Goal: Task Accomplishment & Management: Manage account settings

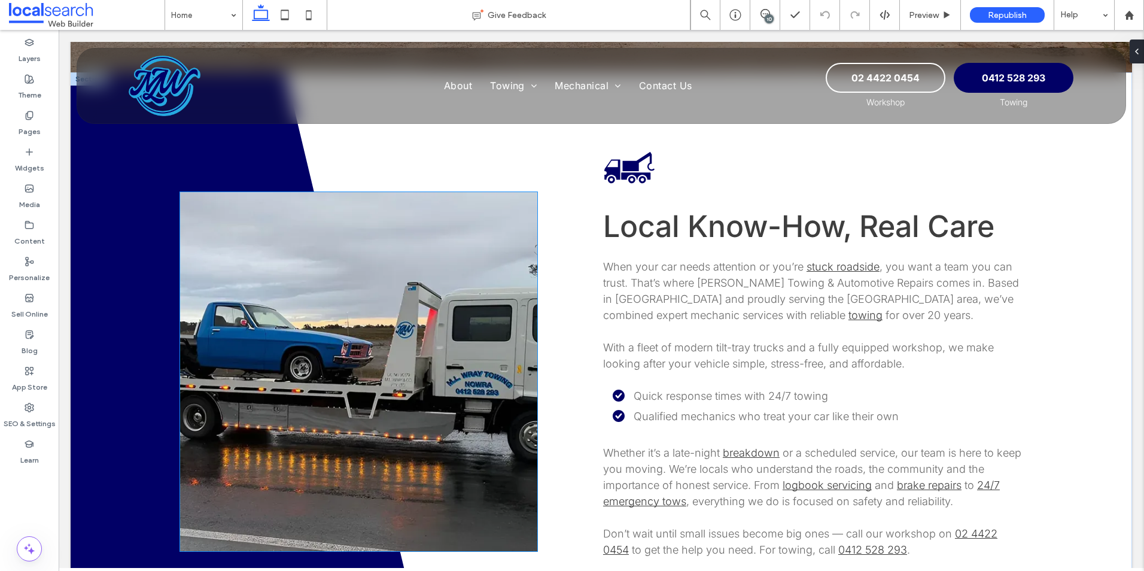
scroll to position [419, 0]
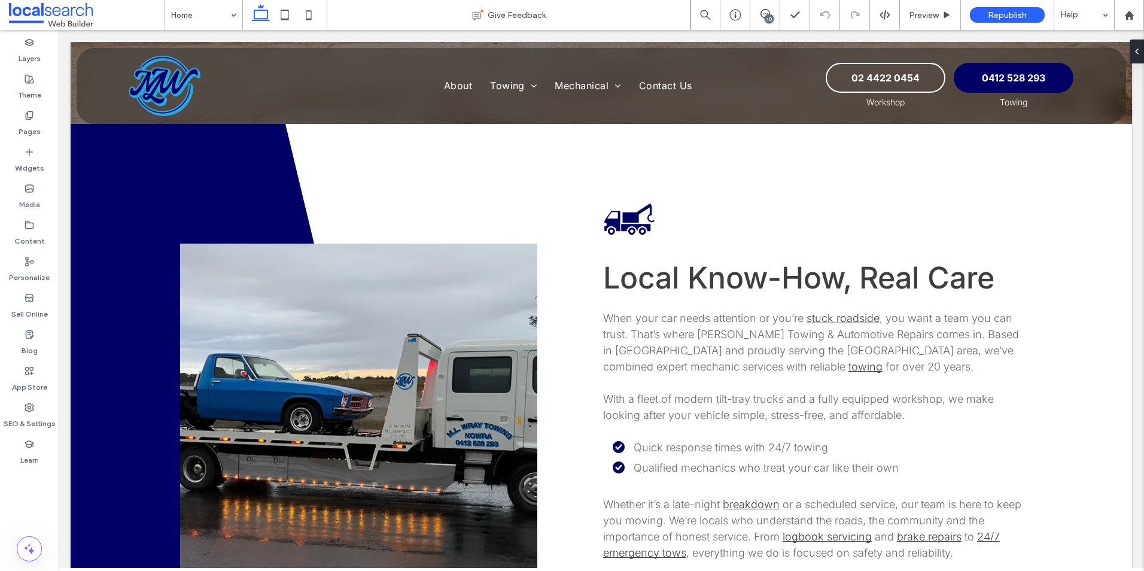
scroll to position [419, 0]
click at [26, 126] on label "Pages" at bounding box center [30, 128] width 22 height 17
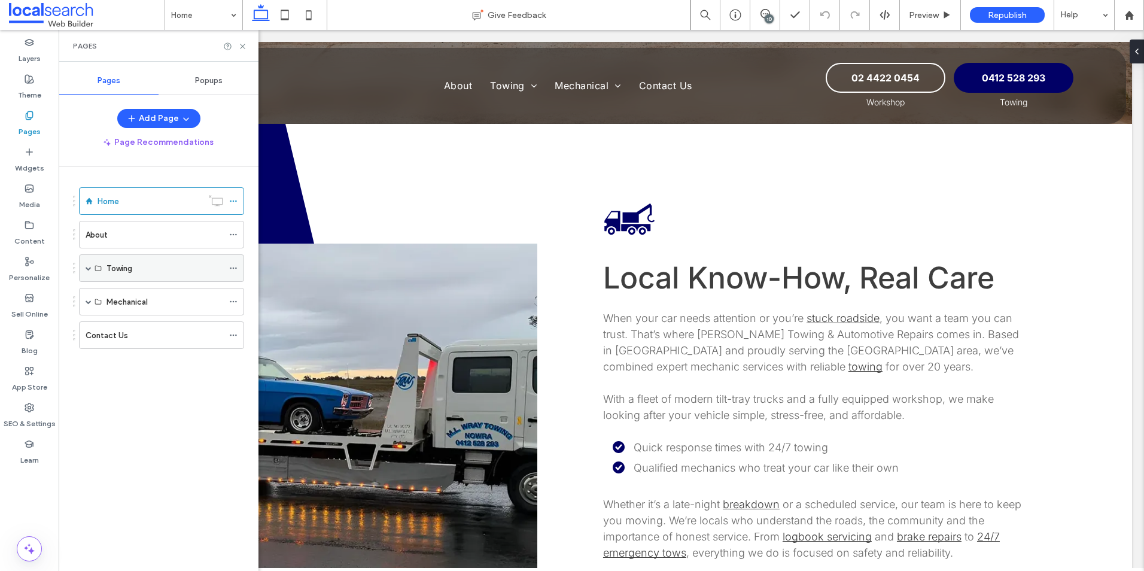
click at [87, 269] on span at bounding box center [89, 268] width 6 height 6
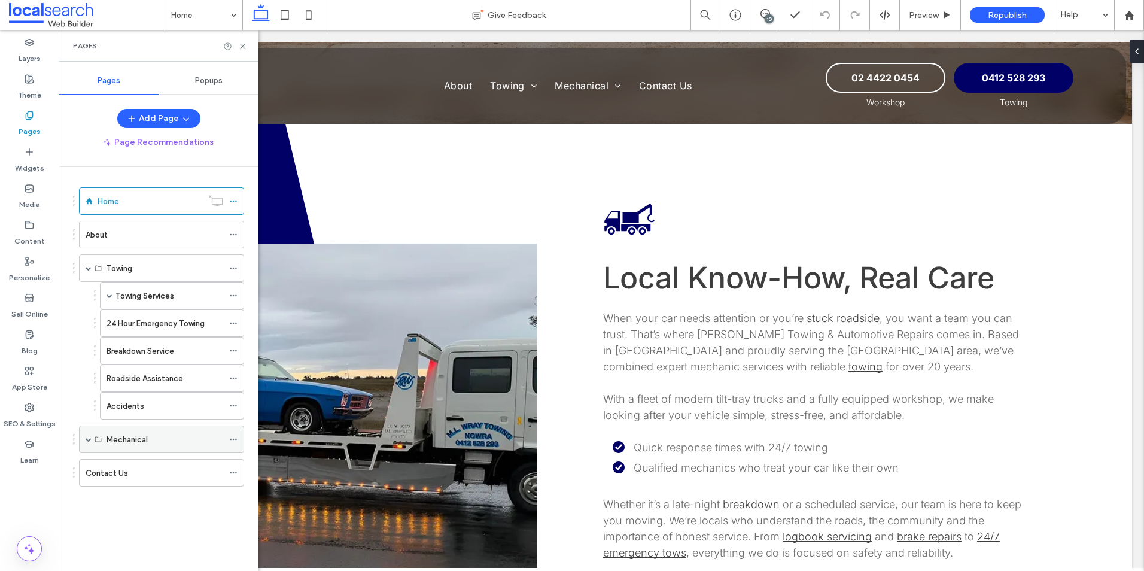
click at [81, 439] on div "Mechanical" at bounding box center [161, 439] width 165 height 28
click at [90, 438] on span at bounding box center [89, 439] width 6 height 6
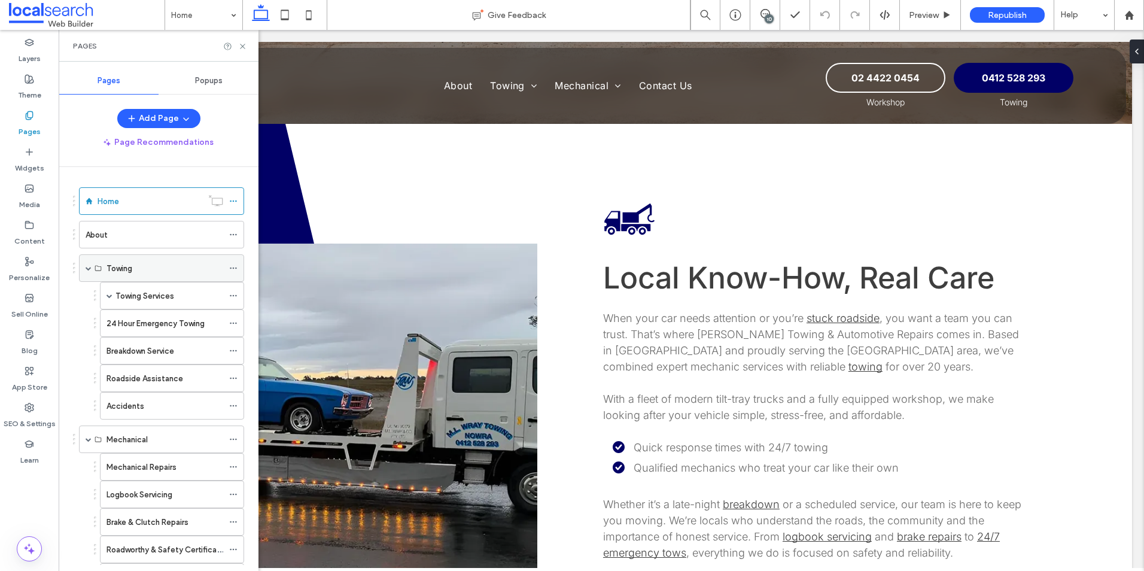
click at [89, 268] on span at bounding box center [89, 268] width 6 height 6
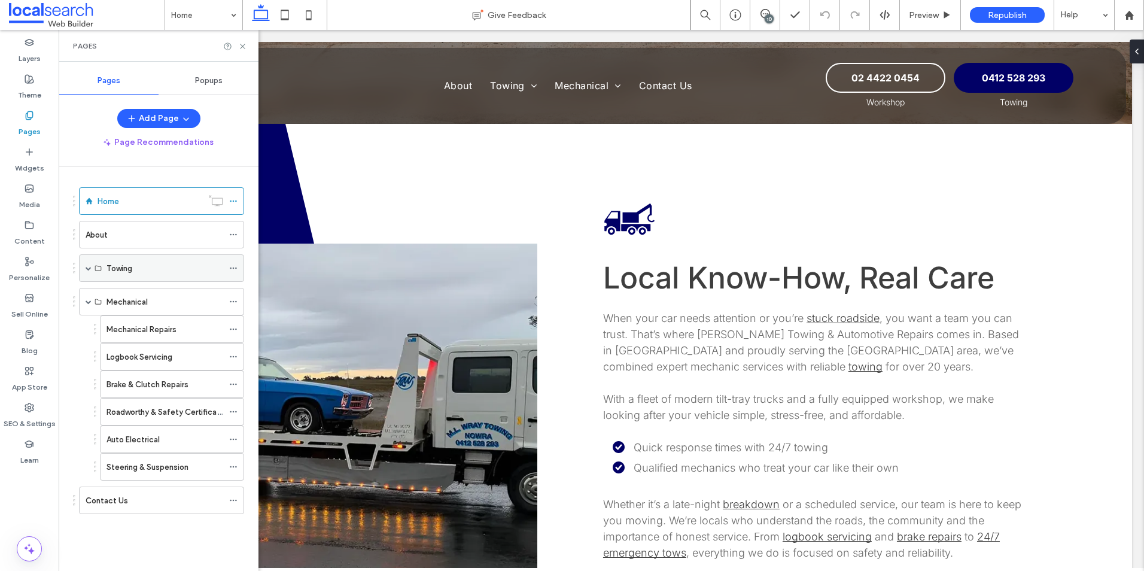
click at [87, 264] on span at bounding box center [89, 268] width 6 height 26
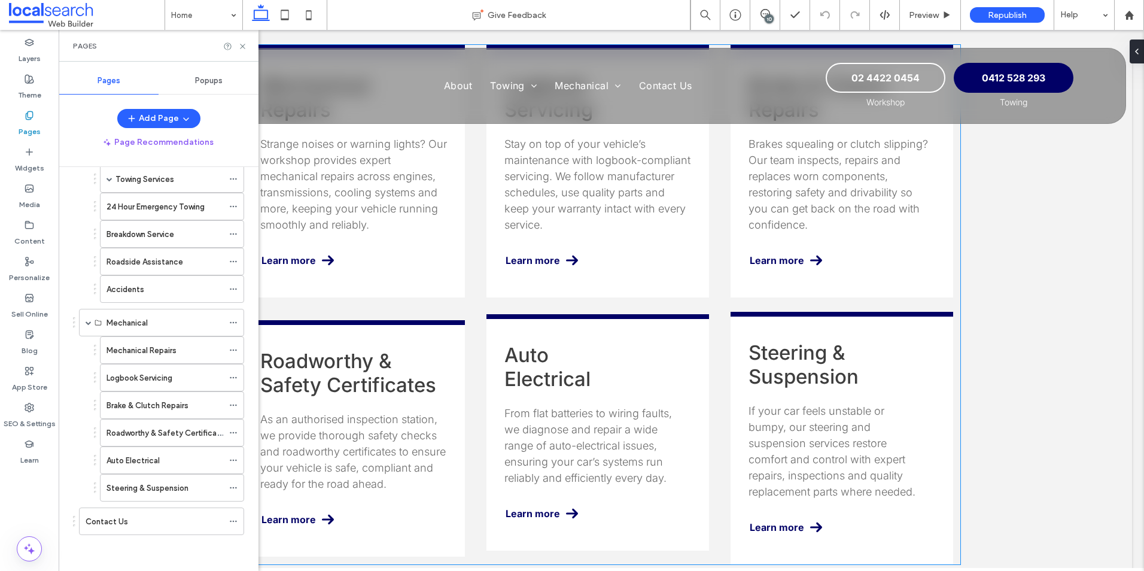
scroll to position [2094, 0]
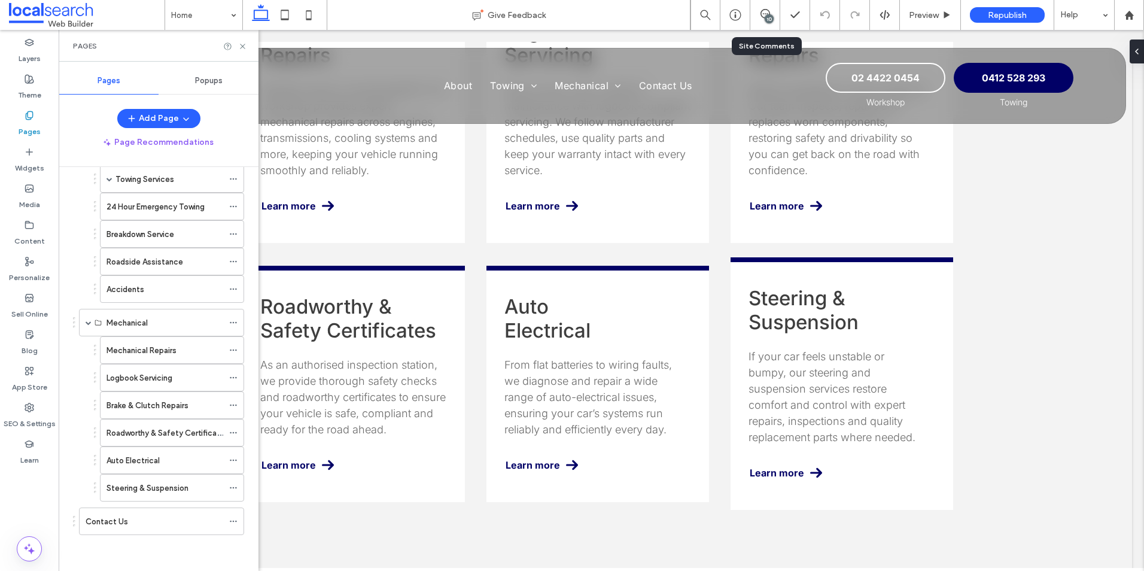
drag, startPoint x: 764, startPoint y: 20, endPoint x: 769, endPoint y: 26, distance: 8.1
click at [764, 20] on div "10" at bounding box center [764, 15] width 29 height 12
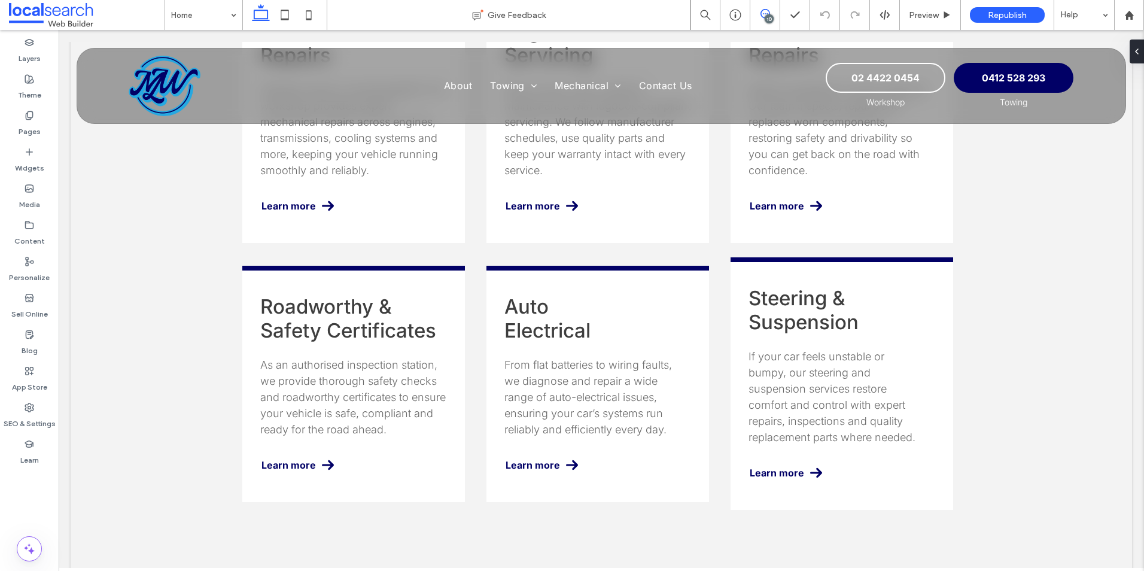
click at [775, 10] on span at bounding box center [764, 14] width 29 height 10
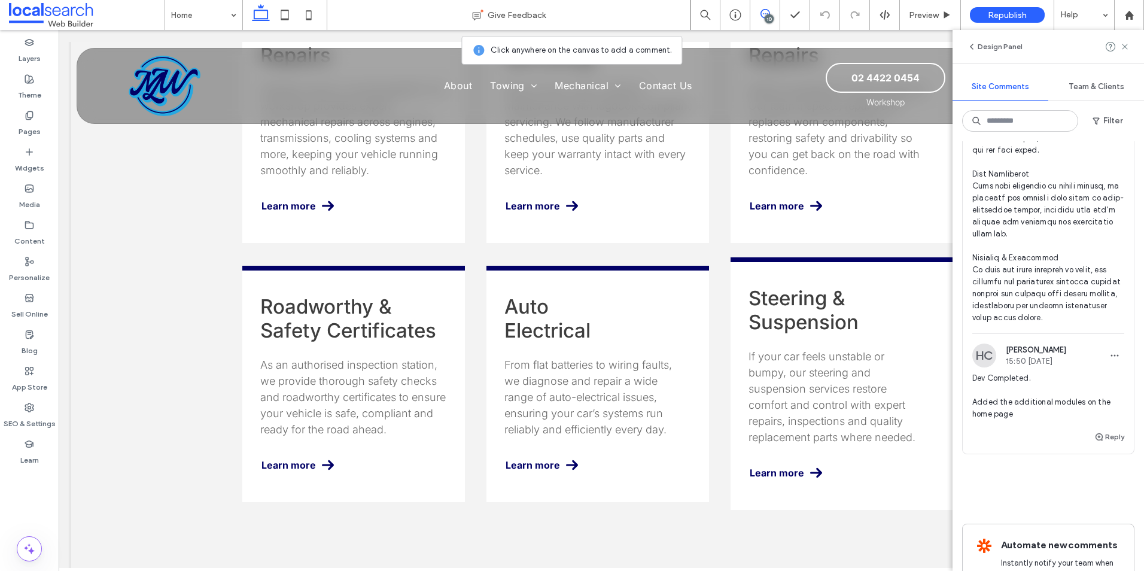
scroll to position [3827, 0]
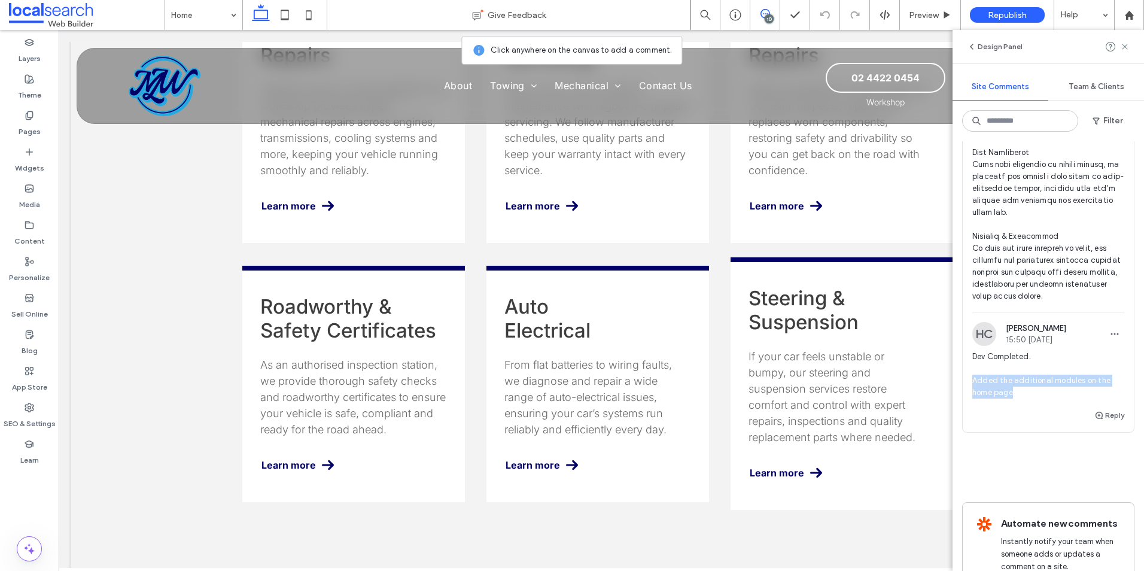
drag, startPoint x: 994, startPoint y: 396, endPoint x: 973, endPoint y: 390, distance: 22.4
click at [973, 390] on span "Dev Completed. Added the additional modules on the home page" at bounding box center [1048, 375] width 152 height 48
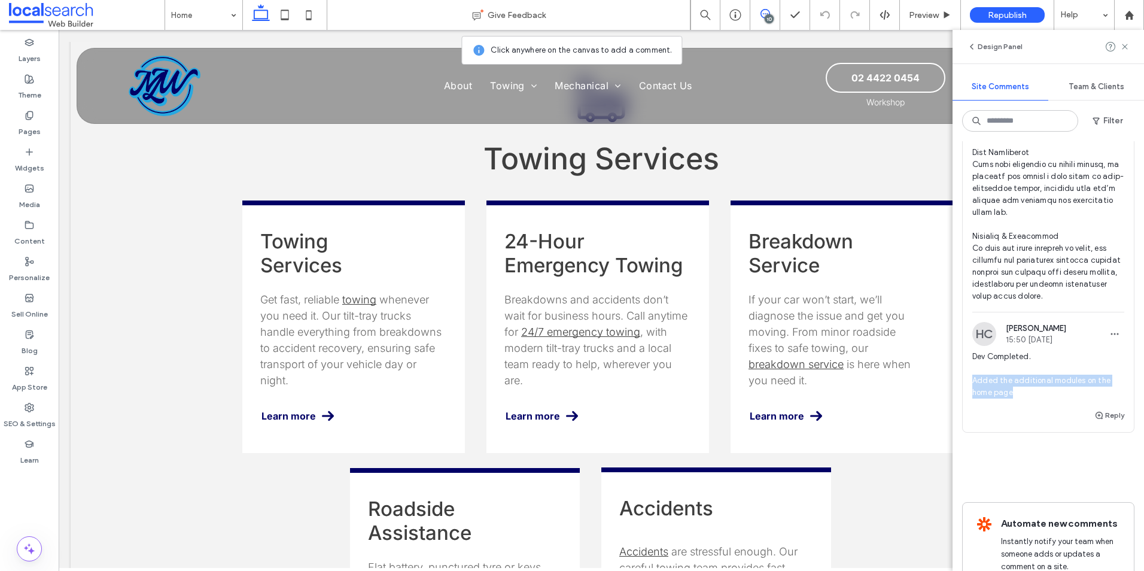
copy span "Added the additional modules on the home page"
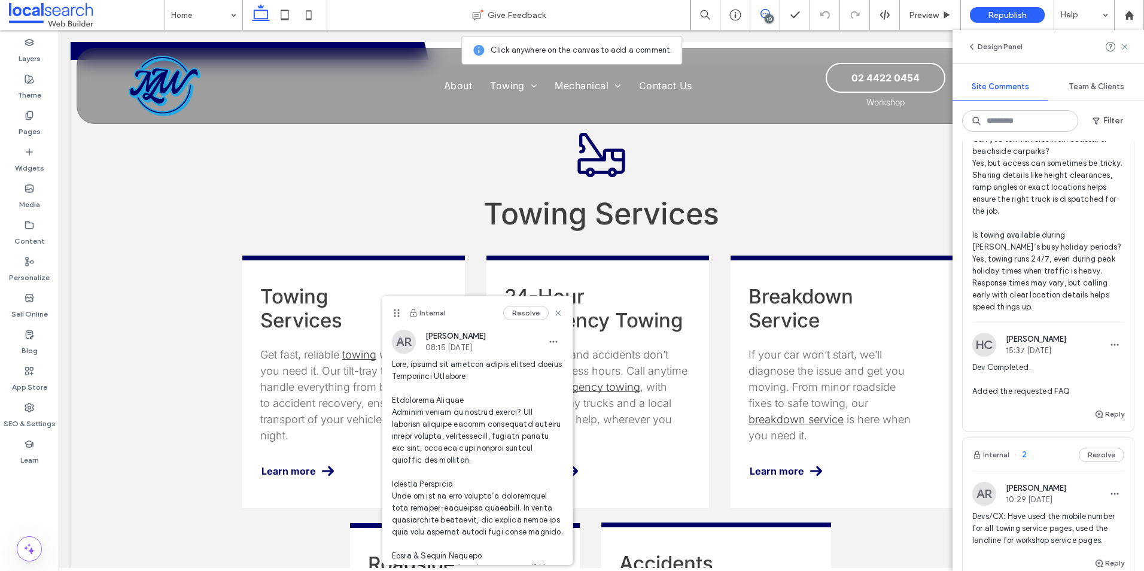
scroll to position [2989, 0]
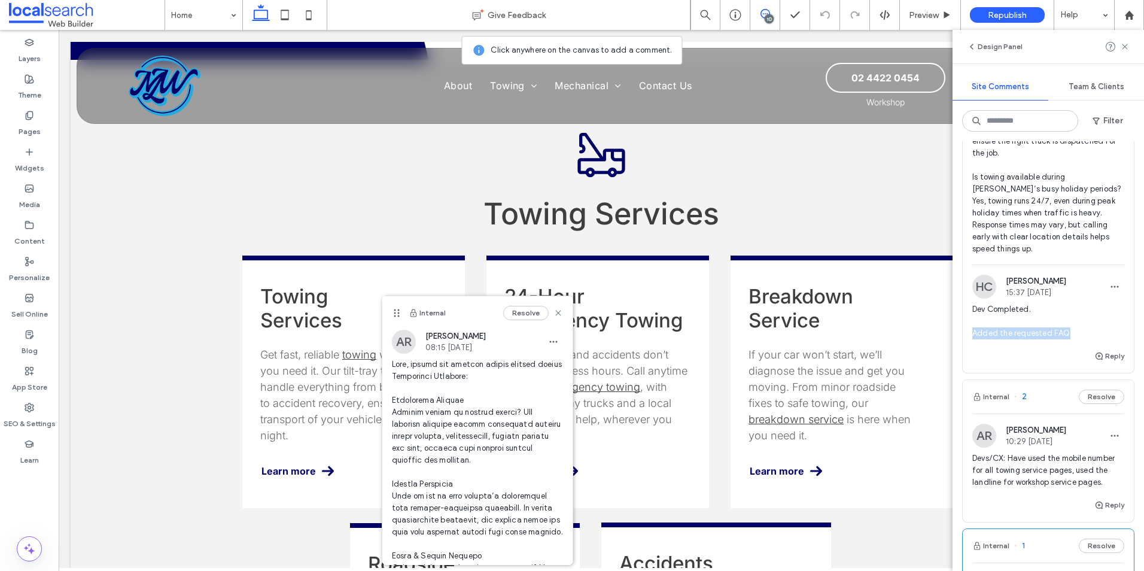
drag, startPoint x: 1092, startPoint y: 335, endPoint x: 975, endPoint y: 328, distance: 117.5
click at [975, 328] on span "Dev Completed. Added the requested FAQ" at bounding box center [1048, 321] width 152 height 36
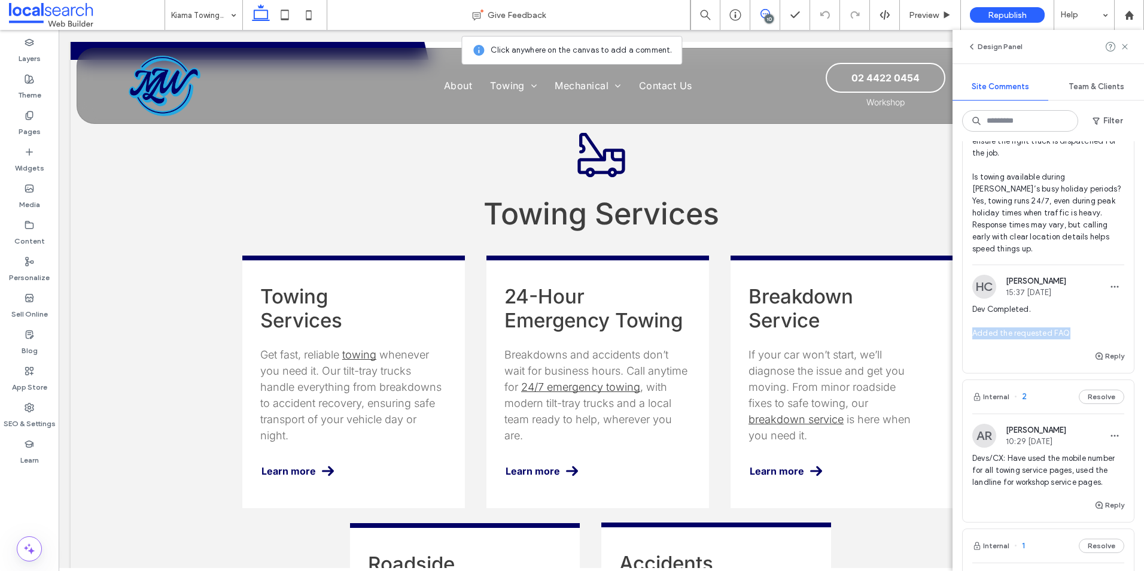
copy span "Added the requested FAQ"
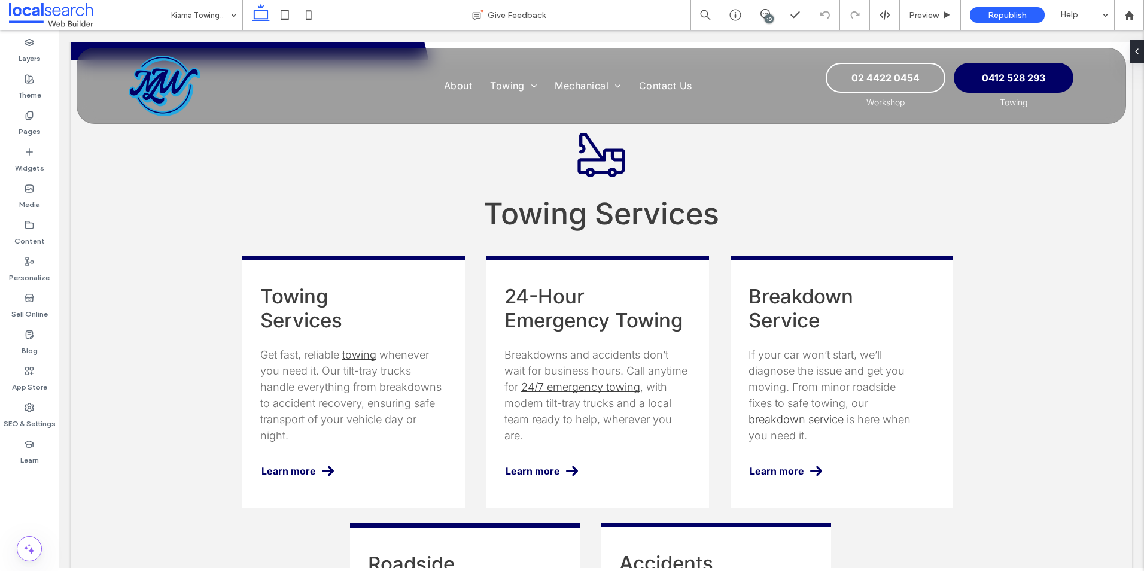
click at [762, 18] on icon at bounding box center [765, 14] width 10 height 10
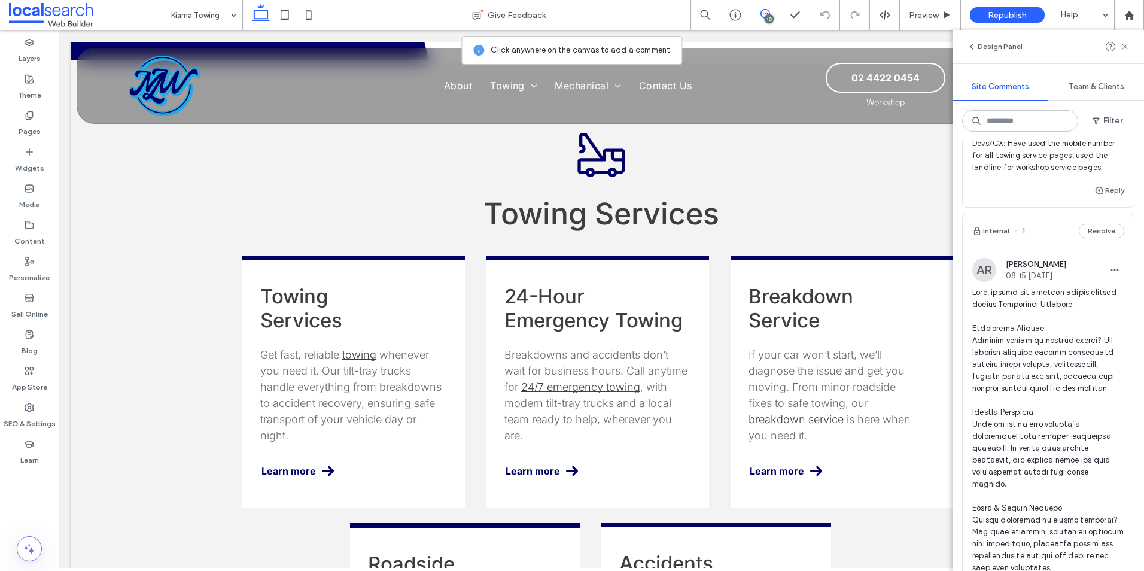
scroll to position [3065, 0]
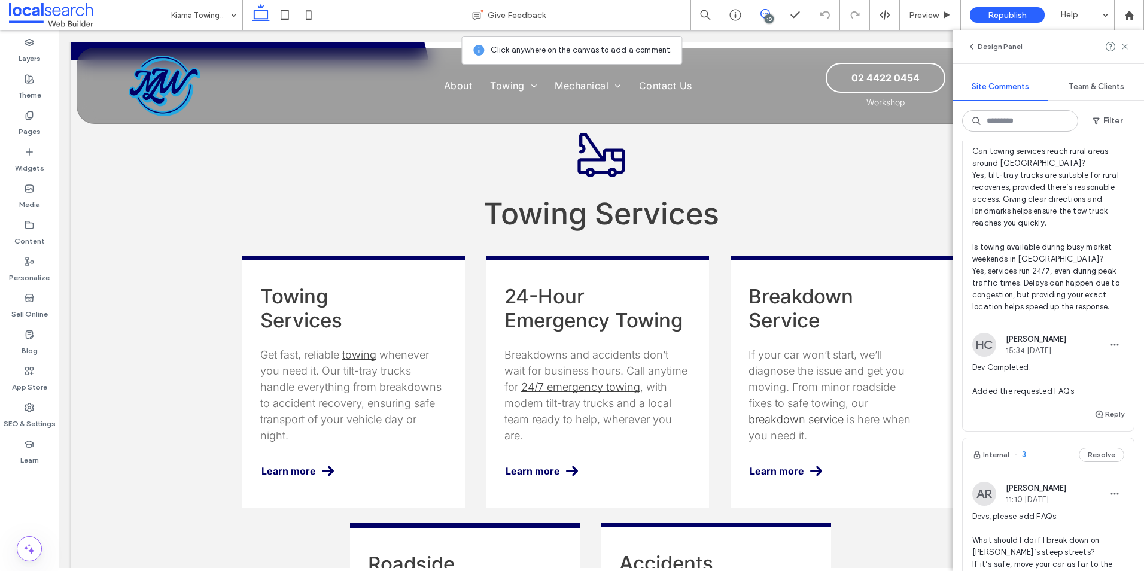
click at [1043, 257] on span "Devs, please add FAQs: What should I do if I break down on the Princes Highway …" at bounding box center [1048, 163] width 152 height 299
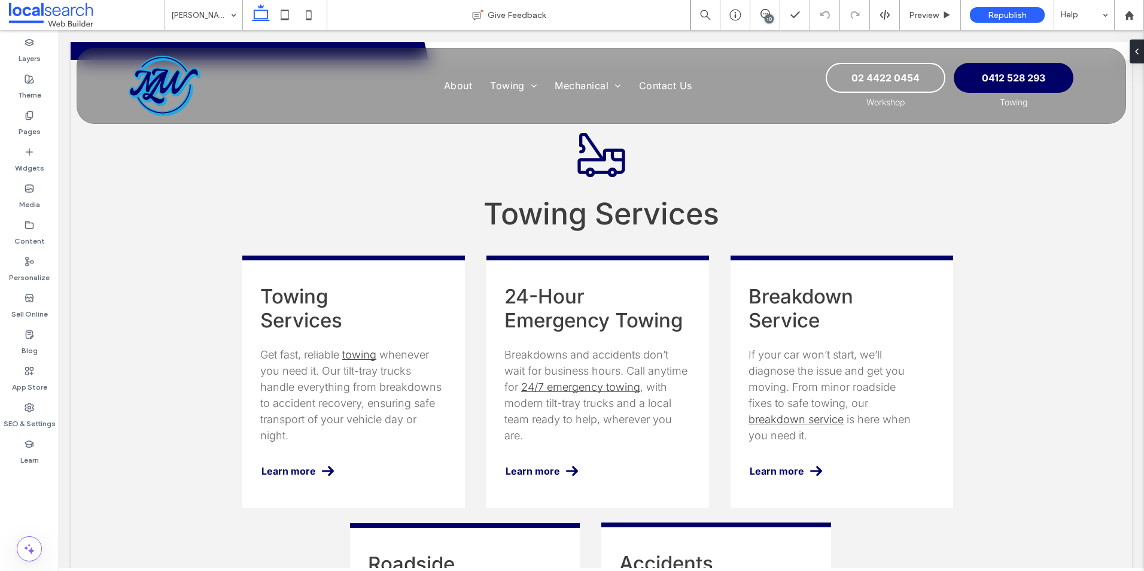
click at [767, 16] on div "10" at bounding box center [769, 18] width 9 height 9
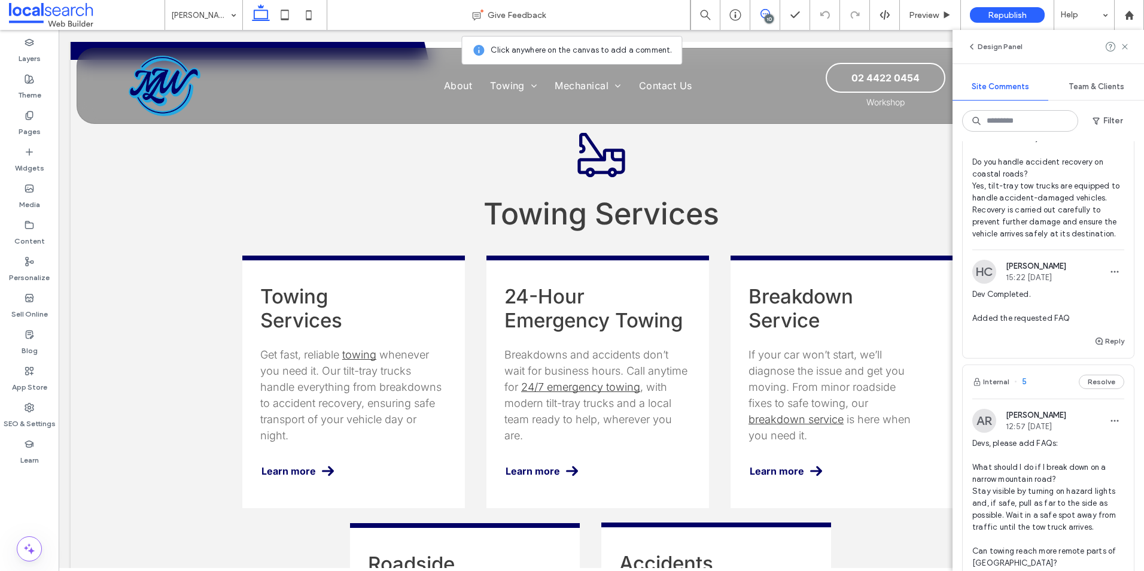
scroll to position [1556, 0]
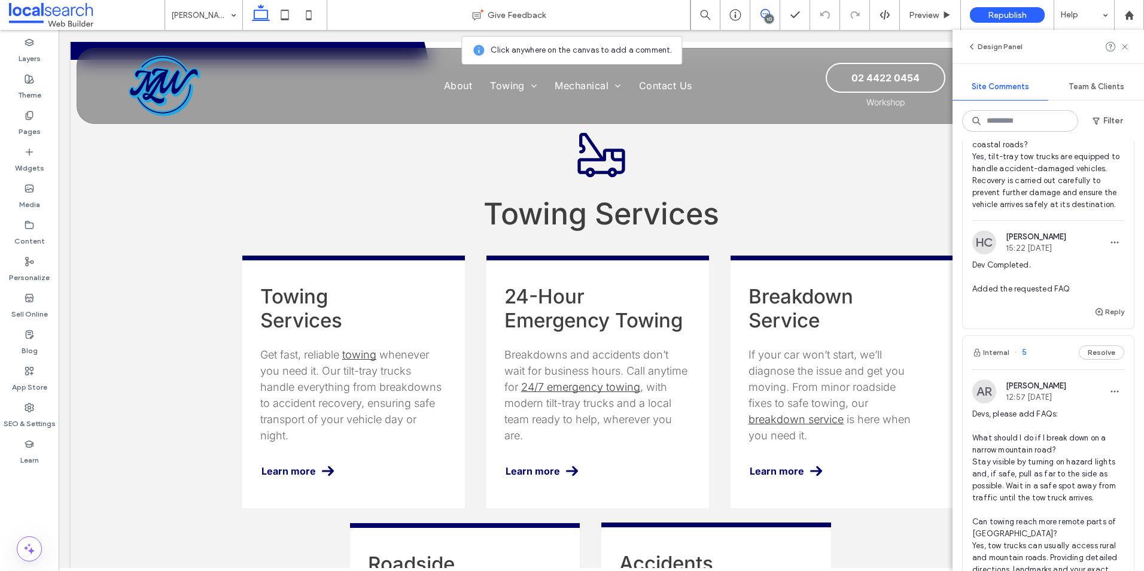
click at [1038, 348] on div "Internal 5 Resolve" at bounding box center [1048, 353] width 171 height 34
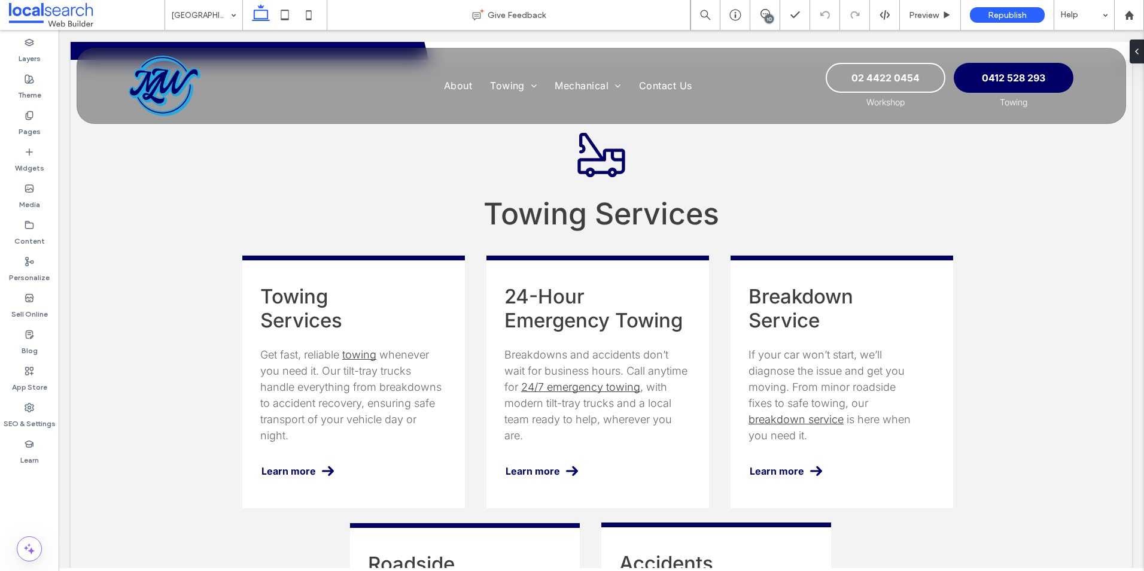
click at [763, 18] on icon at bounding box center [765, 14] width 10 height 10
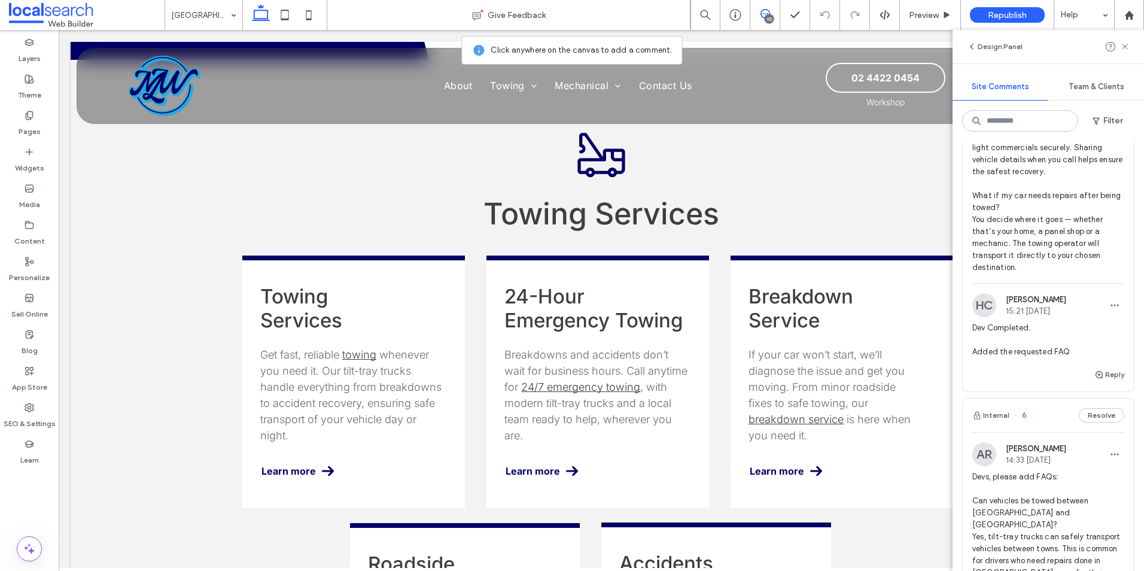
scroll to position [1017, 0]
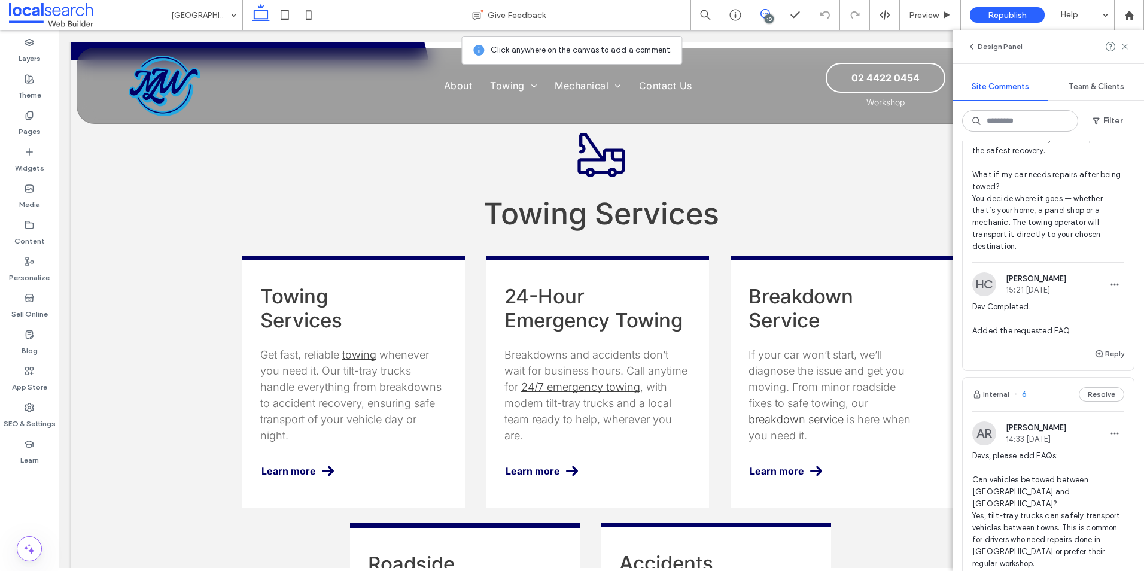
click at [1039, 411] on div "Internal 6 Resolve" at bounding box center [1048, 395] width 171 height 34
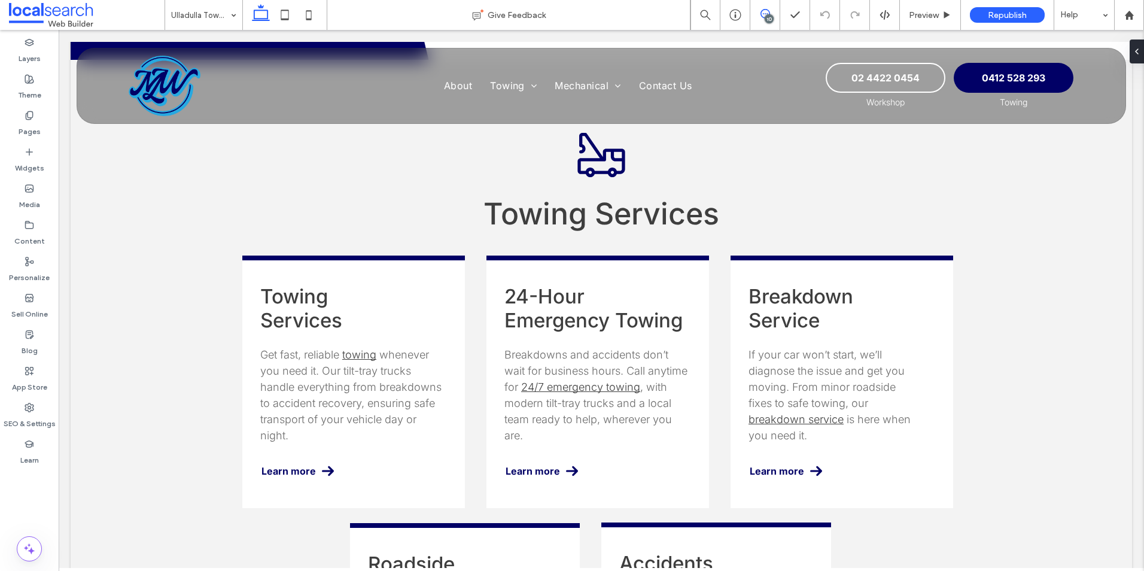
drag, startPoint x: 760, startPoint y: 13, endPoint x: 780, endPoint y: 10, distance: 19.4
click at [760, 13] on use at bounding box center [765, 14] width 10 height 10
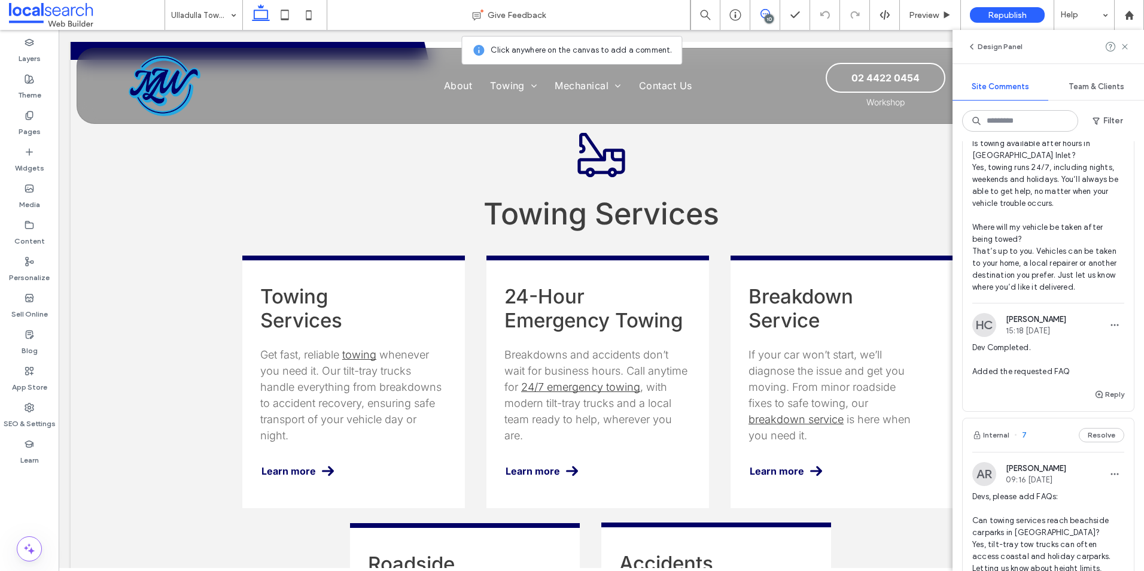
scroll to position [658, 0]
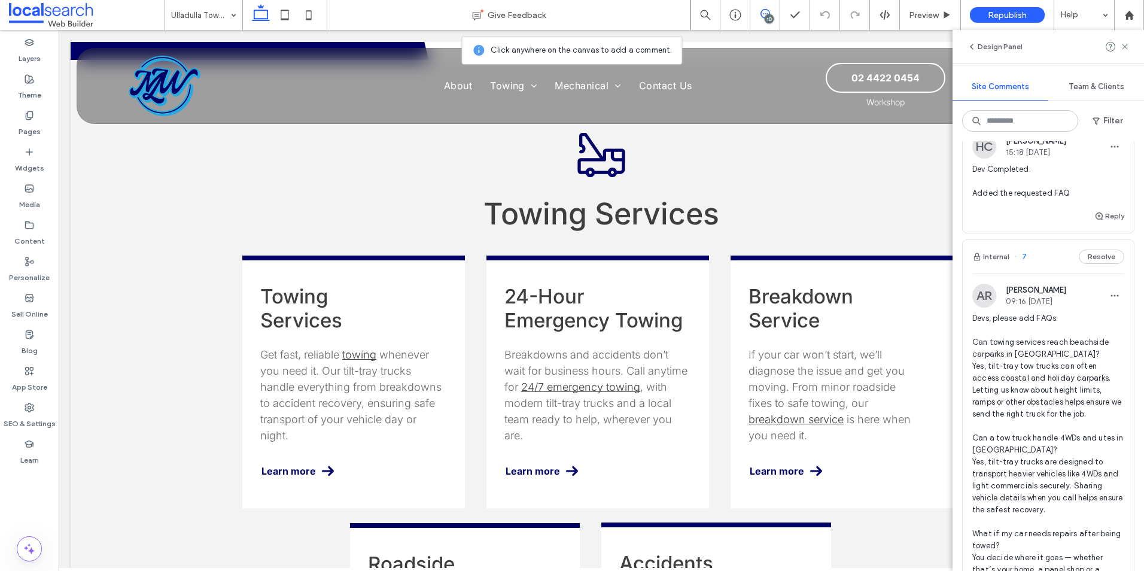
click at [1039, 271] on div "Internal 7 Resolve" at bounding box center [1048, 257] width 171 height 34
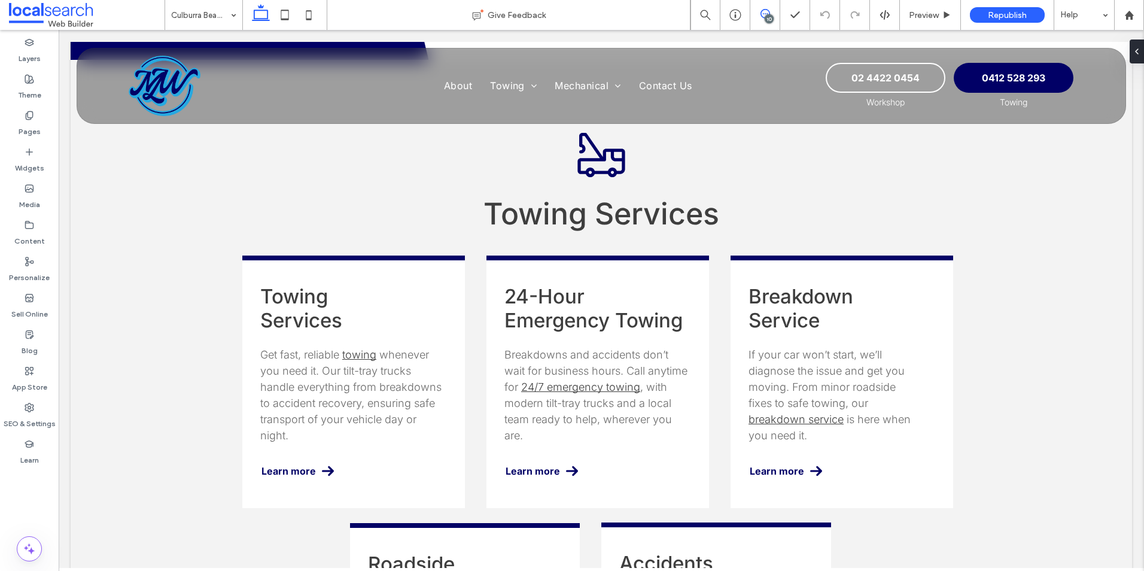
click at [763, 17] on use at bounding box center [765, 14] width 10 height 10
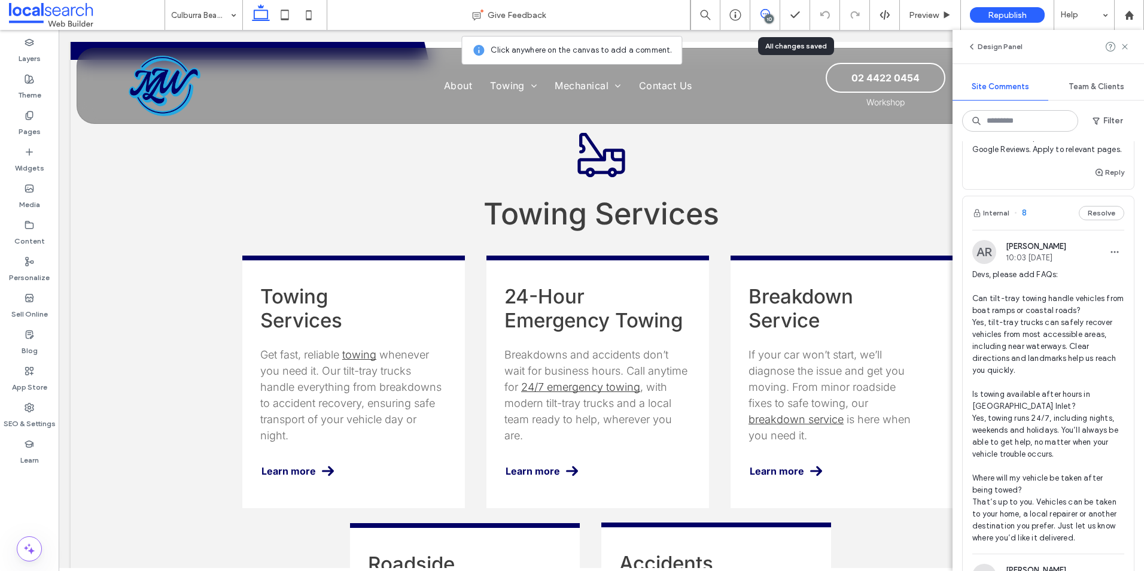
scroll to position [239, 0]
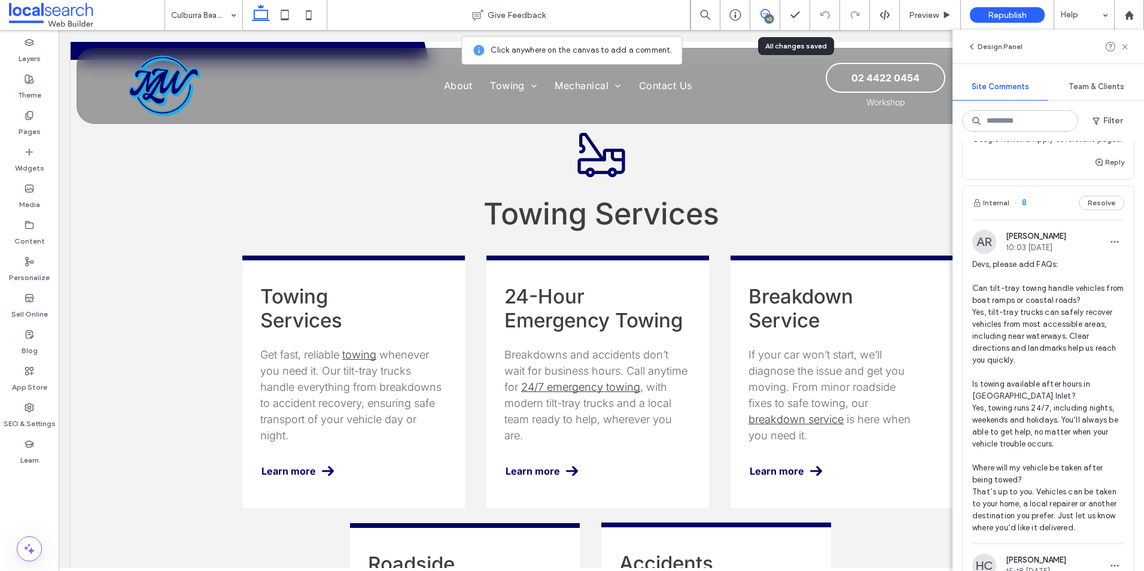
click at [1034, 214] on div "Internal 8 Resolve" at bounding box center [1048, 203] width 171 height 34
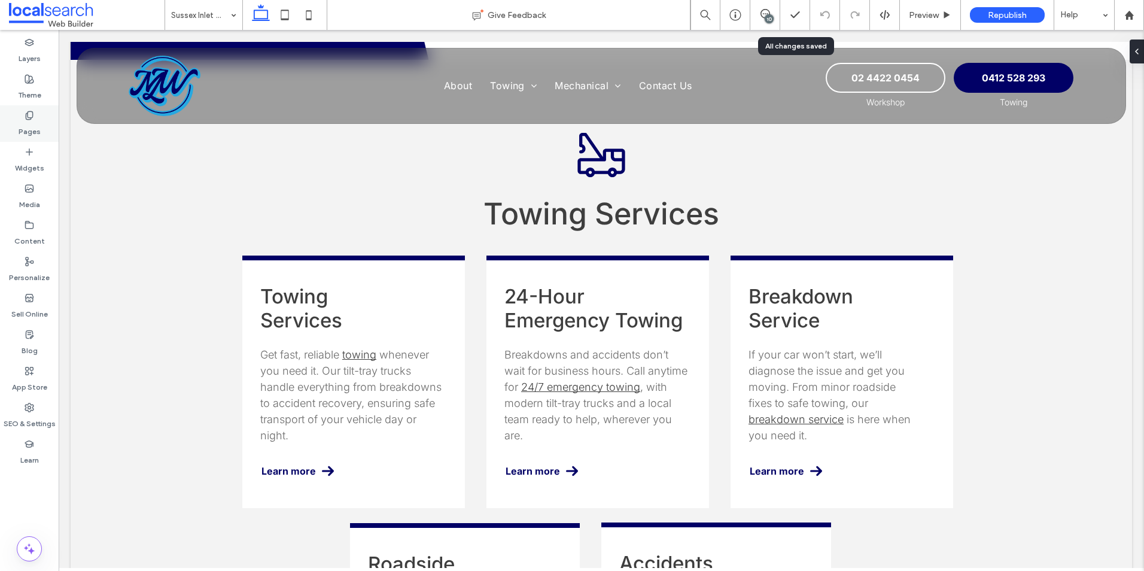
click at [31, 133] on label "Pages" at bounding box center [30, 128] width 22 height 17
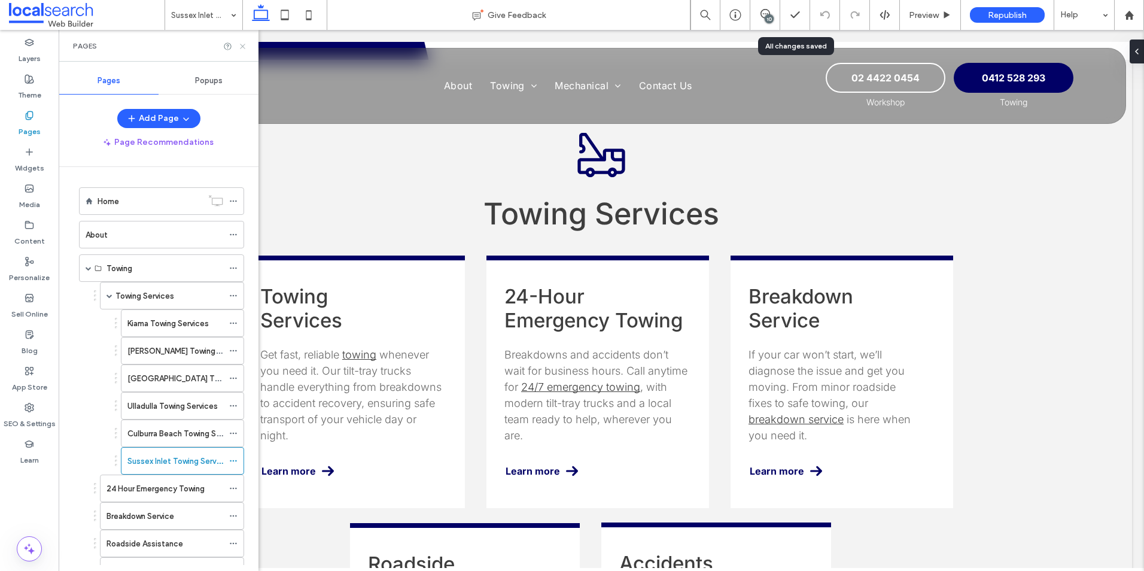
click at [241, 47] on icon at bounding box center [242, 46] width 9 height 9
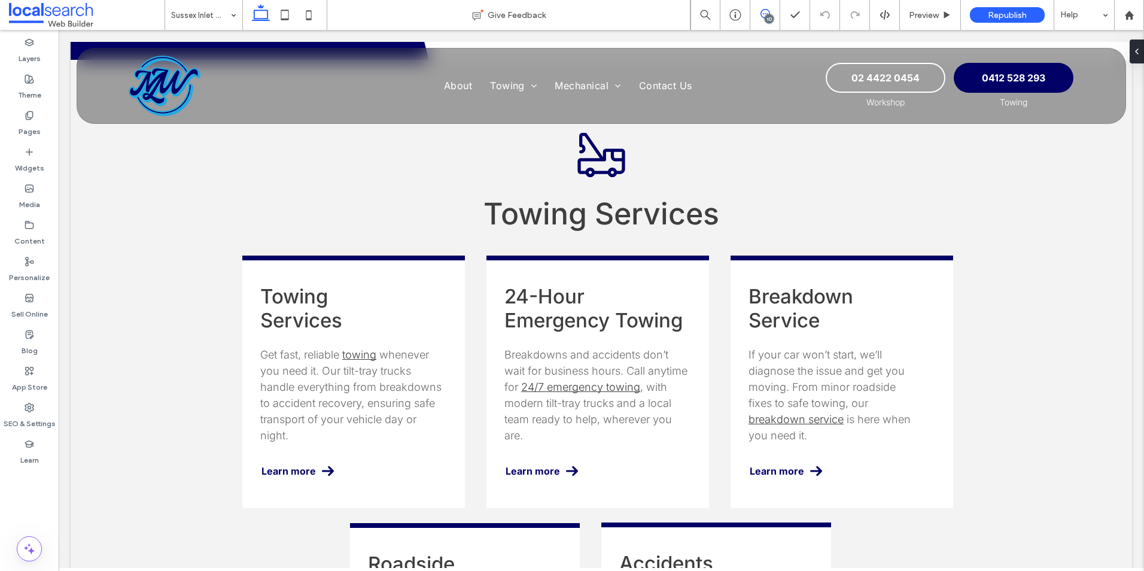
click at [762, 11] on use at bounding box center [765, 14] width 10 height 10
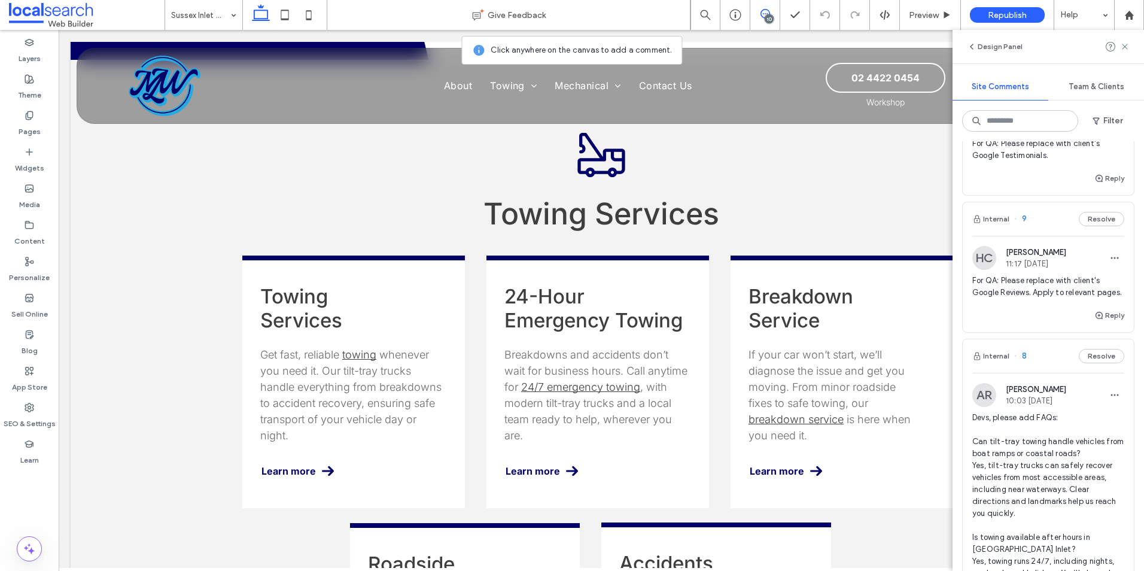
scroll to position [239, 0]
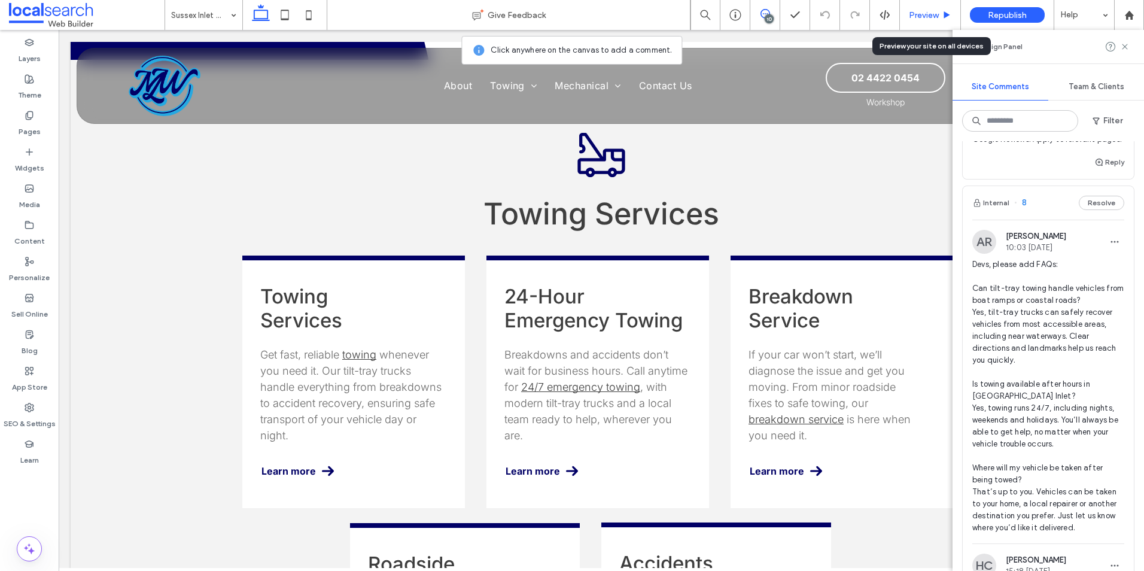
click at [924, 14] on span "Preview" at bounding box center [924, 15] width 30 height 10
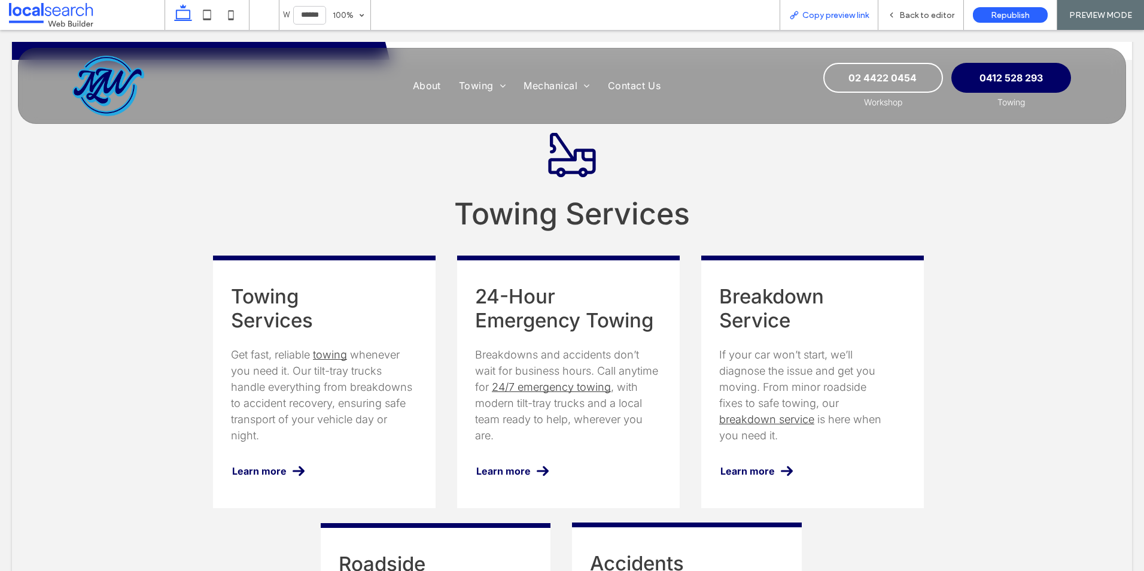
click at [830, 16] on span "Copy preview link" at bounding box center [835, 15] width 66 height 10
click at [906, 10] on span "Back to editor" at bounding box center [926, 15] width 55 height 10
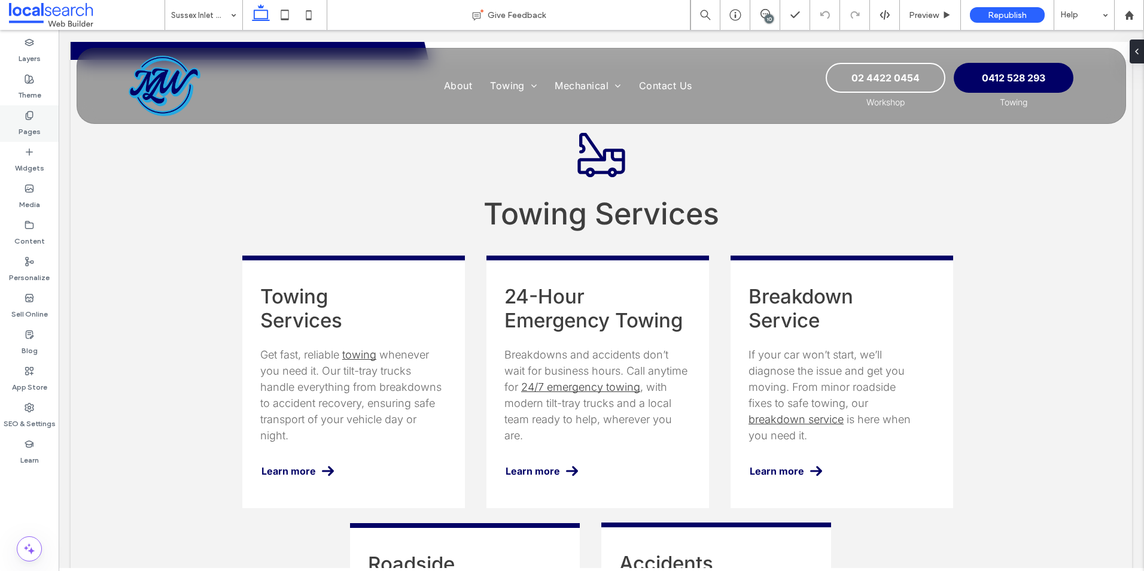
click at [36, 118] on div "Pages" at bounding box center [29, 123] width 59 height 36
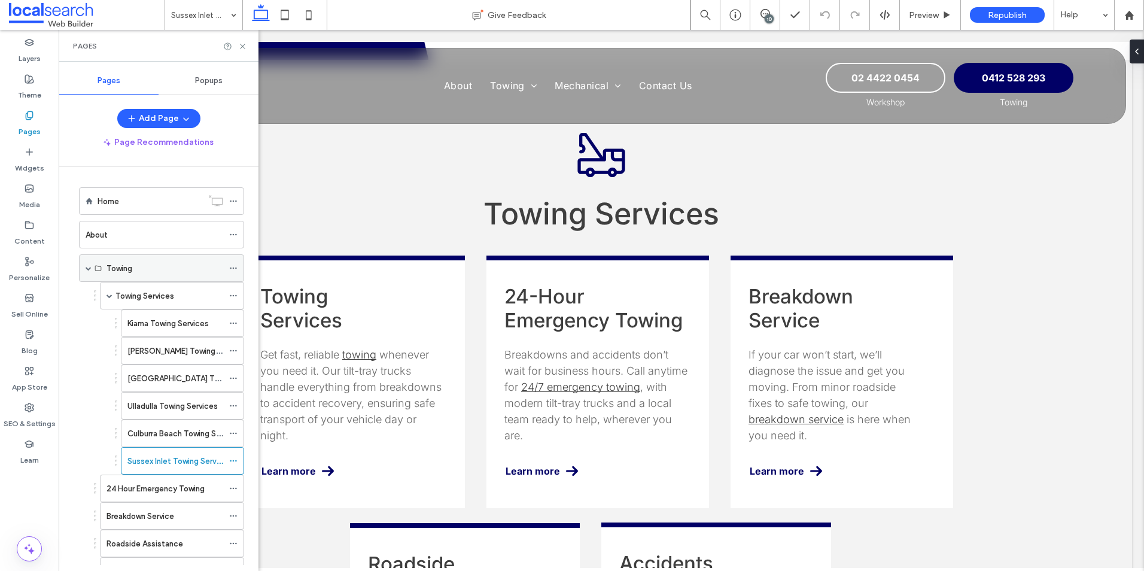
click at [86, 266] on span at bounding box center [89, 268] width 6 height 6
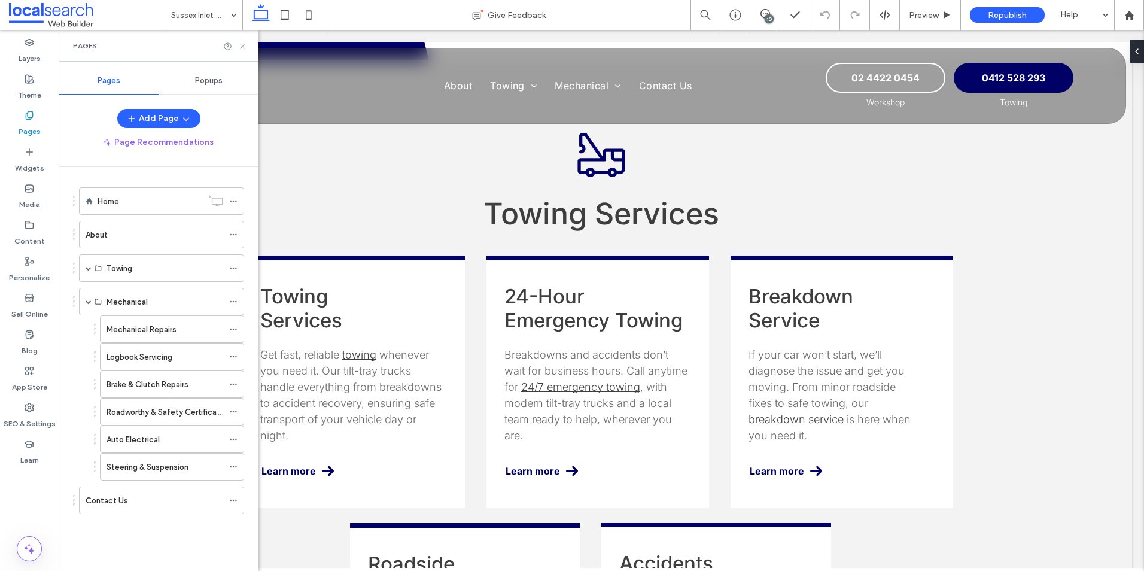
click at [242, 44] on icon at bounding box center [242, 46] width 9 height 9
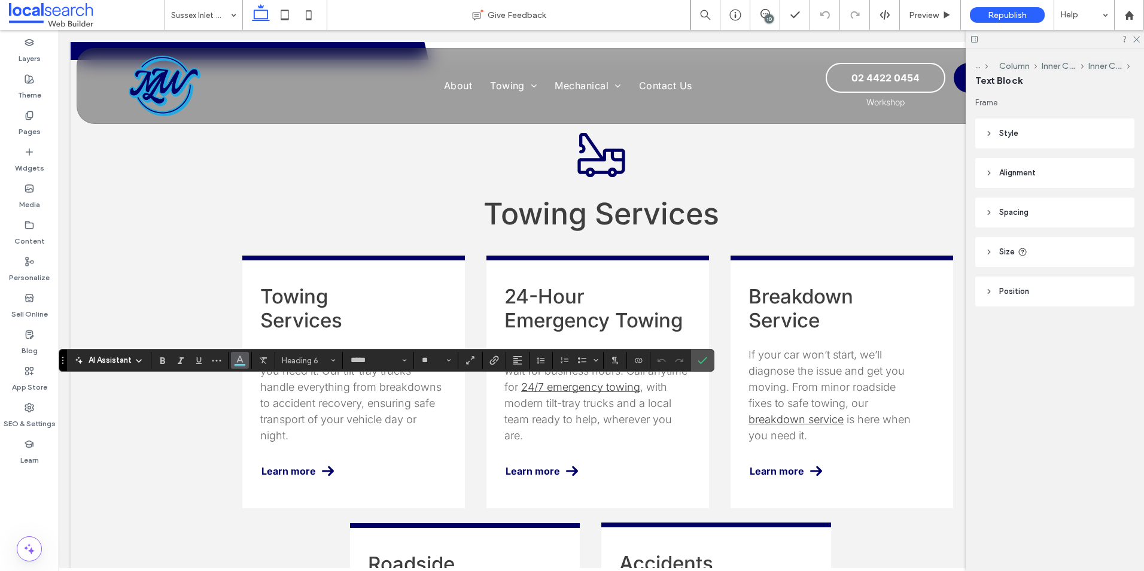
click at [241, 360] on icon "Color" at bounding box center [240, 359] width 10 height 10
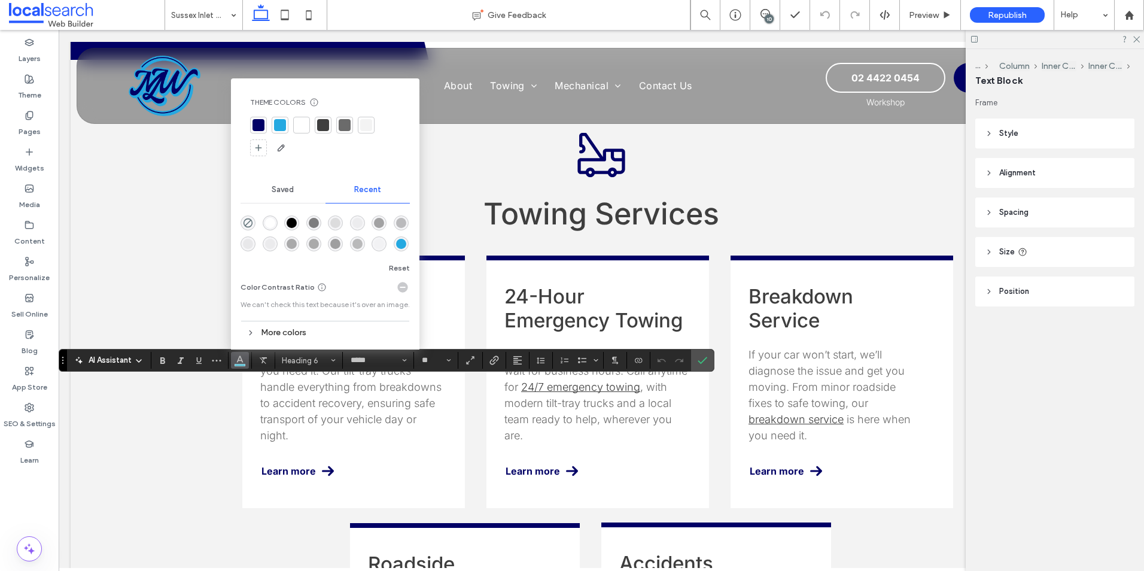
click at [255, 124] on div at bounding box center [258, 125] width 12 height 12
click at [704, 363] on icon "Confirm" at bounding box center [703, 360] width 10 height 10
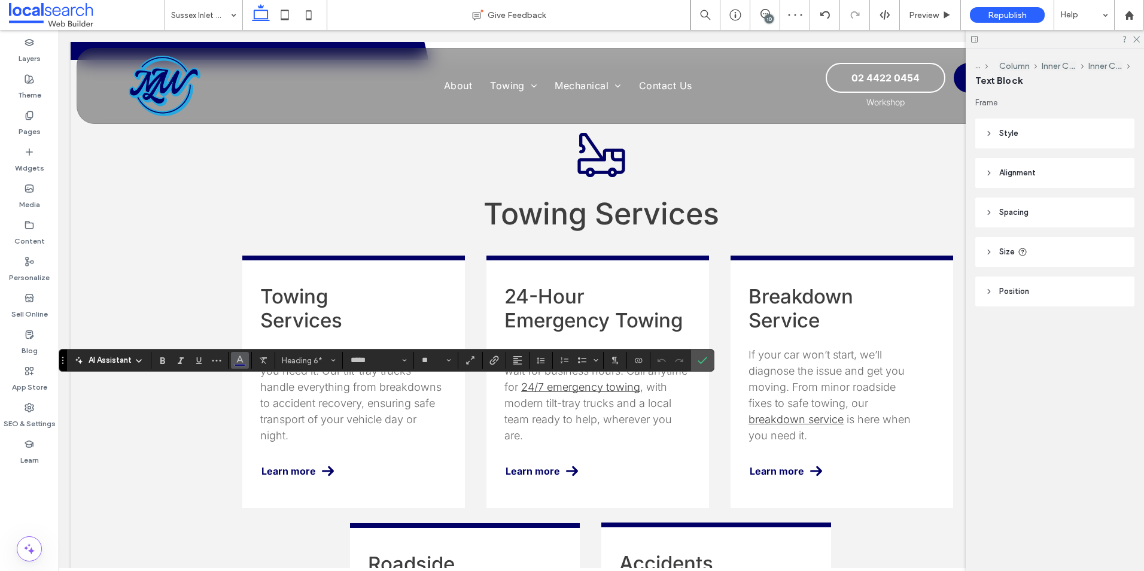
click at [235, 362] on icon "Color" at bounding box center [240, 359] width 10 height 10
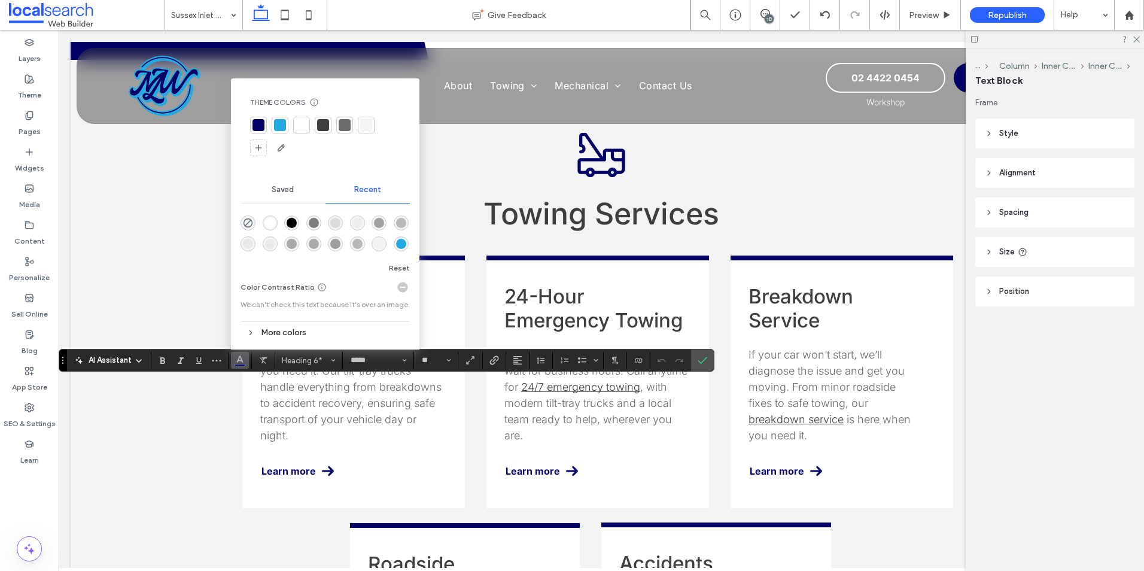
click at [277, 123] on div at bounding box center [280, 125] width 12 height 12
click at [279, 124] on div at bounding box center [280, 125] width 12 height 12
click at [704, 360] on icon "Confirm" at bounding box center [703, 360] width 10 height 10
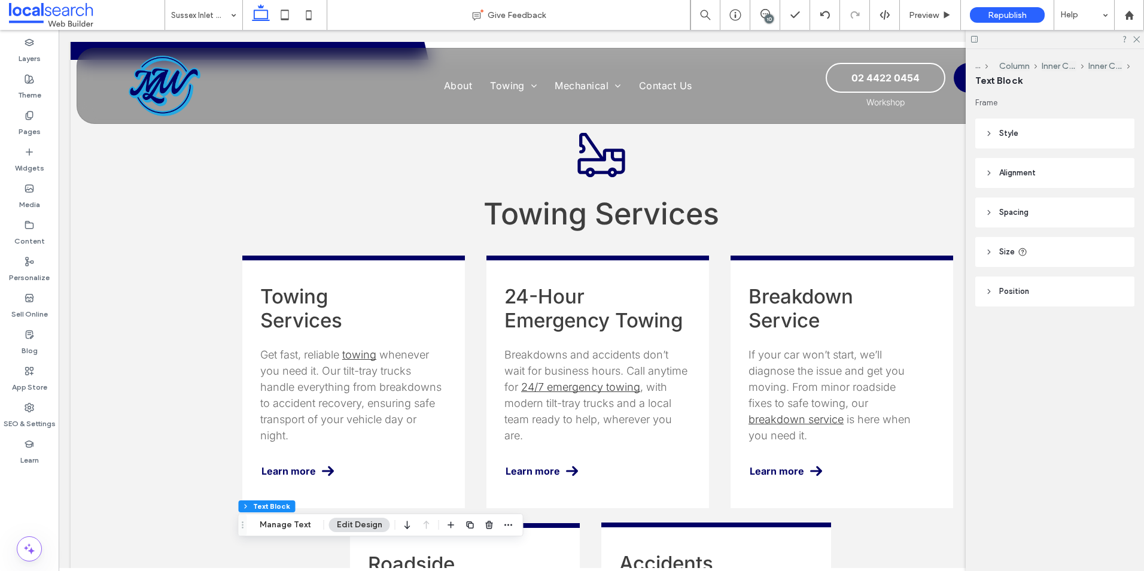
click at [767, 7] on div "10" at bounding box center [765, 15] width 30 height 30
click at [759, 16] on span at bounding box center [764, 14] width 29 height 10
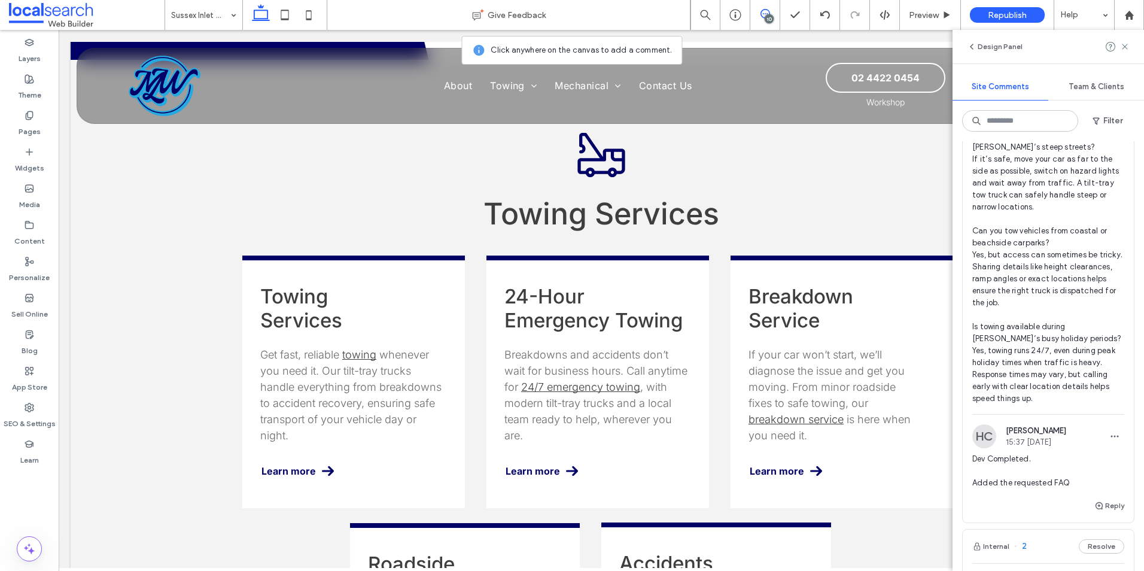
scroll to position [2992, 0]
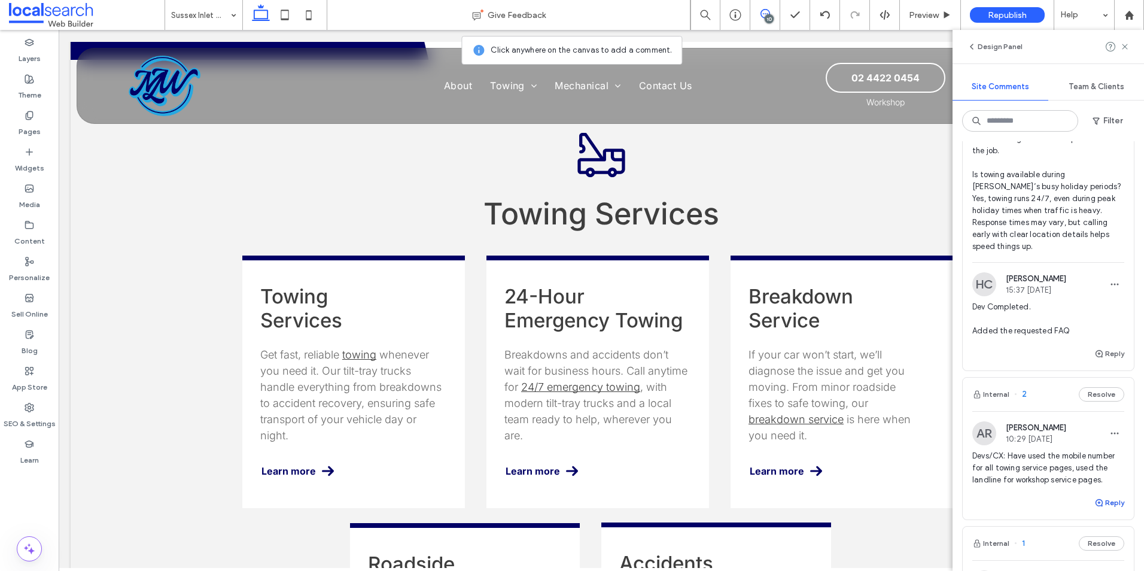
click at [1111, 510] on button "Reply" at bounding box center [1109, 502] width 30 height 14
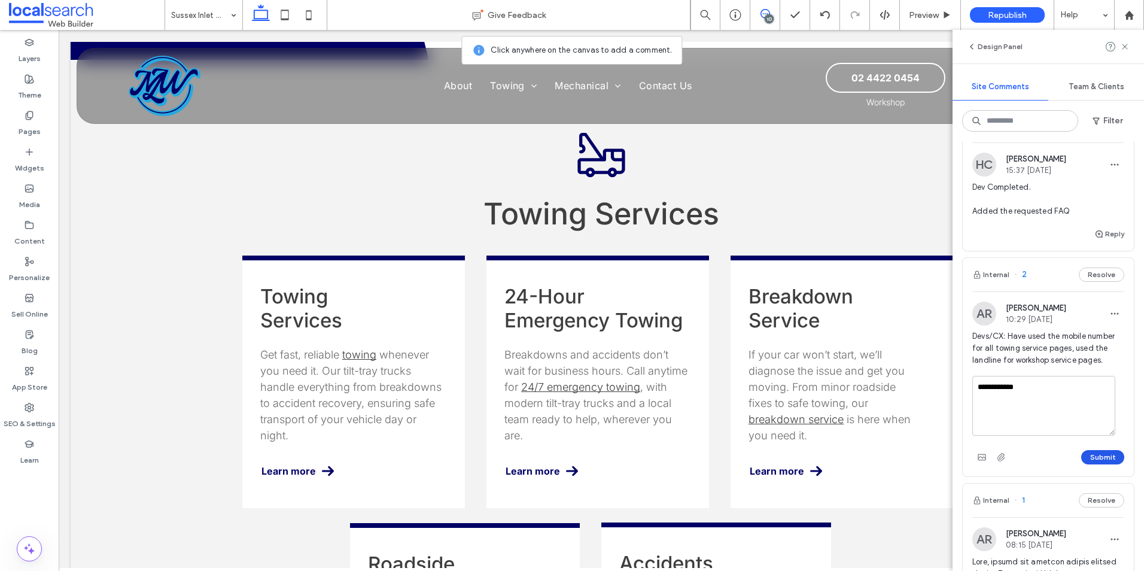
type textarea "**********"
click at [1100, 464] on button "Submit" at bounding box center [1102, 457] width 43 height 14
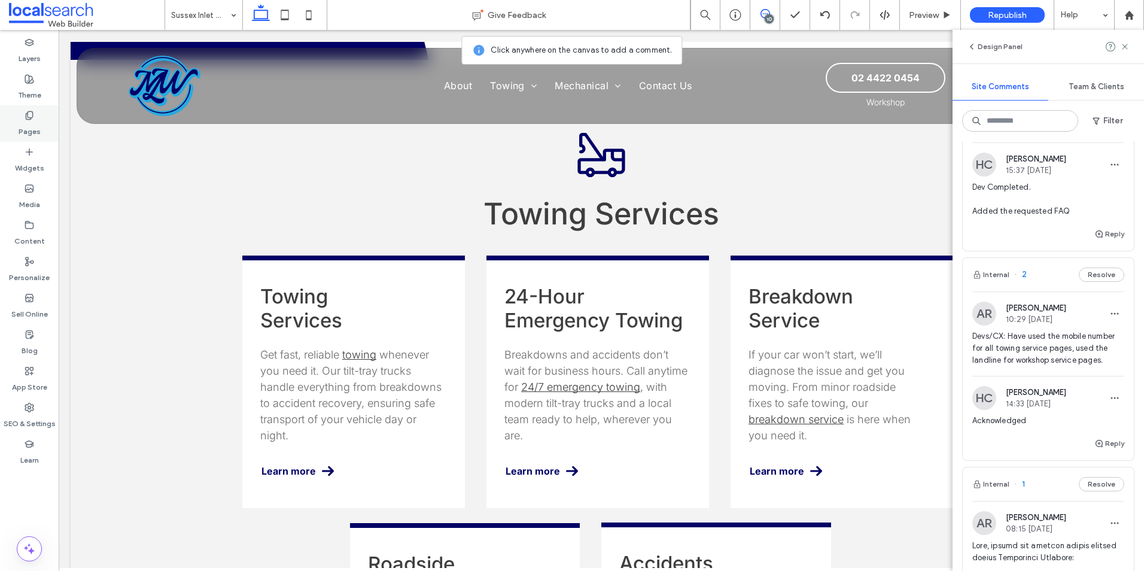
click at [44, 126] on div "Pages" at bounding box center [29, 123] width 59 height 36
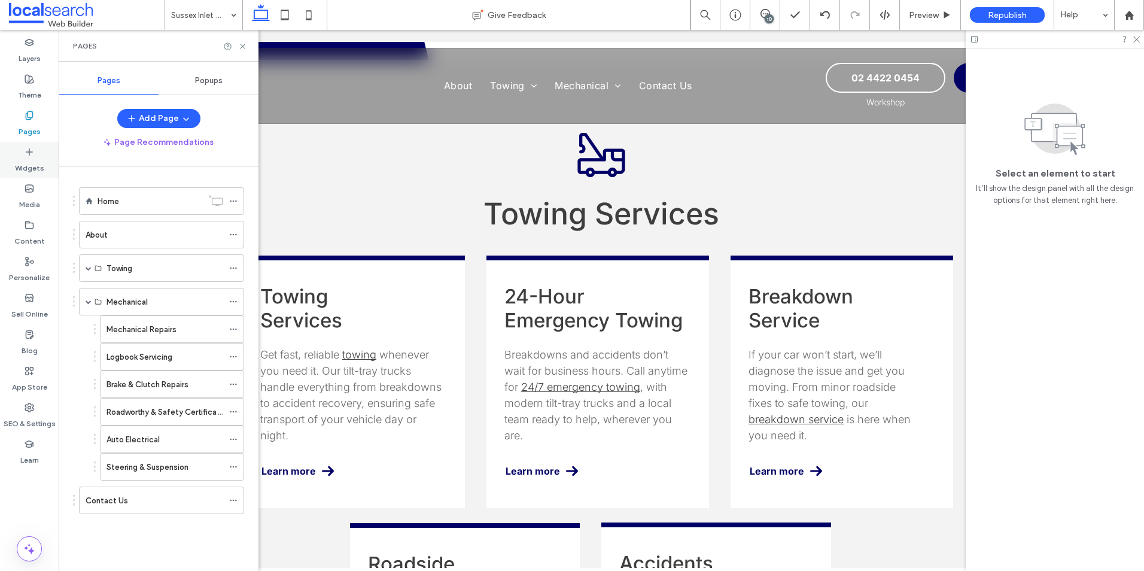
scroll to position [0, 0]
click at [90, 303] on span at bounding box center [89, 302] width 6 height 6
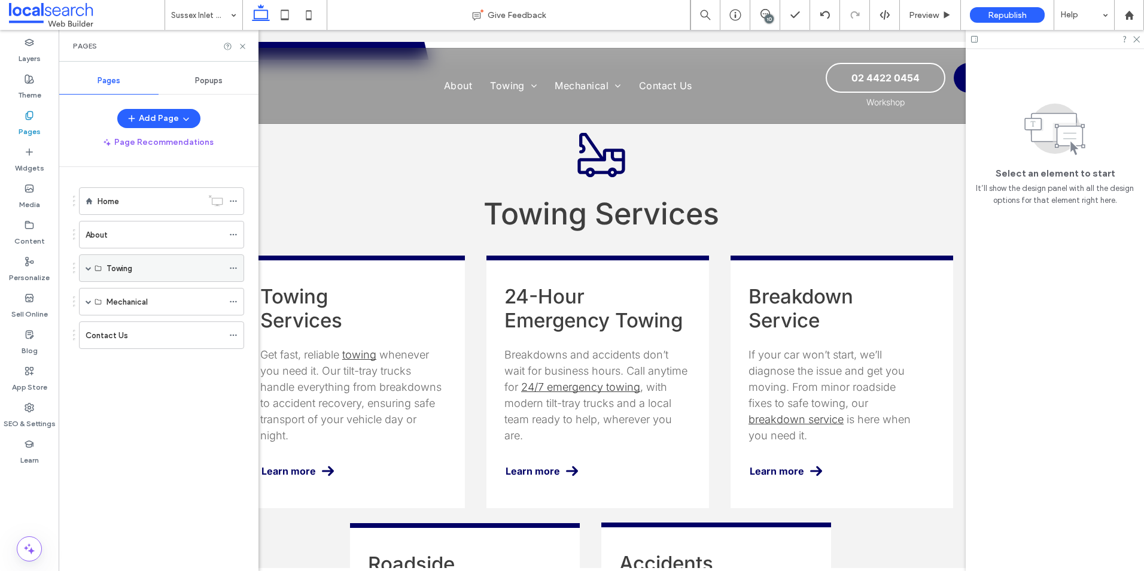
click at [86, 272] on span at bounding box center [89, 268] width 6 height 26
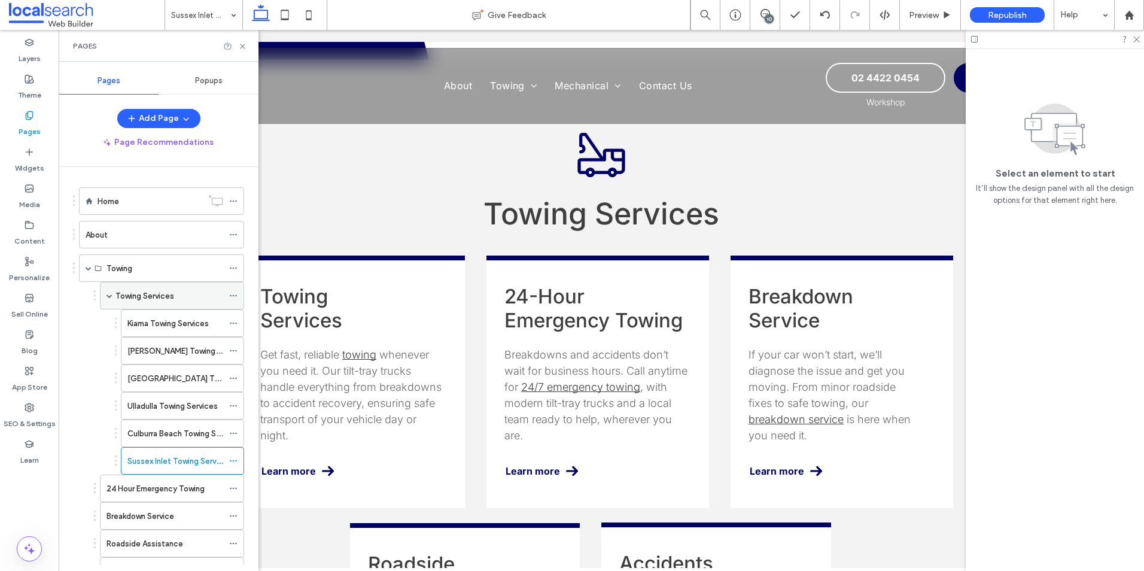
click at [156, 295] on label "Towing Services" at bounding box center [144, 295] width 59 height 21
click at [242, 45] on use at bounding box center [242, 46] width 5 height 5
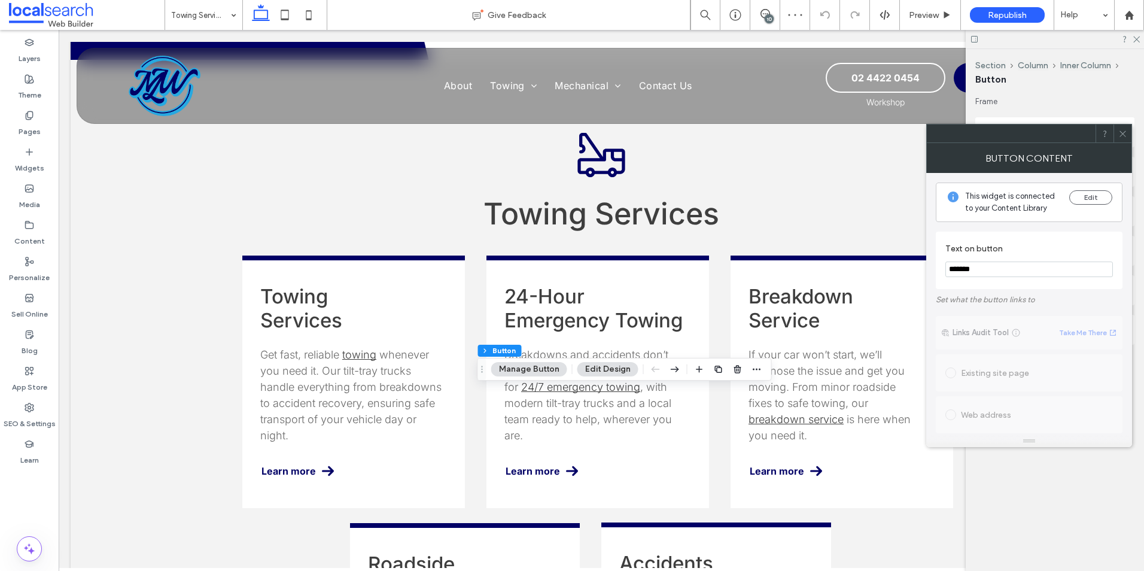
click at [1118, 133] on div at bounding box center [1122, 133] width 18 height 18
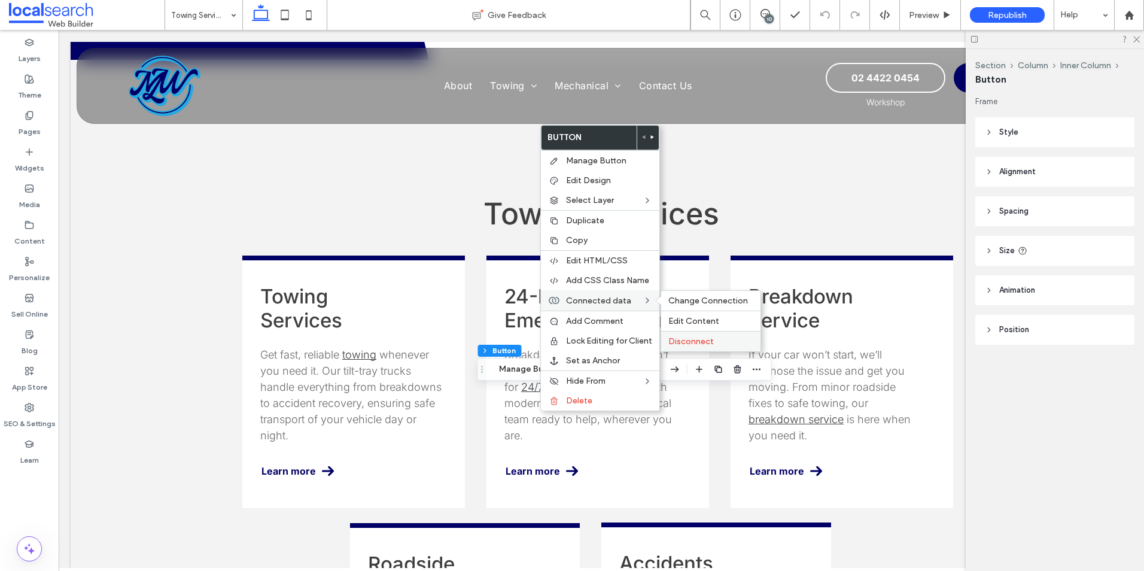
click at [693, 334] on div "Disconnect" at bounding box center [710, 341] width 99 height 20
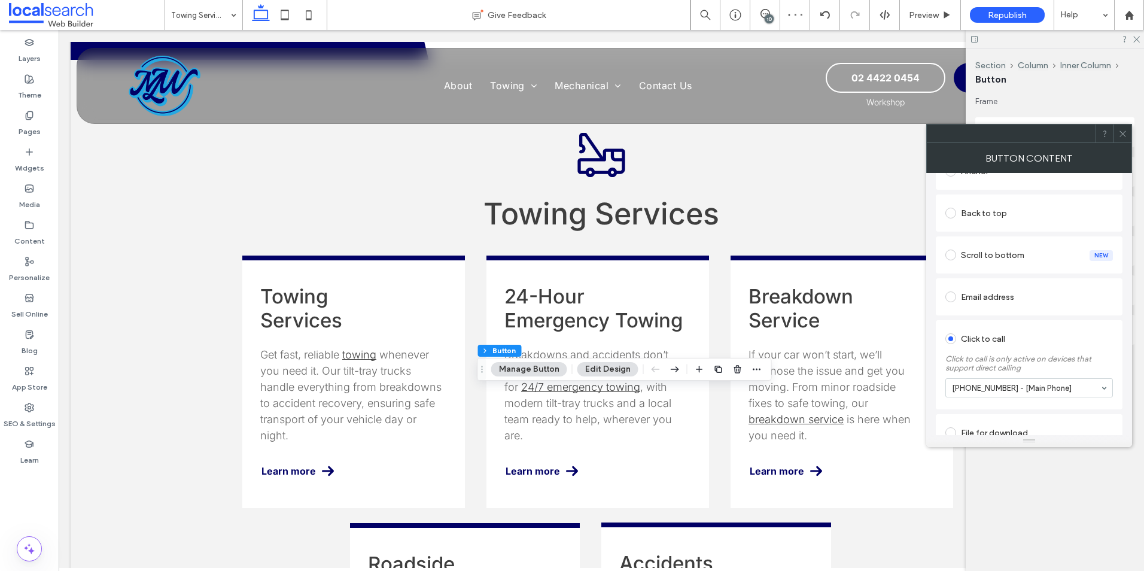
scroll to position [289, 0]
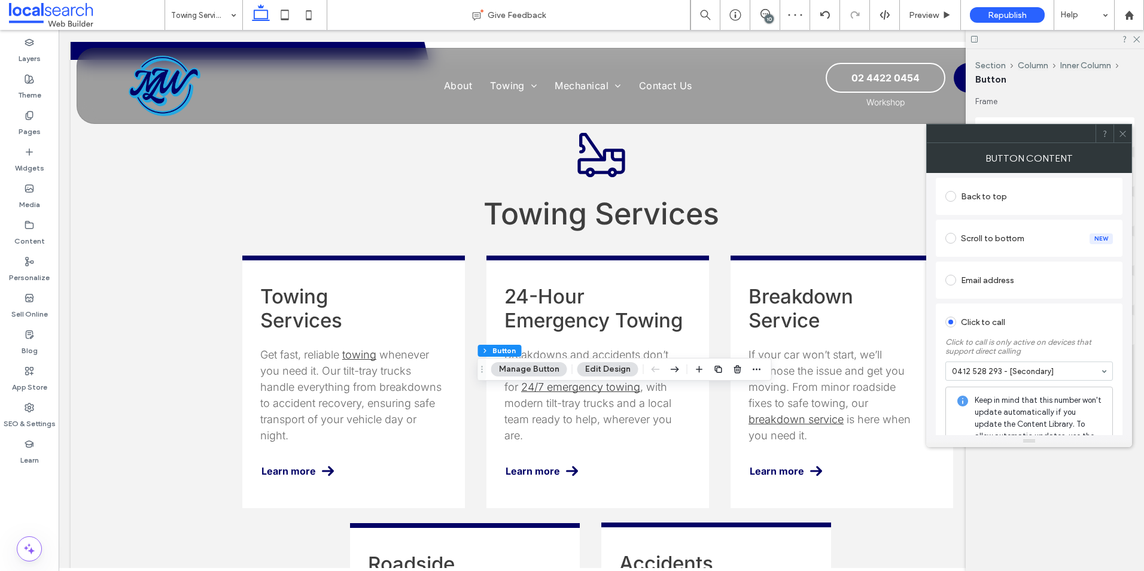
click at [1131, 127] on div at bounding box center [1122, 133] width 18 height 18
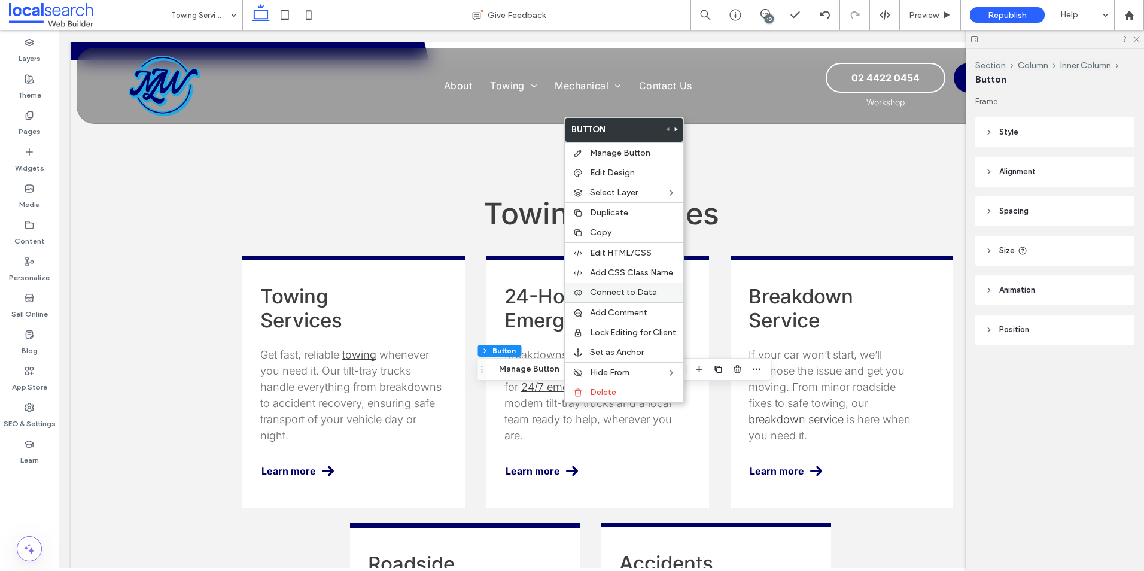
click at [617, 287] on div "Connect to Data" at bounding box center [624, 292] width 118 height 20
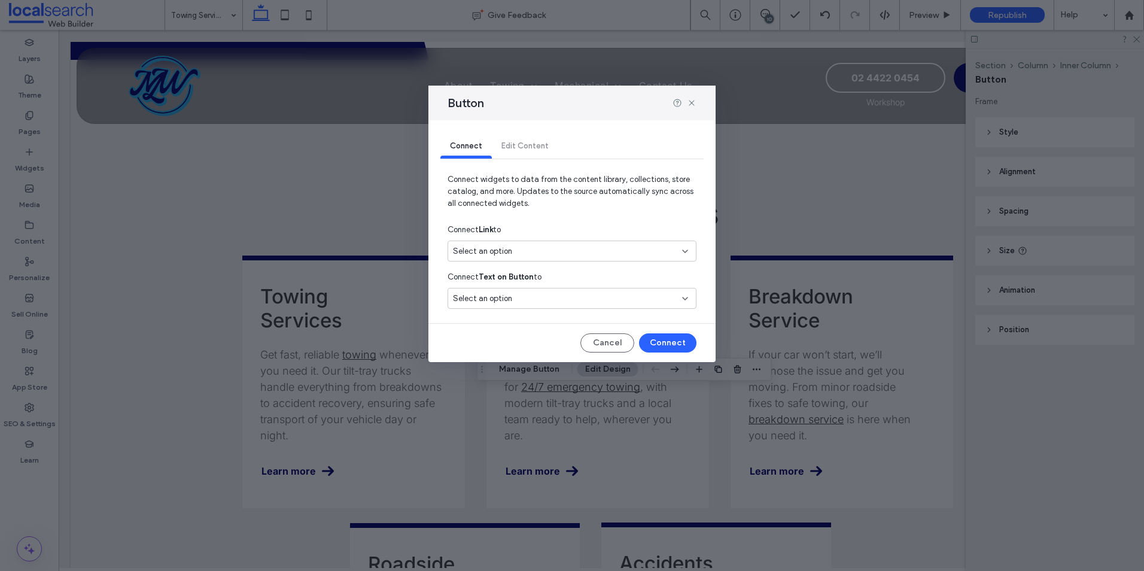
click at [566, 247] on div "Select an option" at bounding box center [565, 251] width 224 height 12
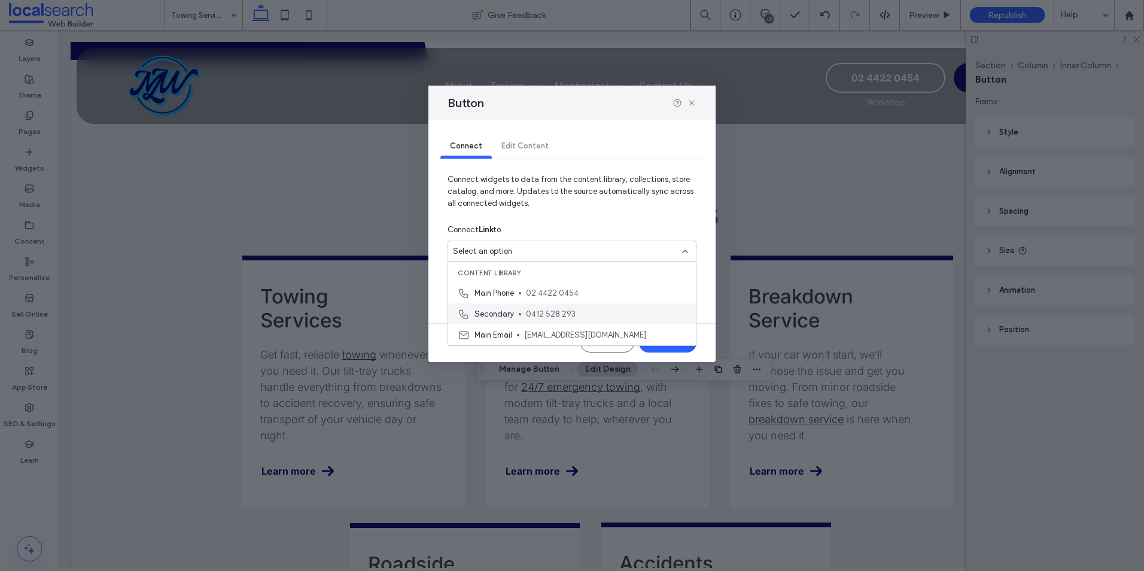
click at [488, 309] on span "Secondary" at bounding box center [493, 314] width 39 height 12
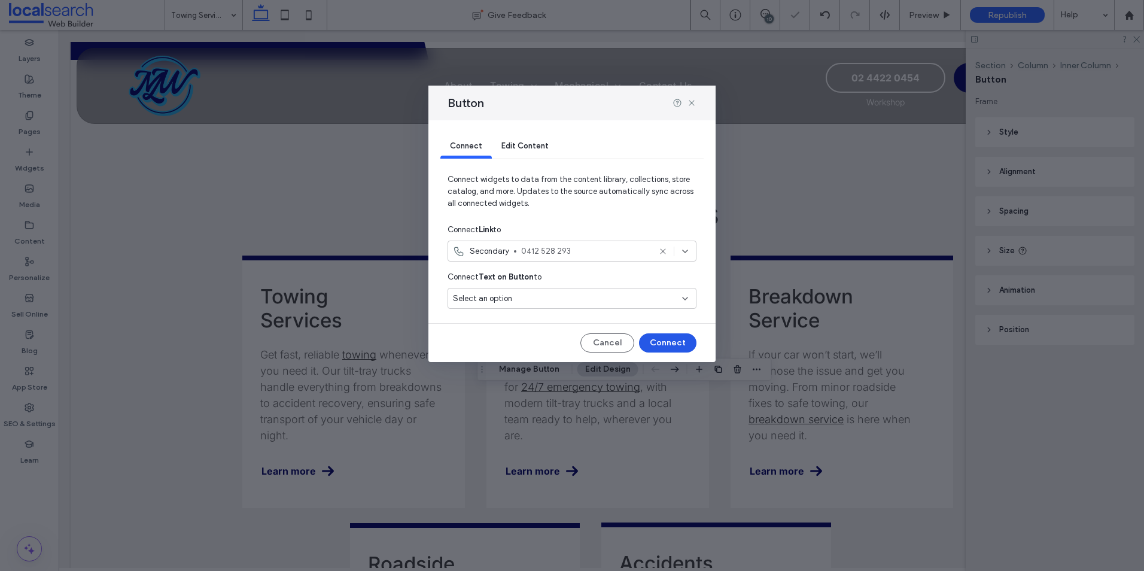
click at [682, 336] on button "Connect" at bounding box center [667, 342] width 57 height 19
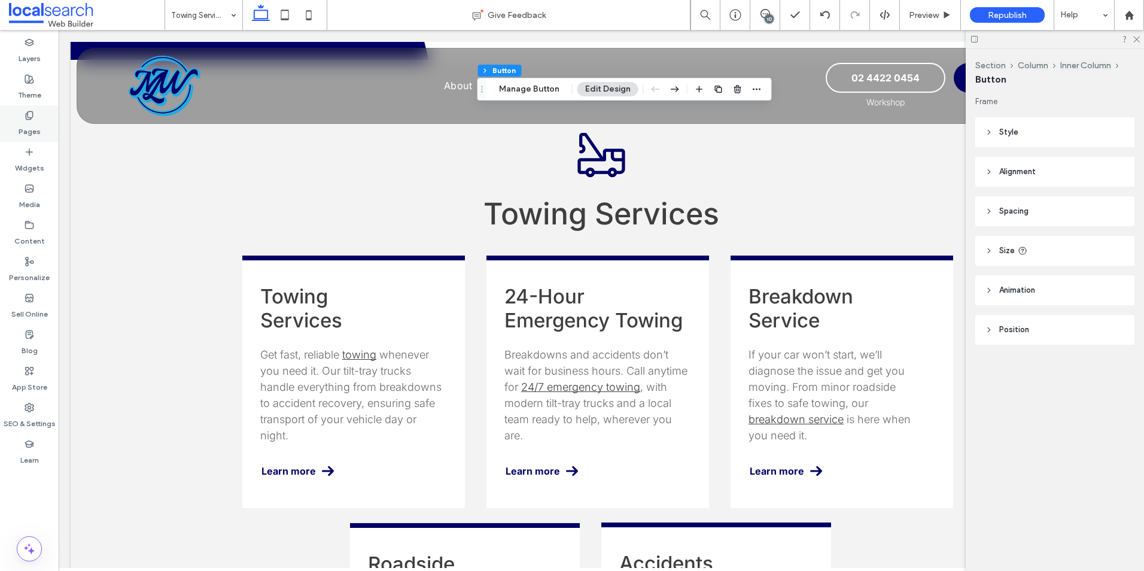
click at [30, 114] on icon at bounding box center [30, 116] width 10 height 10
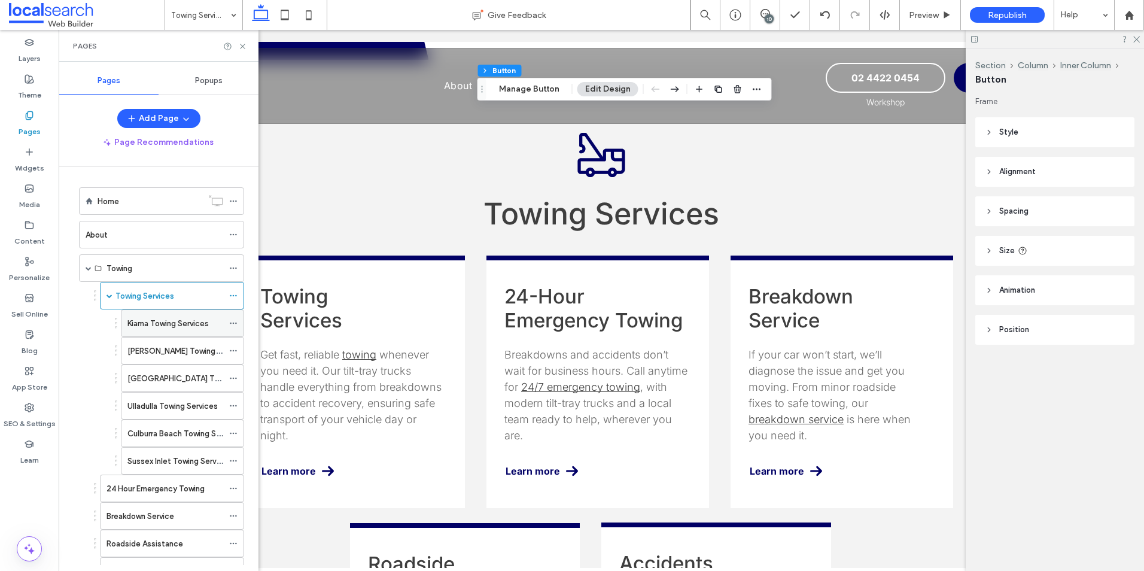
click at [150, 333] on div "Kiama Towing Services" at bounding box center [175, 323] width 96 height 26
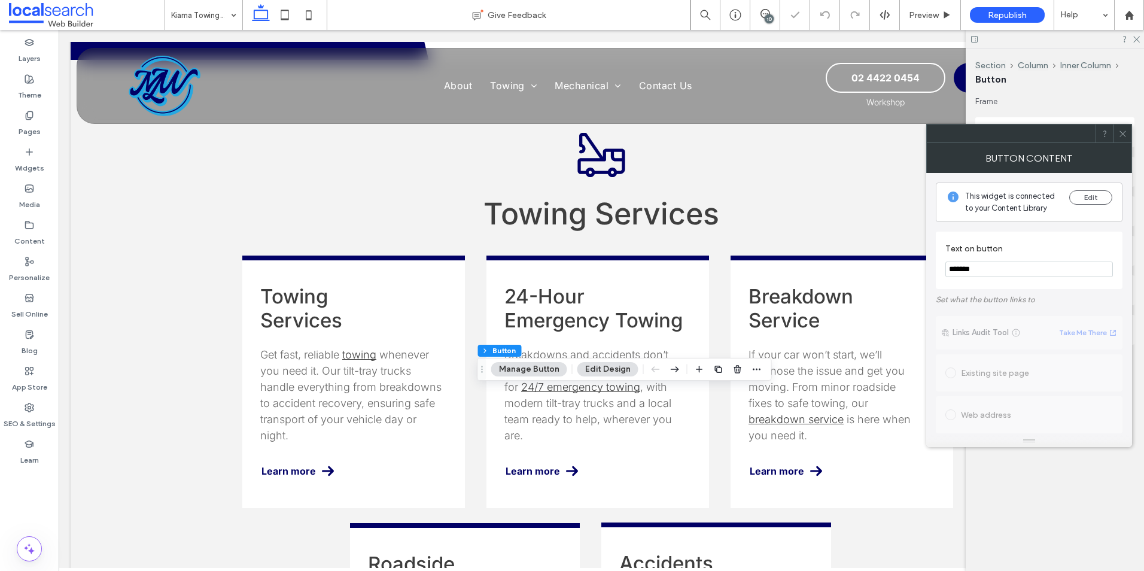
type input "**"
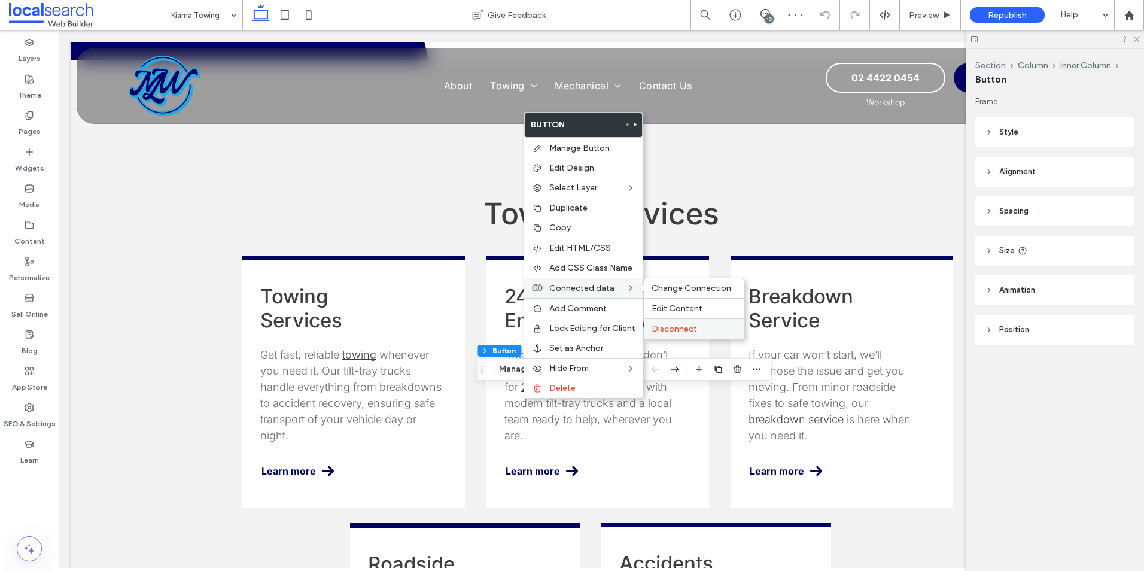
click at [667, 331] on span "Disconnect" at bounding box center [674, 329] width 45 height 10
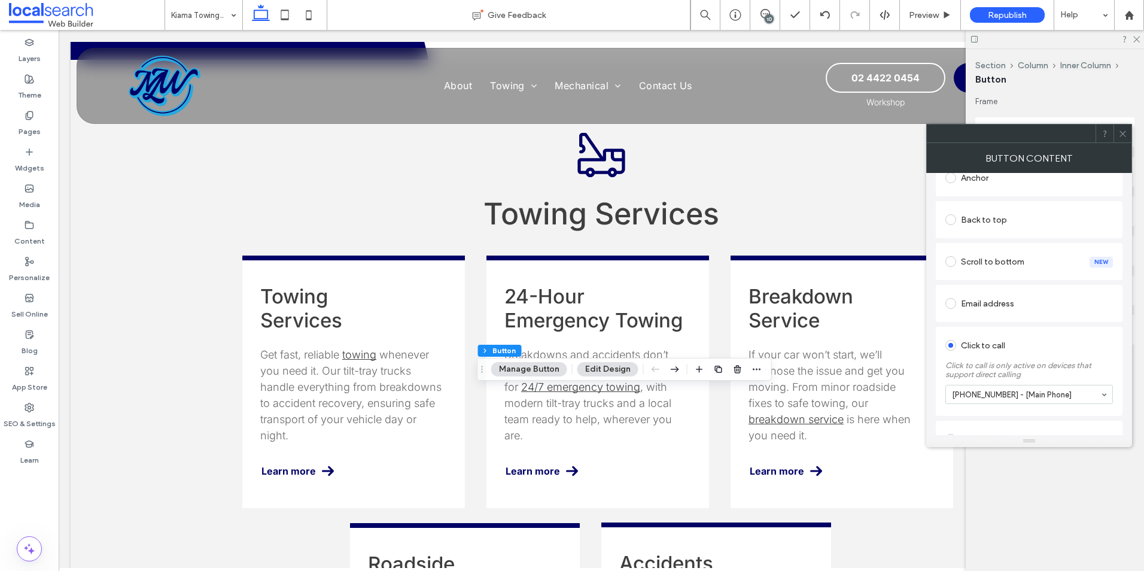
scroll to position [289, 0]
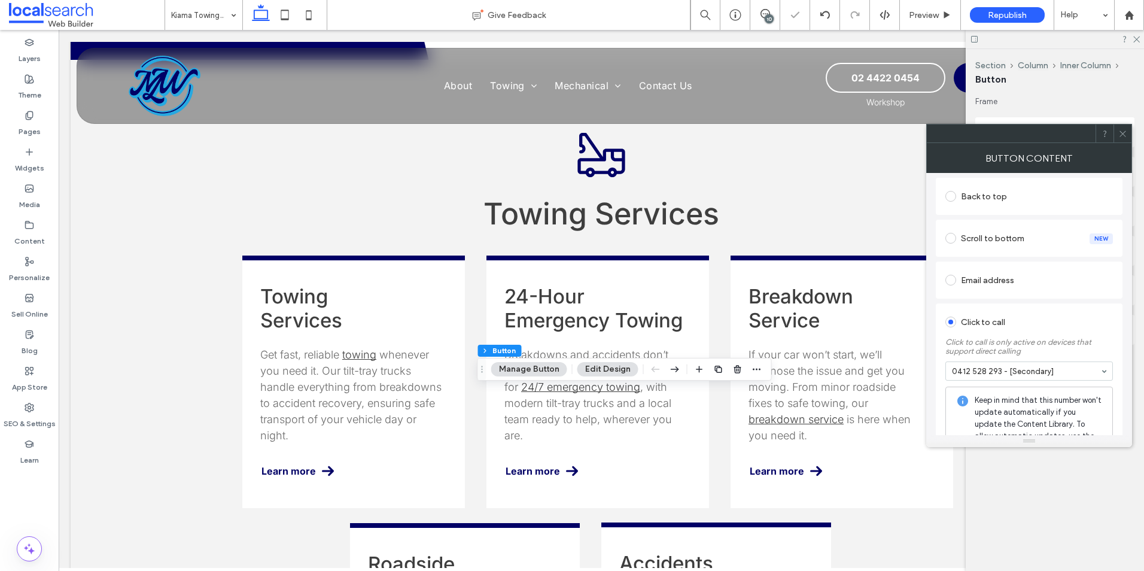
click at [1125, 133] on icon at bounding box center [1122, 133] width 9 height 9
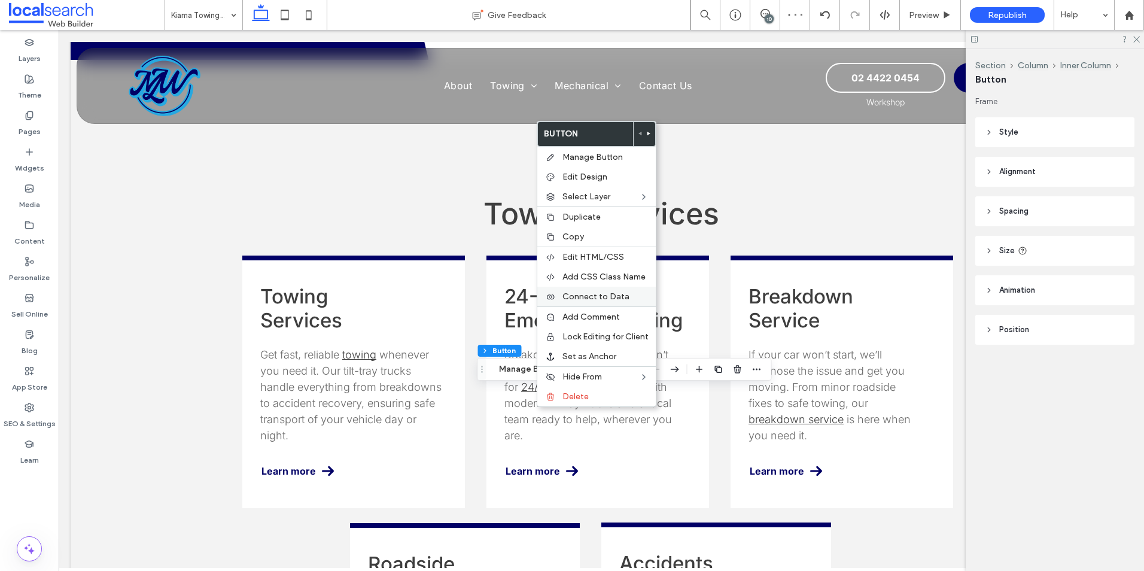
click at [630, 293] on label "Connect to Data" at bounding box center [605, 296] width 86 height 10
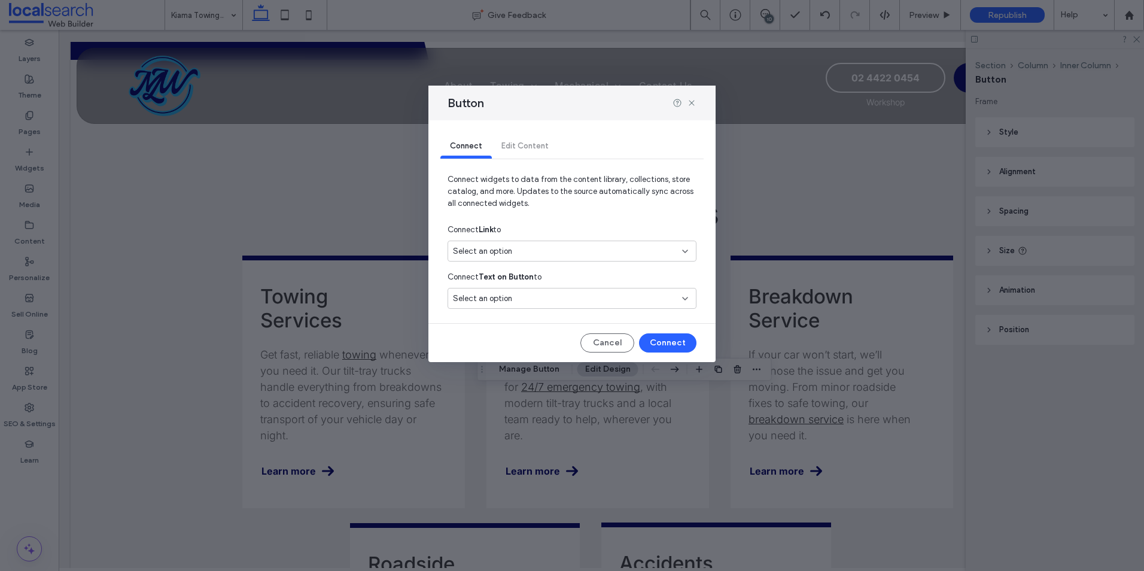
click at [528, 247] on div "Select an option" at bounding box center [565, 251] width 224 height 12
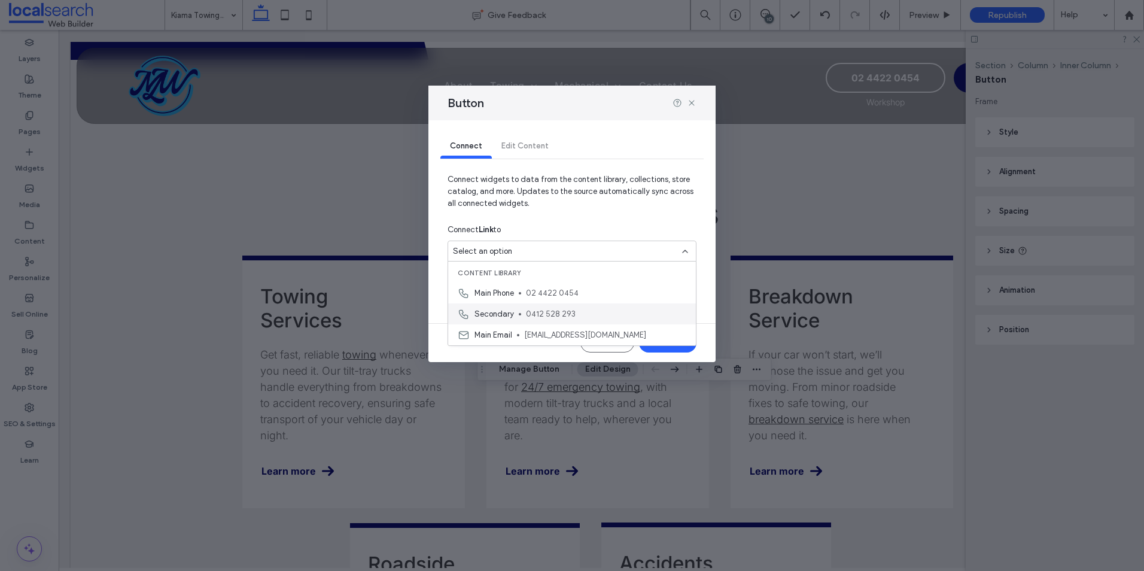
click at [510, 312] on span "Secondary" at bounding box center [493, 314] width 39 height 12
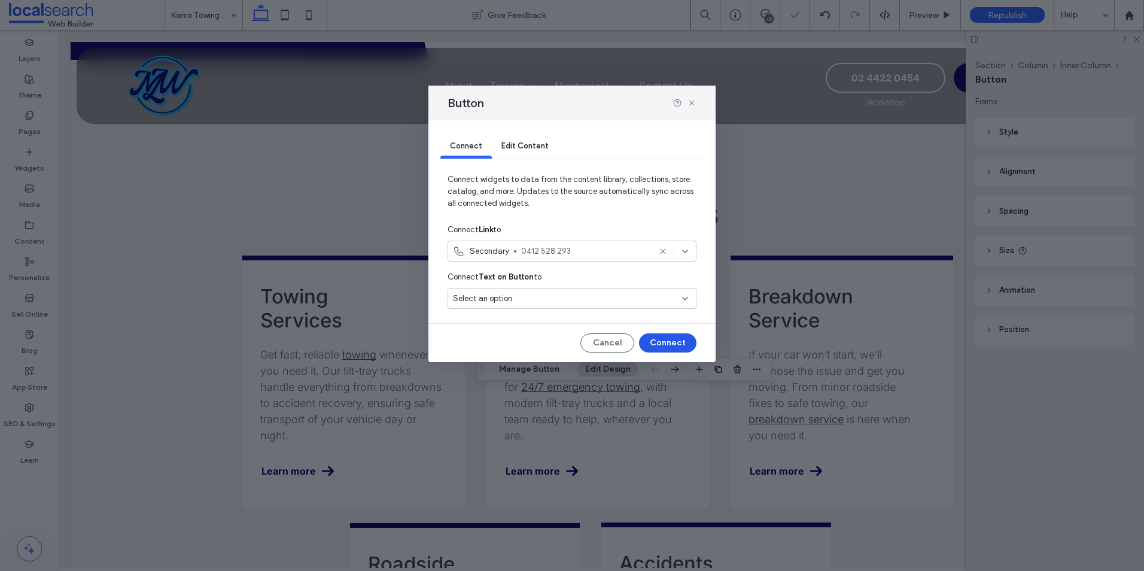
click at [660, 349] on button "Connect" at bounding box center [667, 342] width 57 height 19
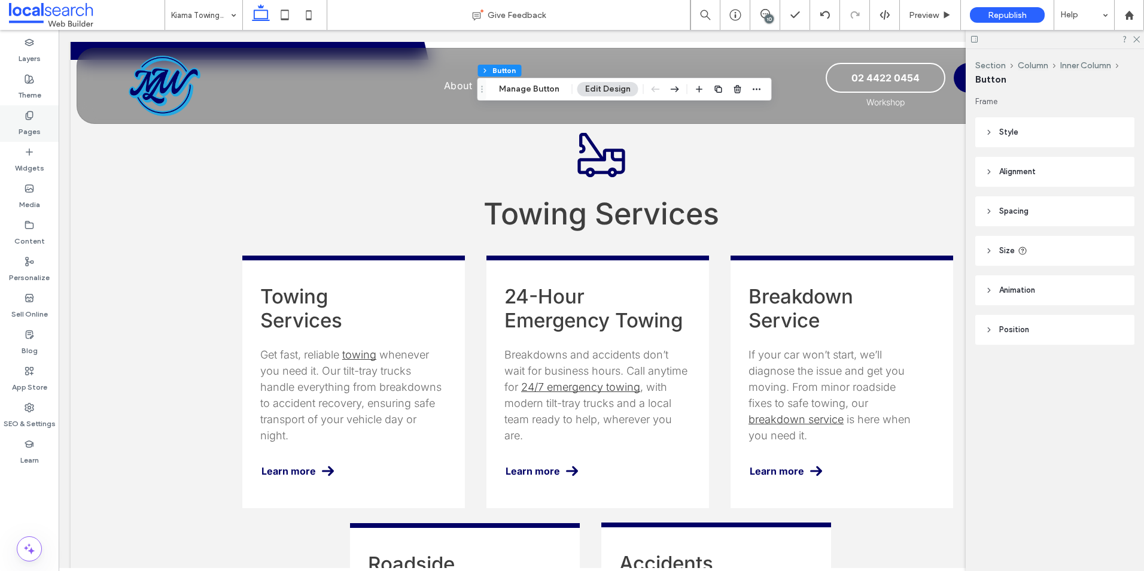
click at [28, 117] on use at bounding box center [29, 115] width 7 height 8
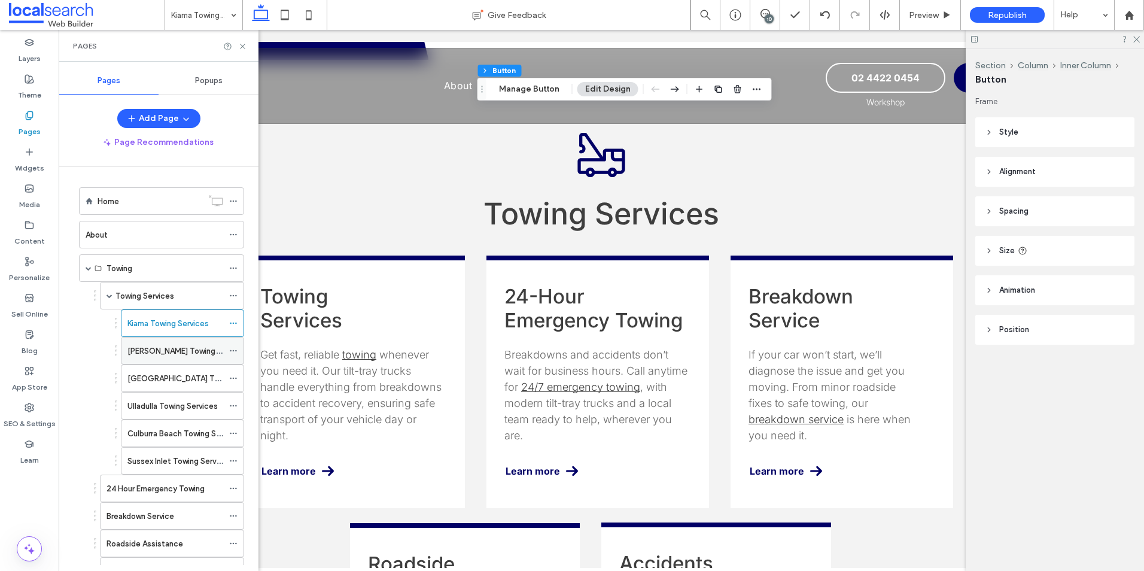
click at [152, 351] on label "[PERSON_NAME] Towing Services" at bounding box center [187, 350] width 121 height 21
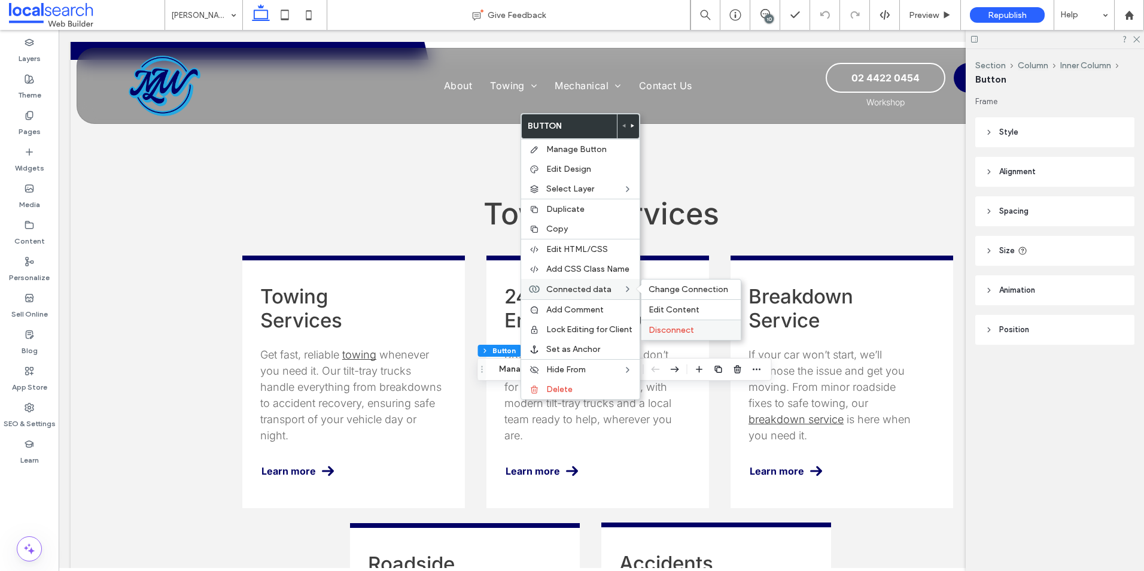
click at [660, 325] on span "Disconnect" at bounding box center [671, 330] width 45 height 10
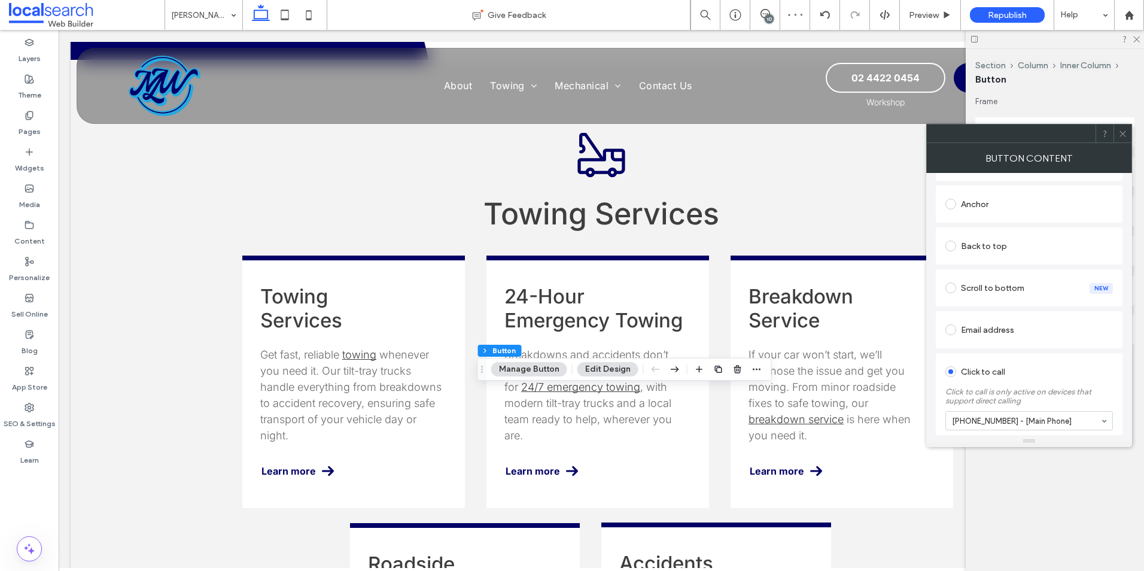
scroll to position [289, 0]
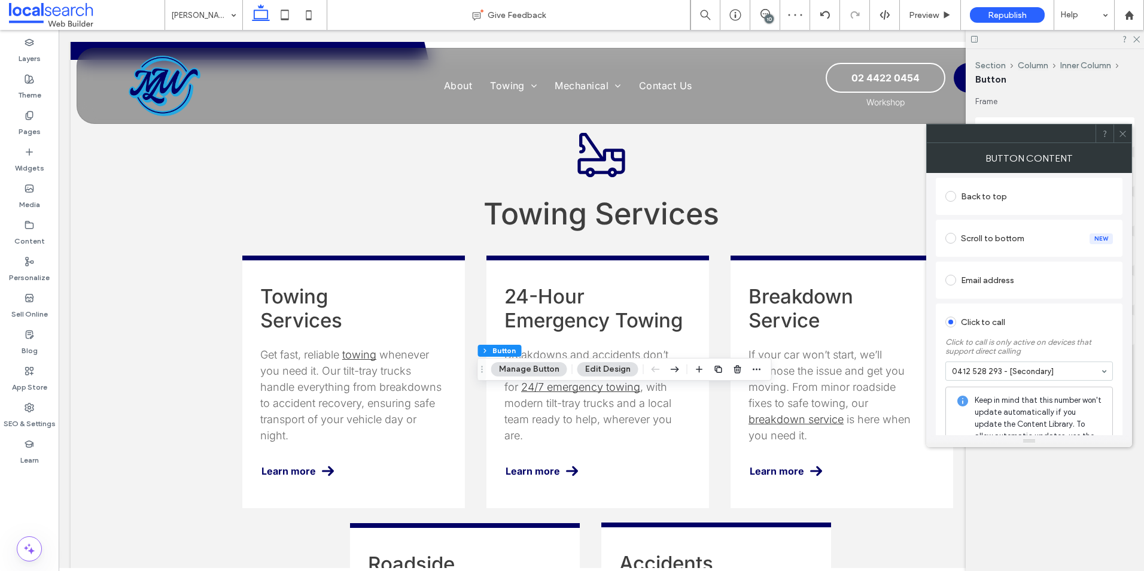
click at [1127, 130] on icon at bounding box center [1122, 133] width 9 height 9
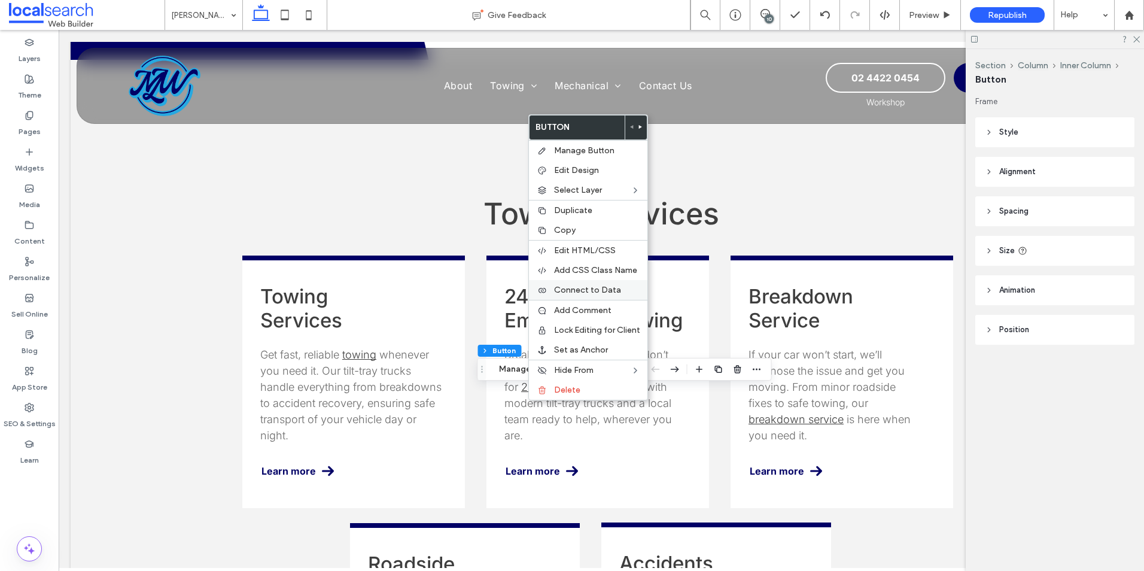
click at [592, 288] on span "Connect to Data" at bounding box center [587, 290] width 67 height 10
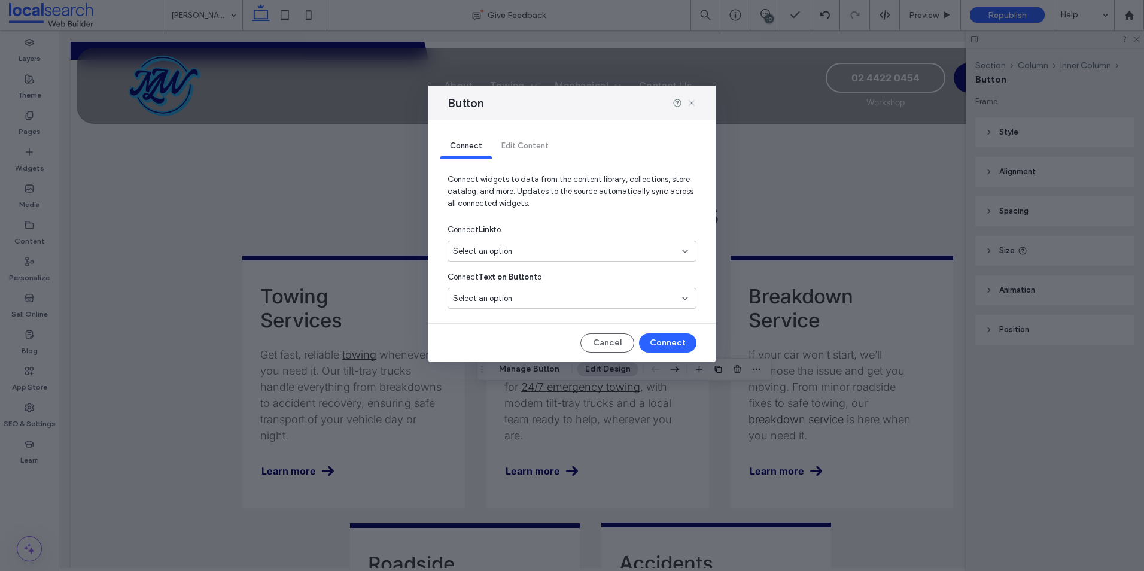
click at [531, 240] on div "Connect Link to" at bounding box center [572, 230] width 249 height 22
click at [530, 245] on div "Select an option" at bounding box center [565, 251] width 224 height 12
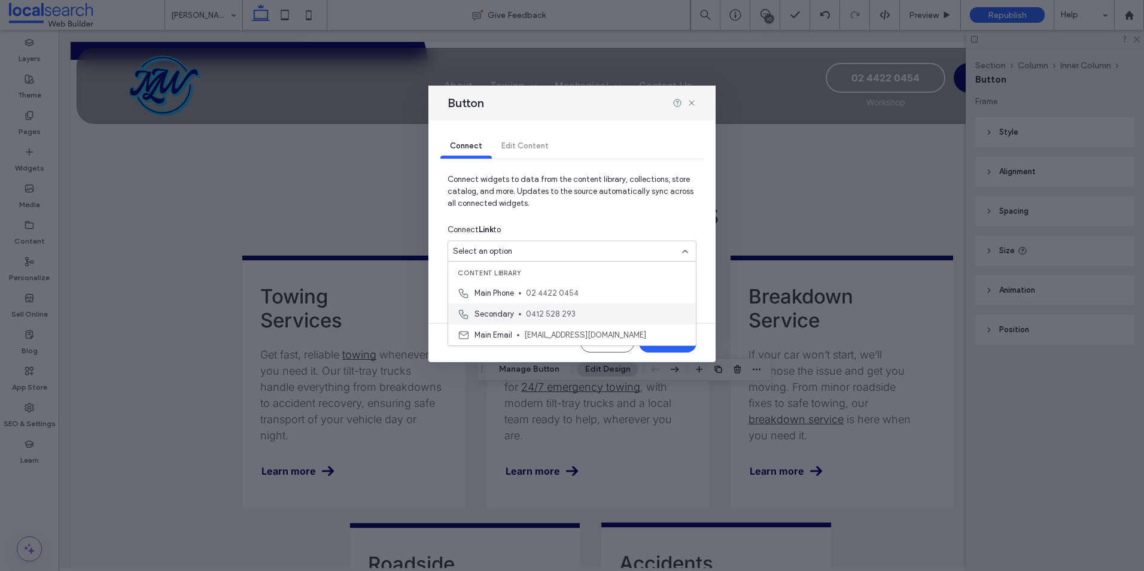
click at [527, 314] on span "0412 528 293" at bounding box center [606, 314] width 160 height 12
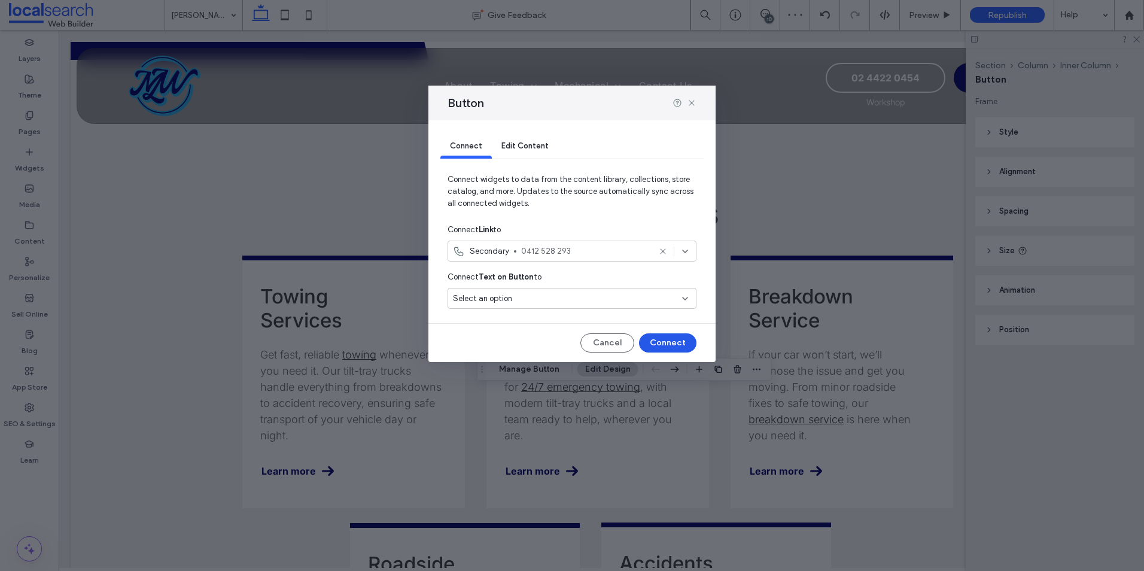
click at [677, 342] on button "Connect" at bounding box center [667, 342] width 57 height 19
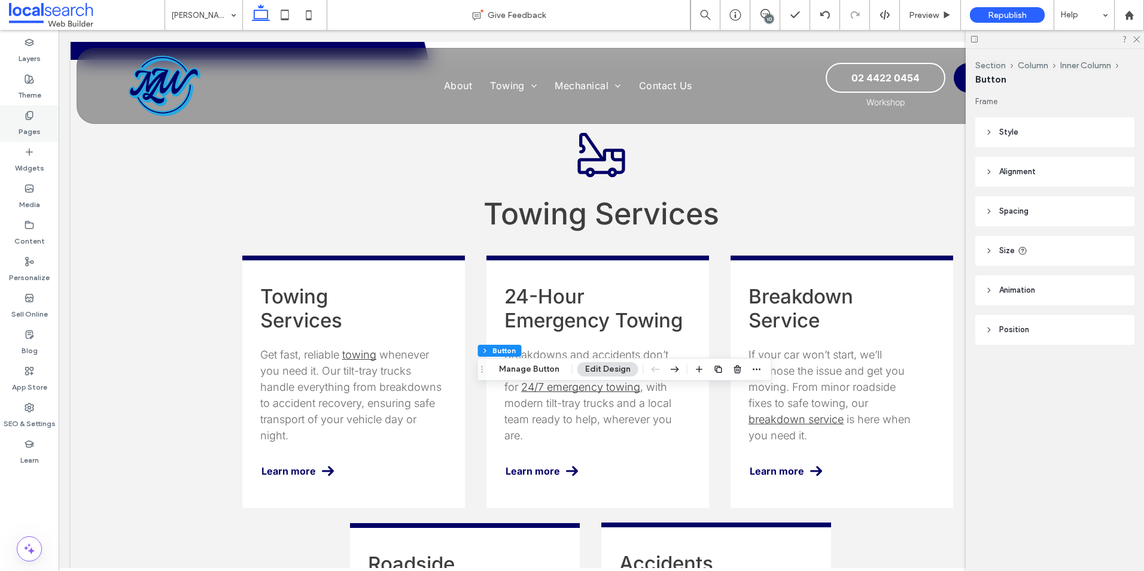
click at [41, 128] on div "Pages" at bounding box center [29, 123] width 59 height 36
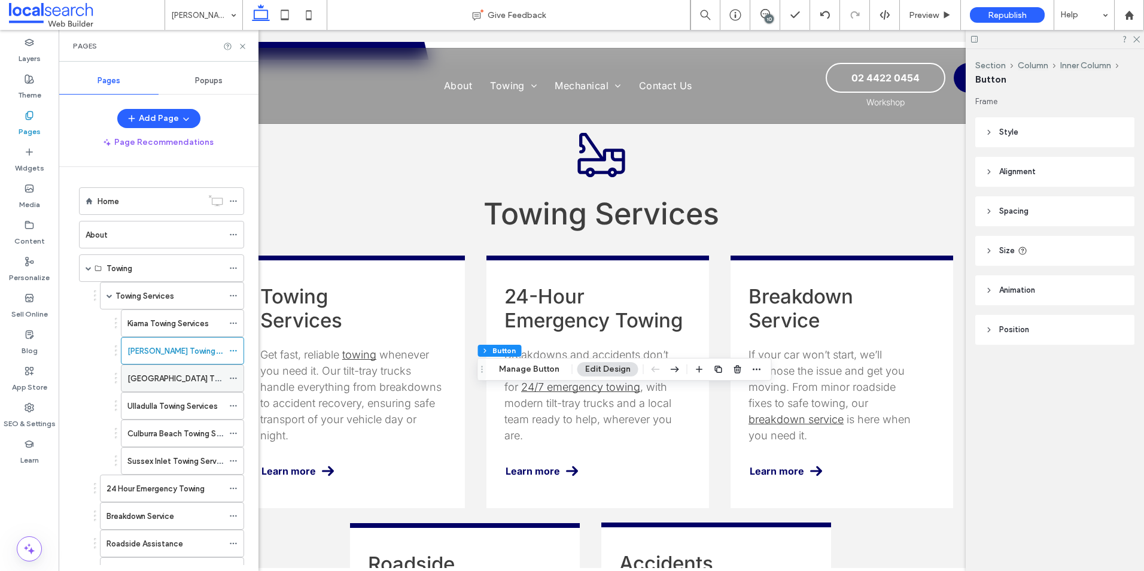
click at [166, 381] on label "[GEOGRAPHIC_DATA] Towing Services" at bounding box center [197, 378] width 141 height 21
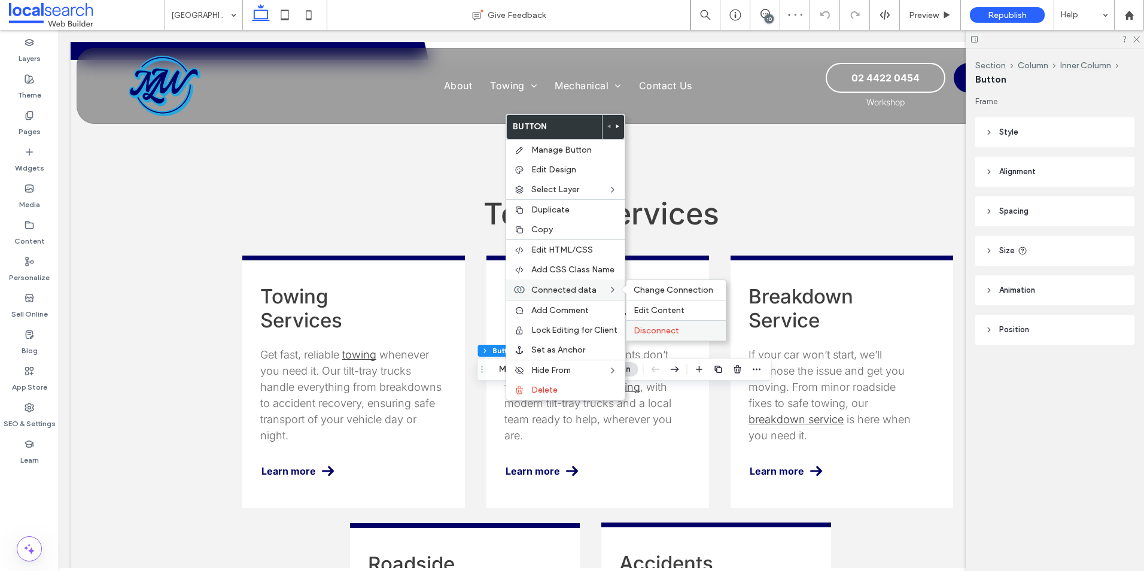
click at [662, 329] on span "Disconnect" at bounding box center [656, 330] width 45 height 10
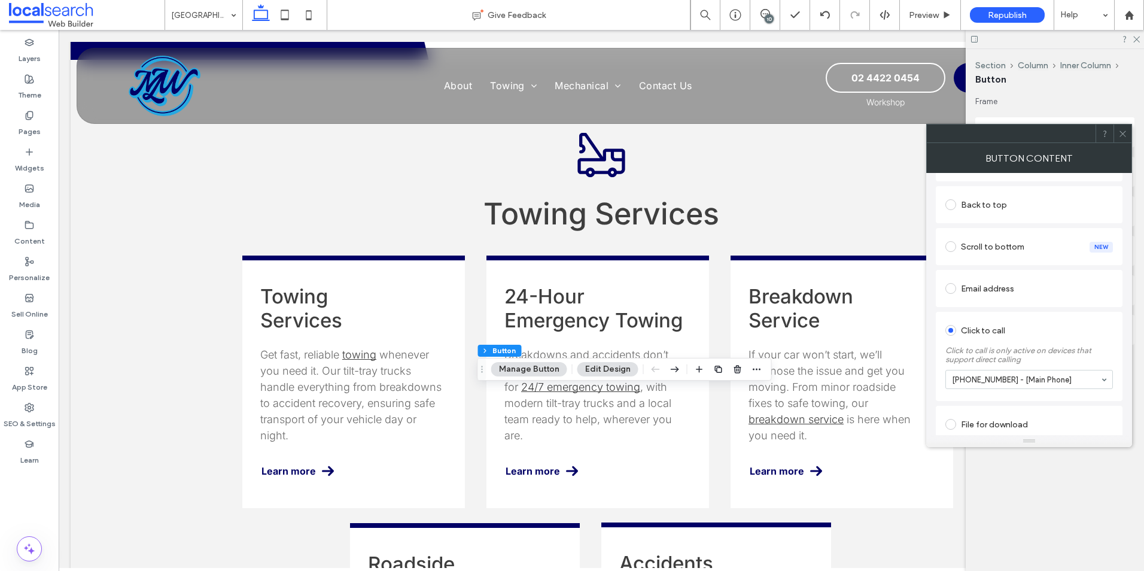
scroll to position [289, 0]
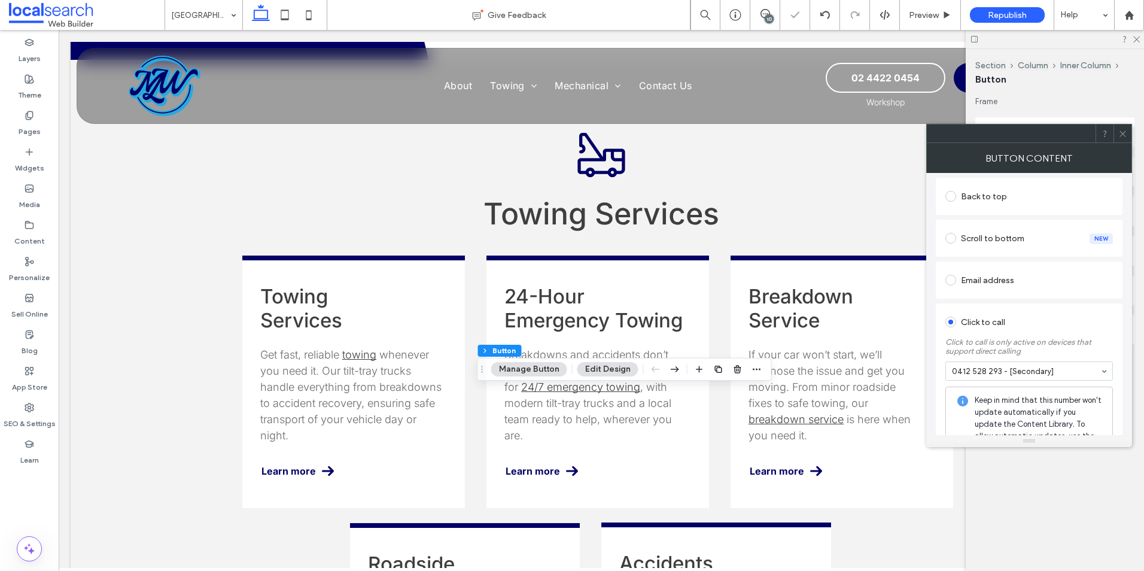
click at [1121, 127] on span at bounding box center [1122, 133] width 9 height 18
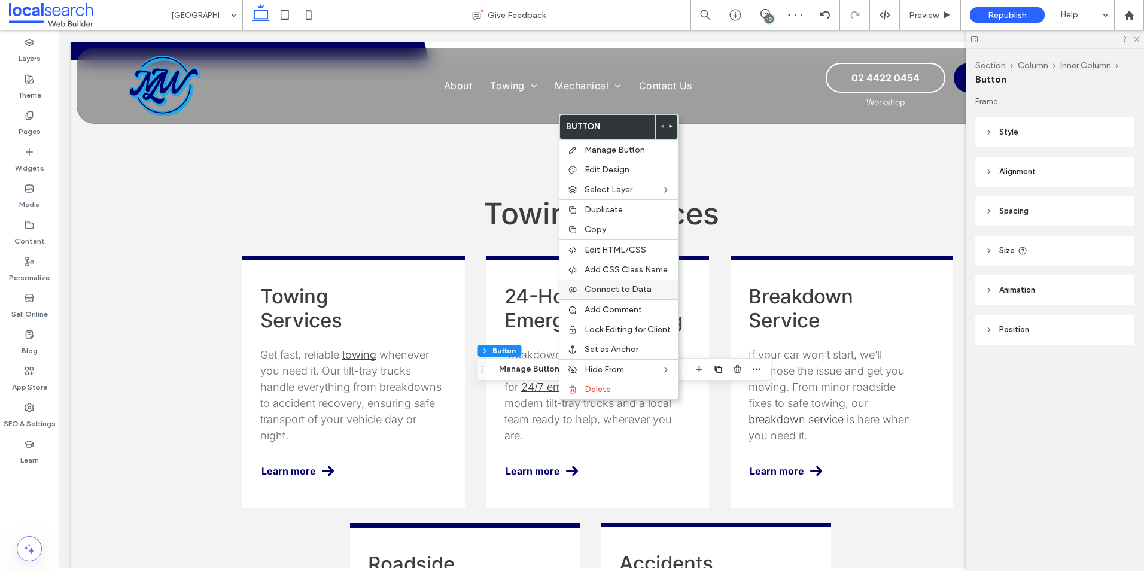
click at [620, 287] on span "Connect to Data" at bounding box center [618, 289] width 67 height 10
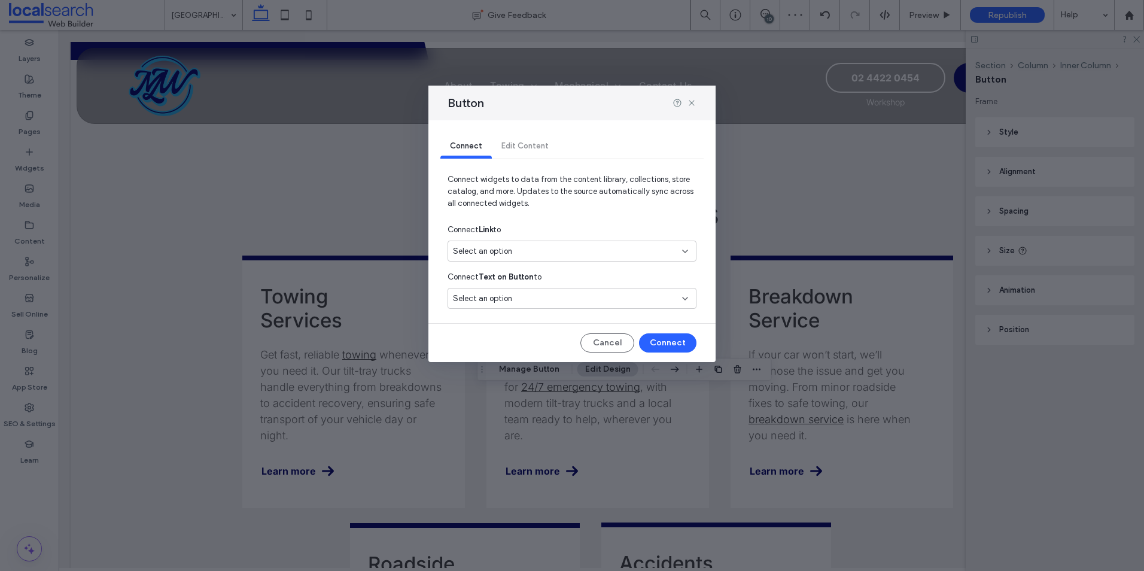
click at [482, 245] on span "Select an option" at bounding box center [482, 251] width 59 height 12
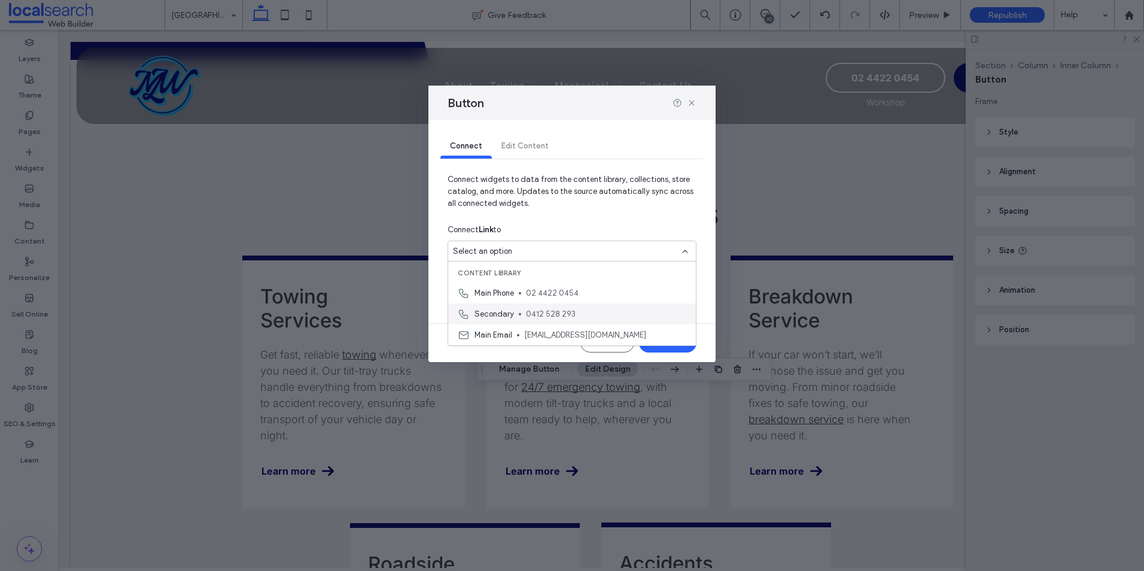
click at [496, 315] on span "Secondary" at bounding box center [493, 314] width 39 height 12
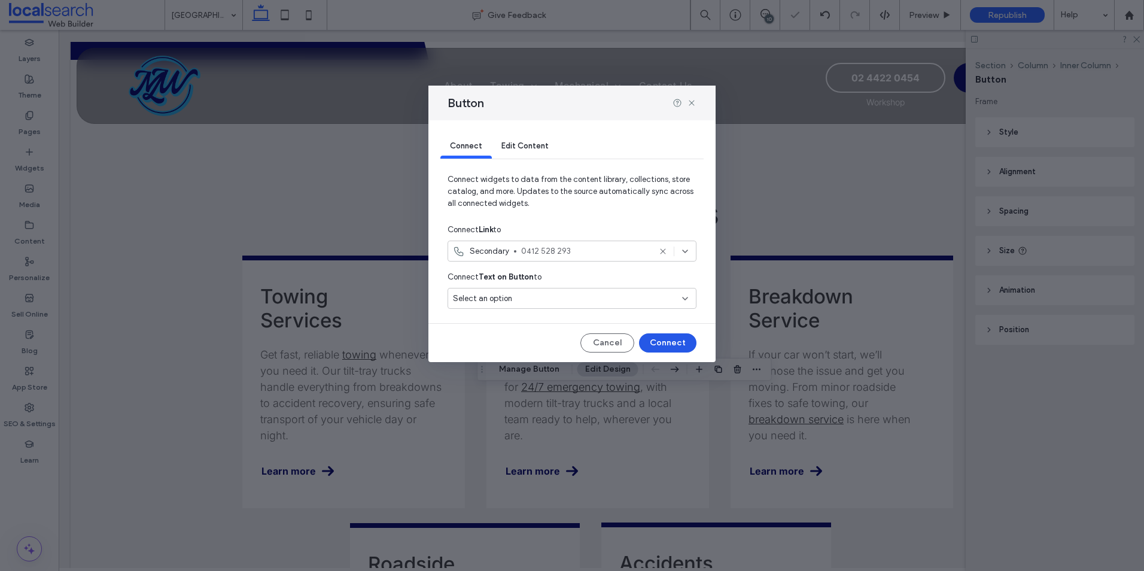
click at [676, 340] on button "Connect" at bounding box center [667, 342] width 57 height 19
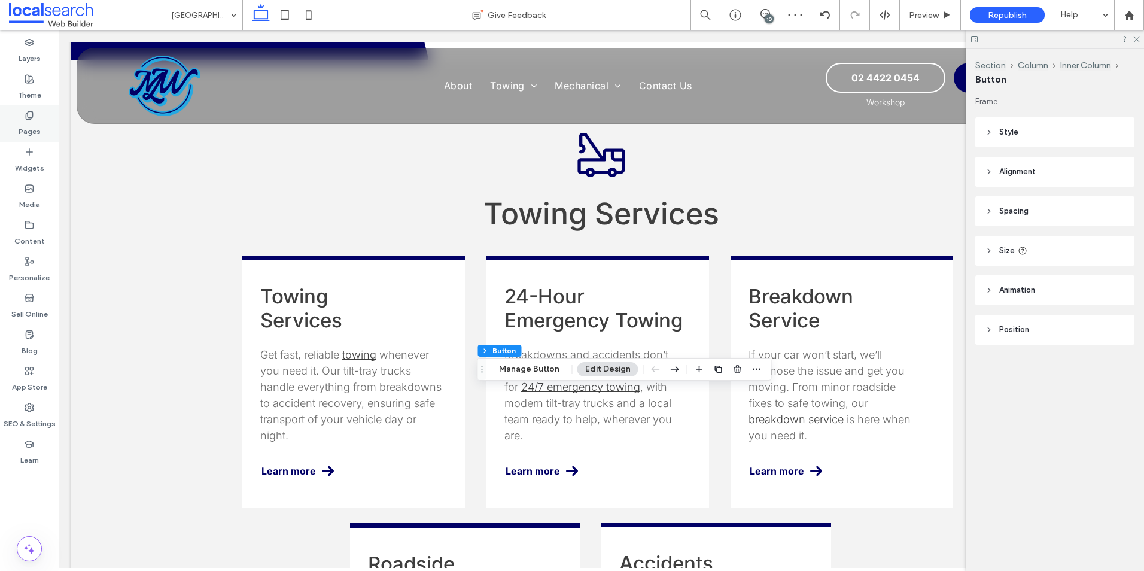
click at [21, 117] on div "Pages" at bounding box center [29, 123] width 59 height 36
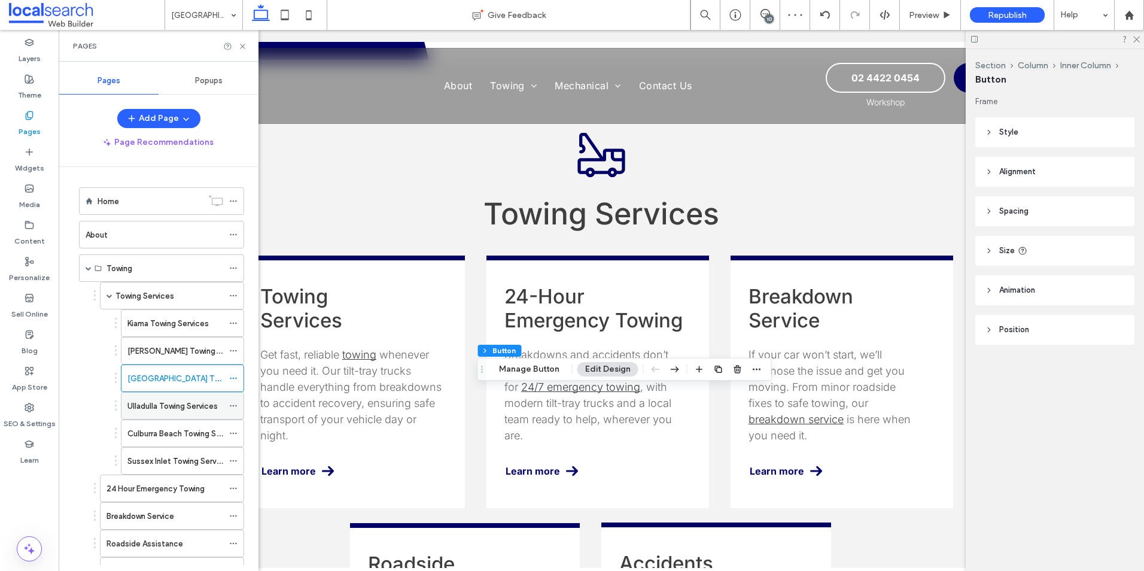
click at [142, 399] on label "Ulladulla Towing Services" at bounding box center [172, 405] width 90 height 21
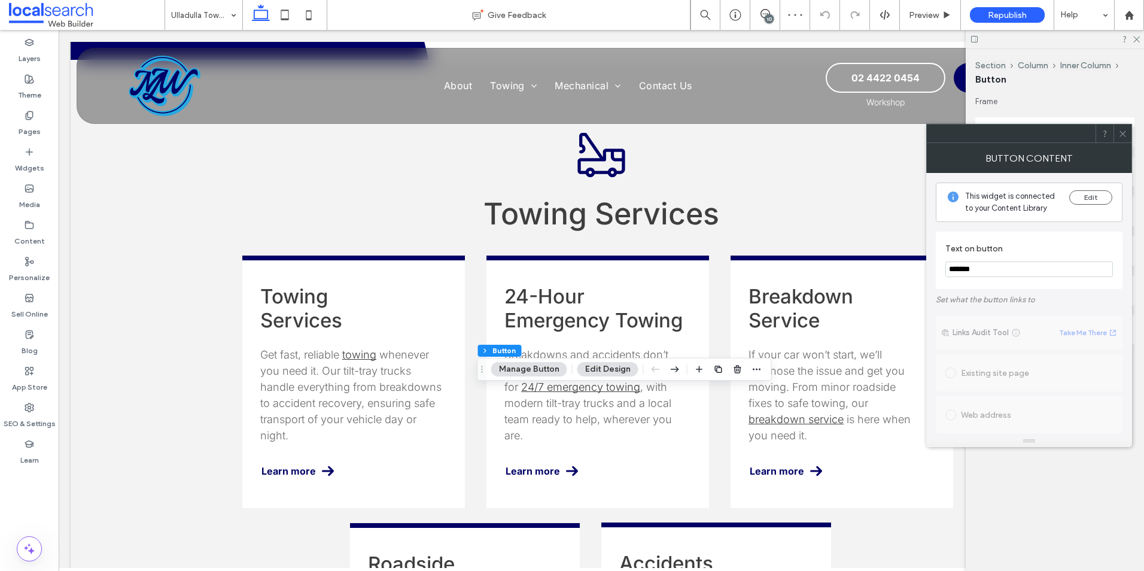
drag, startPoint x: 1127, startPoint y: 132, endPoint x: 1000, endPoint y: 185, distance: 137.6
click at [1127, 133] on div at bounding box center [1122, 133] width 18 height 18
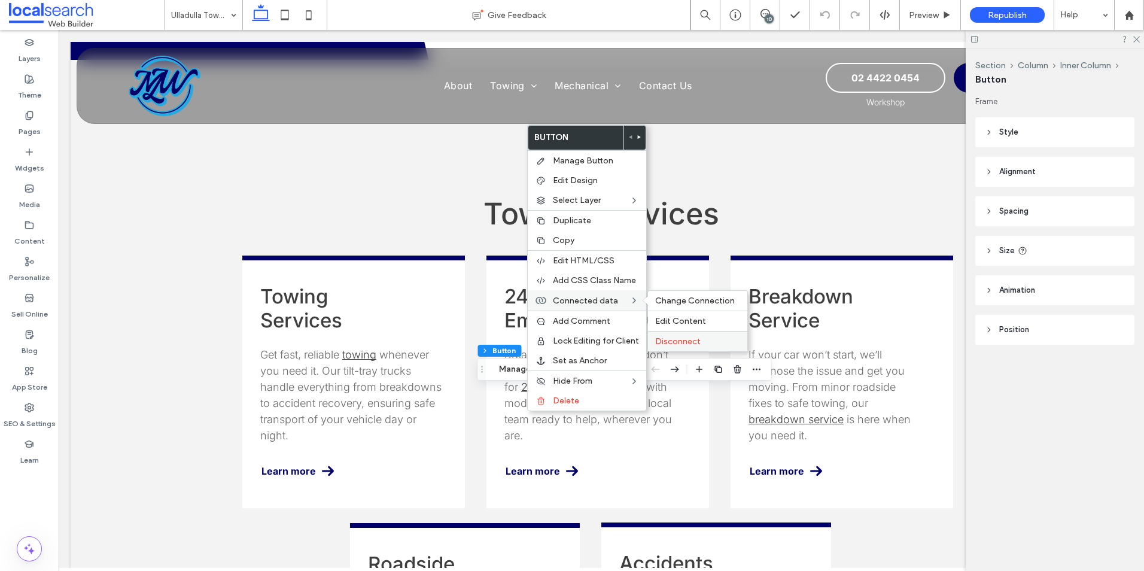
click at [674, 340] on span "Disconnect" at bounding box center [677, 341] width 45 height 10
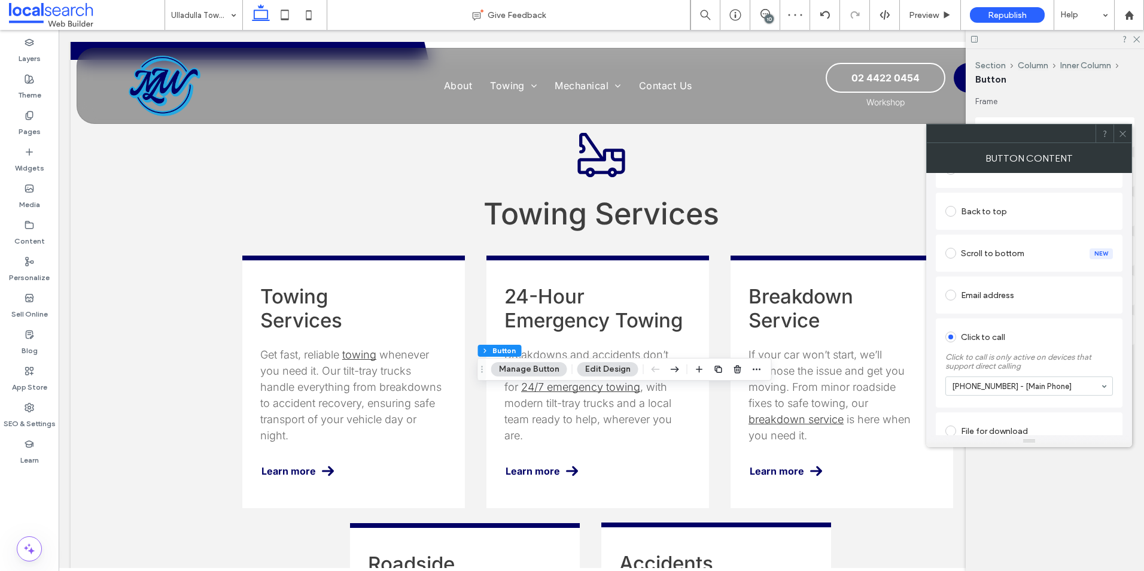
scroll to position [289, 0]
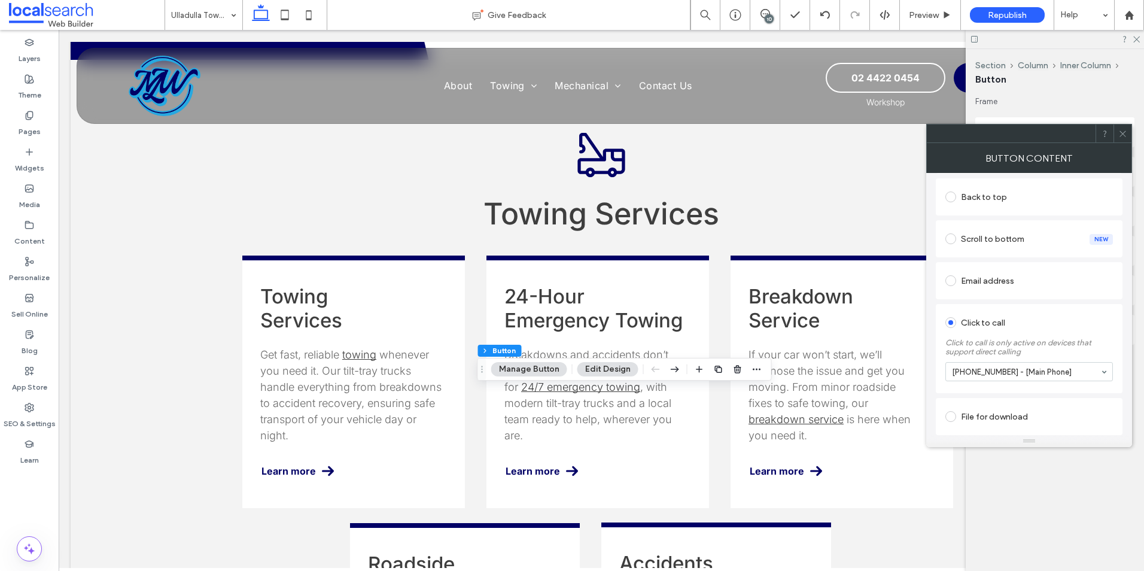
click at [1028, 366] on div at bounding box center [1029, 372] width 166 height 18
click at [1121, 134] on icon at bounding box center [1122, 133] width 9 height 9
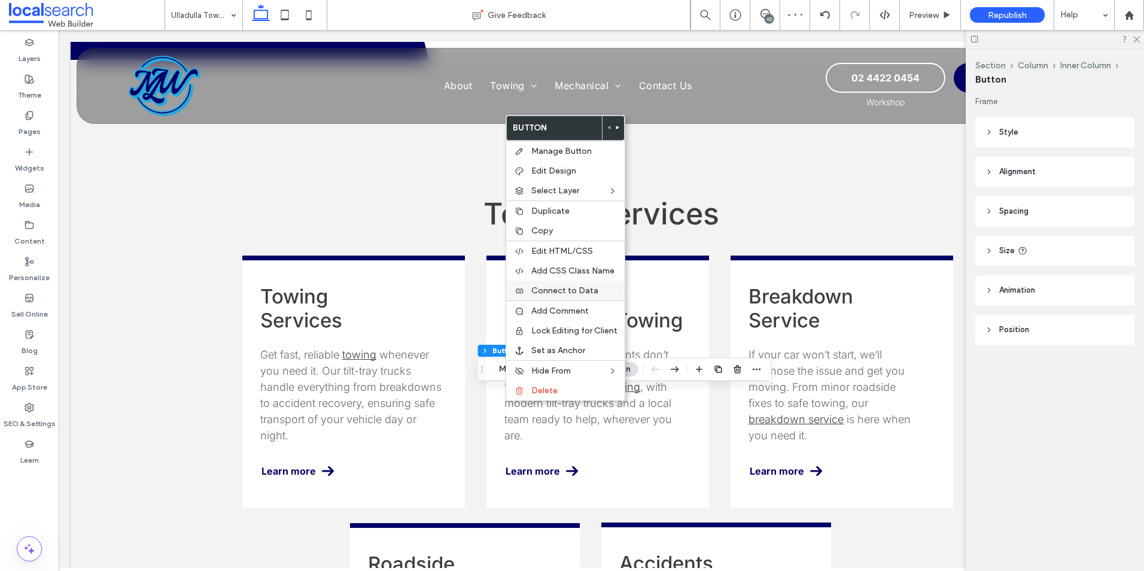
click at [586, 284] on div "Connect to Data" at bounding box center [565, 291] width 118 height 20
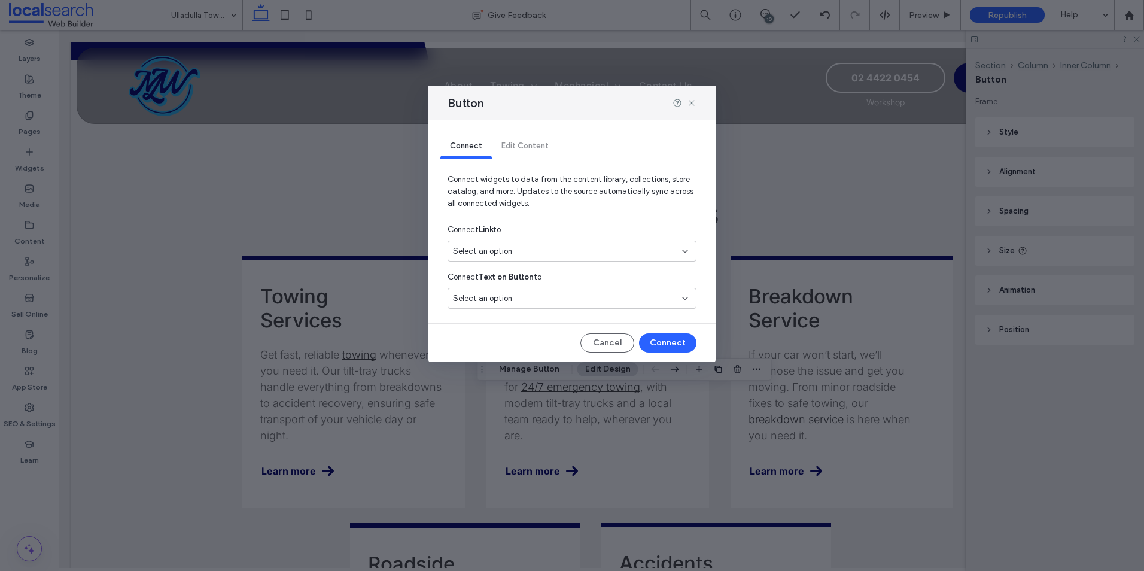
click at [530, 251] on div "Select an option" at bounding box center [565, 251] width 224 height 12
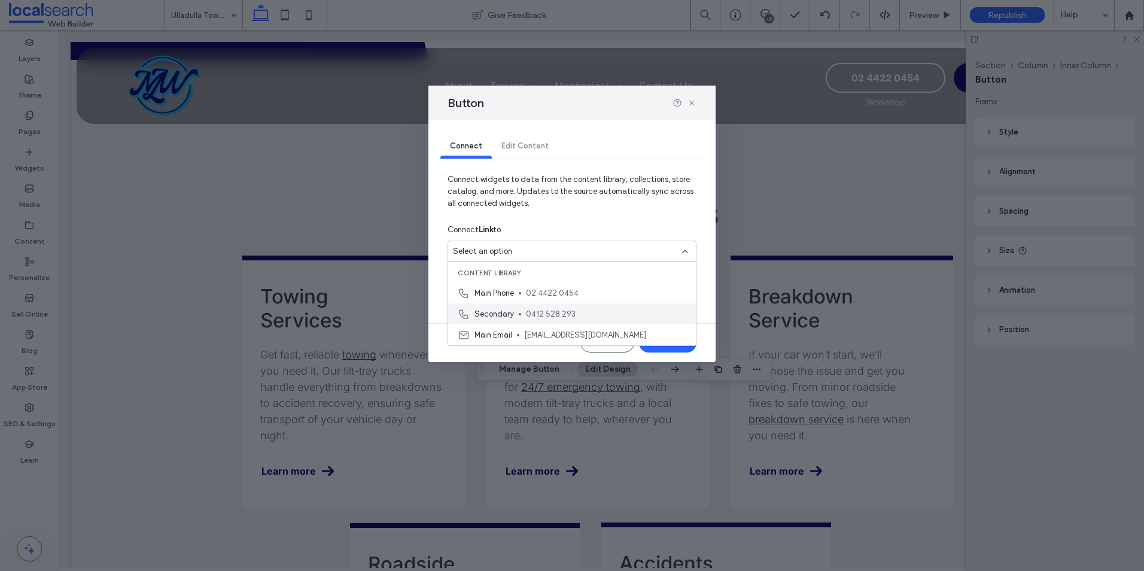
click at [484, 317] on span "Secondary" at bounding box center [493, 314] width 39 height 12
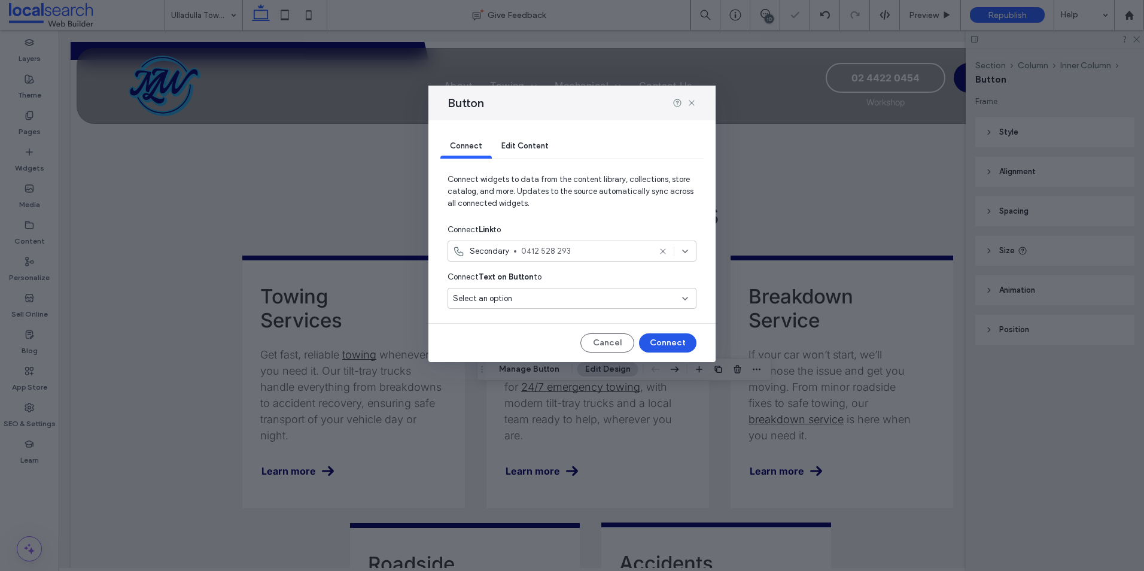
click at [661, 347] on button "Connect" at bounding box center [667, 342] width 57 height 19
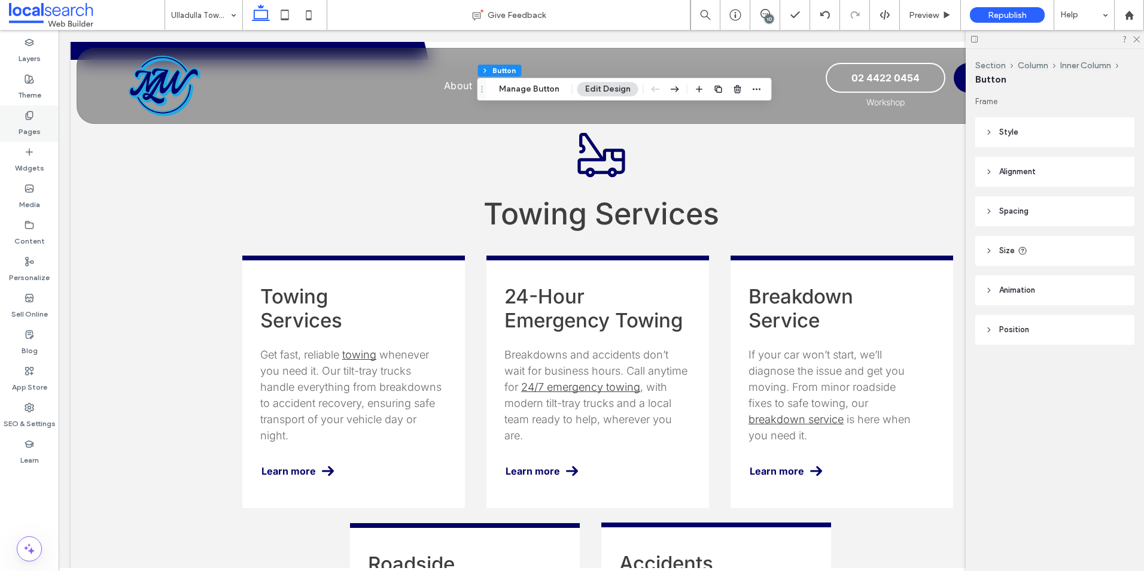
click at [35, 112] on div "Pages" at bounding box center [29, 123] width 59 height 36
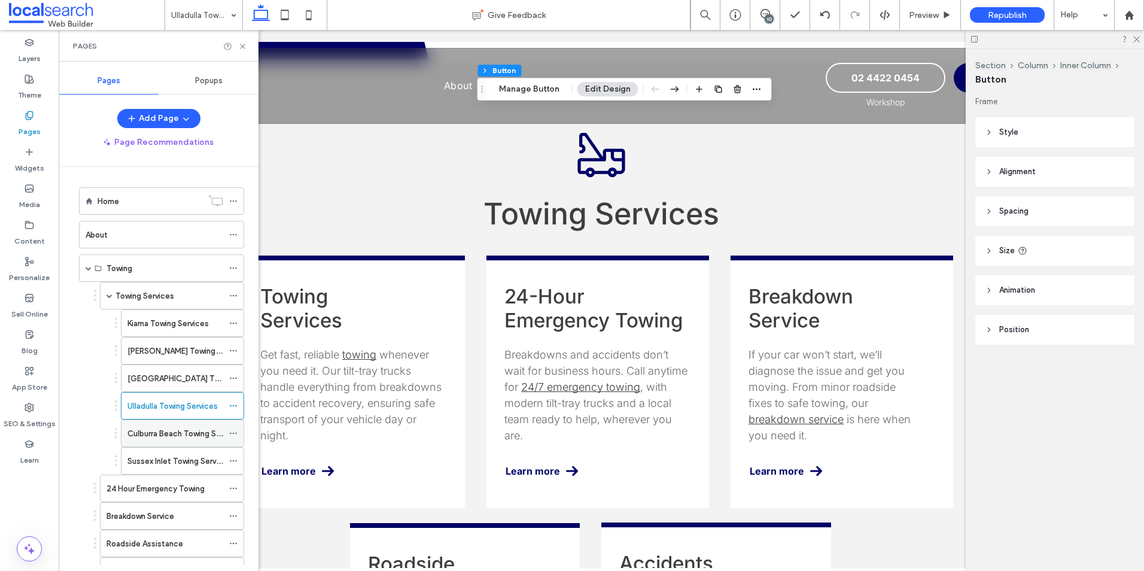
click at [138, 442] on div "Culburra Beach Towing Services" at bounding box center [175, 433] width 96 height 26
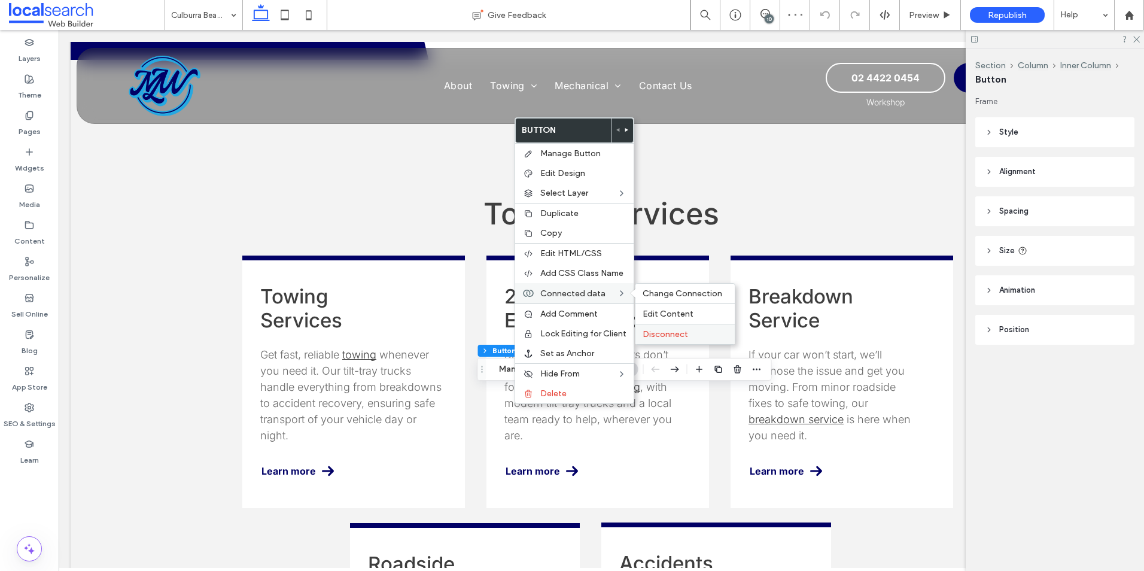
click at [689, 331] on label "Disconnect" at bounding box center [685, 334] width 85 height 10
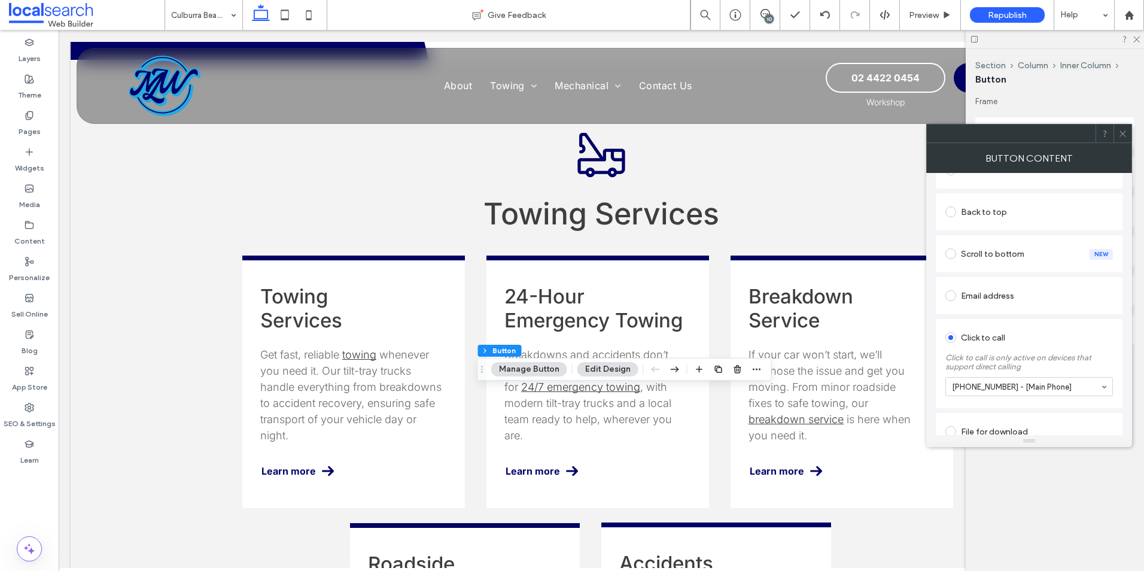
scroll to position [289, 0]
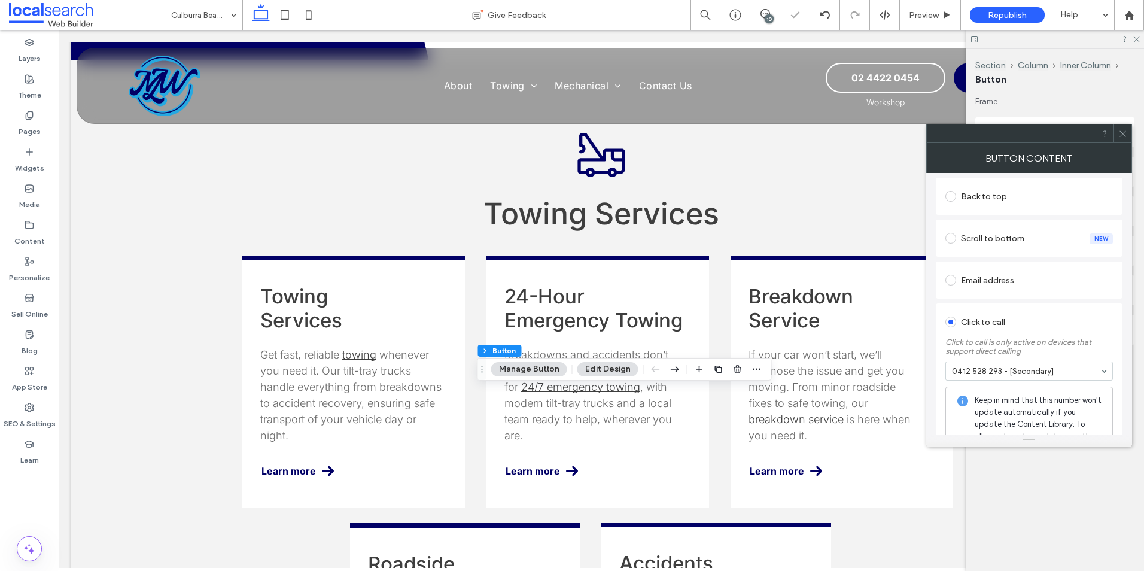
click at [1119, 130] on icon at bounding box center [1122, 133] width 9 height 9
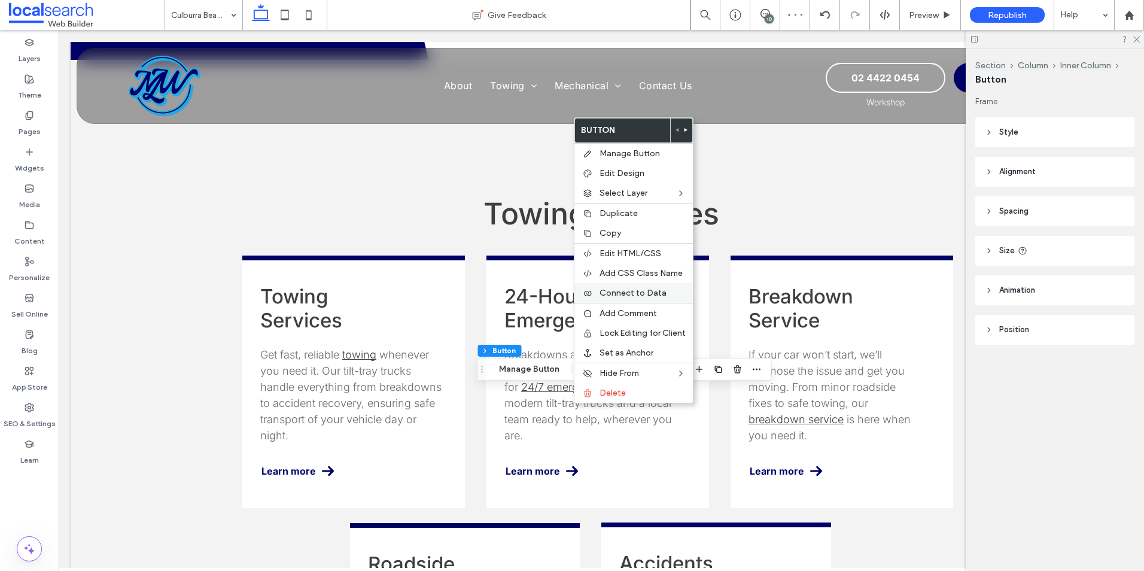
click at [631, 291] on span "Connect to Data" at bounding box center [633, 293] width 67 height 10
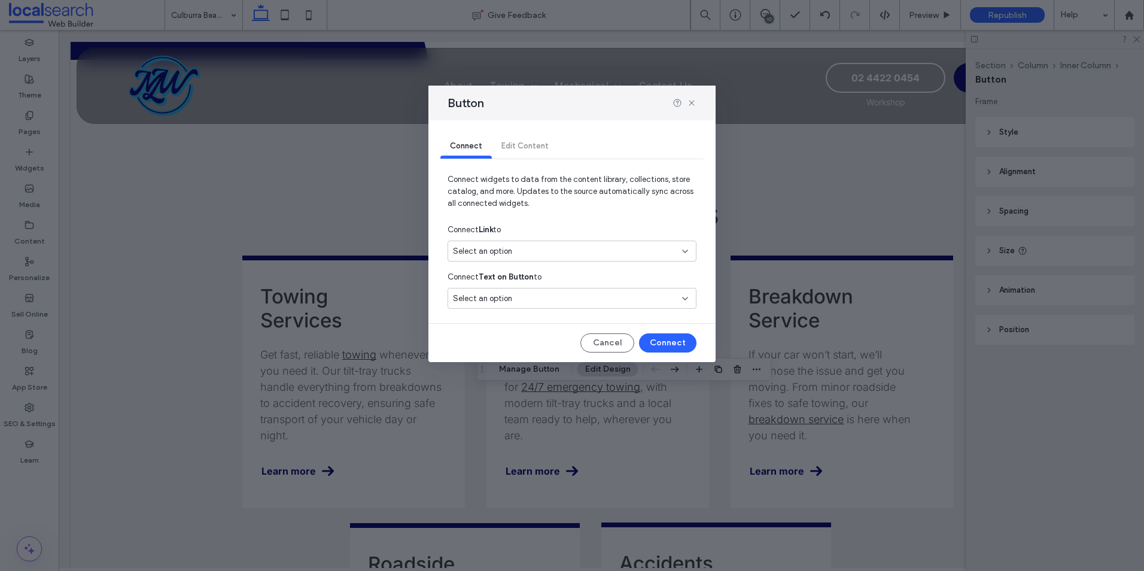
click at [603, 241] on div "Select an option" at bounding box center [572, 251] width 249 height 21
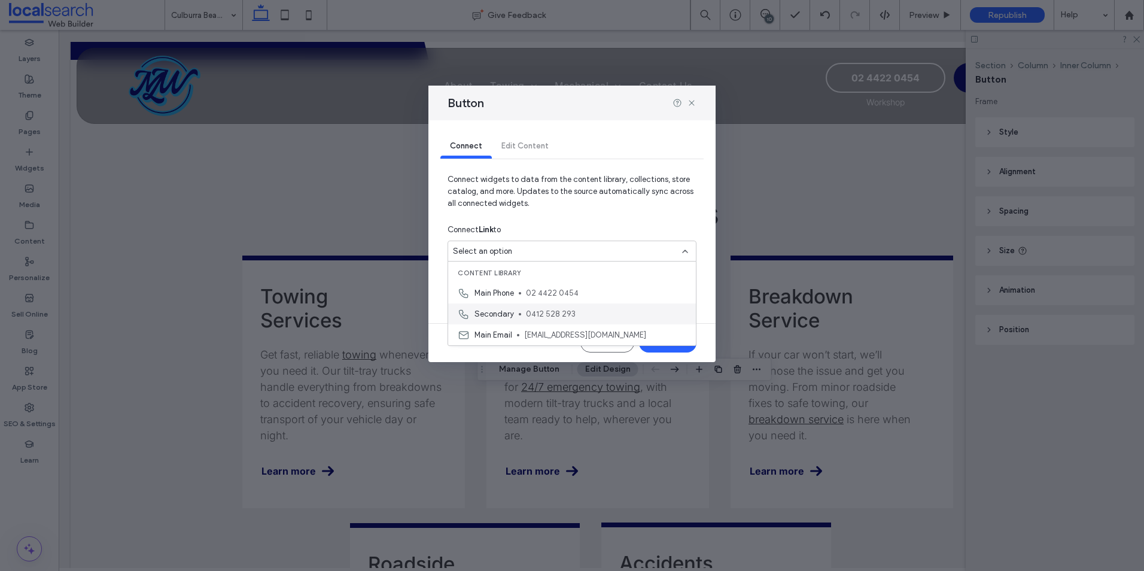
click at [518, 311] on div "Secondary 0412 528 293" at bounding box center [572, 313] width 248 height 21
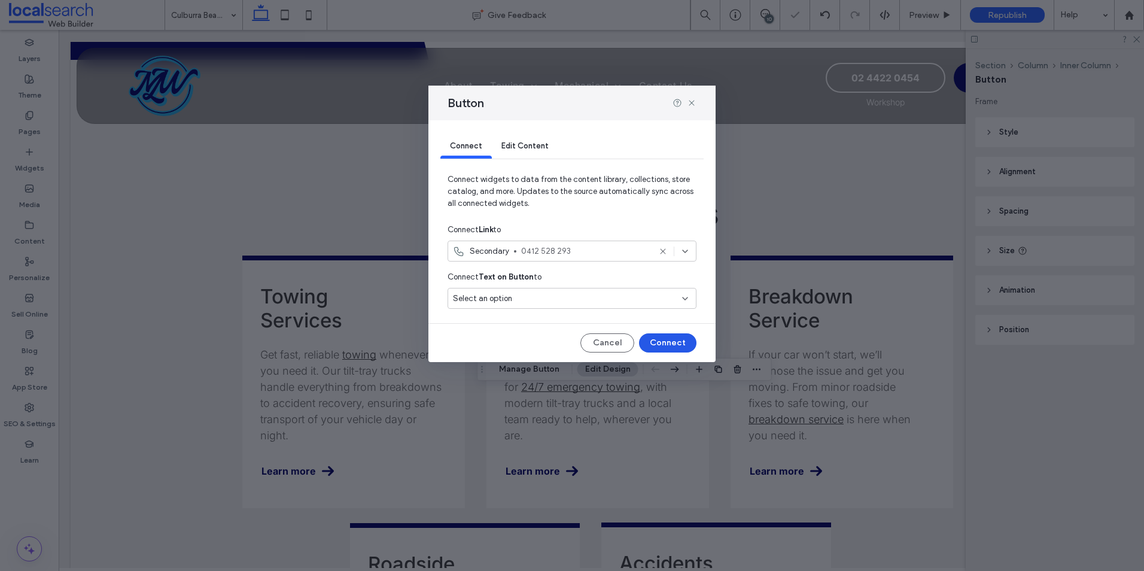
click at [674, 334] on button "Connect" at bounding box center [667, 342] width 57 height 19
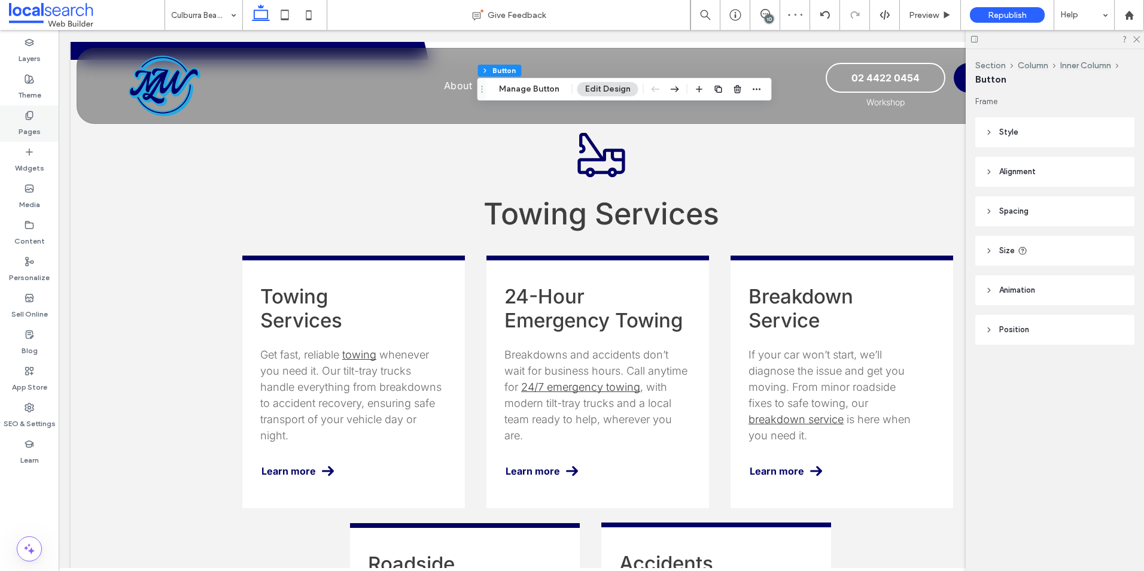
click at [40, 121] on div "Pages" at bounding box center [29, 123] width 59 height 36
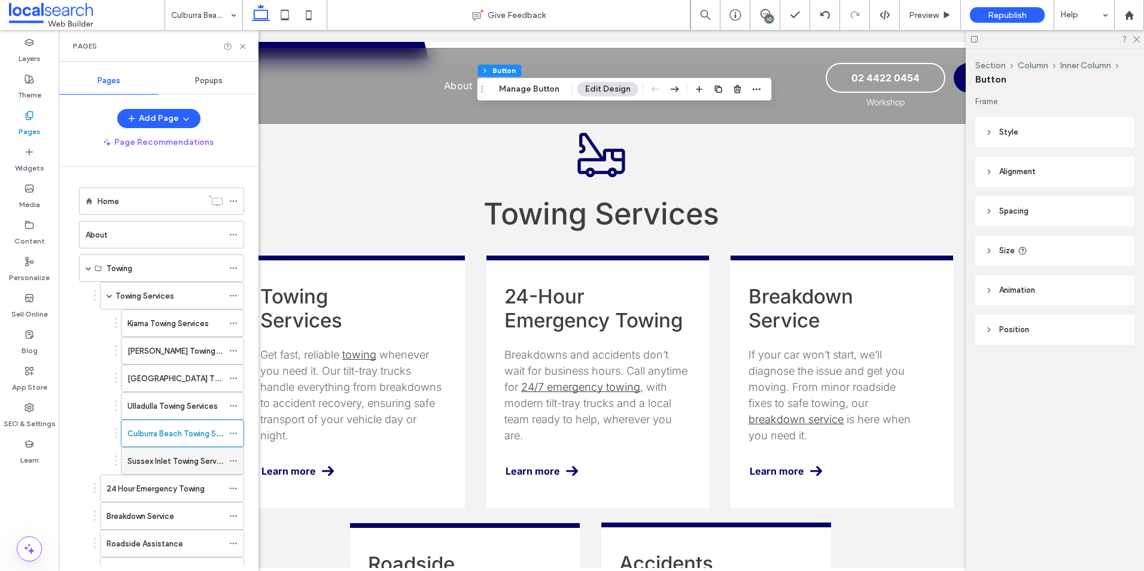
click at [163, 458] on label "Sussex Inlet Towing Services" at bounding box center [179, 461] width 104 height 21
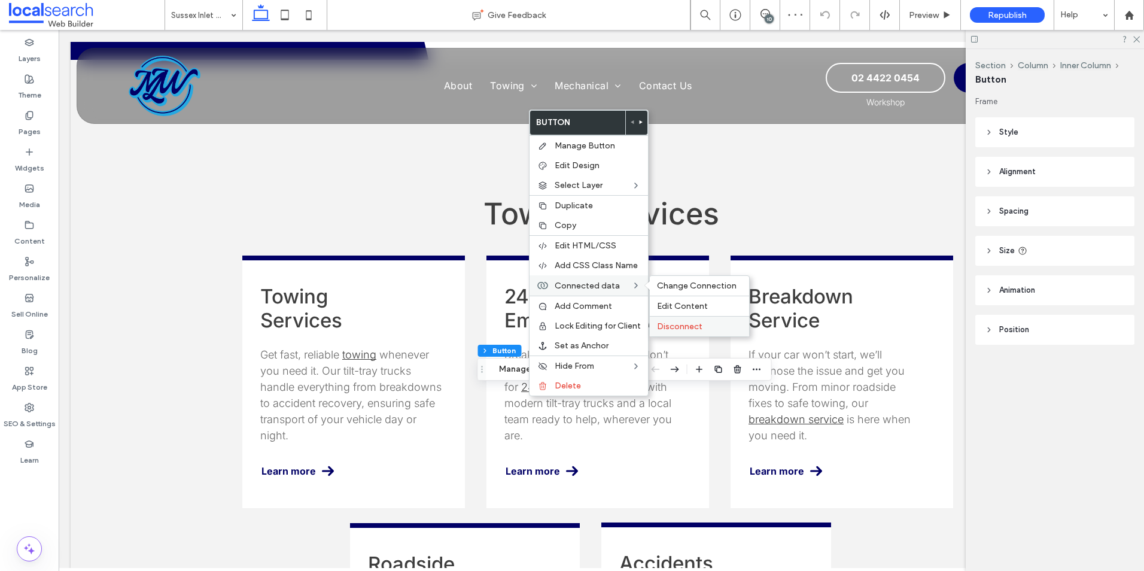
click at [681, 325] on span "Disconnect" at bounding box center [679, 326] width 45 height 10
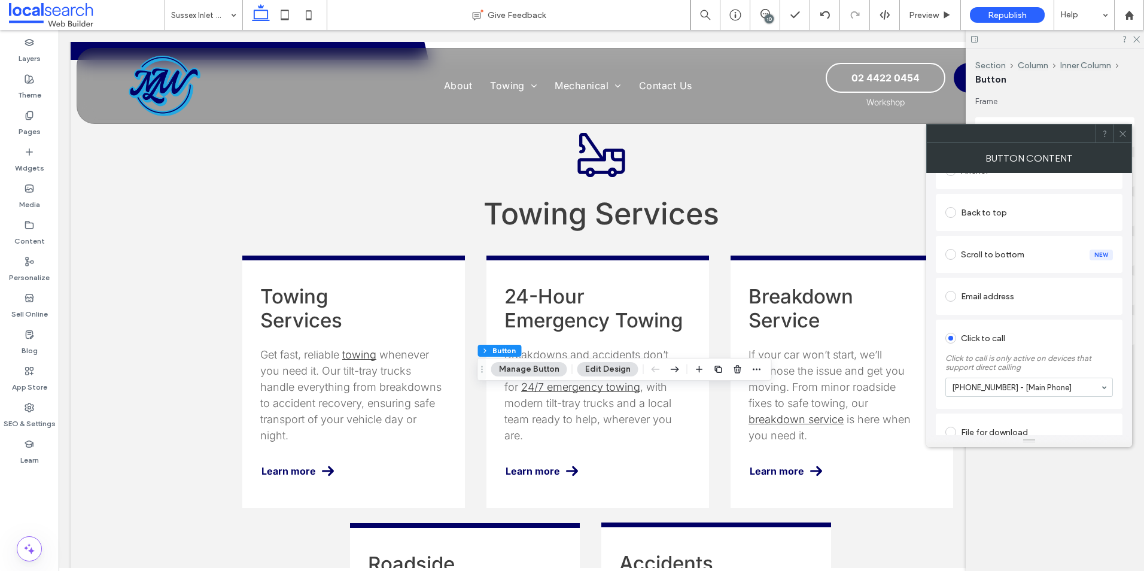
scroll to position [289, 0]
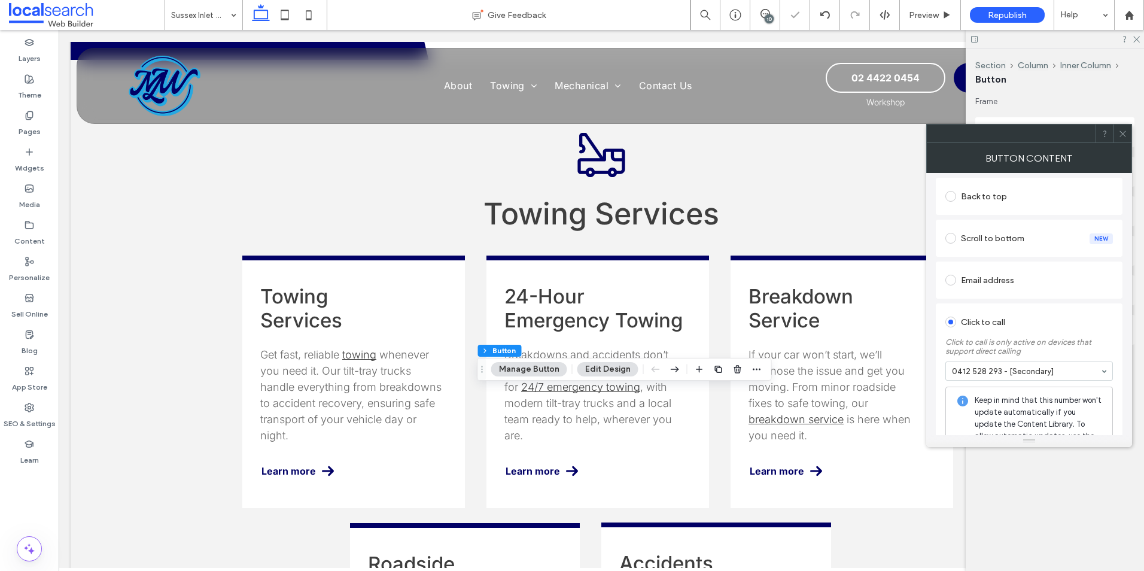
click at [1121, 133] on icon at bounding box center [1122, 133] width 9 height 9
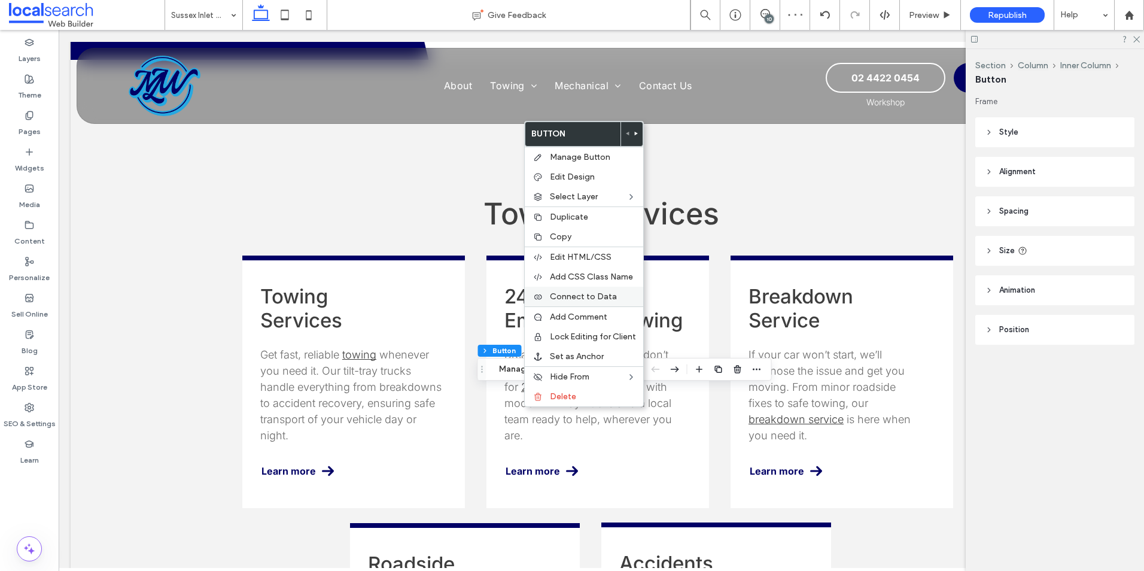
click at [591, 299] on span "Connect to Data" at bounding box center [583, 296] width 67 height 10
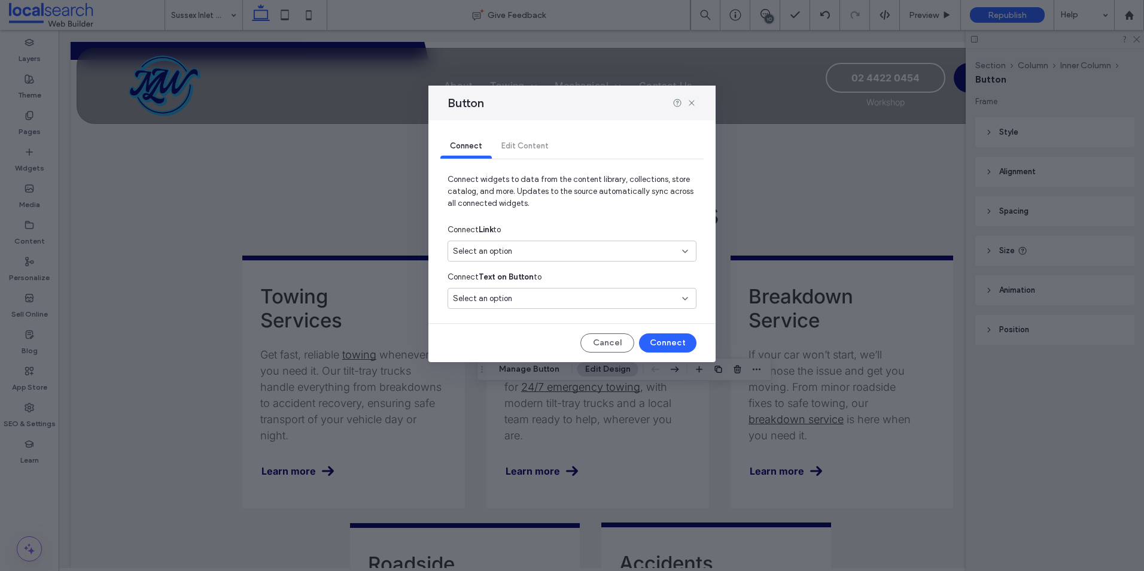
click at [611, 252] on div "Select an option" at bounding box center [565, 251] width 224 height 12
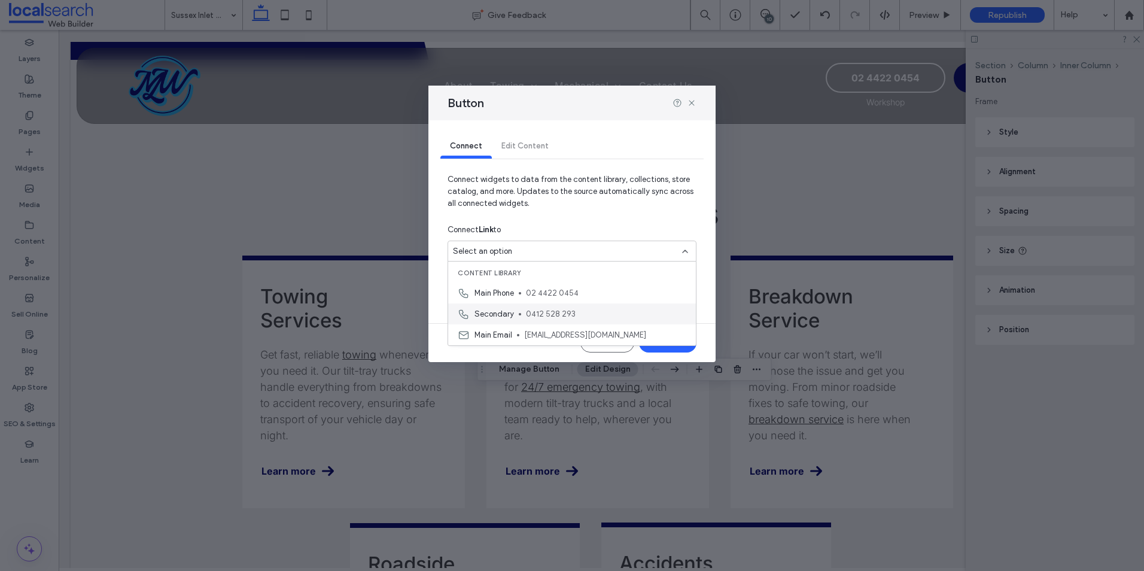
click at [533, 306] on div "Secondary 0412 528 293" at bounding box center [572, 313] width 248 height 21
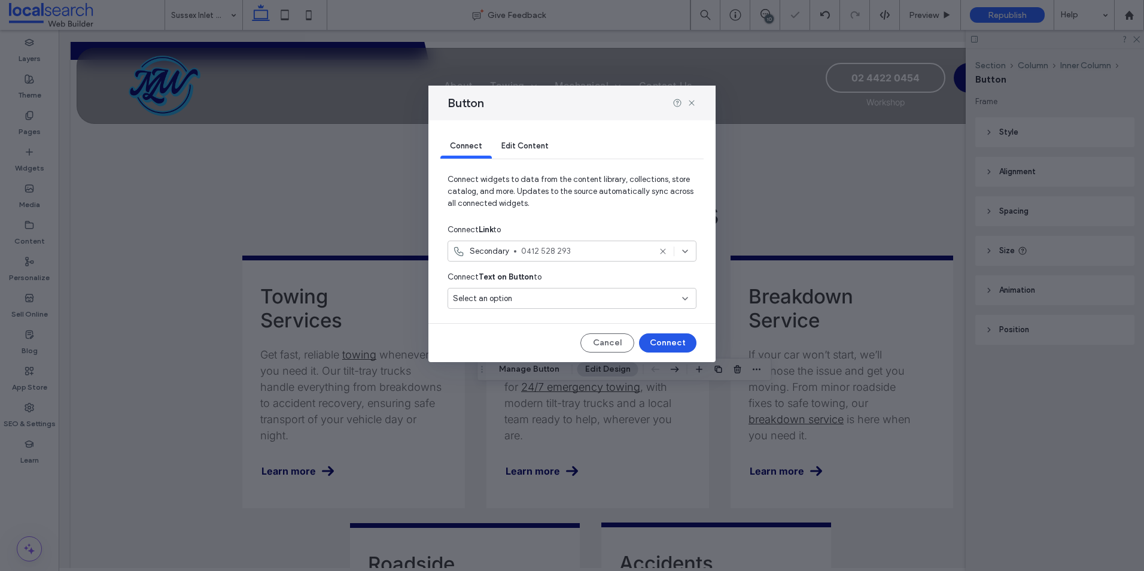
click at [664, 341] on button "Connect" at bounding box center [667, 342] width 57 height 19
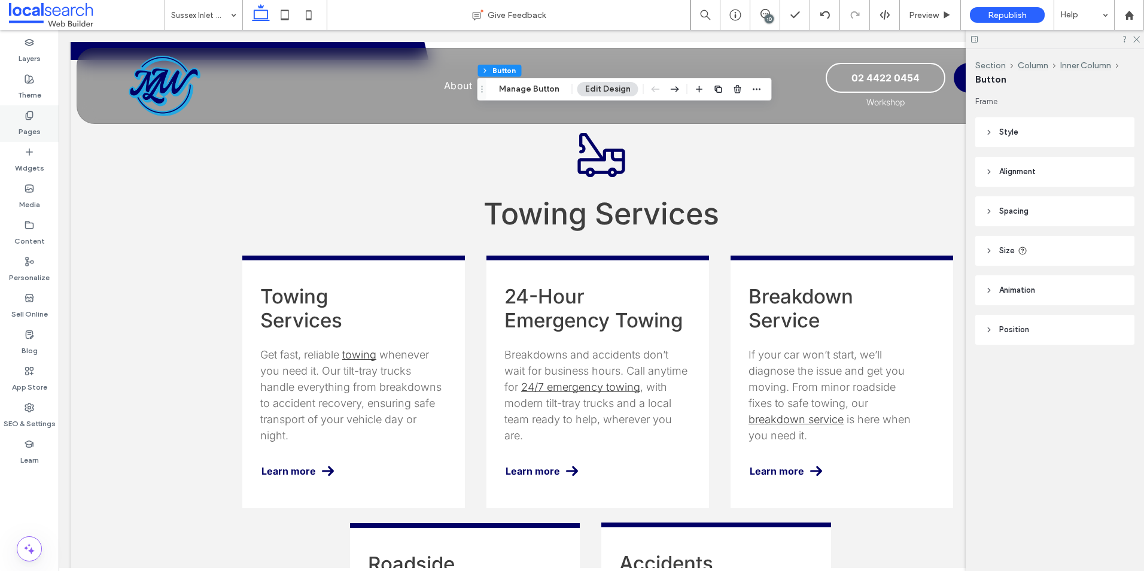
click at [36, 119] on div "Pages" at bounding box center [29, 123] width 59 height 36
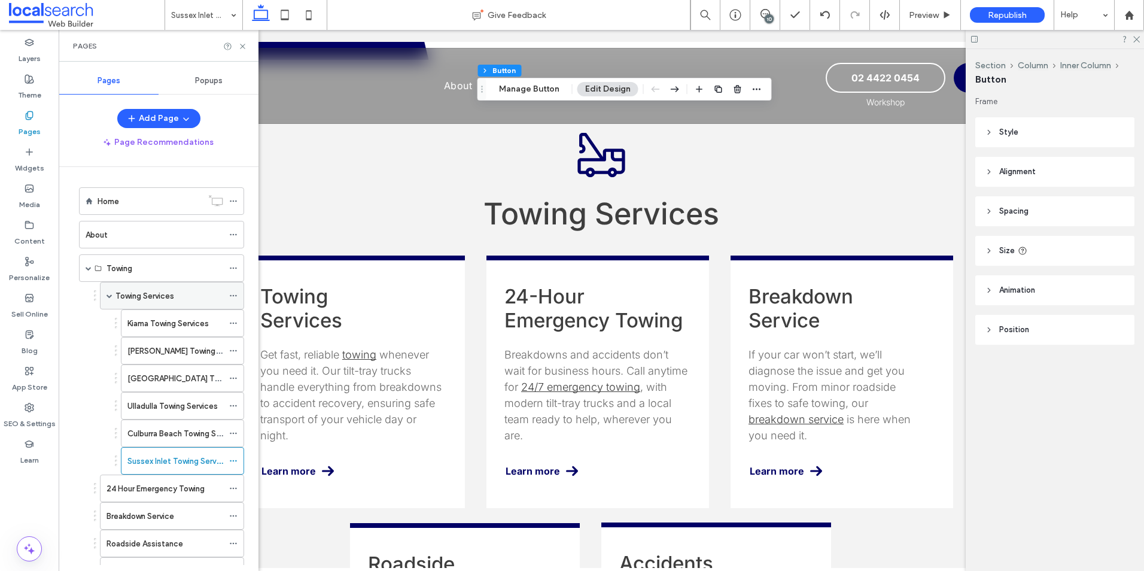
click at [111, 295] on span at bounding box center [110, 296] width 6 height 6
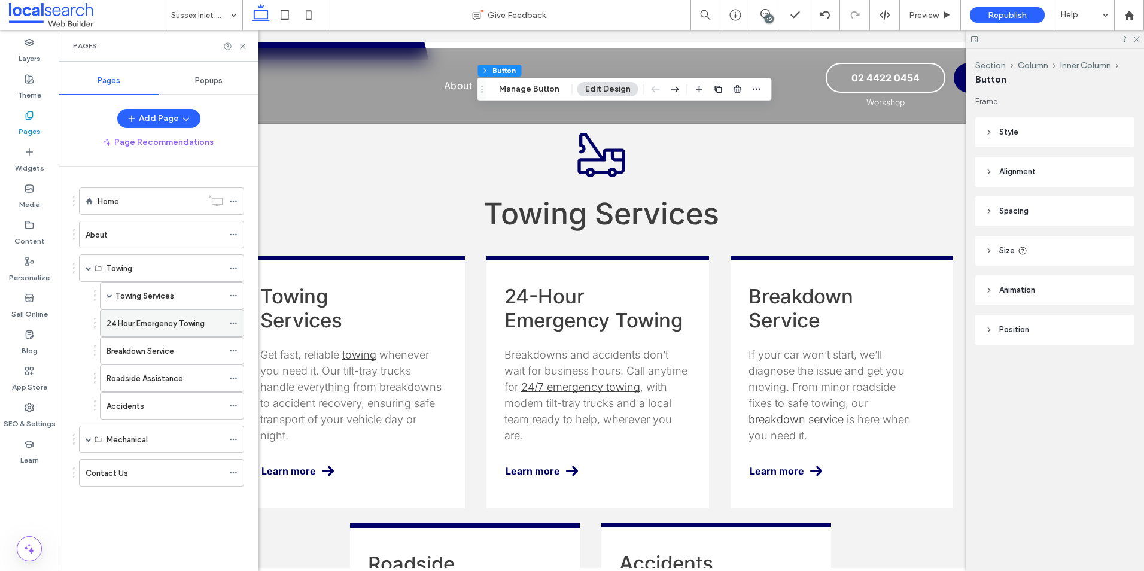
click at [120, 324] on label "24 Hour Emergency Towing" at bounding box center [156, 323] width 98 height 21
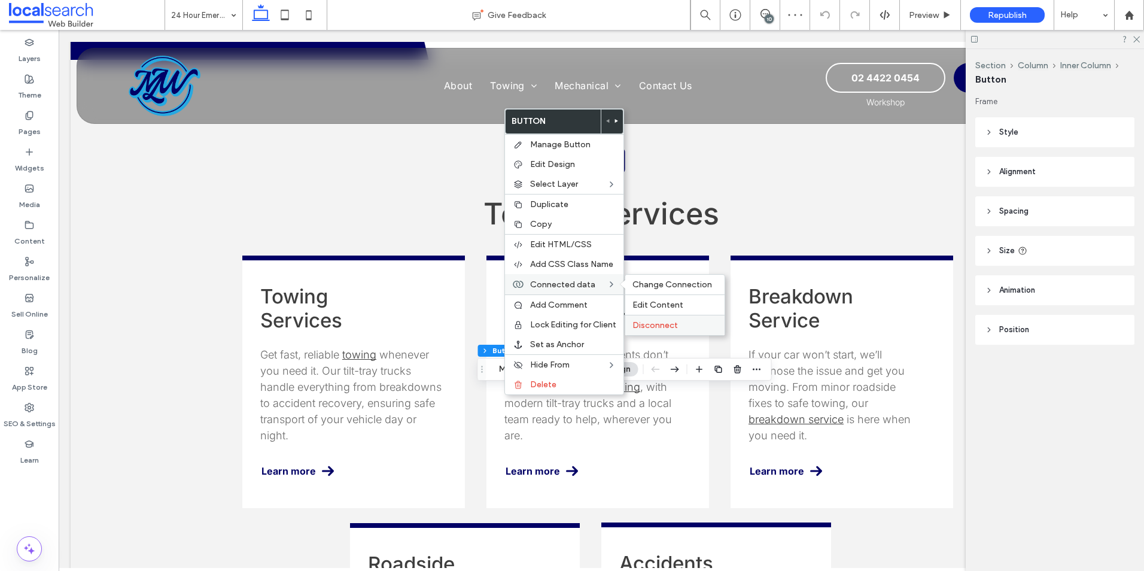
click at [676, 329] on span "Disconnect" at bounding box center [654, 325] width 45 height 10
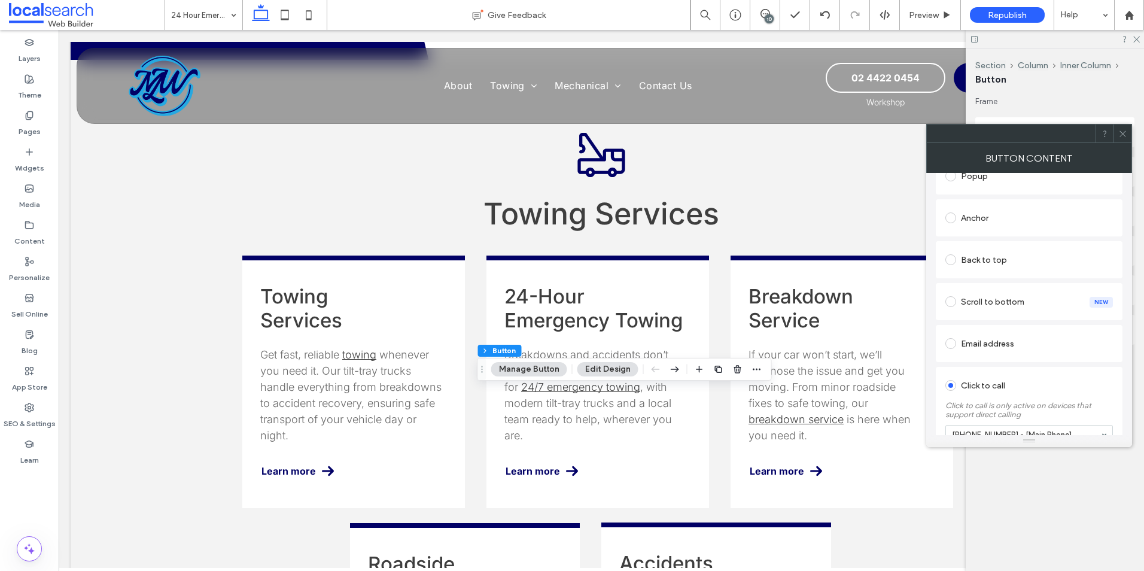
scroll to position [289, 0]
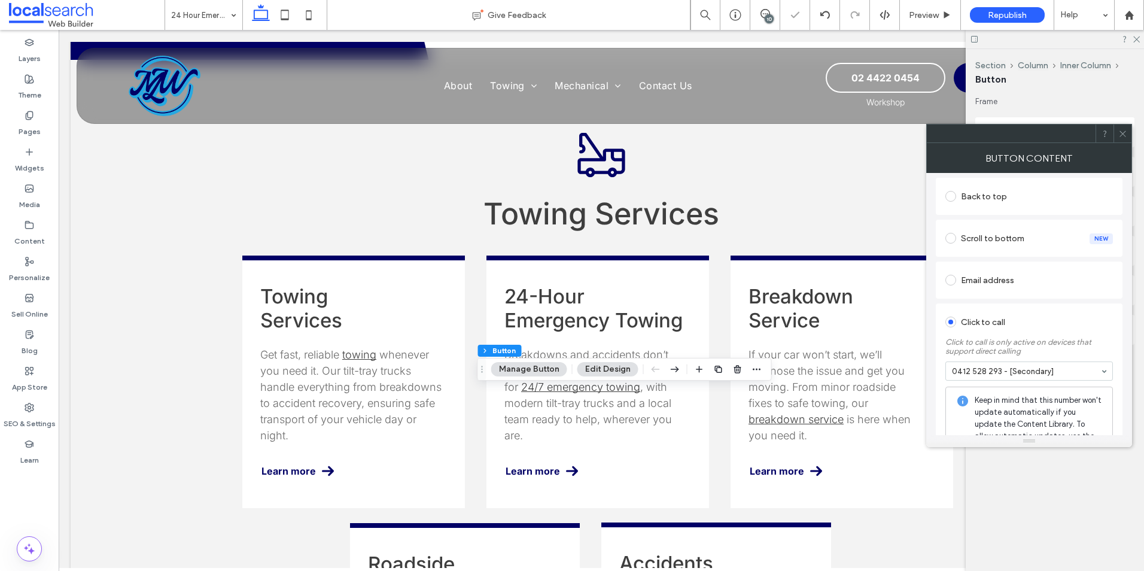
click at [1123, 132] on icon at bounding box center [1122, 133] width 9 height 9
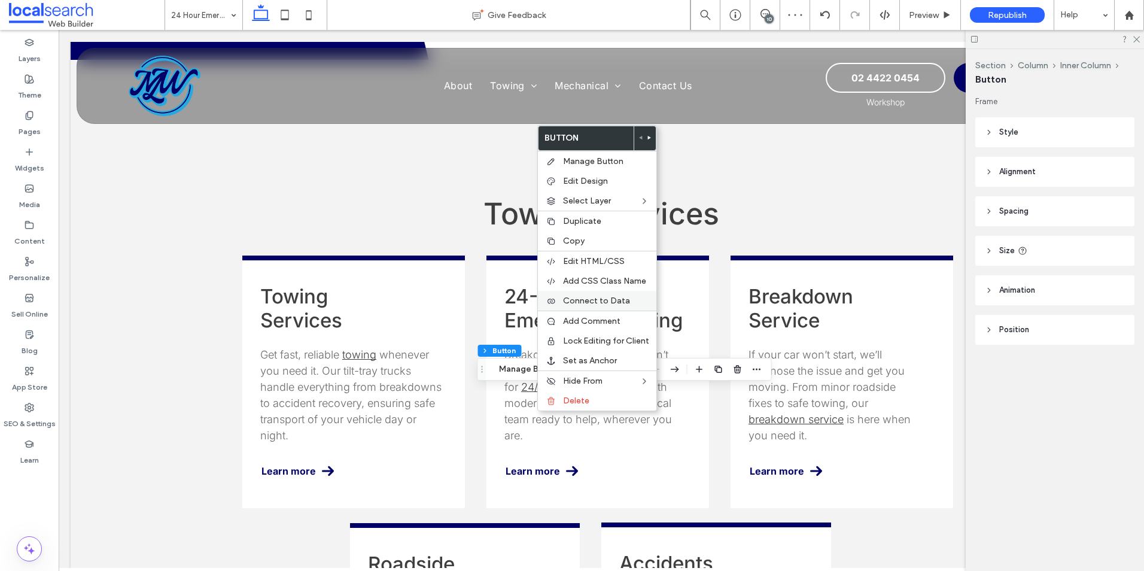
click at [592, 297] on span "Connect to Data" at bounding box center [596, 301] width 67 height 10
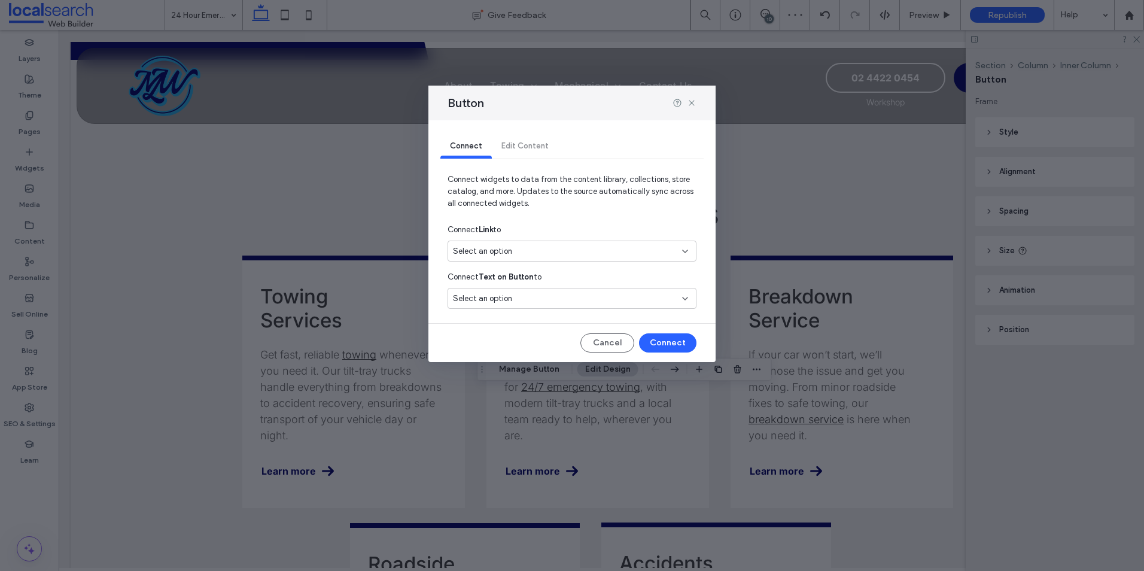
click at [564, 245] on div "Select an option" at bounding box center [565, 251] width 224 height 12
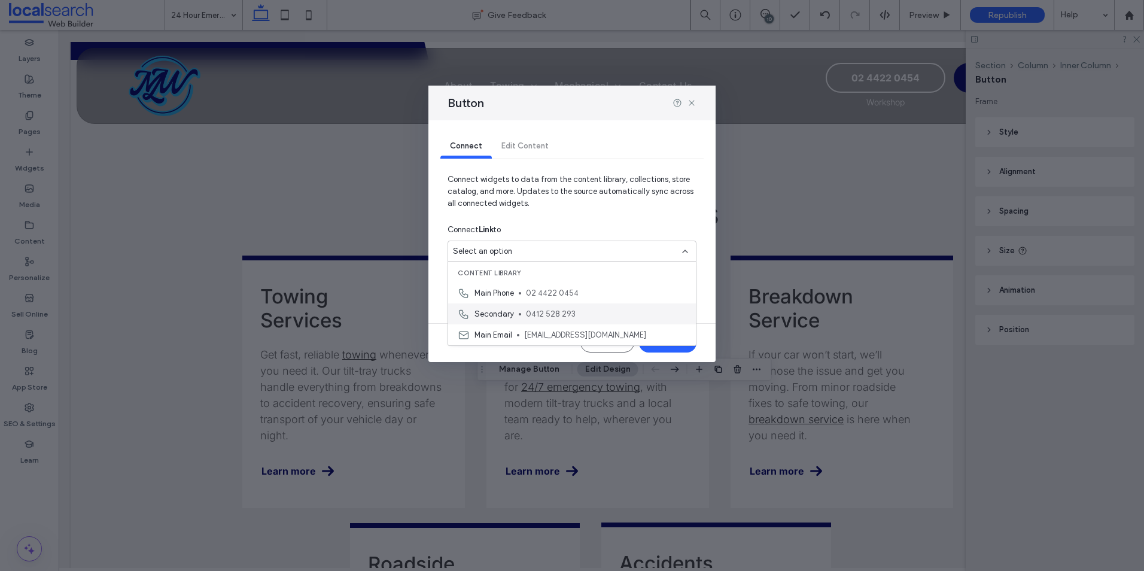
click at [520, 317] on div "Secondary 0412 528 293" at bounding box center [572, 313] width 248 height 21
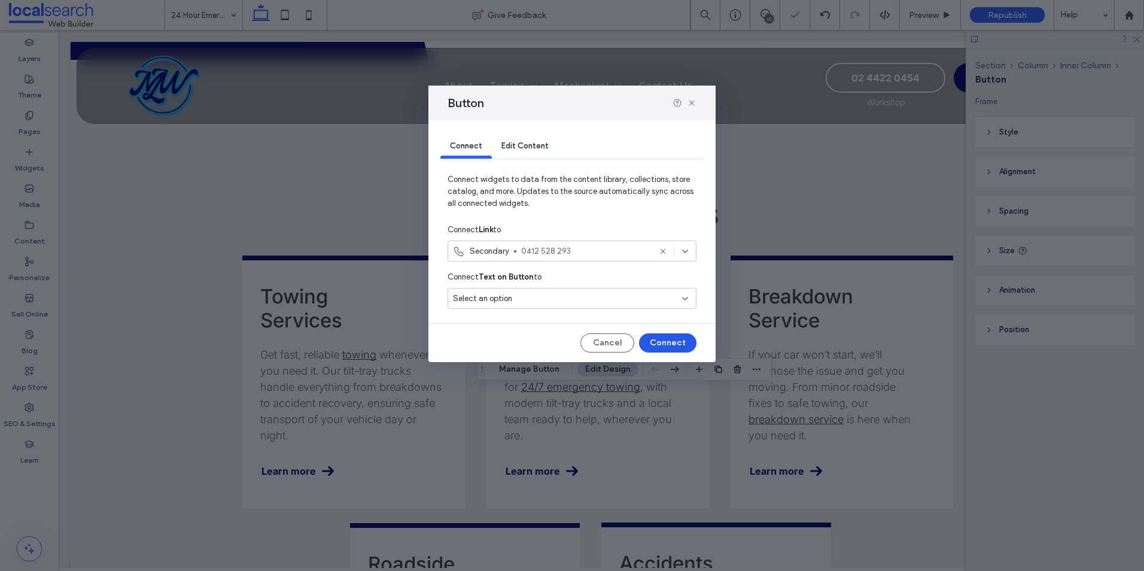
click at [674, 341] on button "Connect" at bounding box center [667, 342] width 57 height 19
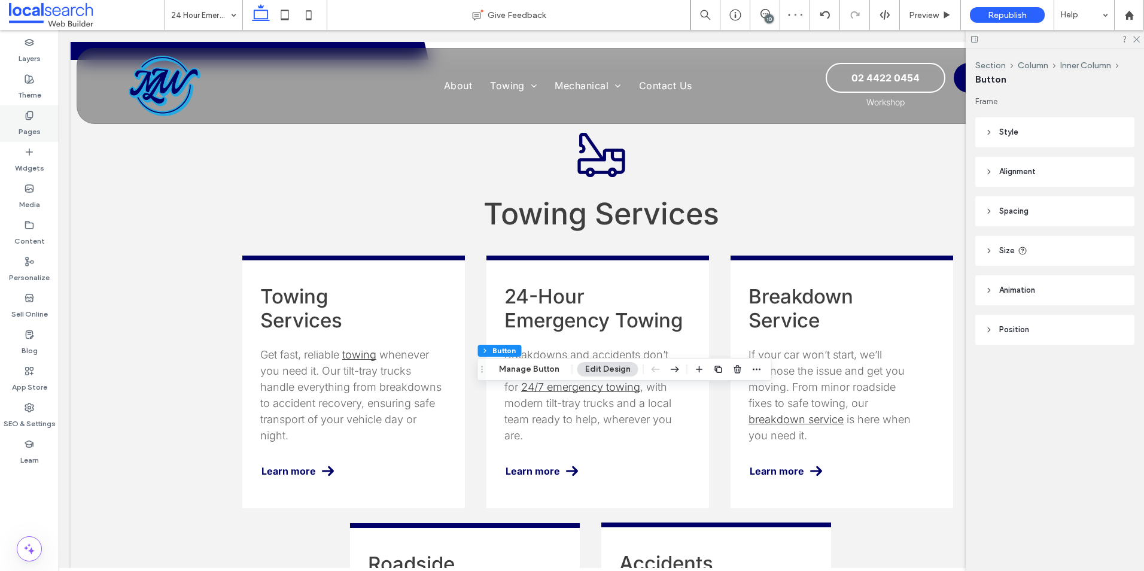
click at [23, 118] on div "Pages" at bounding box center [29, 123] width 59 height 36
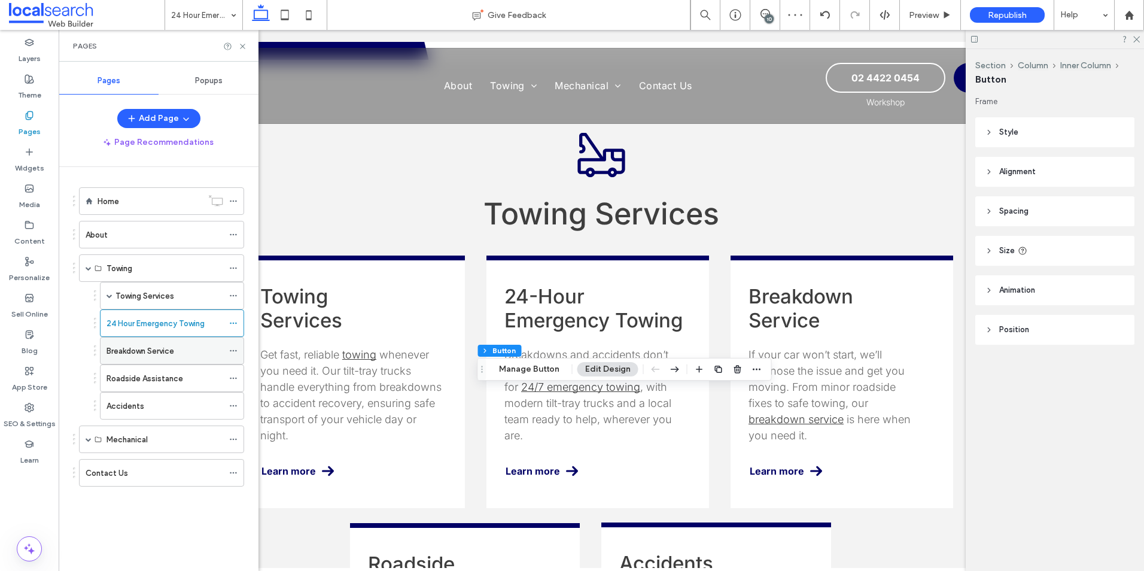
click at [141, 355] on label "Breakdown Service" at bounding box center [141, 350] width 68 height 21
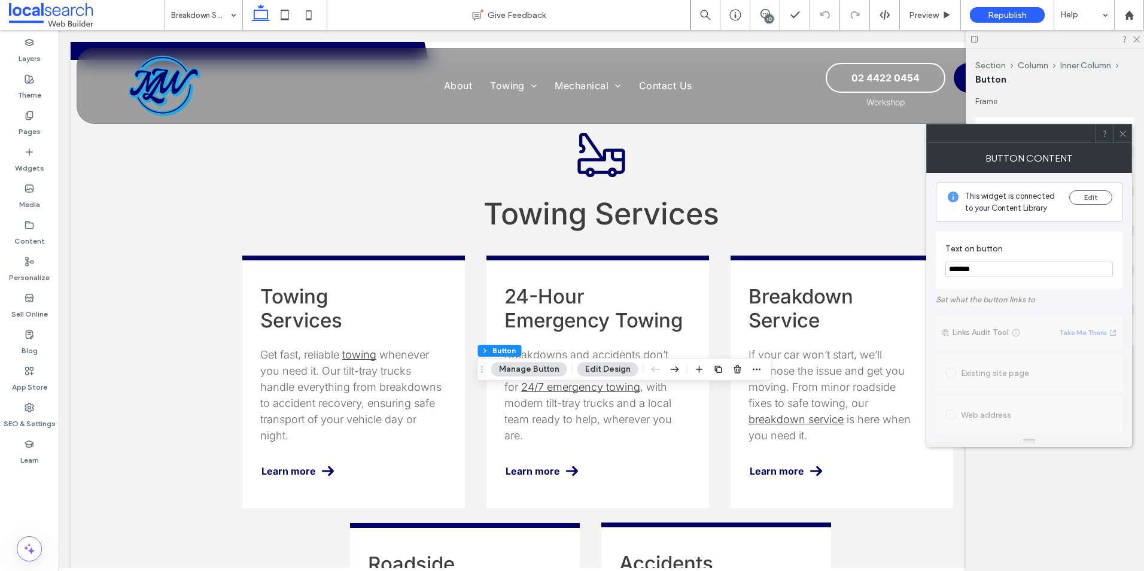
click at [1118, 132] on icon at bounding box center [1122, 133] width 9 height 9
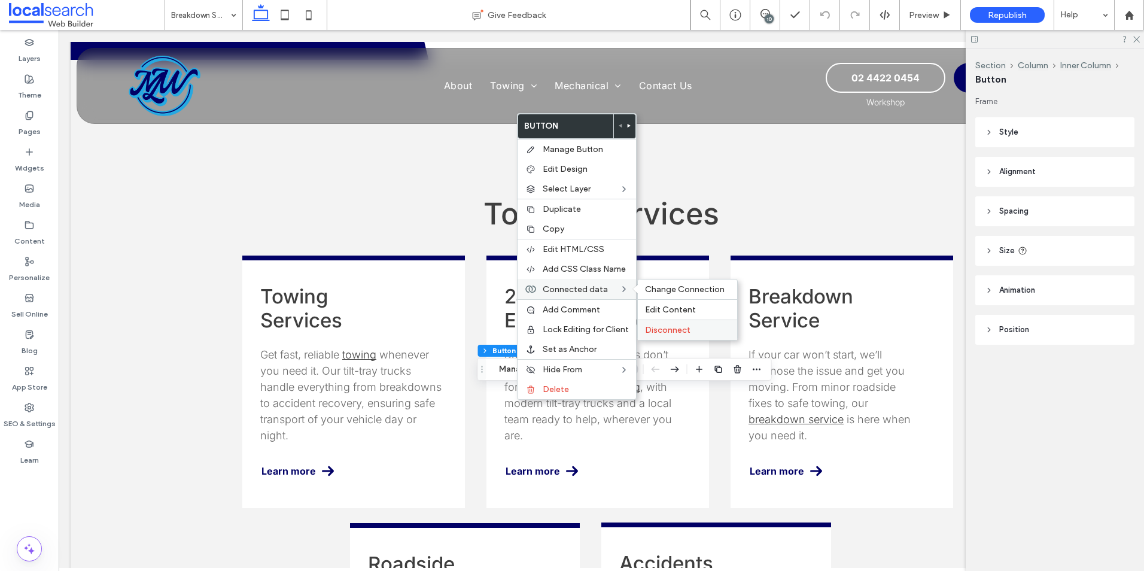
click at [665, 330] on span "Disconnect" at bounding box center [667, 330] width 45 height 10
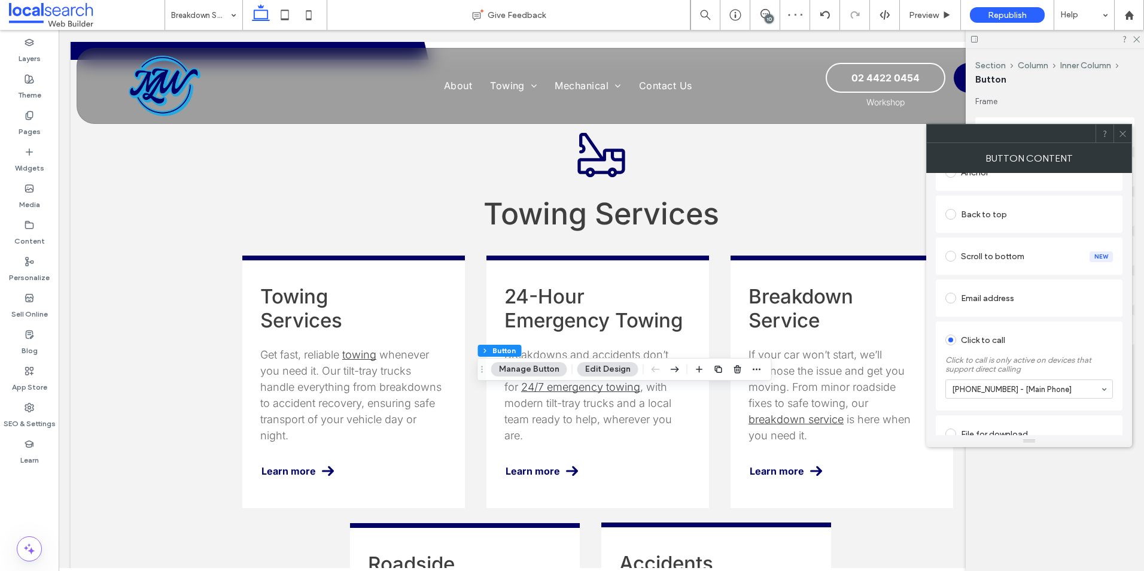
scroll to position [289, 0]
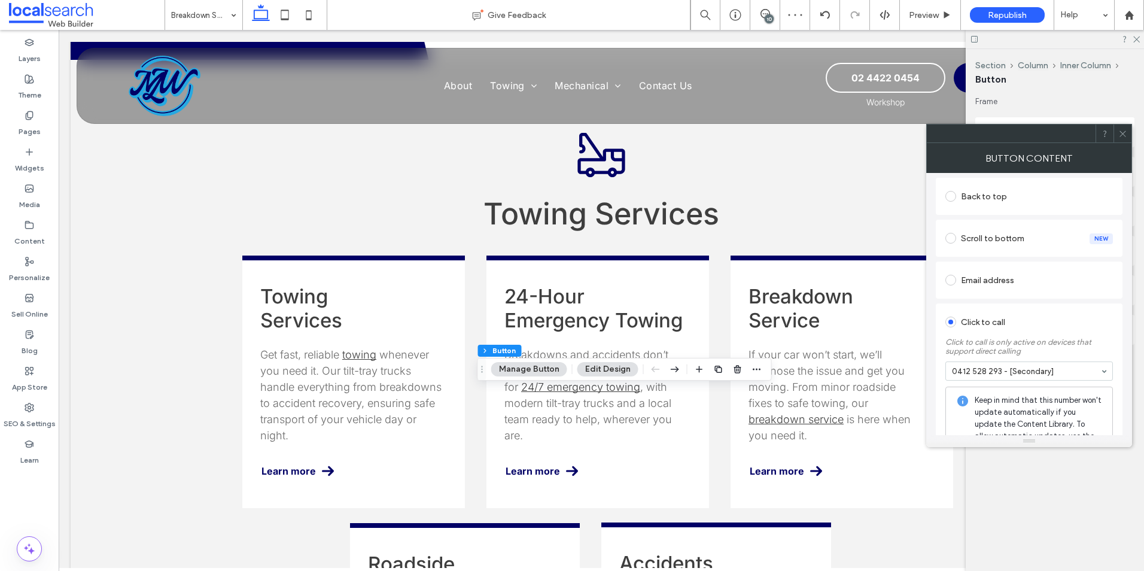
click at [1121, 129] on icon at bounding box center [1122, 133] width 9 height 9
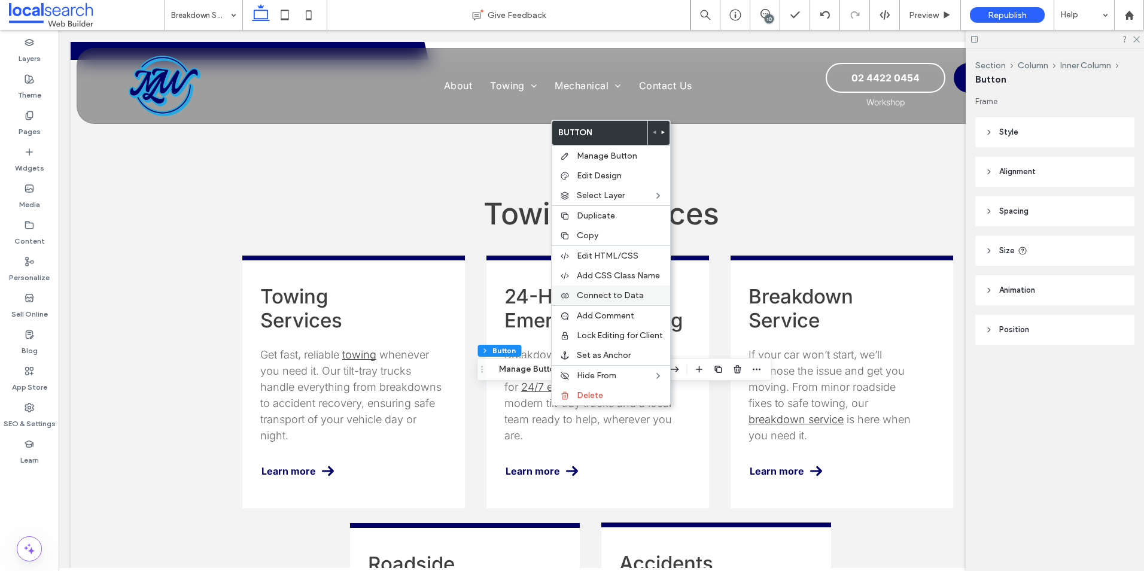
click at [593, 292] on span "Connect to Data" at bounding box center [610, 295] width 67 height 10
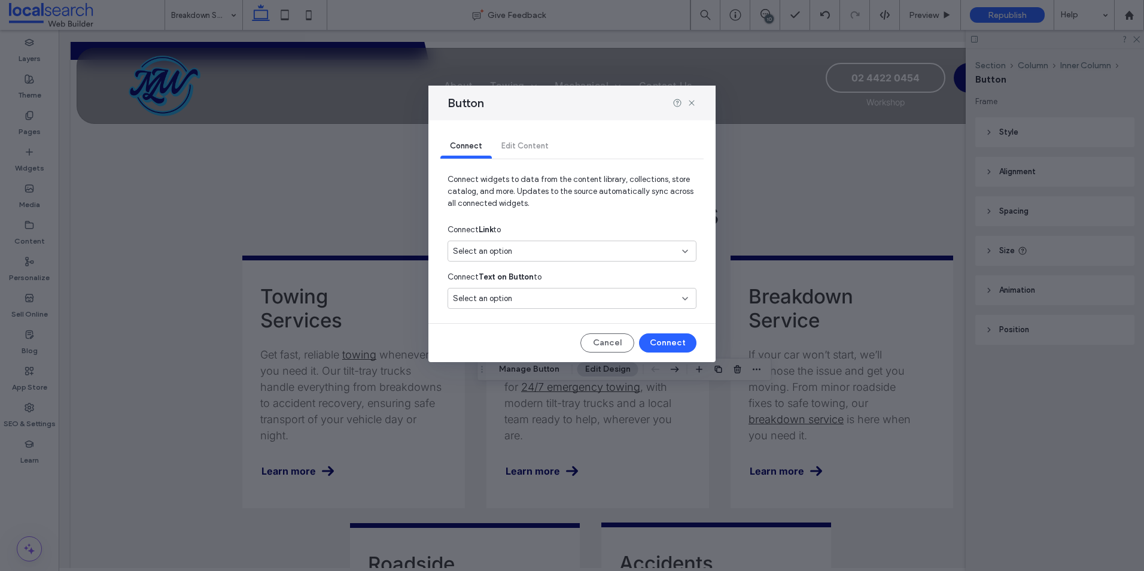
click at [591, 244] on div "Select an option" at bounding box center [572, 251] width 249 height 21
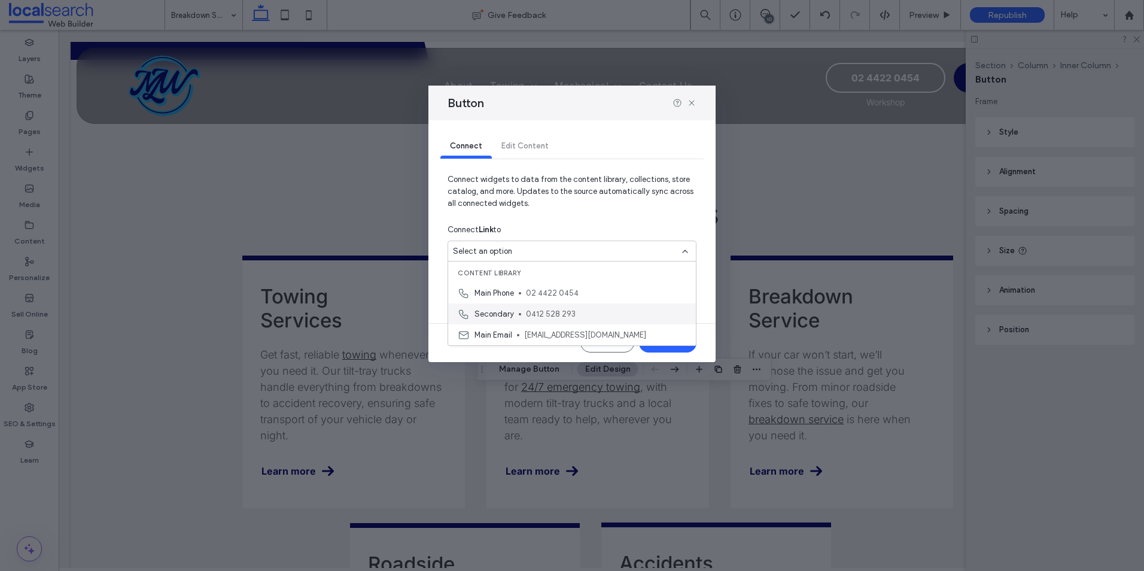
click at [506, 313] on span "Secondary" at bounding box center [493, 314] width 39 height 12
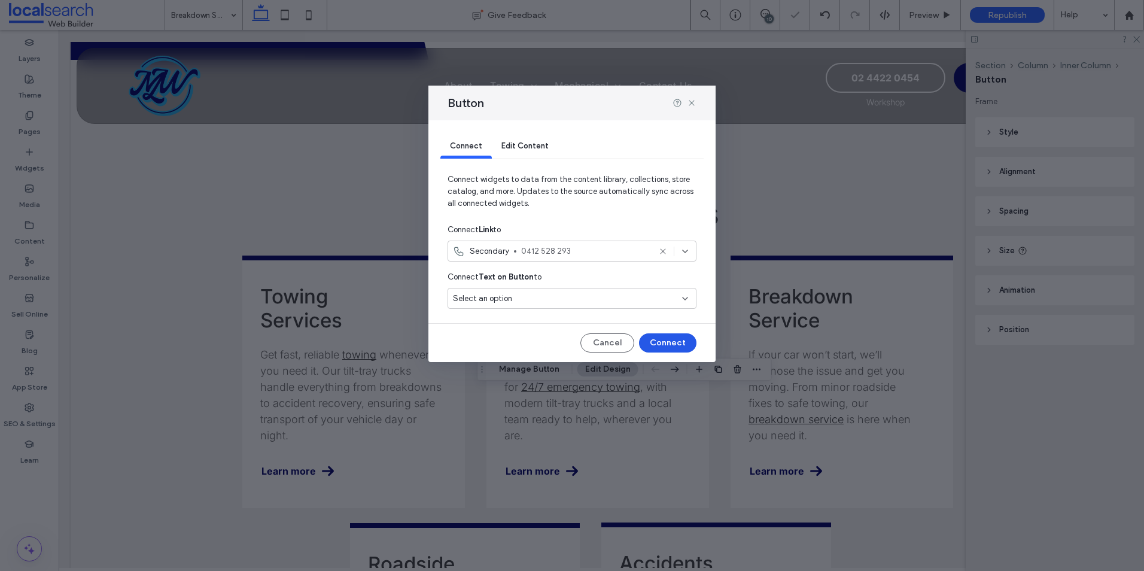
click at [673, 339] on button "Connect" at bounding box center [667, 342] width 57 height 19
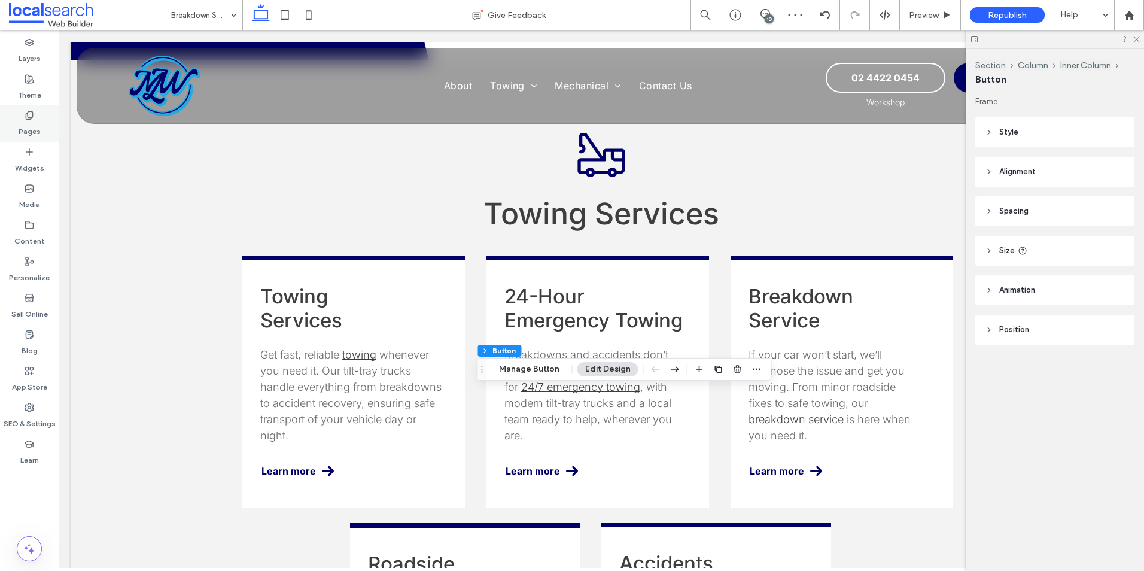
click at [36, 118] on div "Pages" at bounding box center [29, 123] width 59 height 36
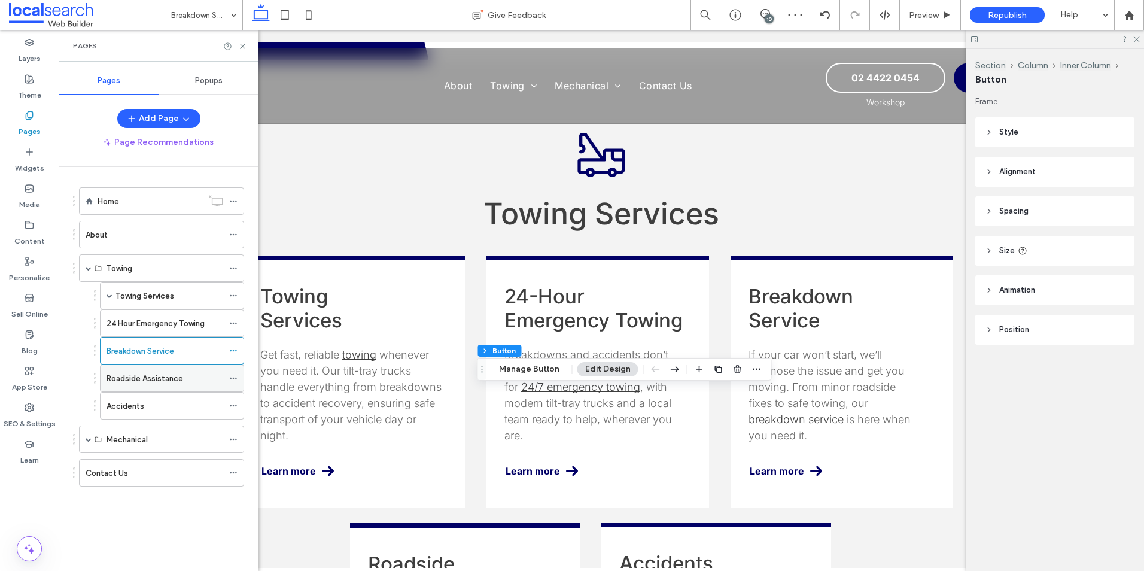
click at [132, 378] on label "Roadside Assistance" at bounding box center [145, 378] width 77 height 21
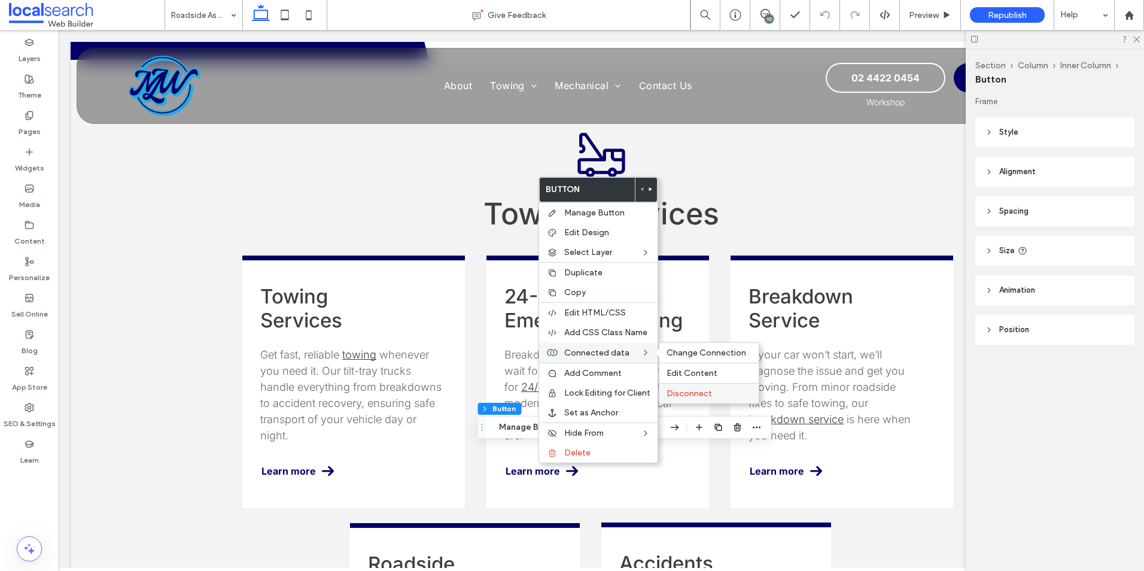
click at [682, 395] on span "Disconnect" at bounding box center [689, 393] width 45 height 10
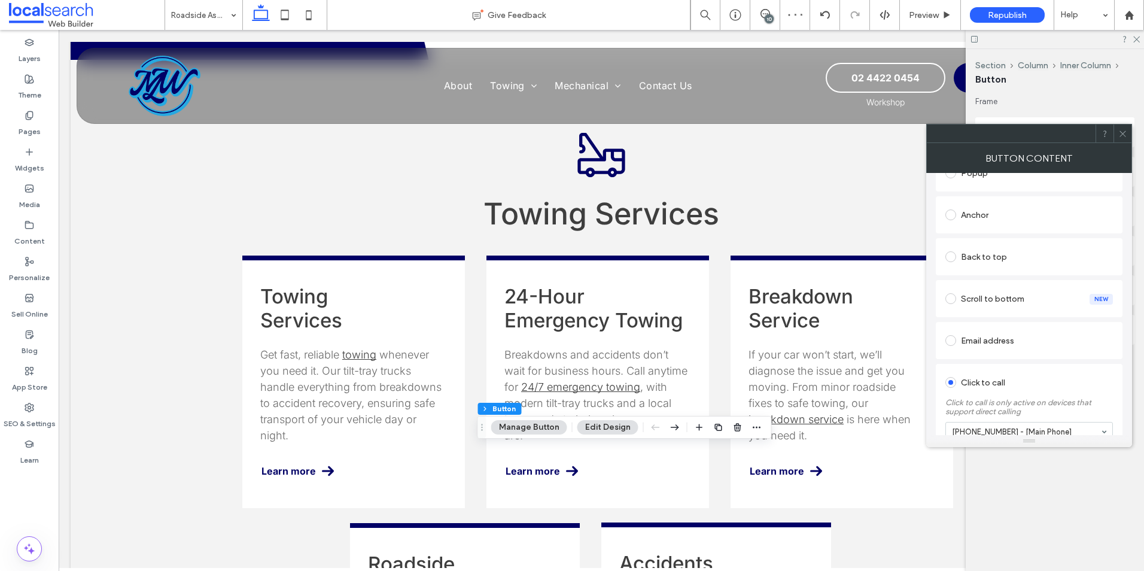
scroll to position [289, 0]
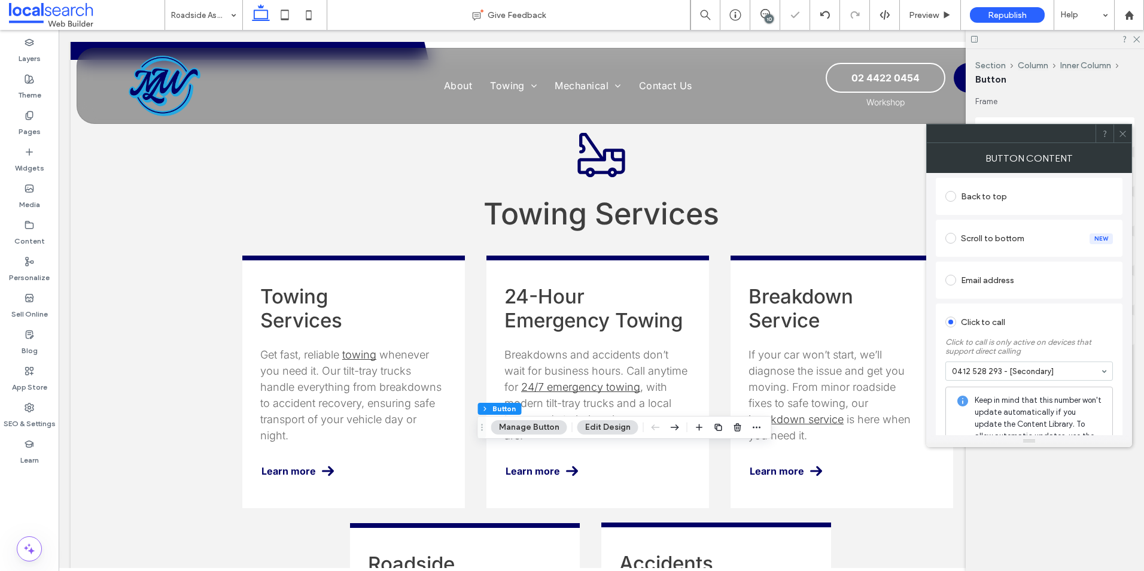
click at [1121, 133] on icon at bounding box center [1122, 133] width 9 height 9
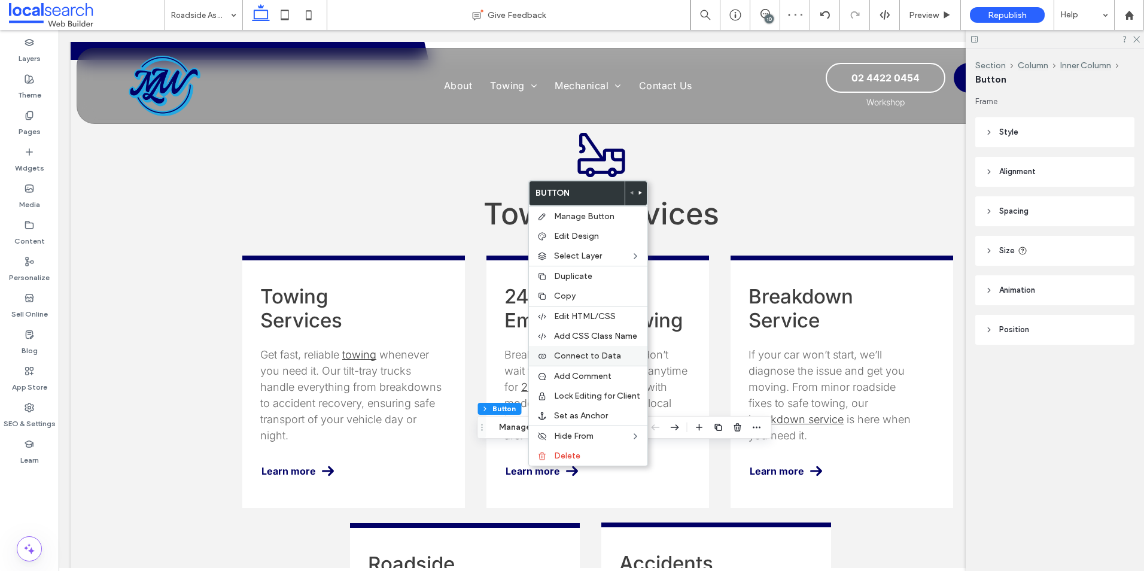
click at [606, 354] on span "Connect to Data" at bounding box center [587, 356] width 67 height 10
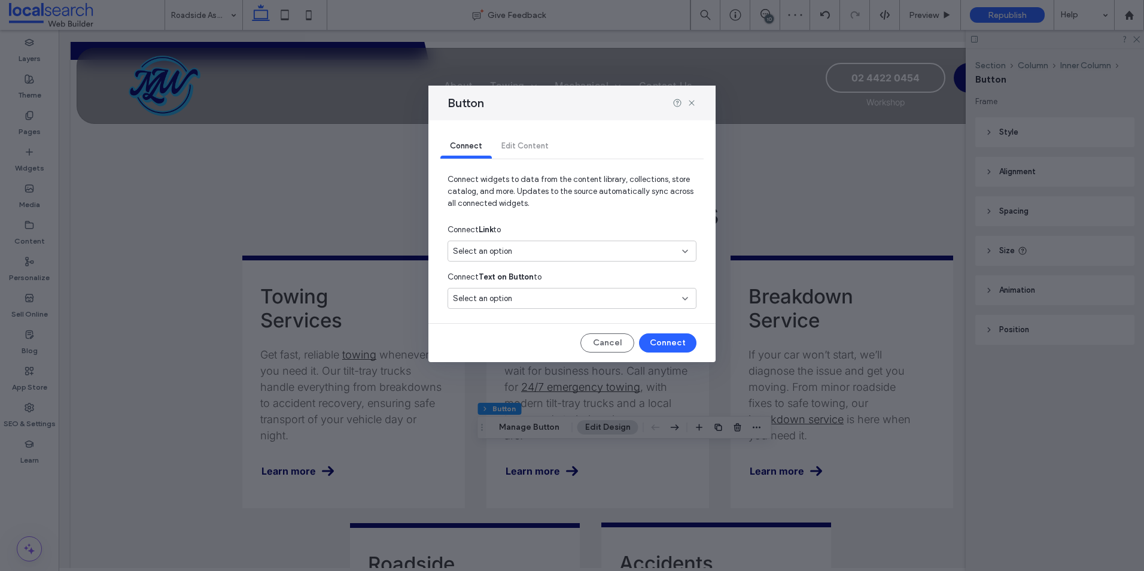
click at [587, 245] on div "Select an option" at bounding box center [565, 251] width 224 height 12
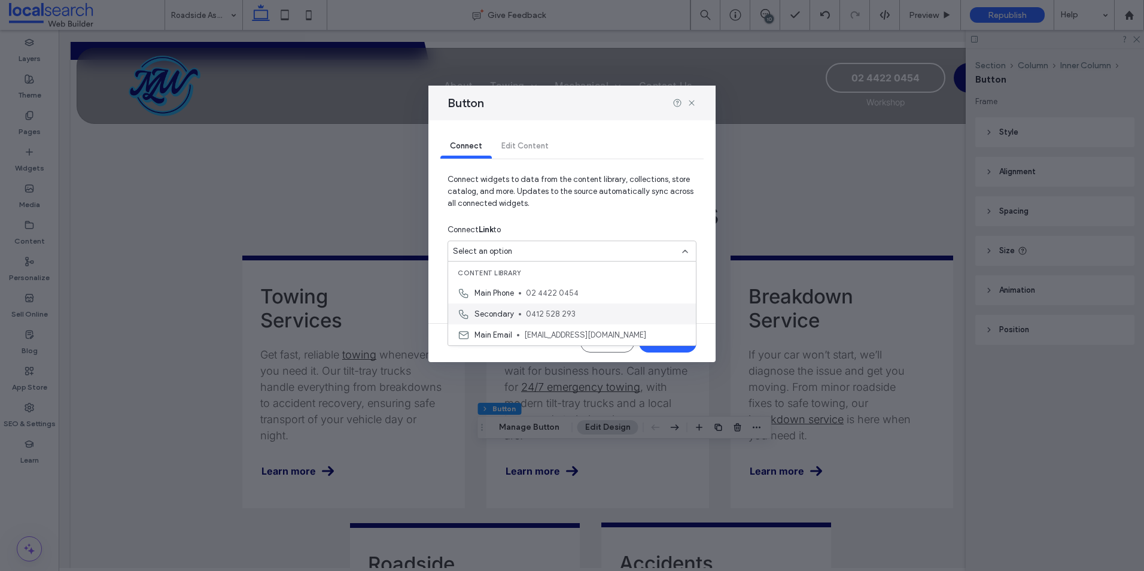
click at [513, 315] on div "Secondary 0412 528 293" at bounding box center [572, 313] width 248 height 21
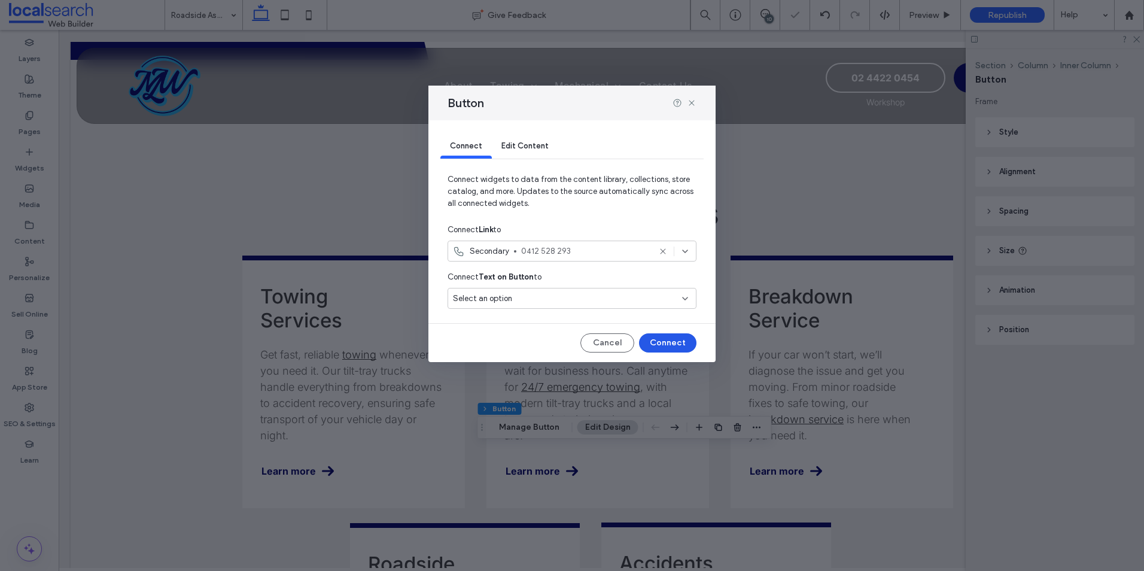
click at [664, 349] on button "Connect" at bounding box center [667, 342] width 57 height 19
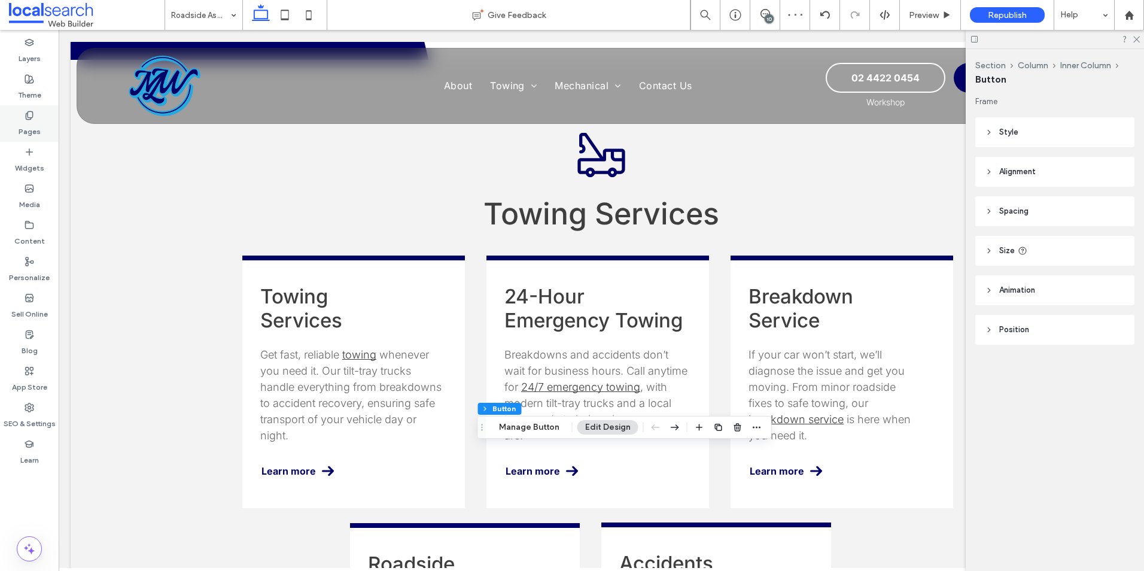
click at [32, 126] on label "Pages" at bounding box center [30, 128] width 22 height 17
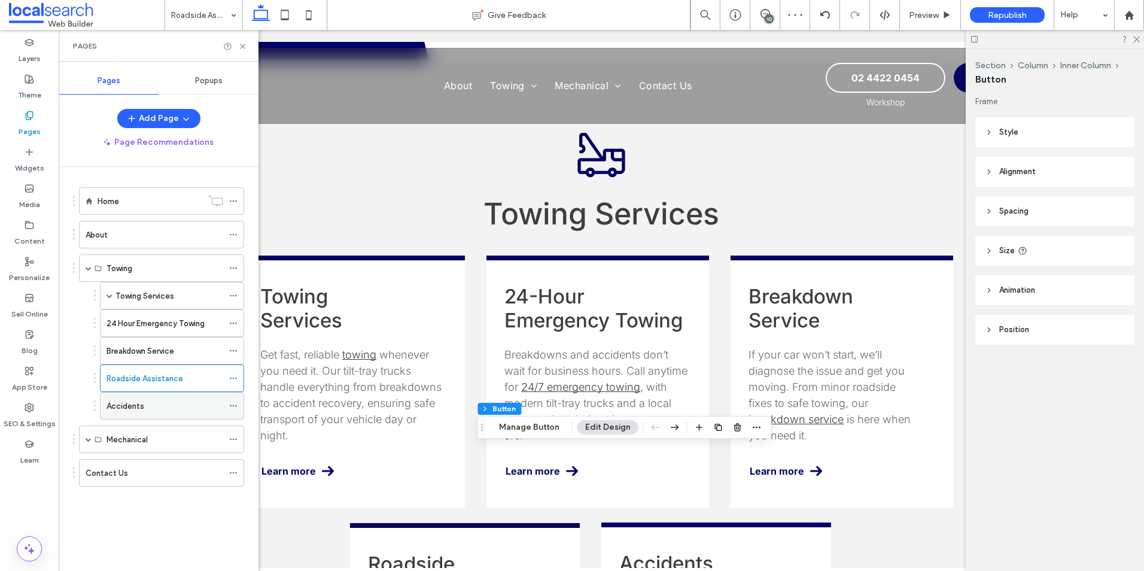
click at [153, 409] on div "Accidents" at bounding box center [165, 406] width 117 height 13
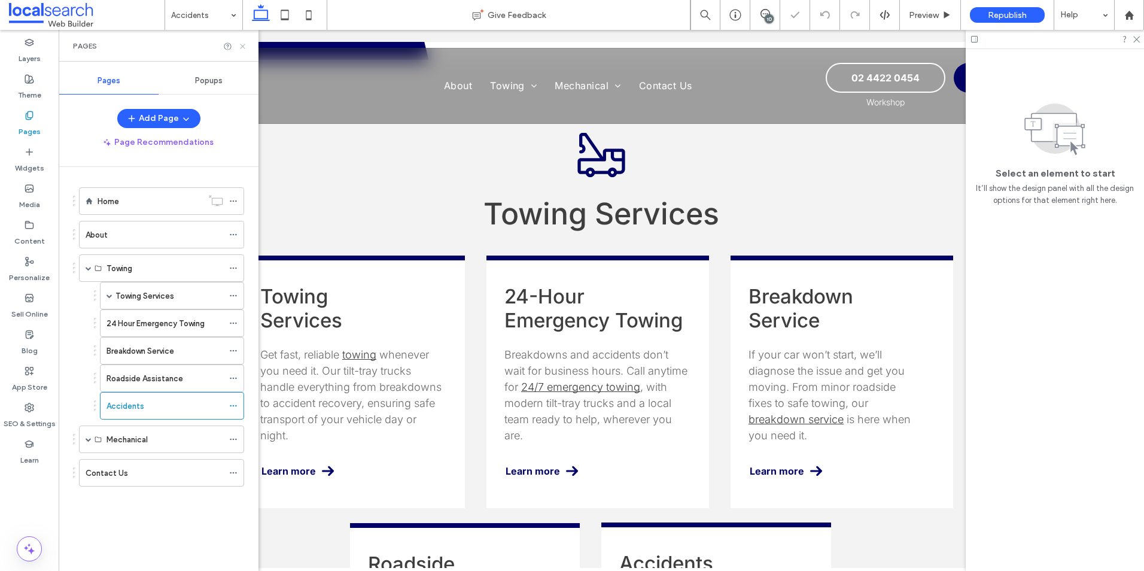
click at [245, 47] on icon at bounding box center [242, 46] width 9 height 9
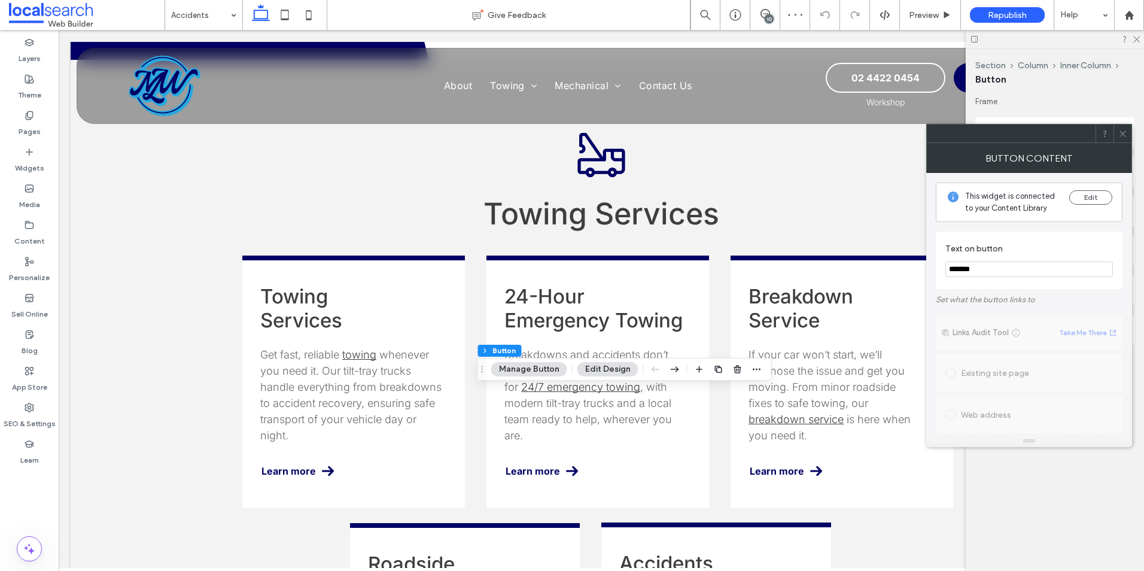
click at [1119, 135] on icon at bounding box center [1122, 133] width 9 height 9
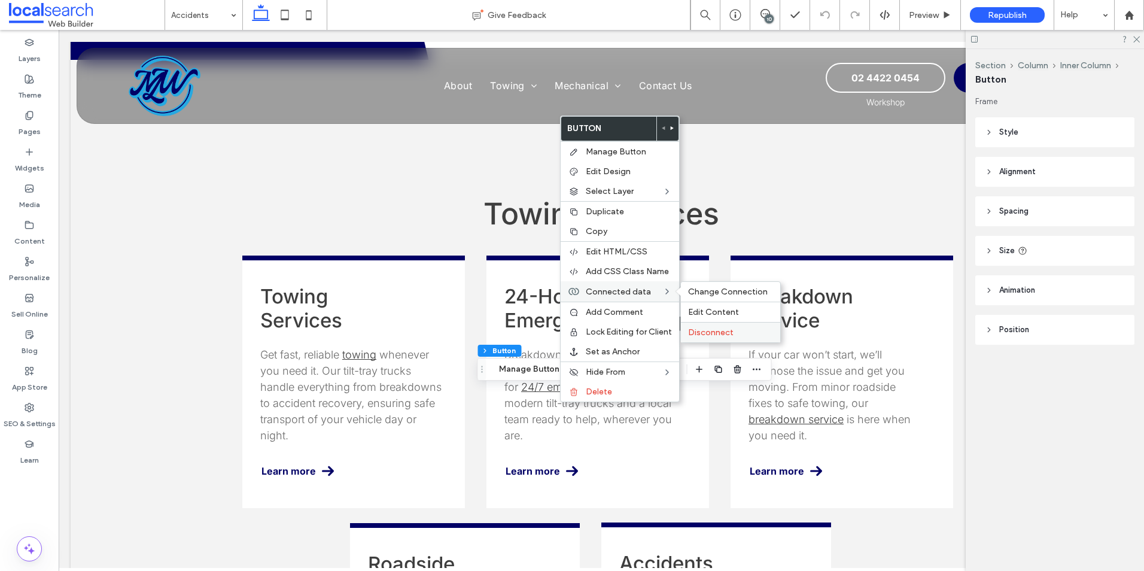
click at [702, 336] on span "Disconnect" at bounding box center [710, 332] width 45 height 10
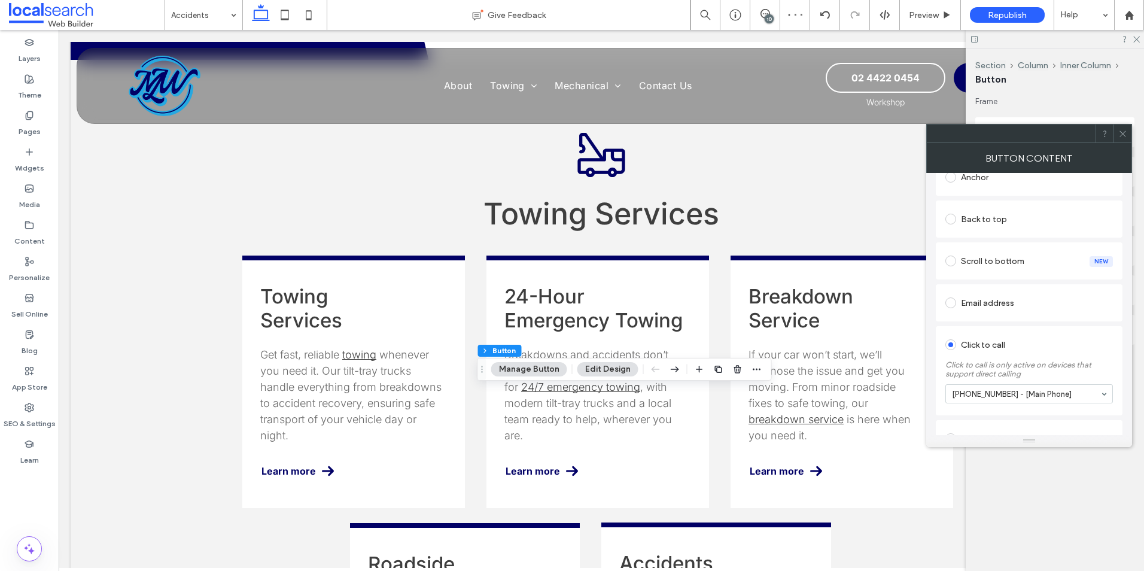
scroll to position [289, 0]
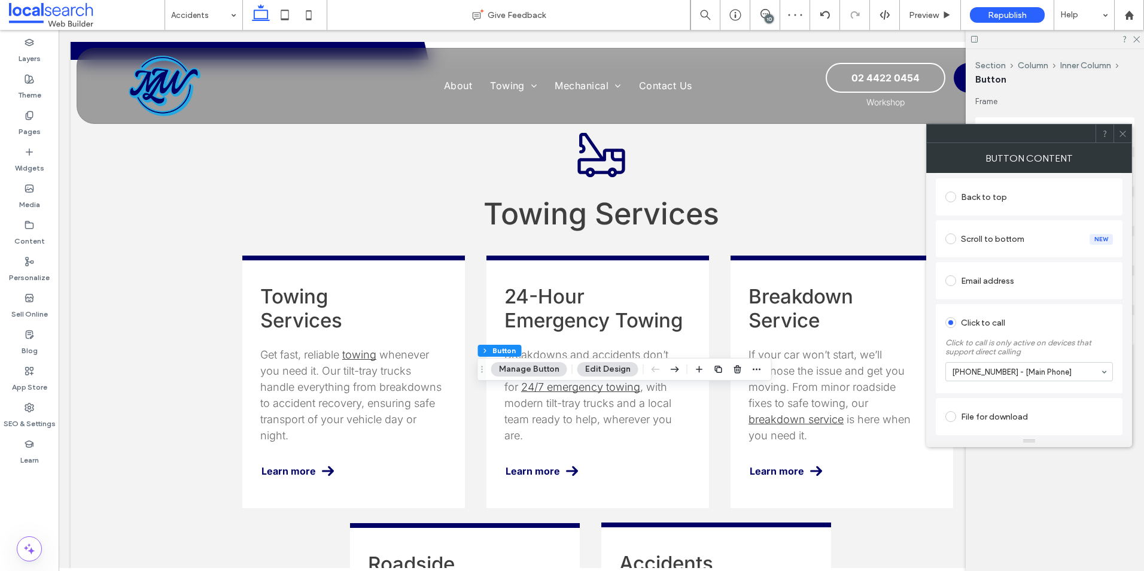
click at [1055, 385] on section "[PHONE_NUMBER] - [Main Phone]" at bounding box center [1029, 371] width 168 height 31
click at [1130, 132] on div at bounding box center [1122, 133] width 18 height 18
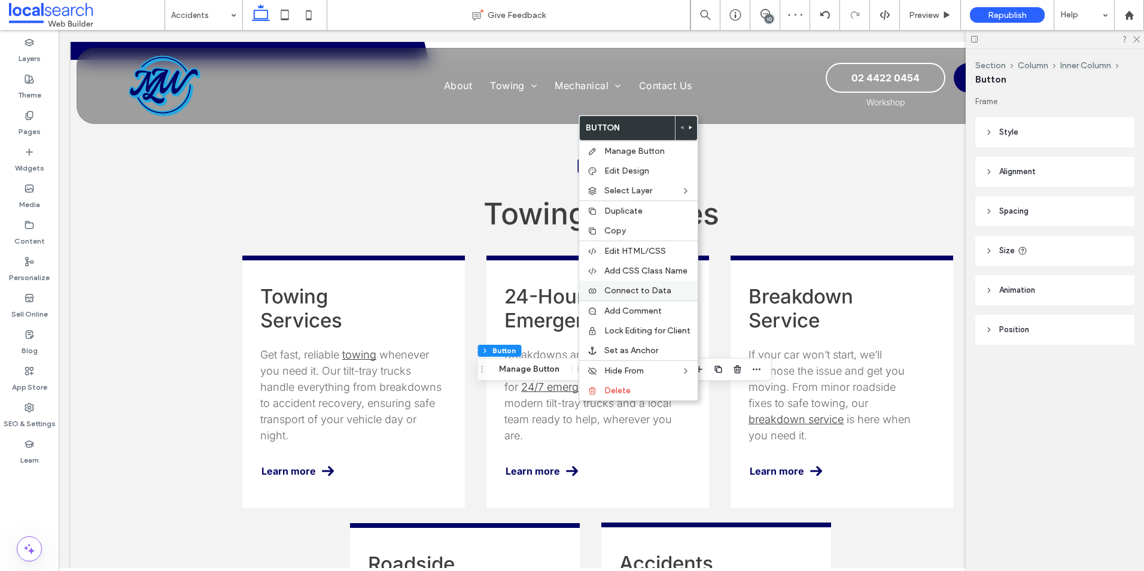
click at [642, 287] on span "Connect to Data" at bounding box center [637, 290] width 67 height 10
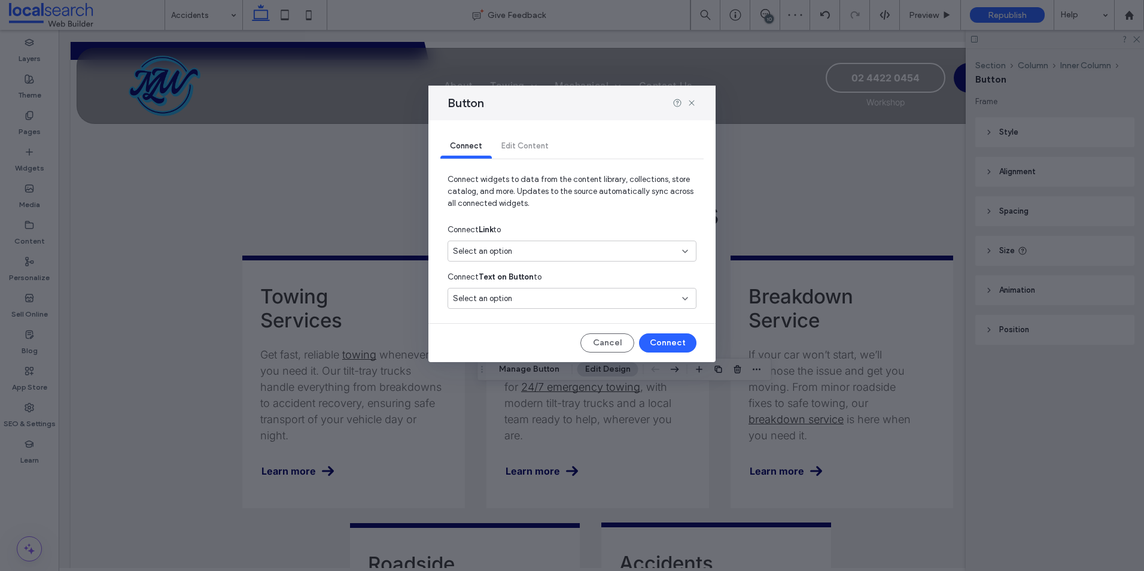
click at [521, 242] on div "Select an option" at bounding box center [572, 251] width 249 height 21
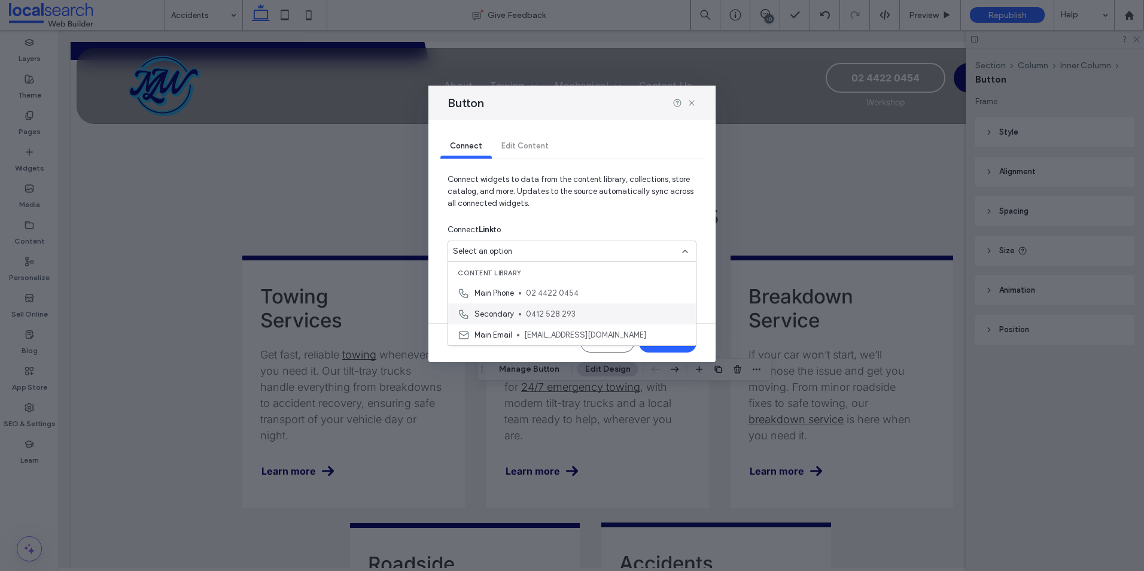
click at [510, 312] on span "Secondary" at bounding box center [493, 314] width 39 height 12
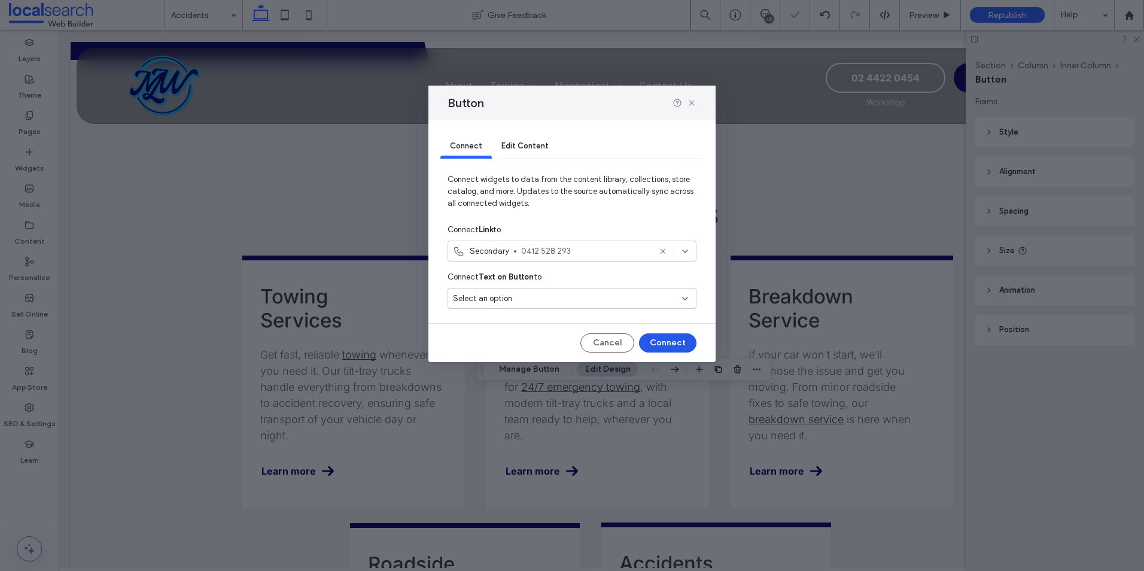
click at [669, 346] on button "Connect" at bounding box center [667, 342] width 57 height 19
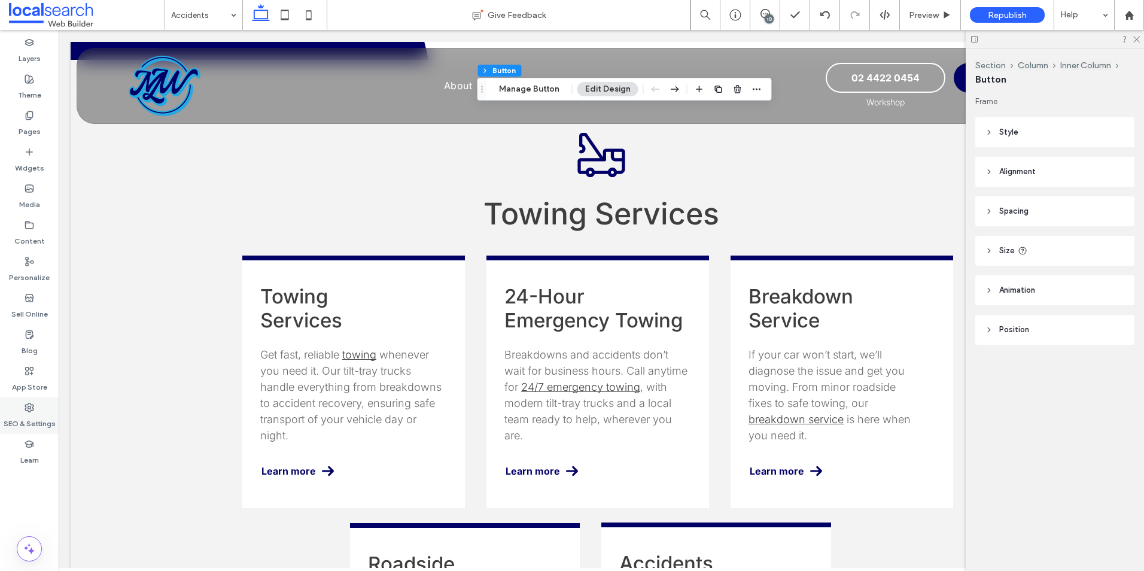
click at [38, 409] on div "SEO & Settings" at bounding box center [29, 415] width 59 height 36
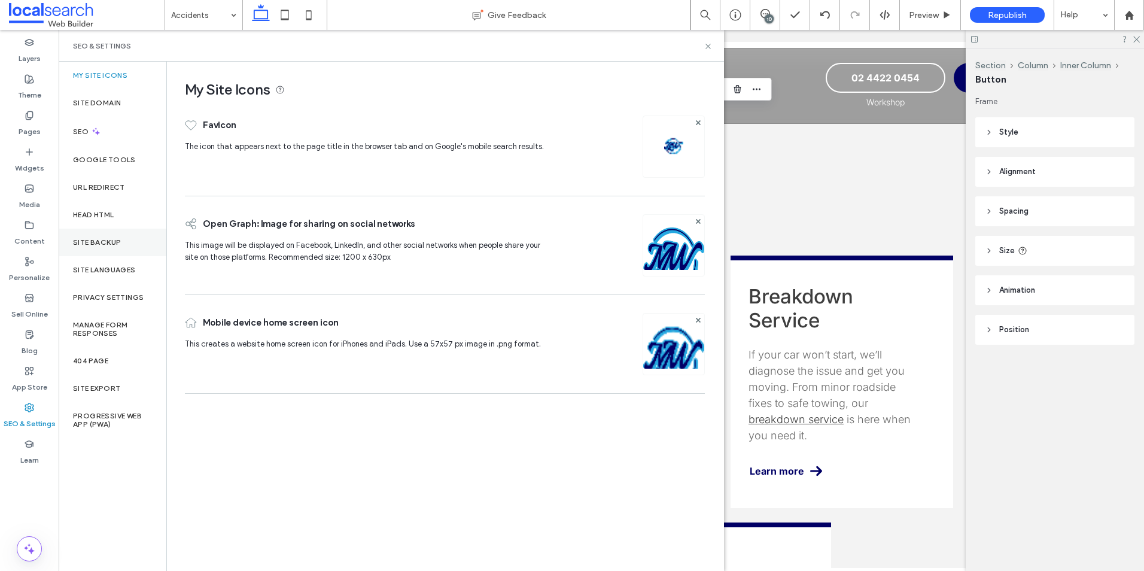
click at [108, 245] on label "Site Backup" at bounding box center [97, 242] width 48 height 8
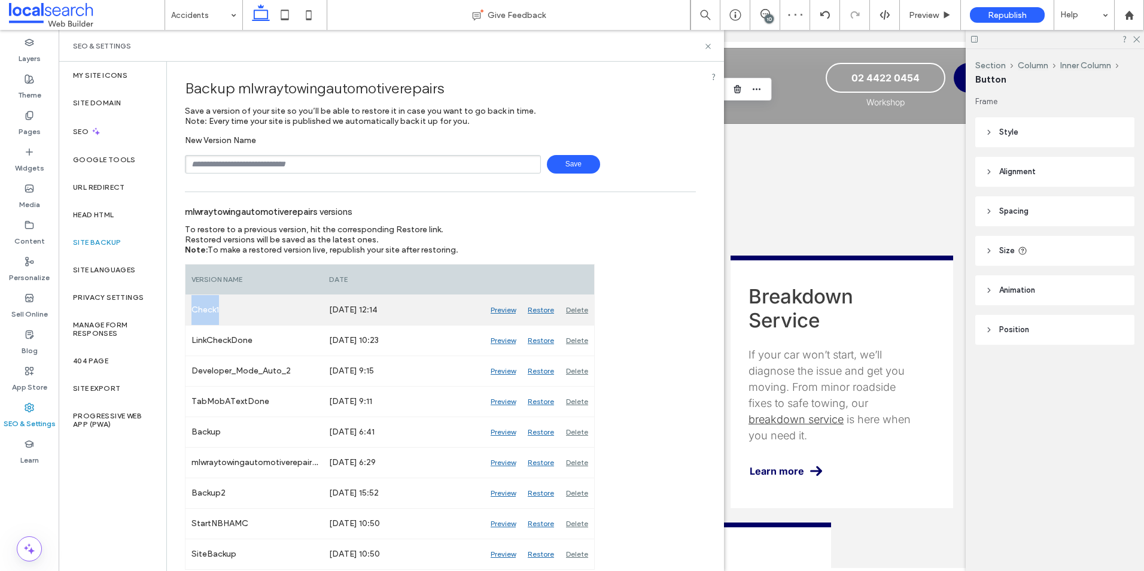
drag, startPoint x: 222, startPoint y: 314, endPoint x: 194, endPoint y: 309, distance: 28.5
click at [194, 309] on div "Check1" at bounding box center [254, 310] width 138 height 30
copy div "Check1"
click at [580, 308] on div "Delete" at bounding box center [577, 310] width 34 height 30
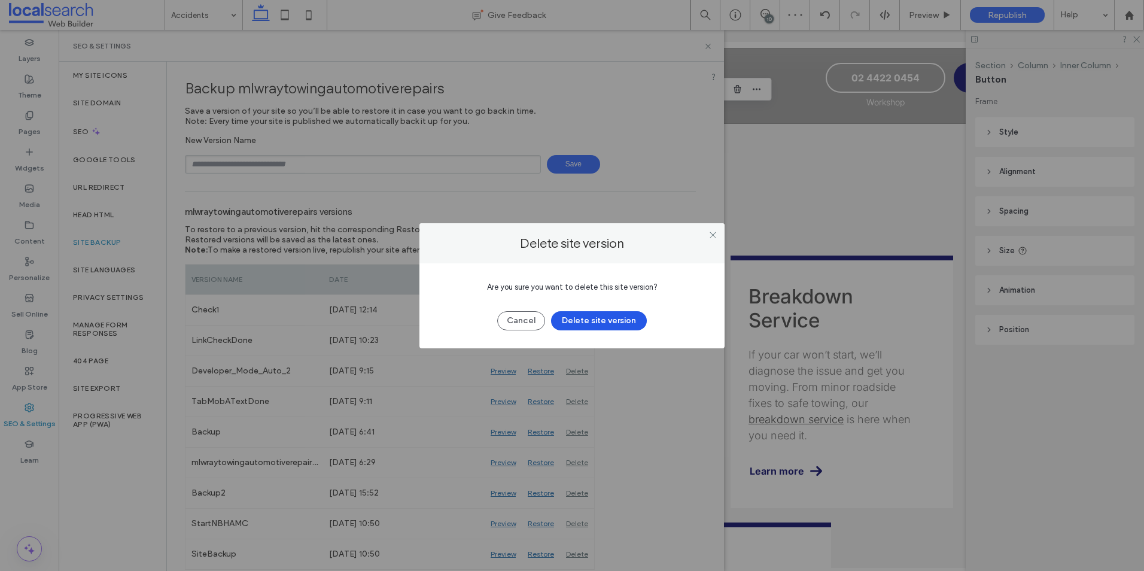
click at [591, 319] on button "Delete site version" at bounding box center [599, 320] width 96 height 19
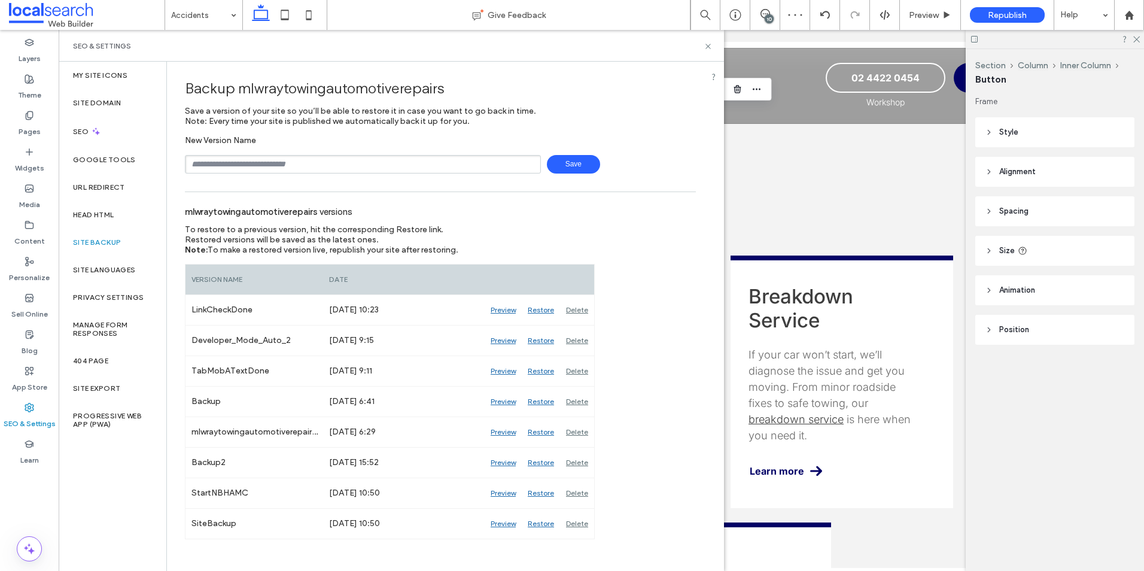
click at [296, 162] on input "text" at bounding box center [363, 164] width 356 height 19
paste input "******"
type input "******"
click at [582, 165] on span "Save" at bounding box center [573, 164] width 53 height 19
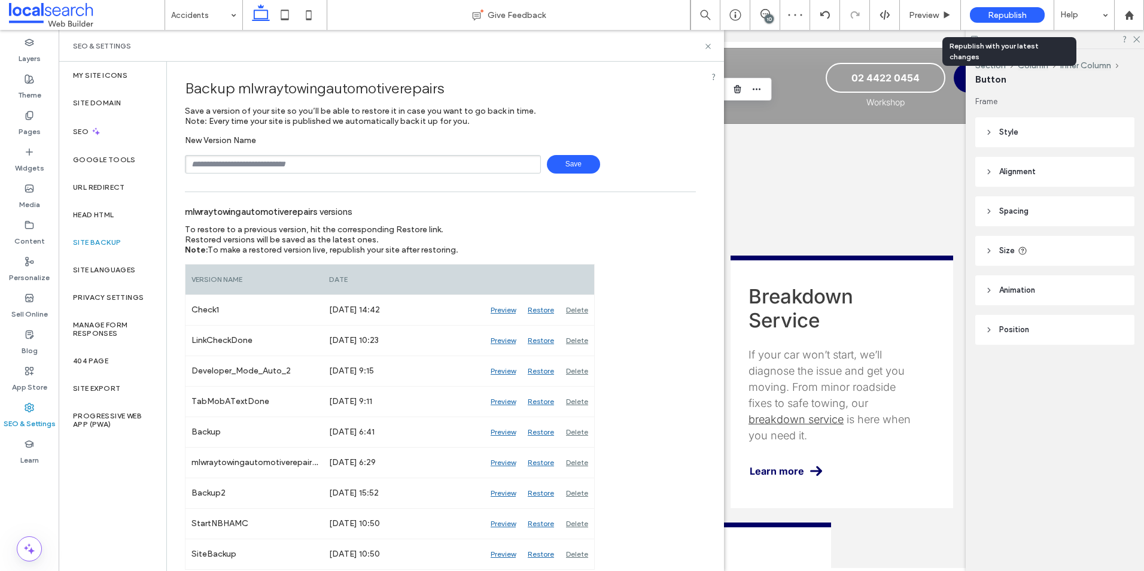
click at [996, 14] on span "Republish" at bounding box center [1007, 15] width 39 height 10
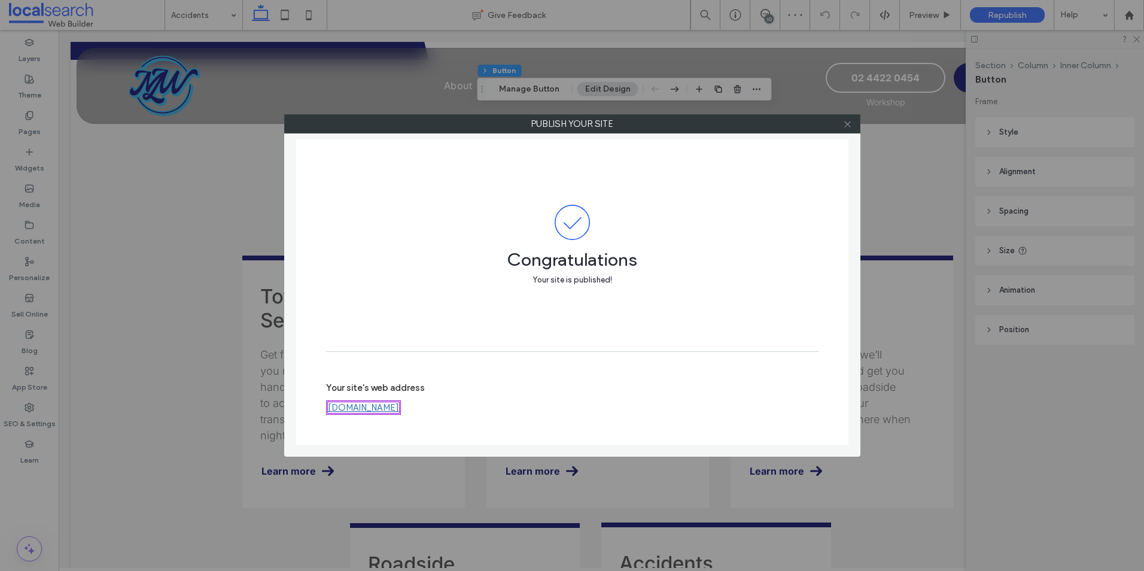
click at [849, 125] on icon at bounding box center [847, 124] width 9 height 9
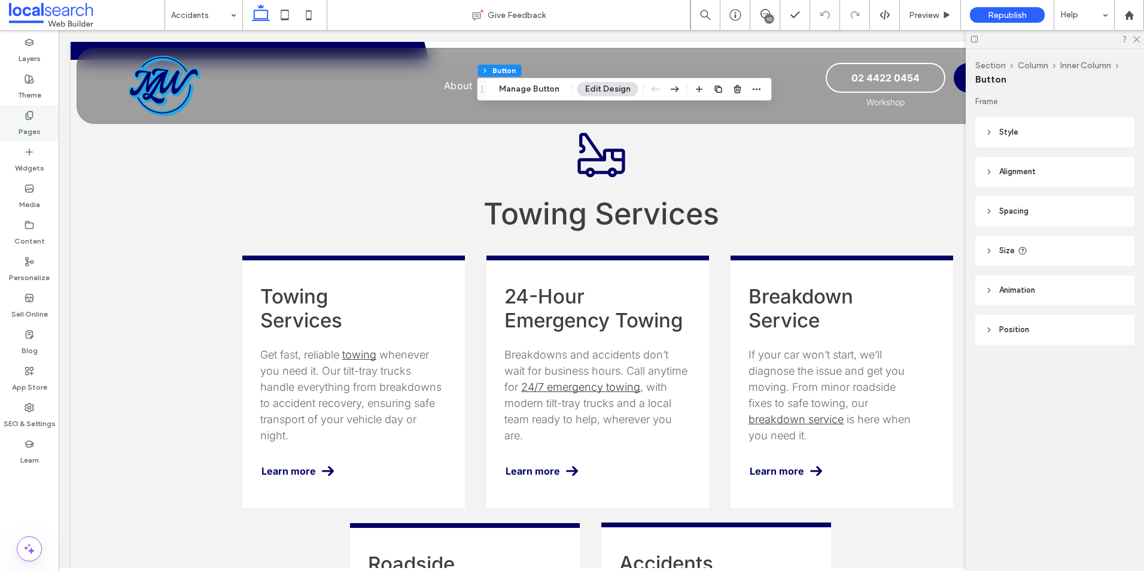
click at [47, 108] on div "Pages" at bounding box center [29, 123] width 59 height 36
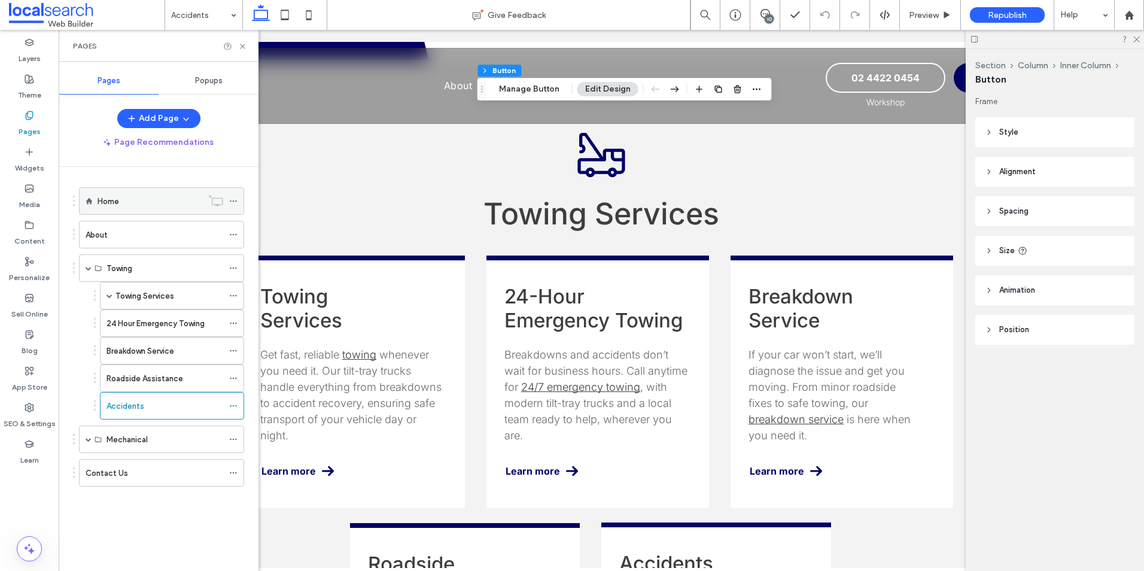
click at [131, 205] on div "Home" at bounding box center [150, 201] width 105 height 13
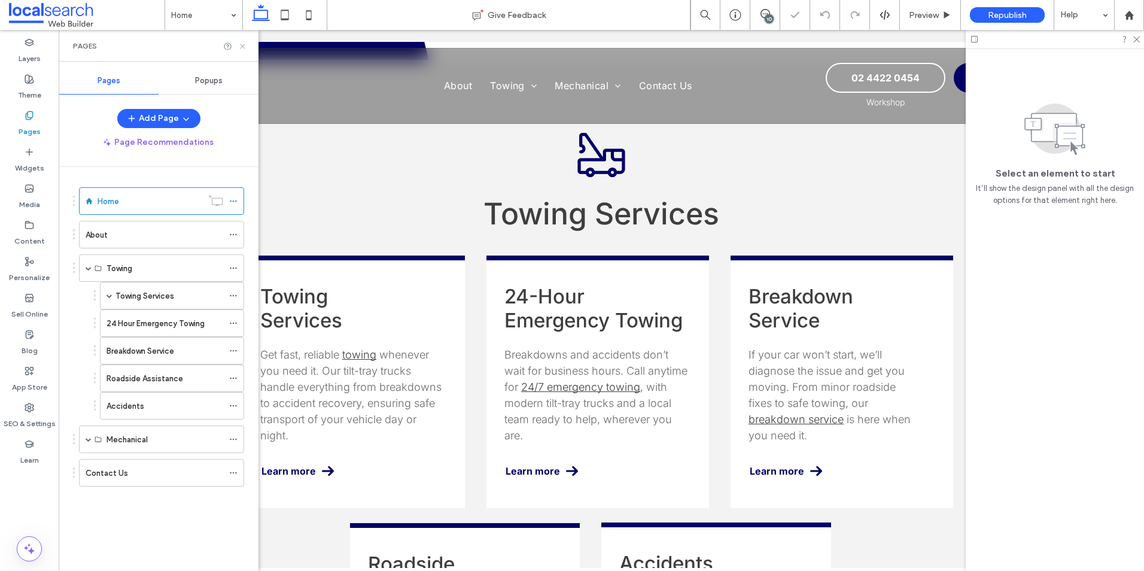
click at [246, 44] on icon at bounding box center [242, 46] width 9 height 9
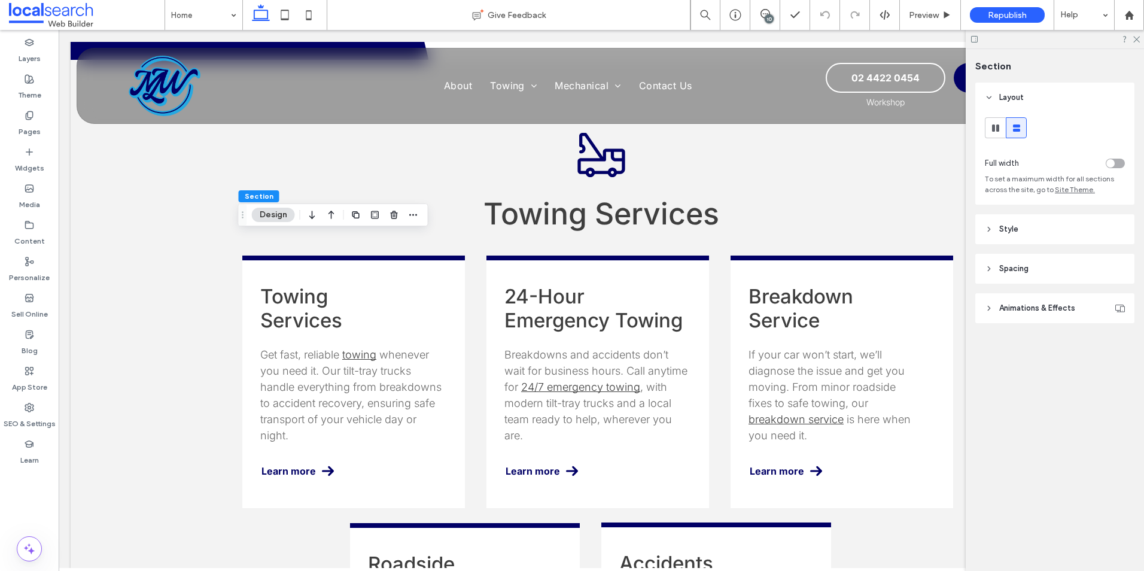
click at [1004, 270] on span "Spacing" at bounding box center [1013, 269] width 29 height 12
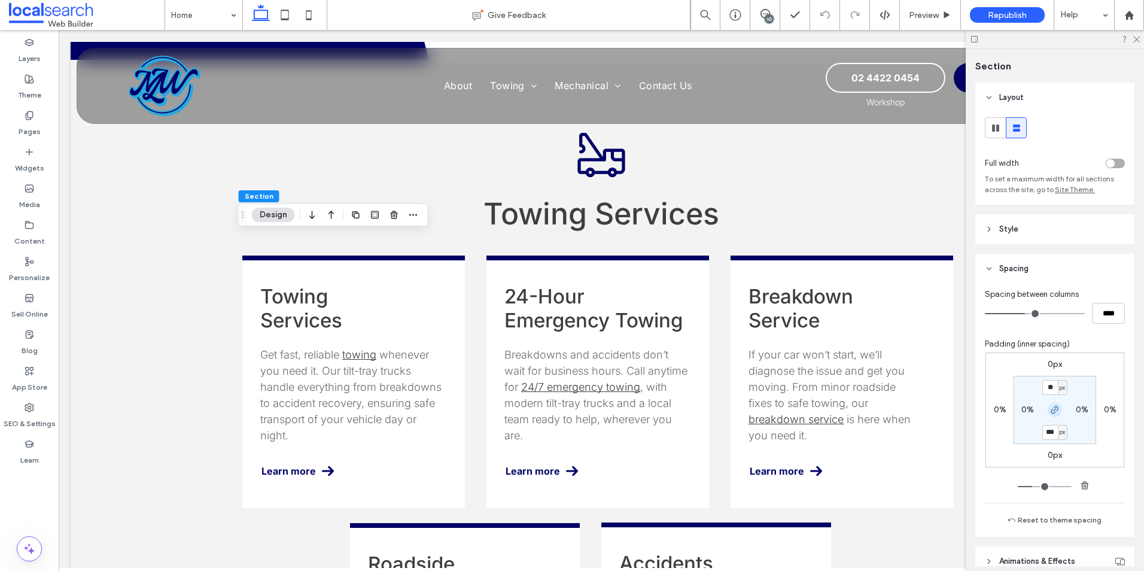
click at [1050, 411] on icon "button" at bounding box center [1055, 410] width 10 height 10
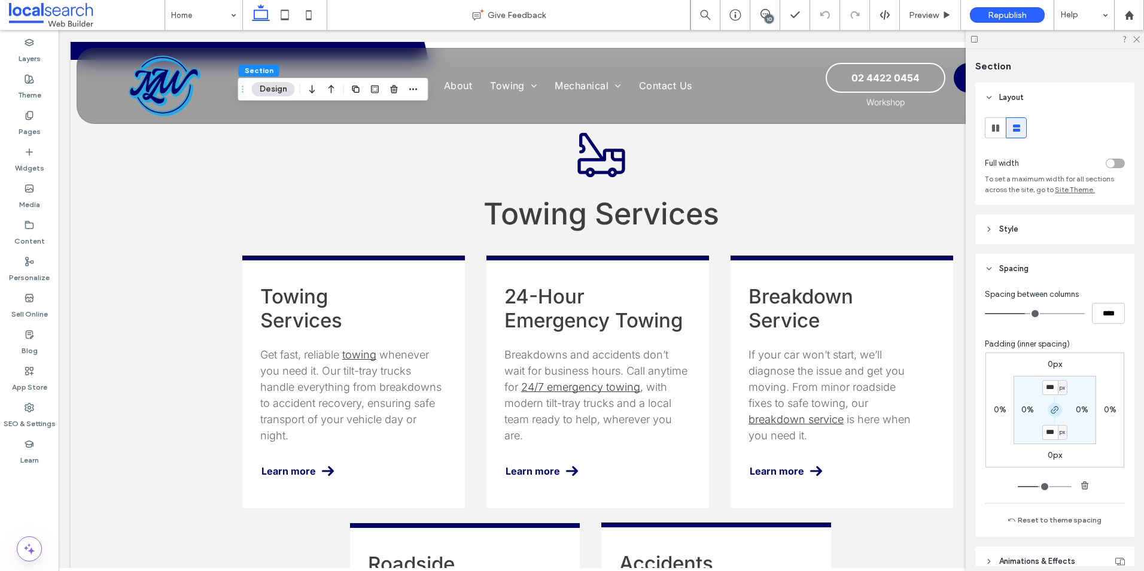
click at [1053, 409] on use "button" at bounding box center [1054, 409] width 7 height 7
click at [1048, 428] on label "115px" at bounding box center [1055, 432] width 20 height 10
type input "**"
click at [29, 118] on icon at bounding box center [30, 116] width 10 height 10
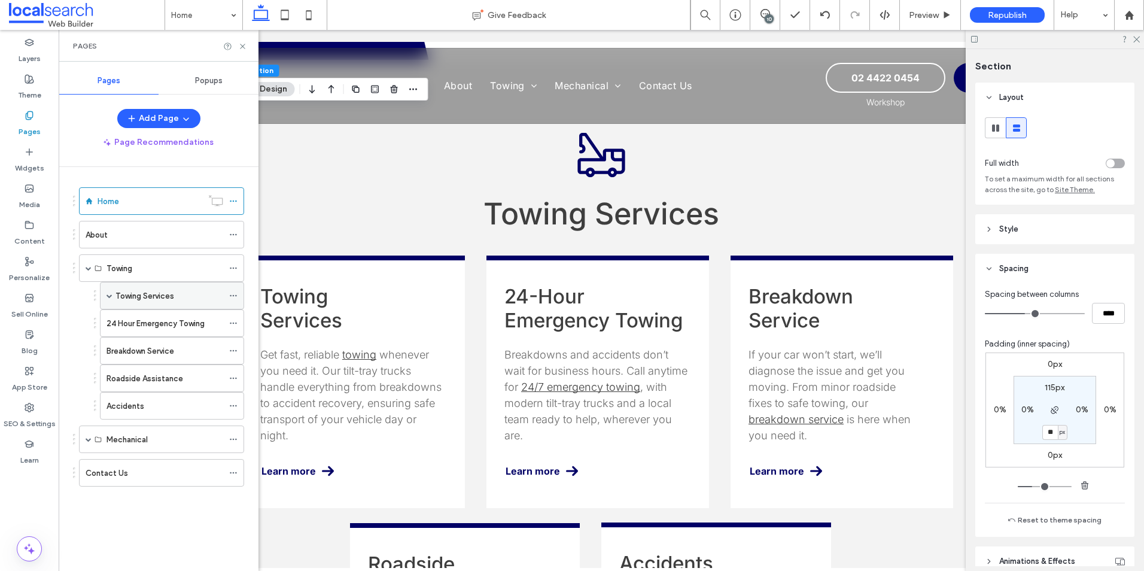
click at [148, 296] on label "Towing Services" at bounding box center [144, 295] width 59 height 21
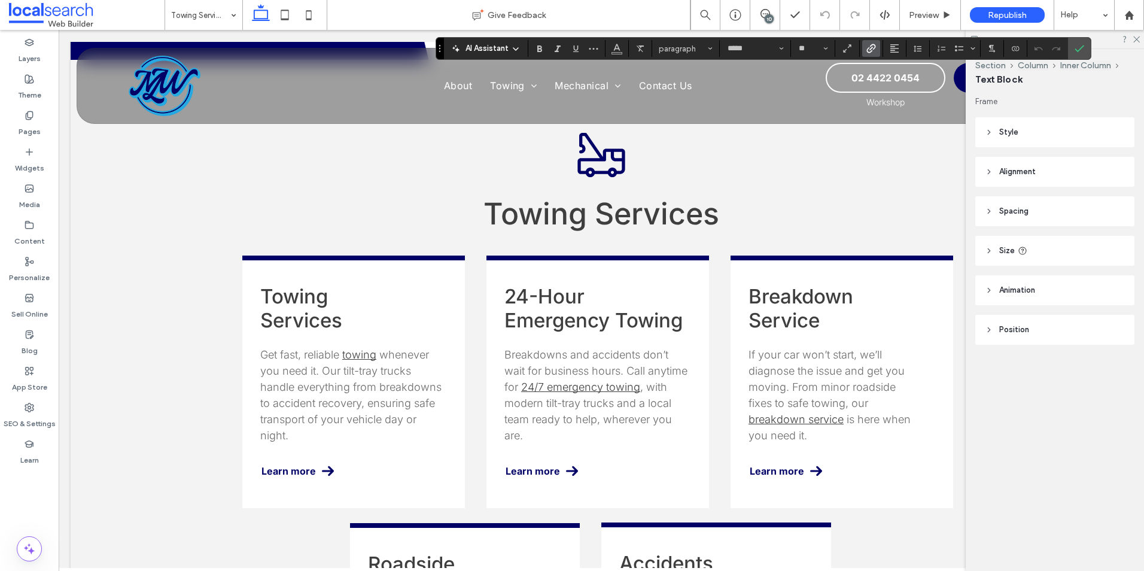
click at [868, 48] on use "Link" at bounding box center [870, 48] width 9 height 9
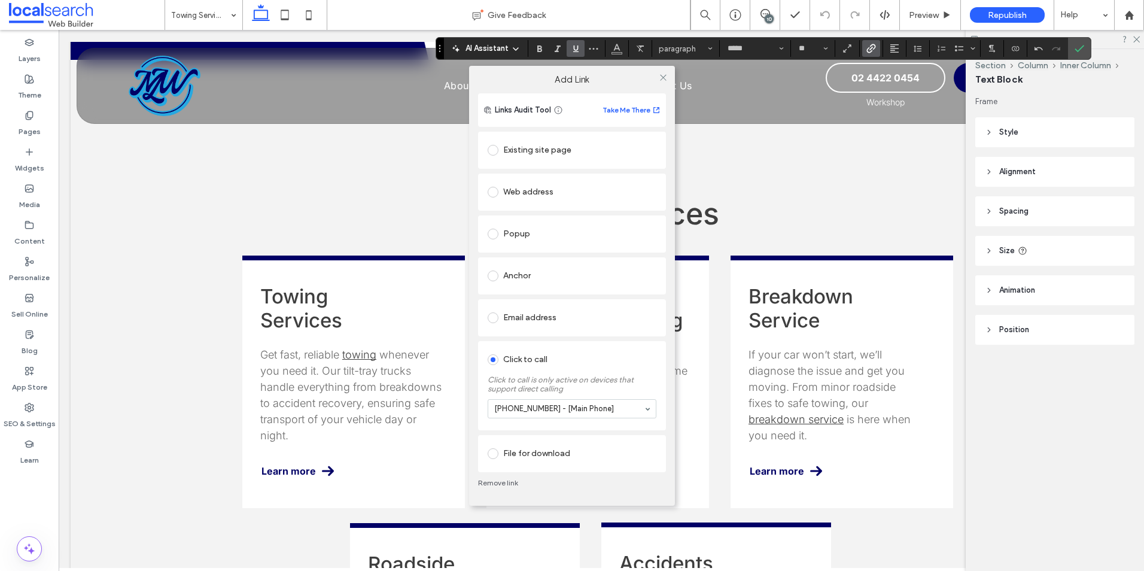
click at [501, 481] on link "Remove link" at bounding box center [572, 483] width 188 height 10
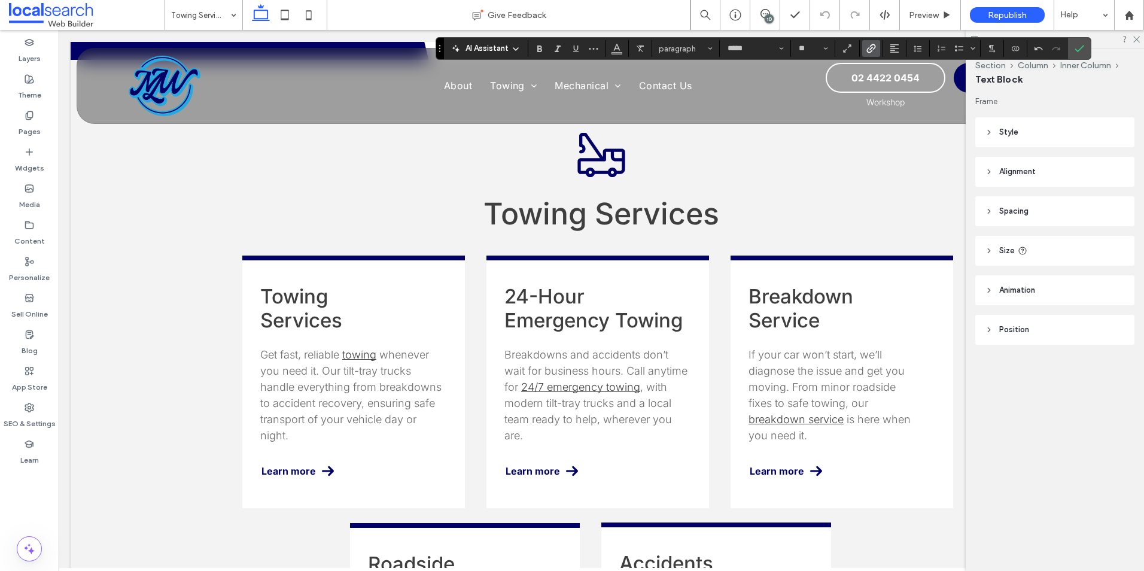
click at [868, 48] on icon "Link" at bounding box center [871, 49] width 10 height 10
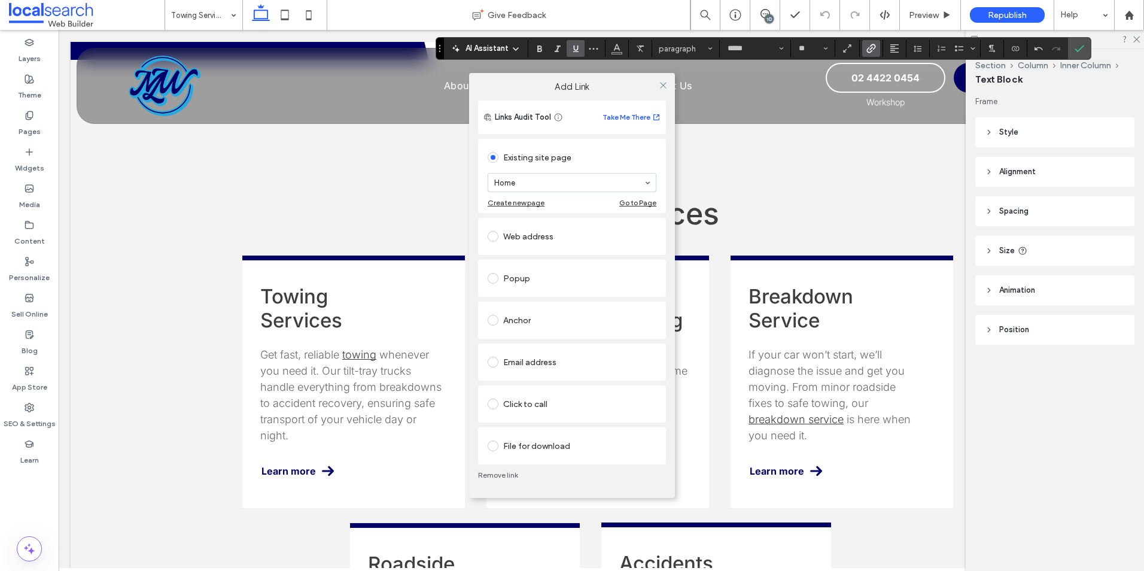
click at [540, 404] on div "Click to call" at bounding box center [572, 403] width 169 height 19
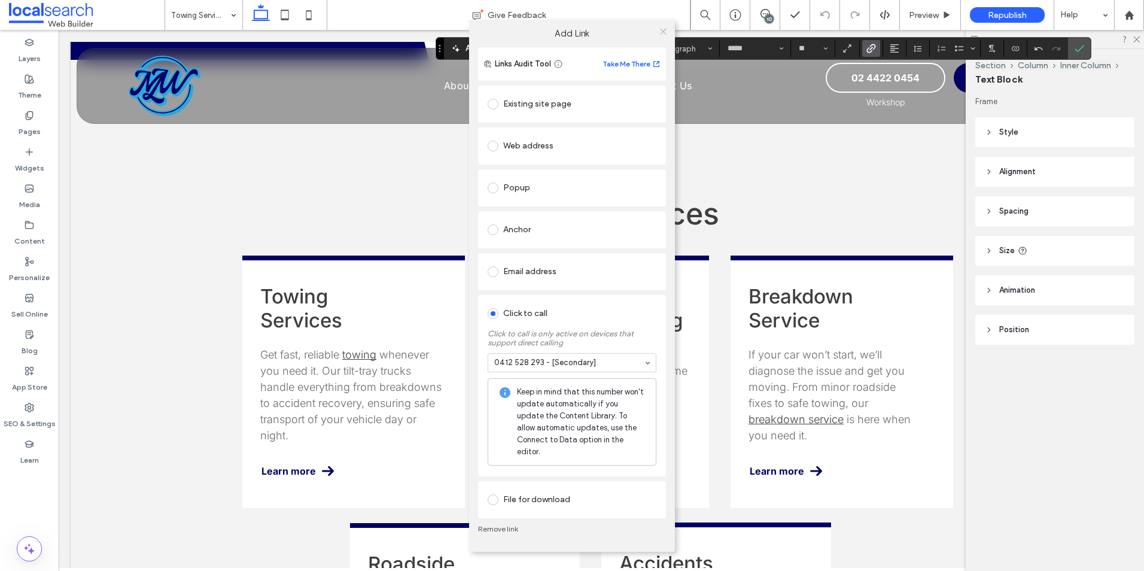
click at [665, 36] on icon at bounding box center [663, 31] width 9 height 9
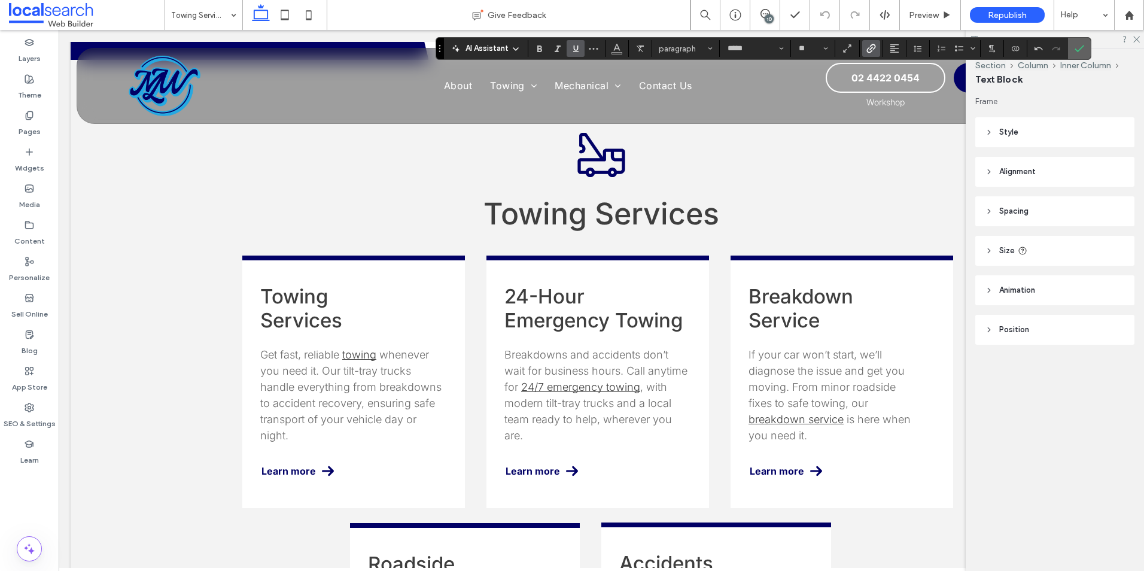
click at [1075, 44] on icon "Confirm" at bounding box center [1080, 49] width 10 height 10
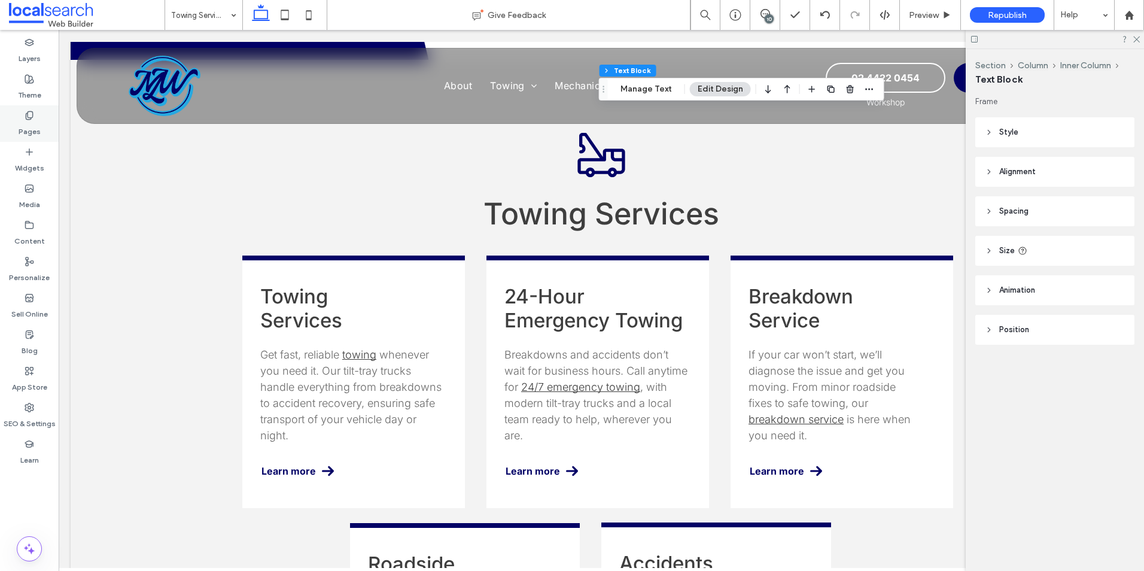
drag, startPoint x: 29, startPoint y: 115, endPoint x: 55, endPoint y: 117, distance: 26.4
click at [29, 115] on icon at bounding box center [30, 116] width 10 height 10
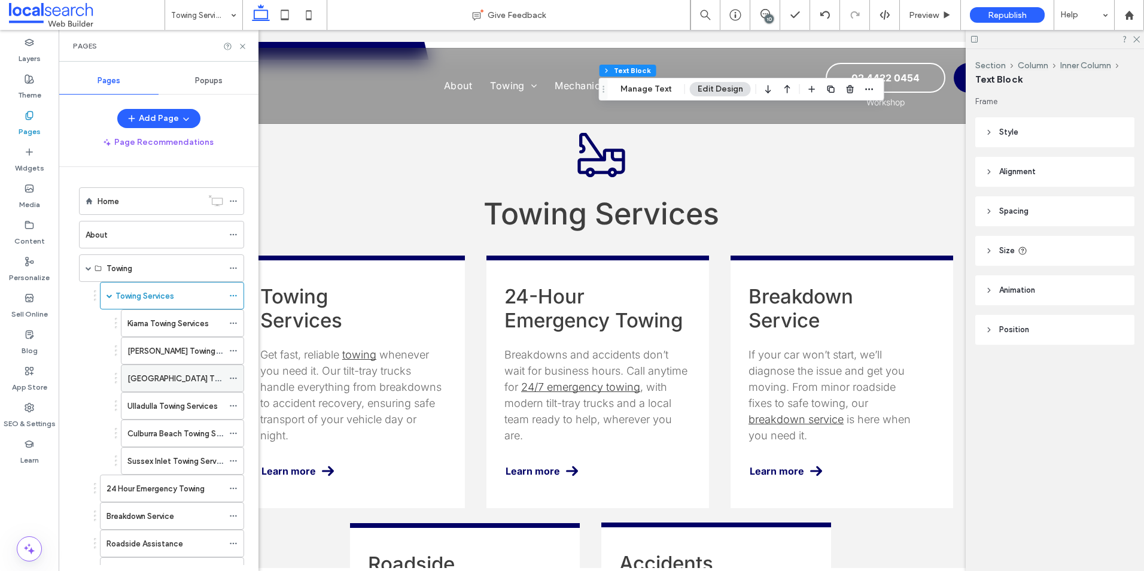
click at [158, 372] on label "[GEOGRAPHIC_DATA] Towing Services" at bounding box center [197, 378] width 141 height 21
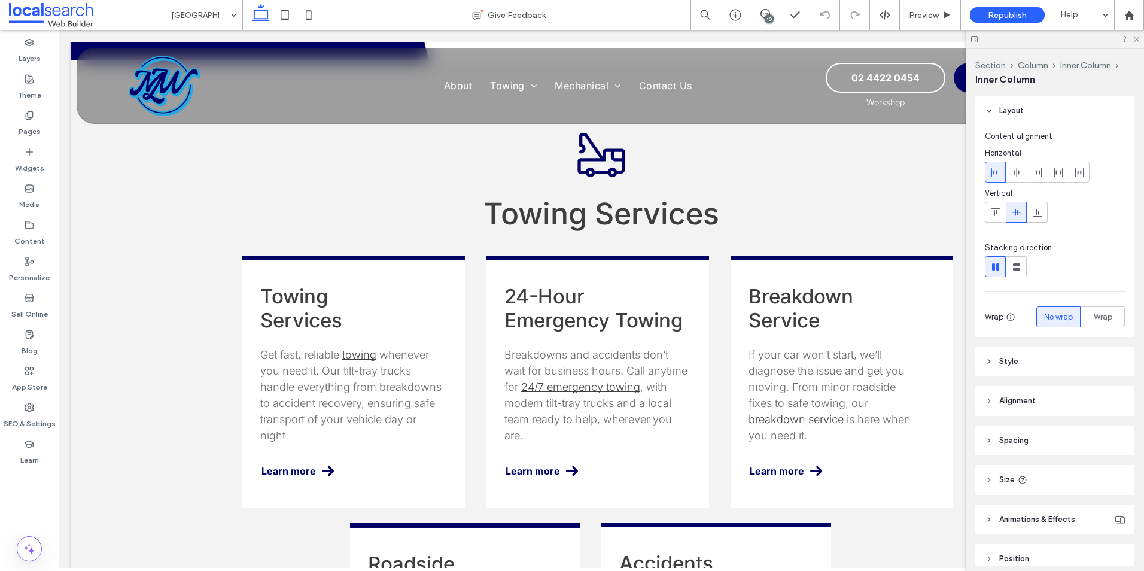
scroll to position [56, 0]
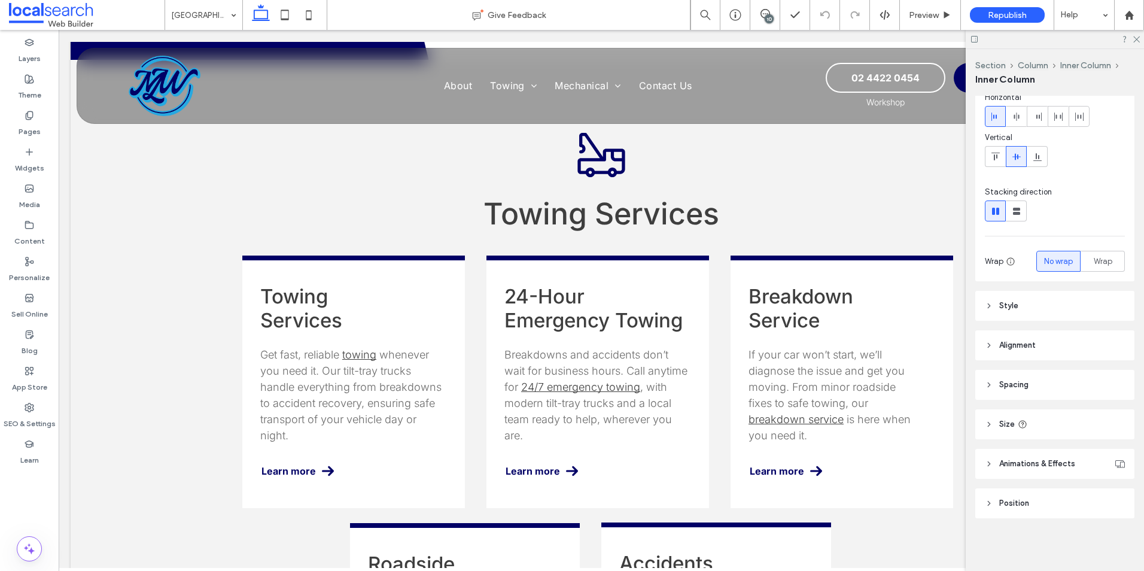
type input "***"
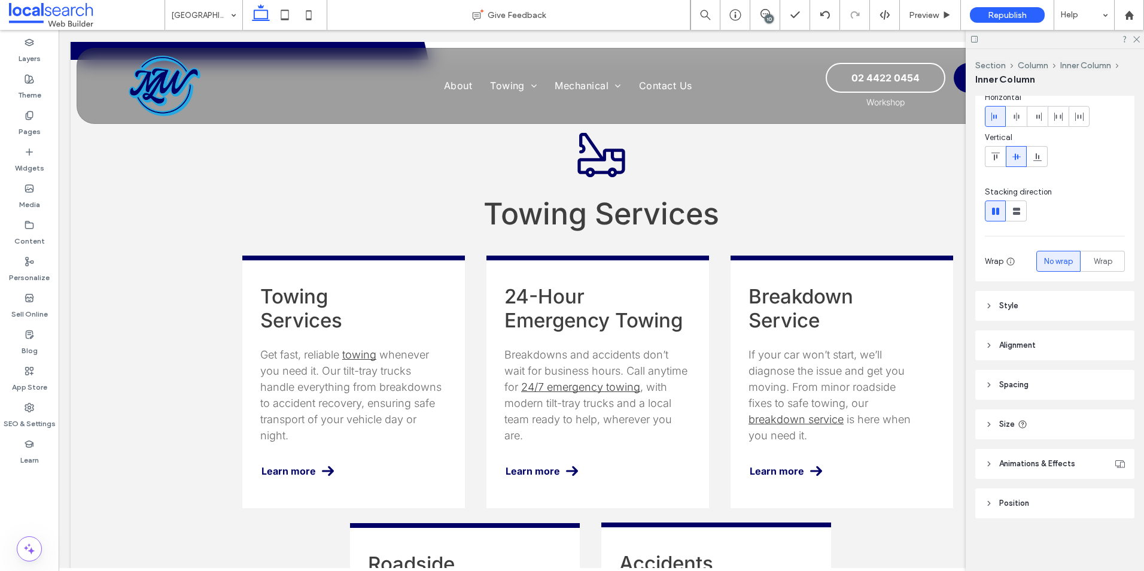
type input "***"
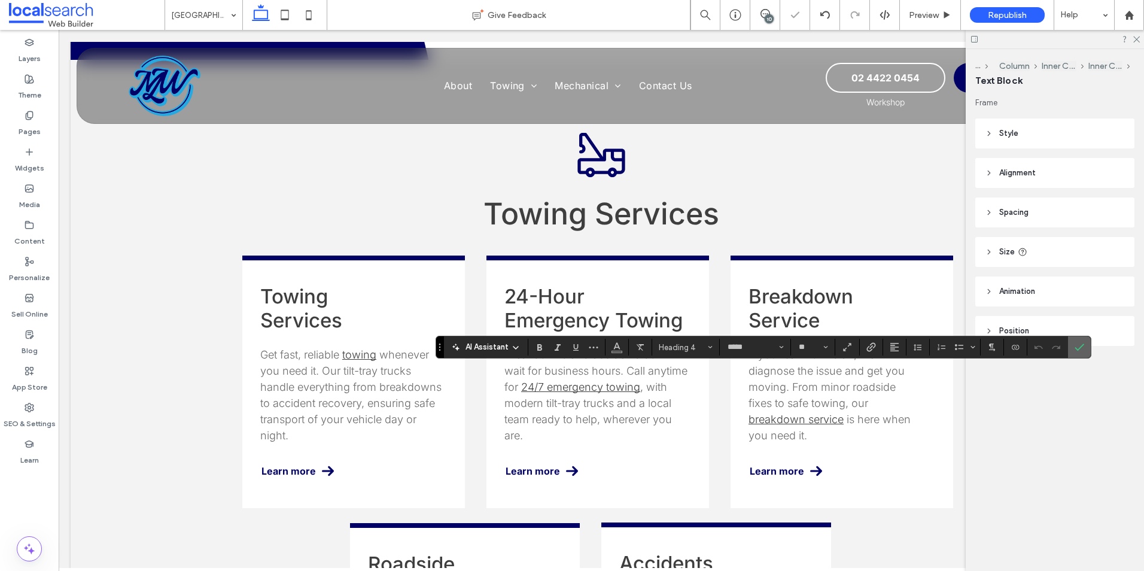
click at [1082, 344] on icon "Confirm" at bounding box center [1080, 347] width 10 height 10
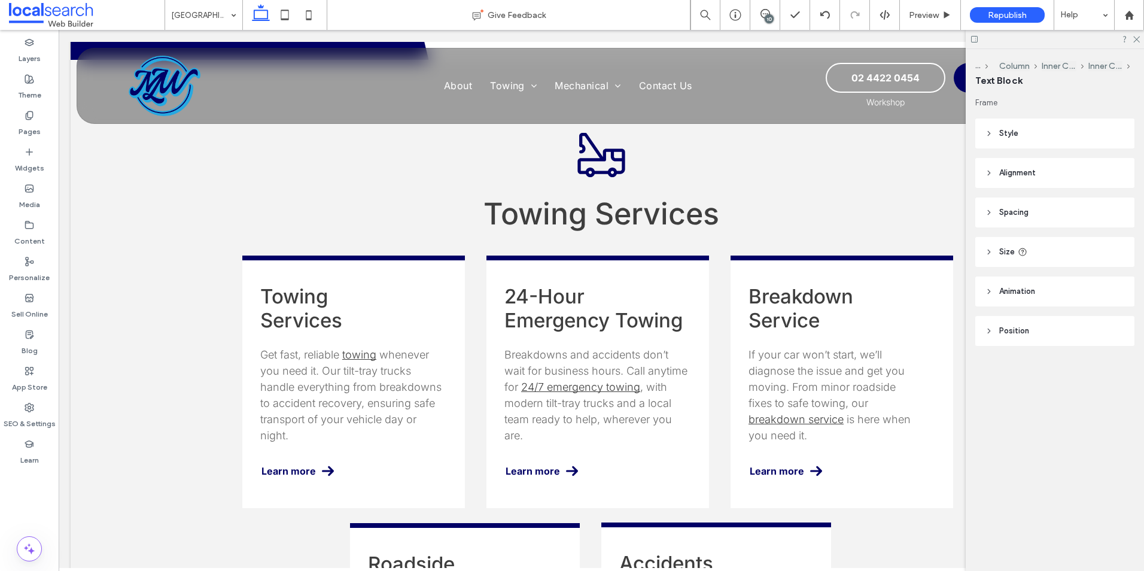
type input "***"
drag, startPoint x: 37, startPoint y: 116, endPoint x: 50, endPoint y: 119, distance: 12.9
click at [37, 116] on div "Pages" at bounding box center [29, 123] width 59 height 36
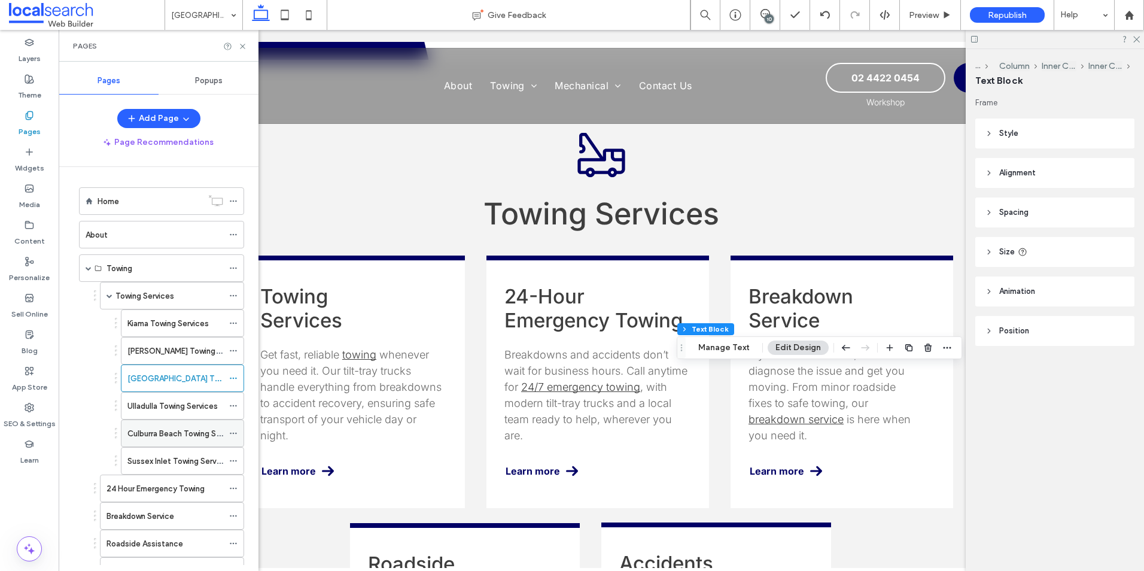
click at [150, 432] on label "Culburra Beach Towing Services" at bounding box center [184, 433] width 115 height 21
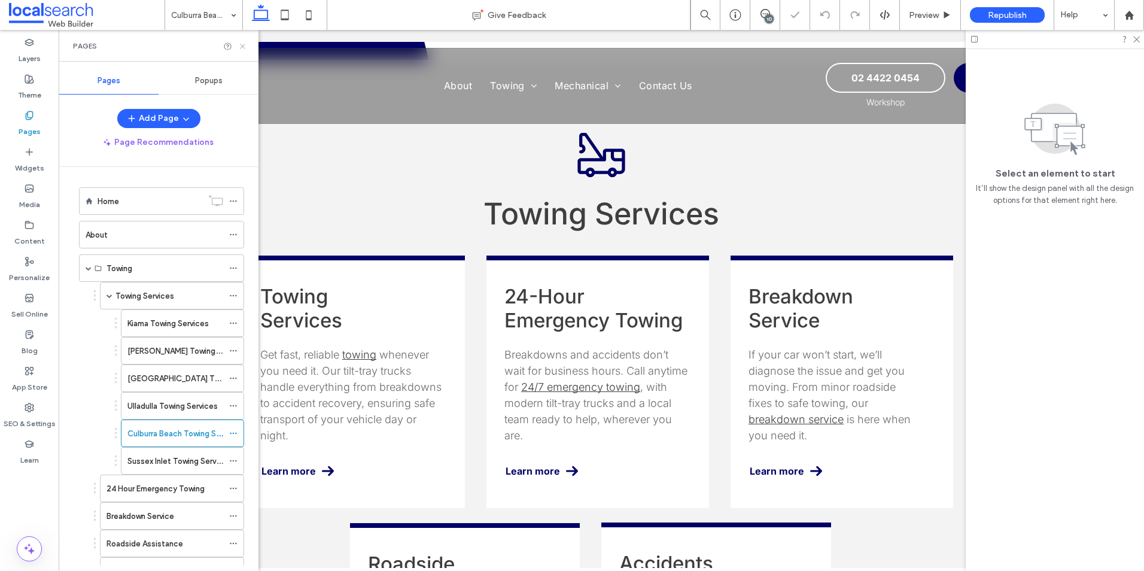
click at [244, 44] on icon at bounding box center [242, 46] width 9 height 9
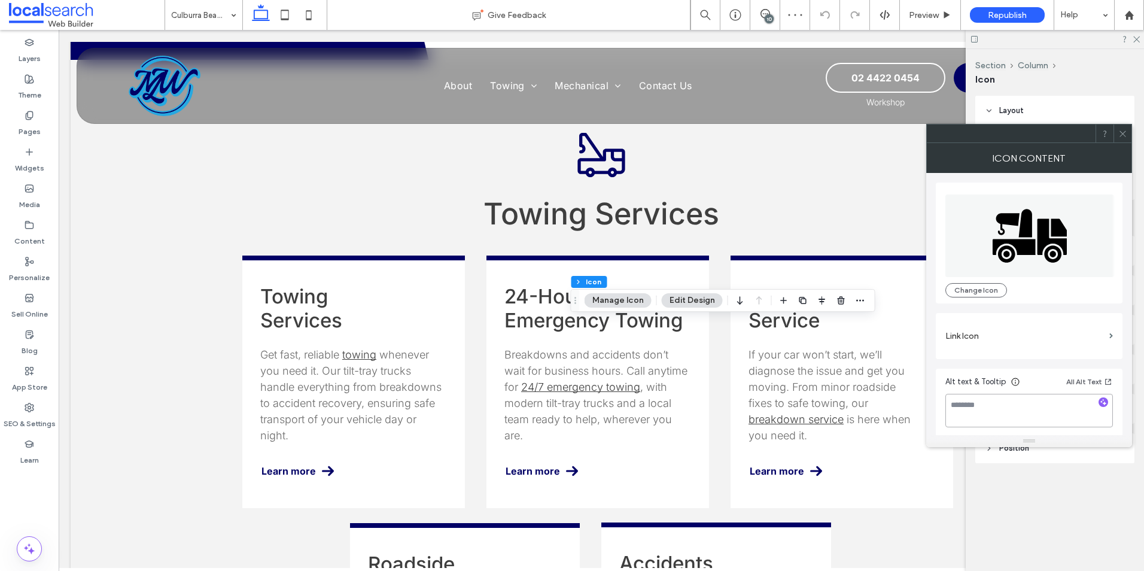
click at [1011, 410] on textarea at bounding box center [1029, 411] width 168 height 34
type textarea "**********"
click at [1124, 132] on icon at bounding box center [1122, 133] width 9 height 9
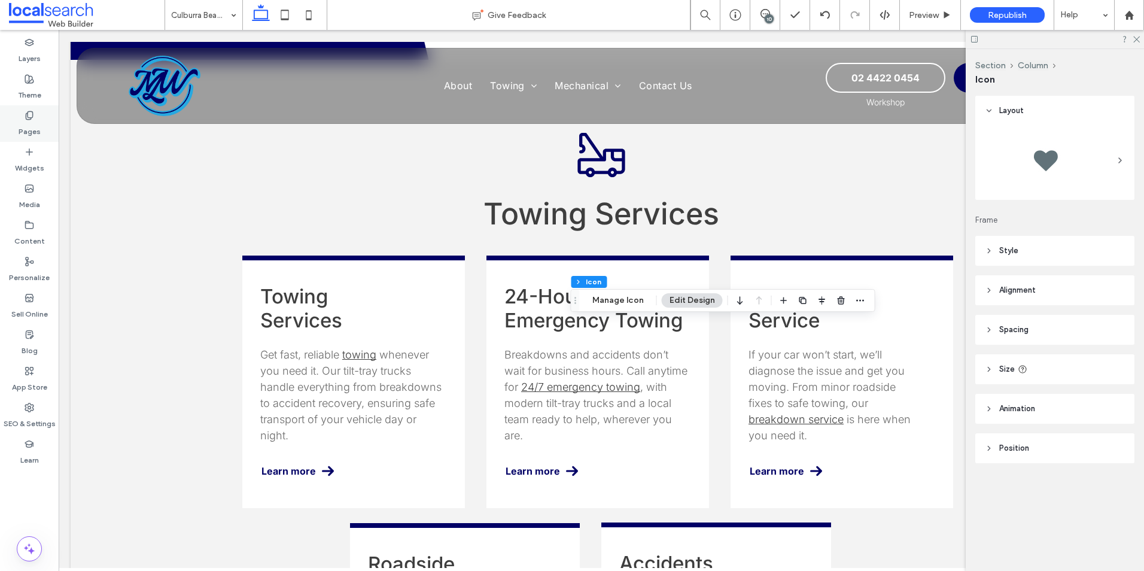
click at [21, 122] on label "Pages" at bounding box center [30, 128] width 22 height 17
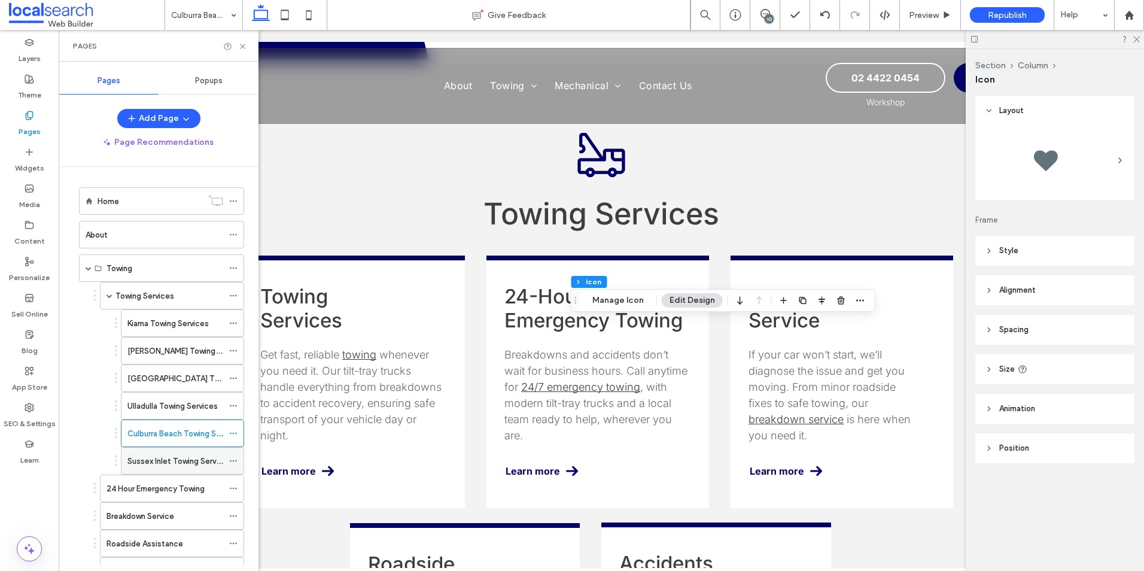
click at [152, 461] on label "Sussex Inlet Towing Services" at bounding box center [179, 461] width 104 height 21
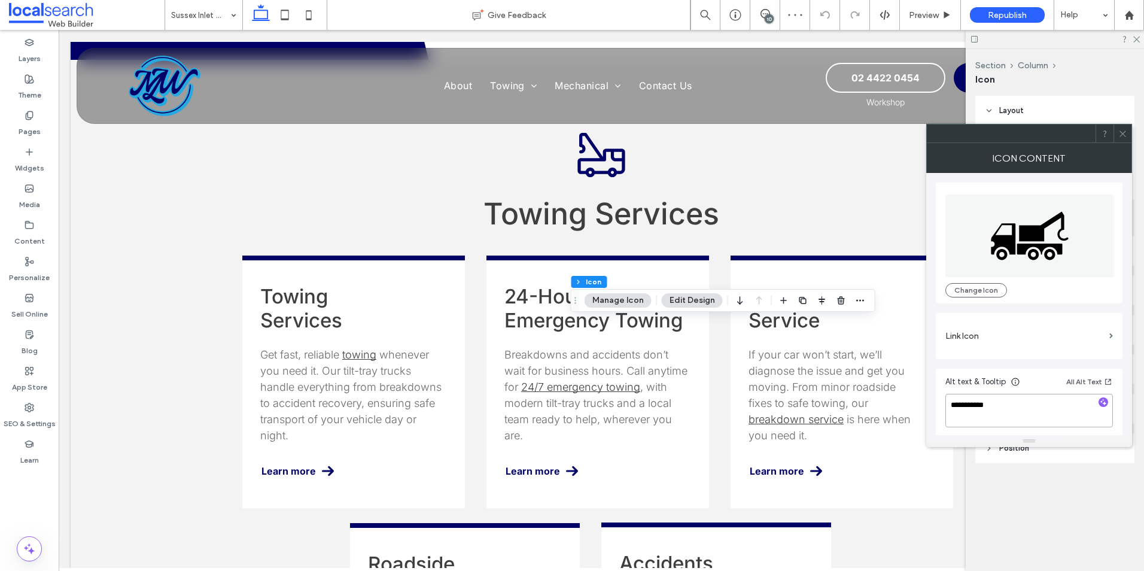
click at [975, 406] on textarea "**********" at bounding box center [1029, 411] width 168 height 34
type textarea "**********"
click at [1118, 133] on div at bounding box center [1122, 133] width 18 height 18
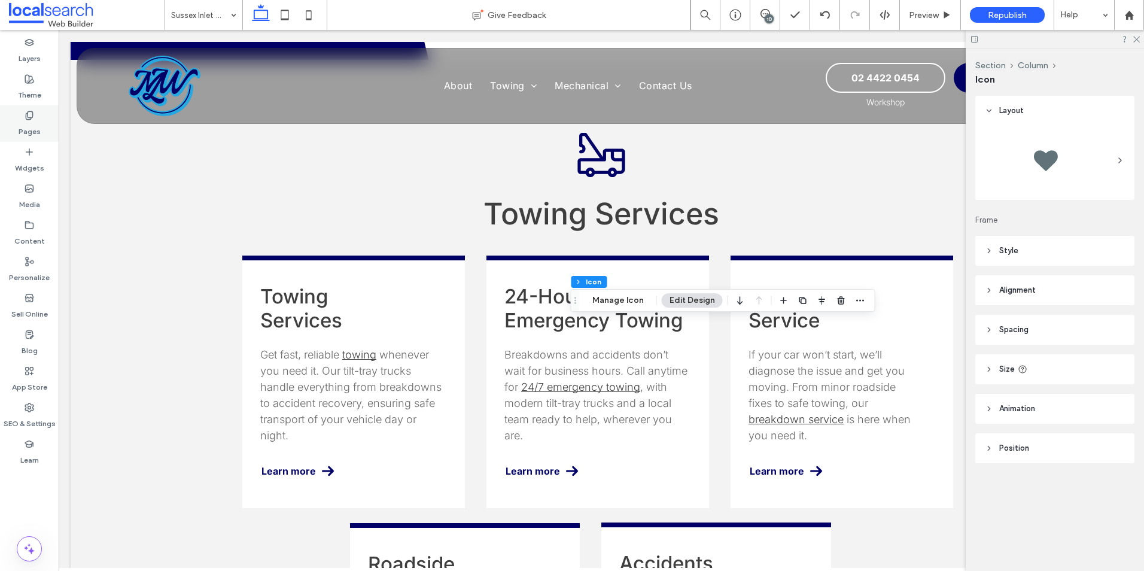
click at [33, 123] on label "Pages" at bounding box center [30, 128] width 22 height 17
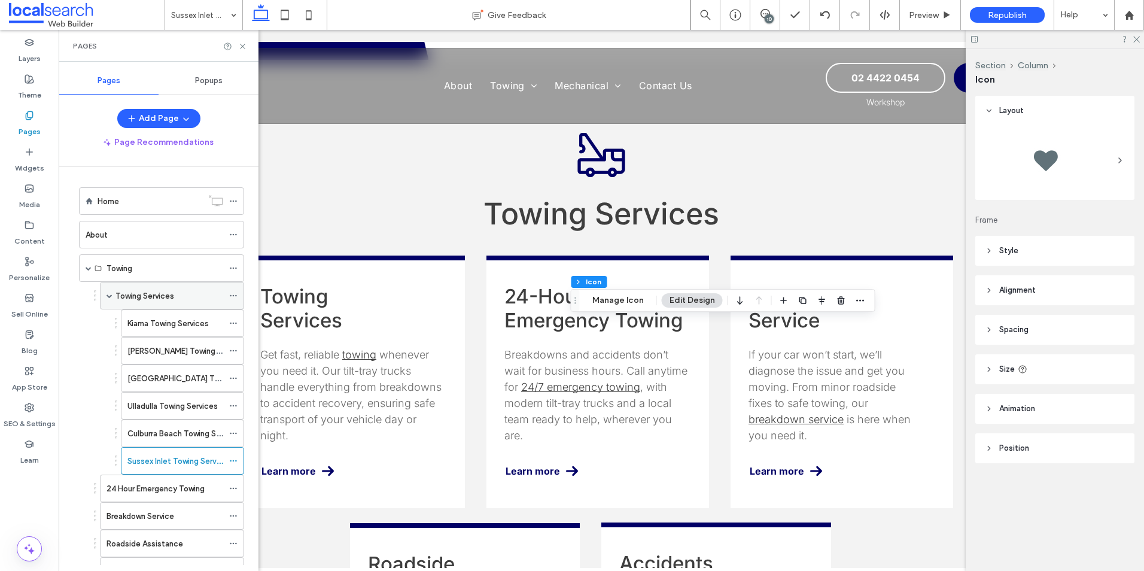
click at [105, 294] on div "Towing Services" at bounding box center [172, 296] width 144 height 28
click at [110, 297] on span at bounding box center [110, 296] width 6 height 6
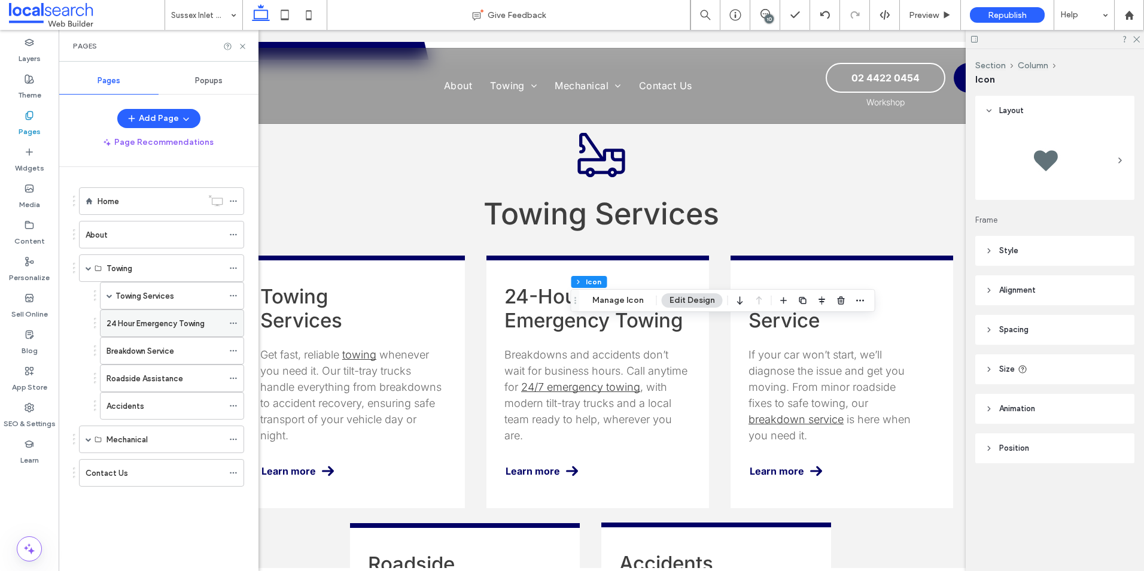
click at [116, 328] on label "24 Hour Emergency Towing" at bounding box center [156, 323] width 98 height 21
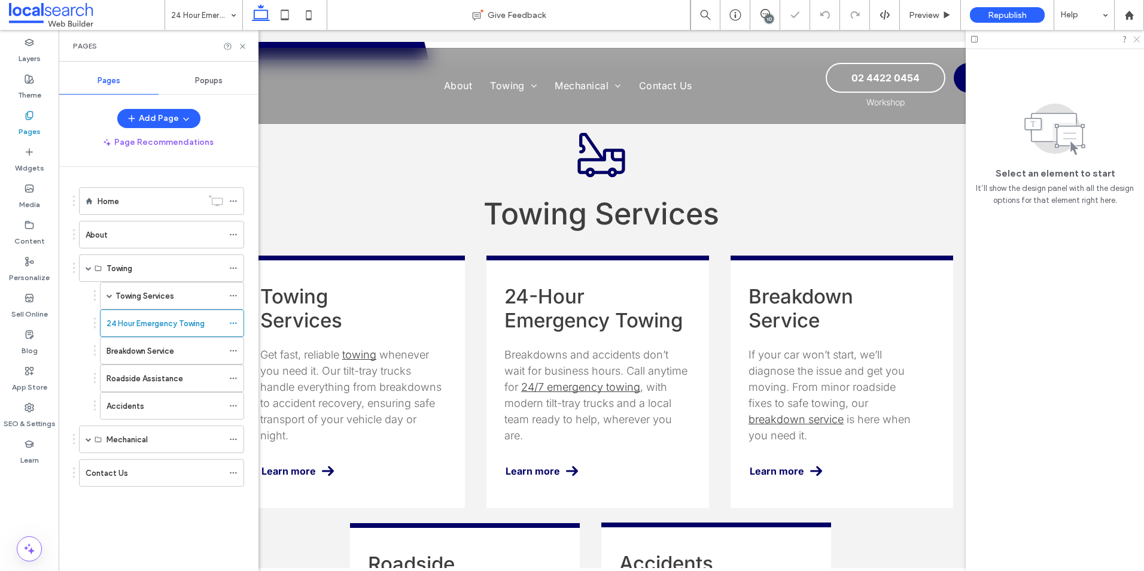
click at [1134, 41] on icon at bounding box center [1136, 39] width 8 height 8
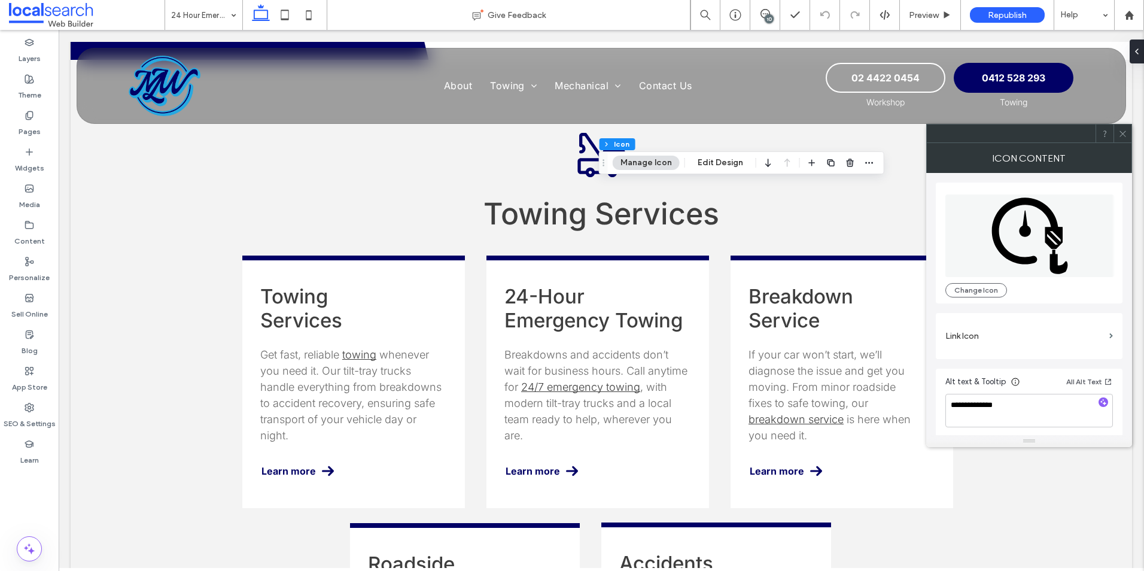
click at [1028, 228] on icon at bounding box center [1025, 224] width 12 height 26
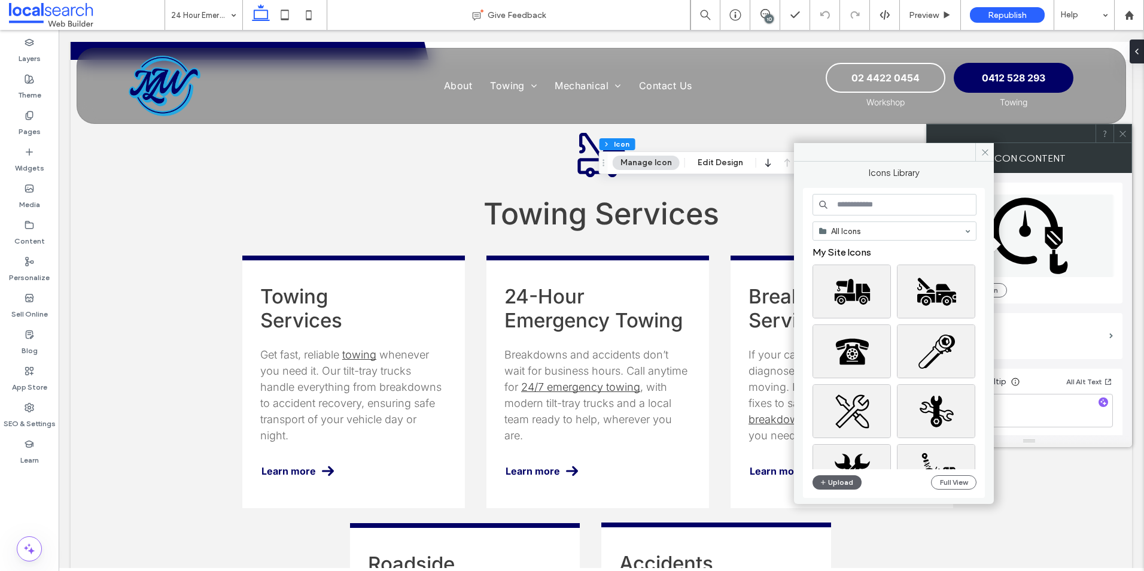
click at [857, 202] on input at bounding box center [895, 205] width 164 height 22
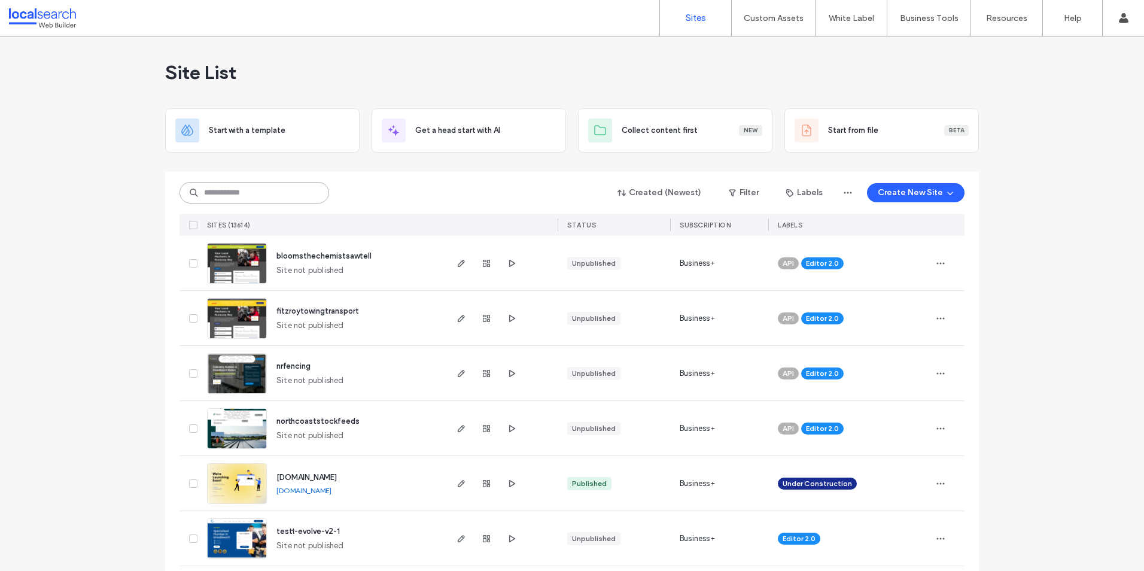
click at [267, 188] on input at bounding box center [255, 193] width 150 height 22
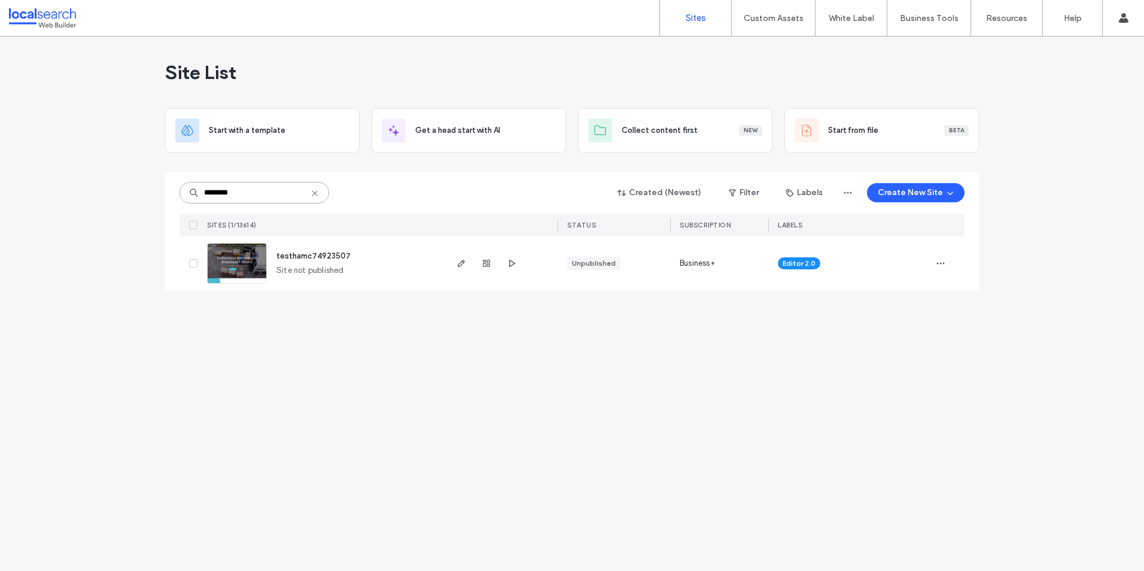
type input "********"
click at [944, 263] on use "button" at bounding box center [941, 264] width 8 height 2
click at [881, 410] on span "Delete Site" at bounding box center [885, 415] width 39 height 12
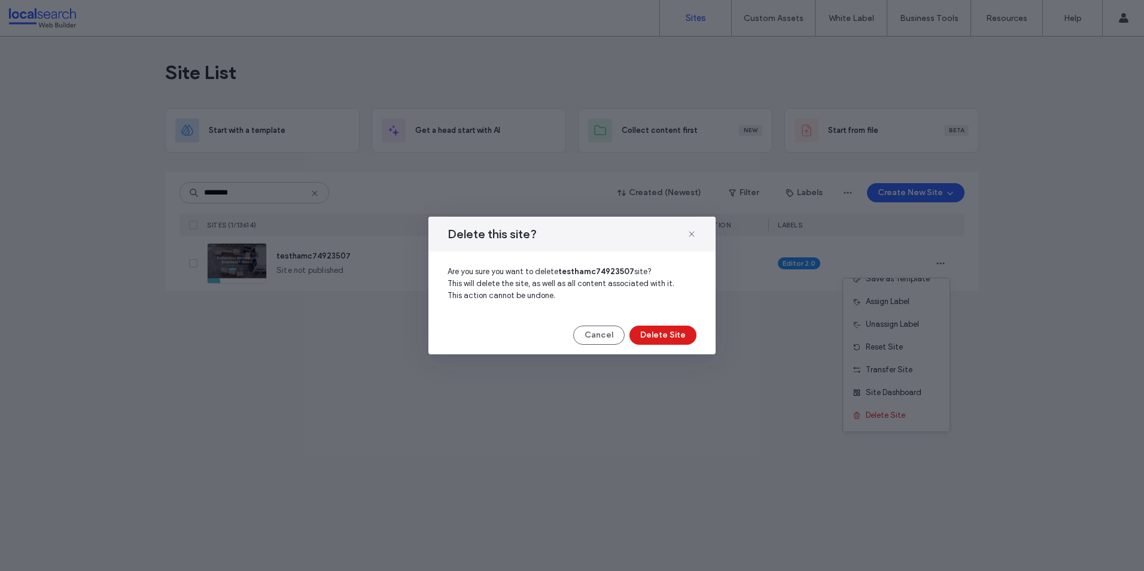
click at [674, 325] on div "Delete this site? Are you sure you want to delete testhamc74923507 site? This w…" at bounding box center [571, 286] width 287 height 138
click at [673, 328] on button "Delete Site" at bounding box center [662, 334] width 67 height 19
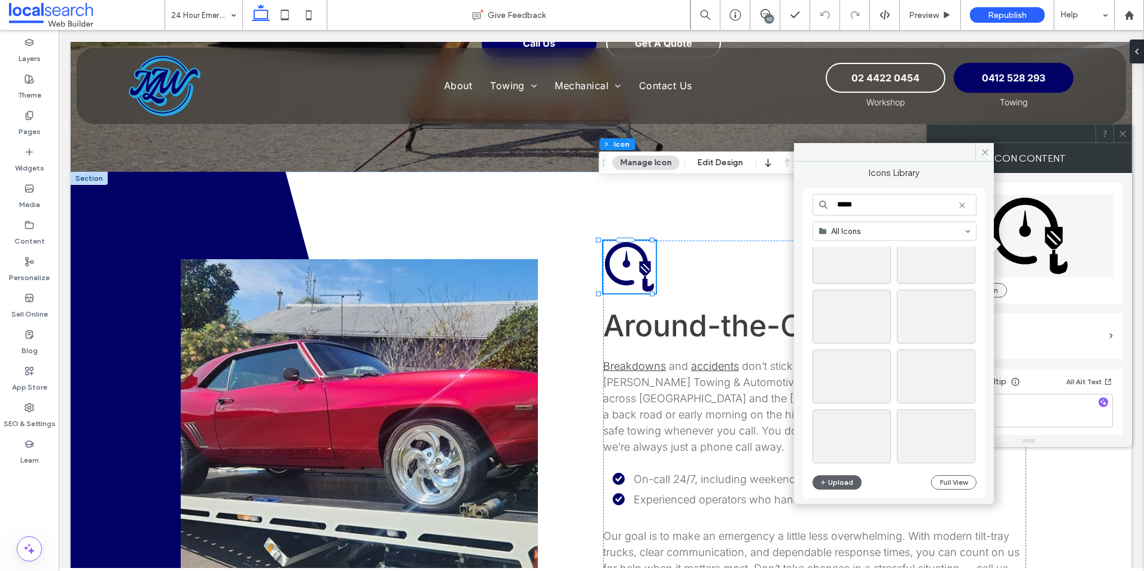
scroll to position [2572, 0]
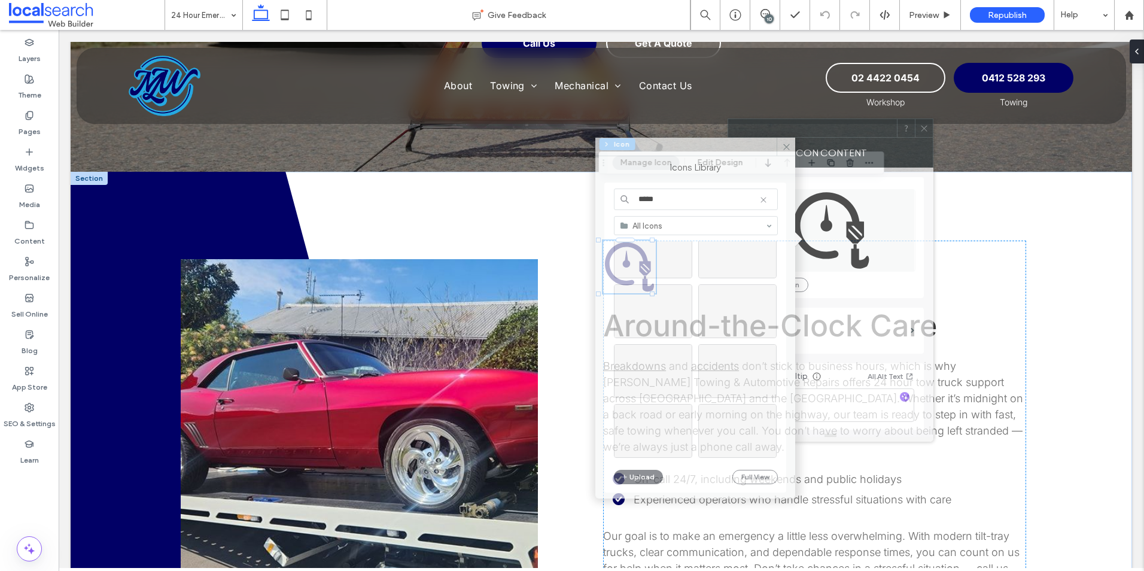
drag, startPoint x: 1023, startPoint y: 132, endPoint x: 826, endPoint y: 126, distance: 197.5
click at [826, 126] on div at bounding box center [812, 128] width 169 height 18
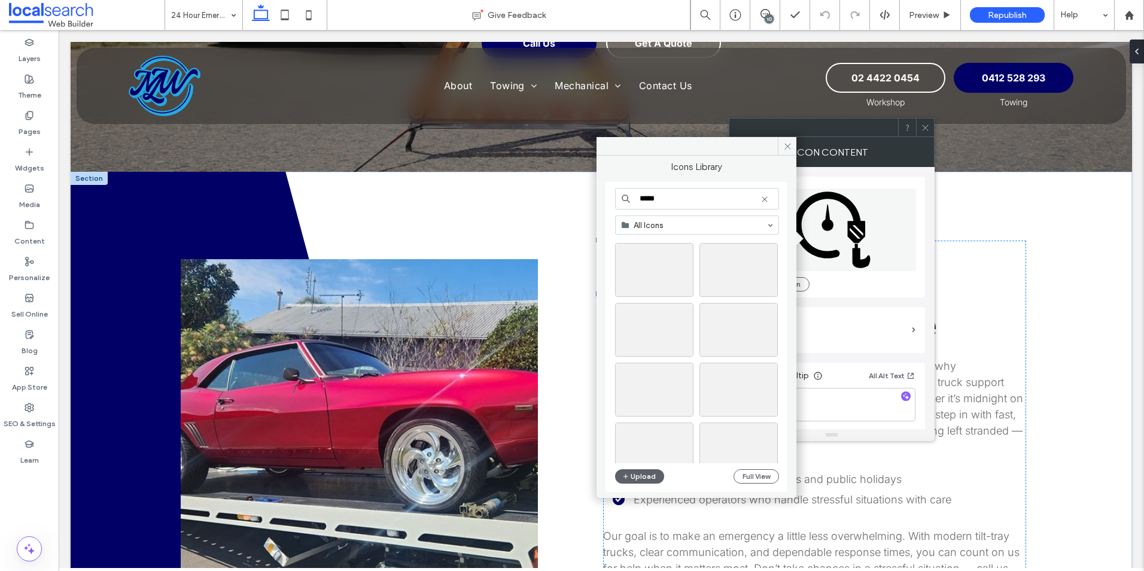
scroll to position [2811, 0]
click at [673, 202] on input "*****" at bounding box center [697, 199] width 164 height 22
type input "**********"
click at [646, 341] on div "Select" at bounding box center [654, 345] width 78 height 54
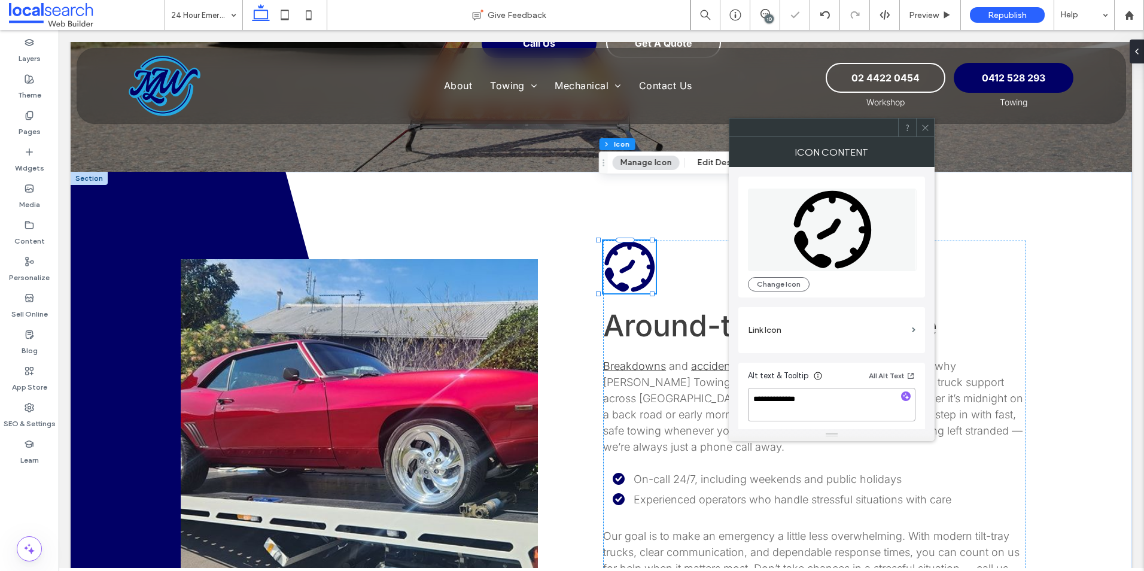
click at [821, 397] on textarea "**********" at bounding box center [832, 405] width 168 height 34
paste textarea "**********"
type textarea "**********"
click at [837, 359] on div "**********" at bounding box center [831, 299] width 187 height 265
click at [927, 128] on icon at bounding box center [925, 127] width 9 height 9
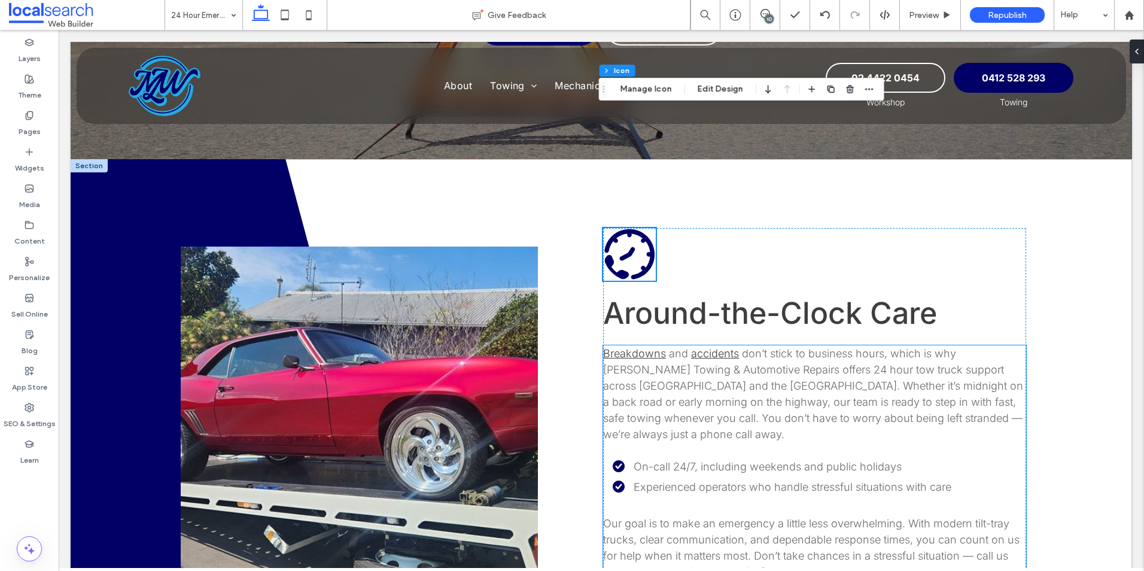
scroll to position [239, 0]
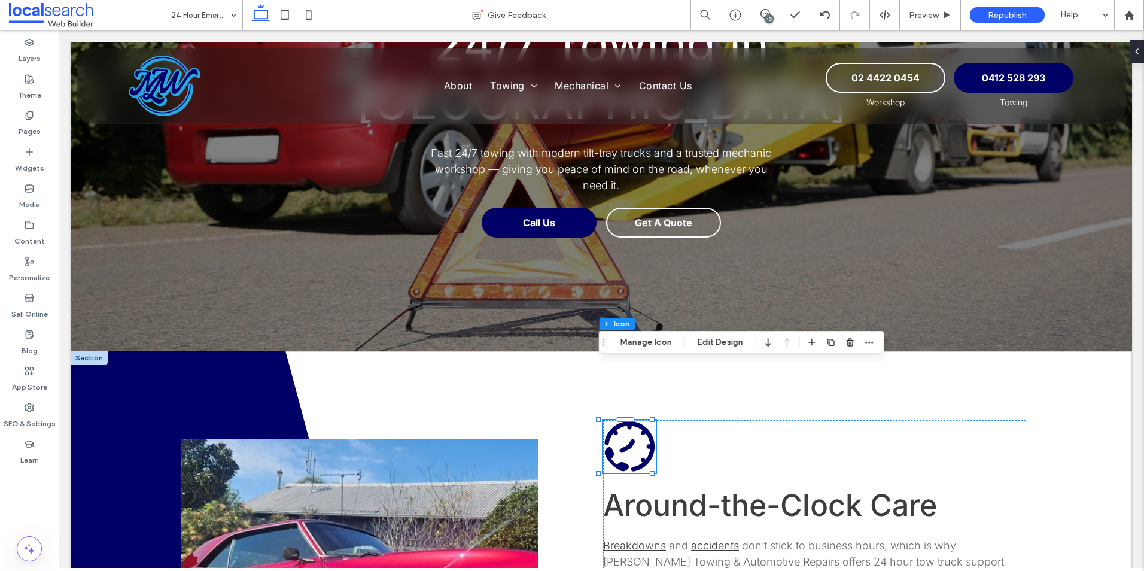
click at [629, 420] on icon "Clock Tow Icon" at bounding box center [629, 446] width 53 height 53
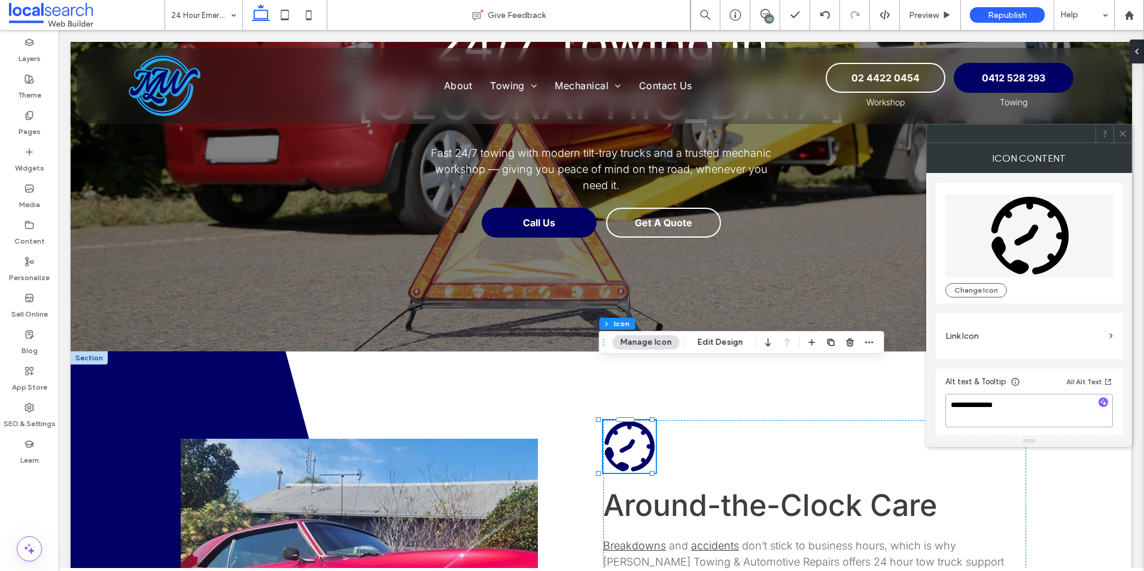
click at [973, 404] on textarea "**********" at bounding box center [1029, 411] width 168 height 34
click at [976, 407] on textarea "**********" at bounding box center [1029, 411] width 168 height 34
type textarea "**********"
click at [1119, 132] on icon at bounding box center [1122, 133] width 9 height 9
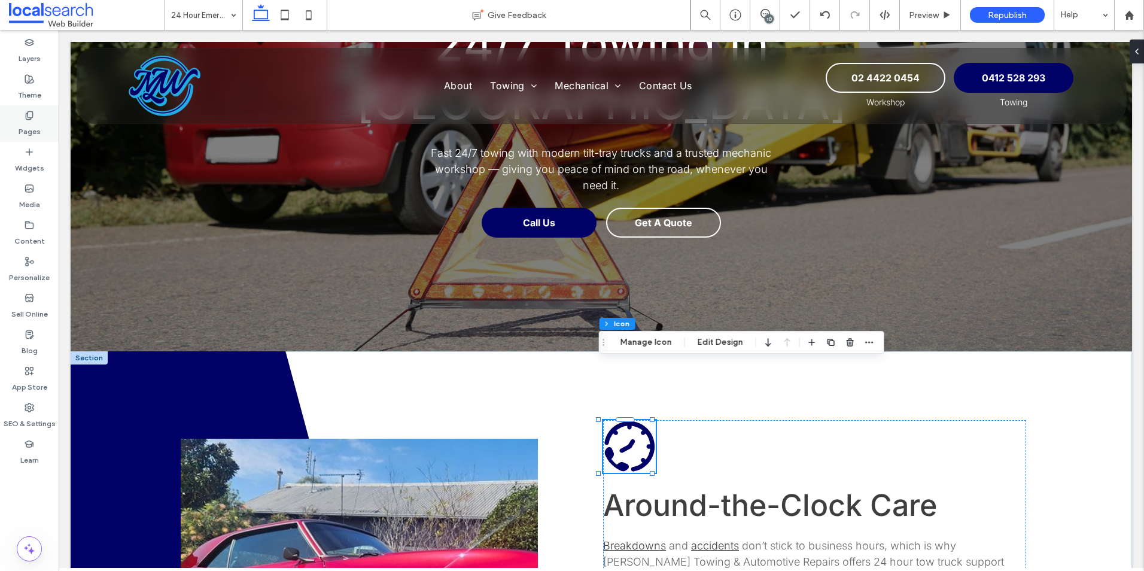
click at [28, 132] on label "Pages" at bounding box center [30, 128] width 22 height 17
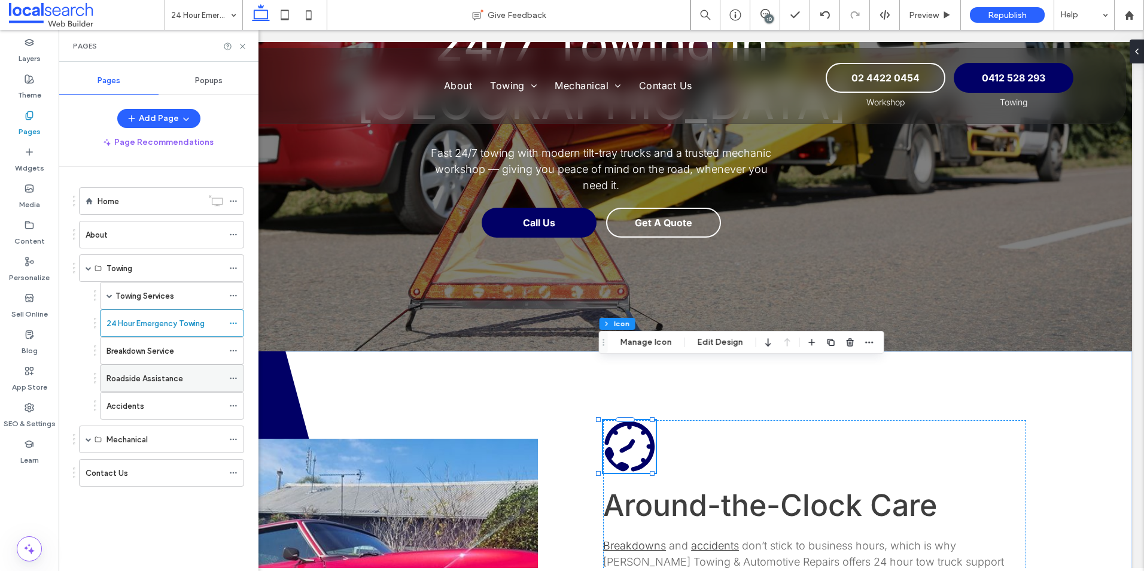
click at [129, 379] on label "Roadside Assistance" at bounding box center [145, 378] width 77 height 21
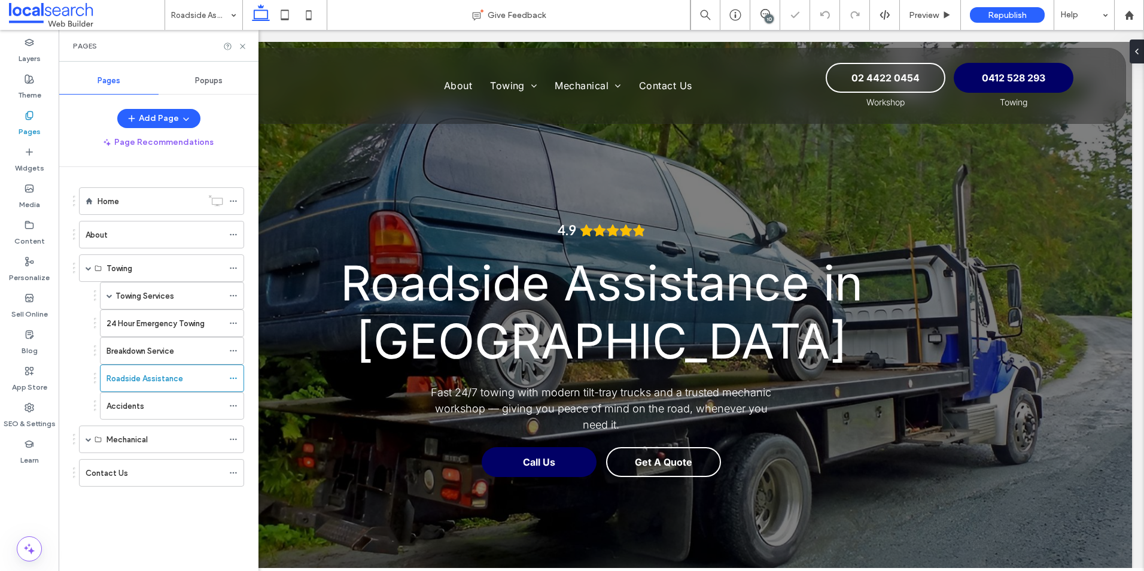
scroll to position [419, 0]
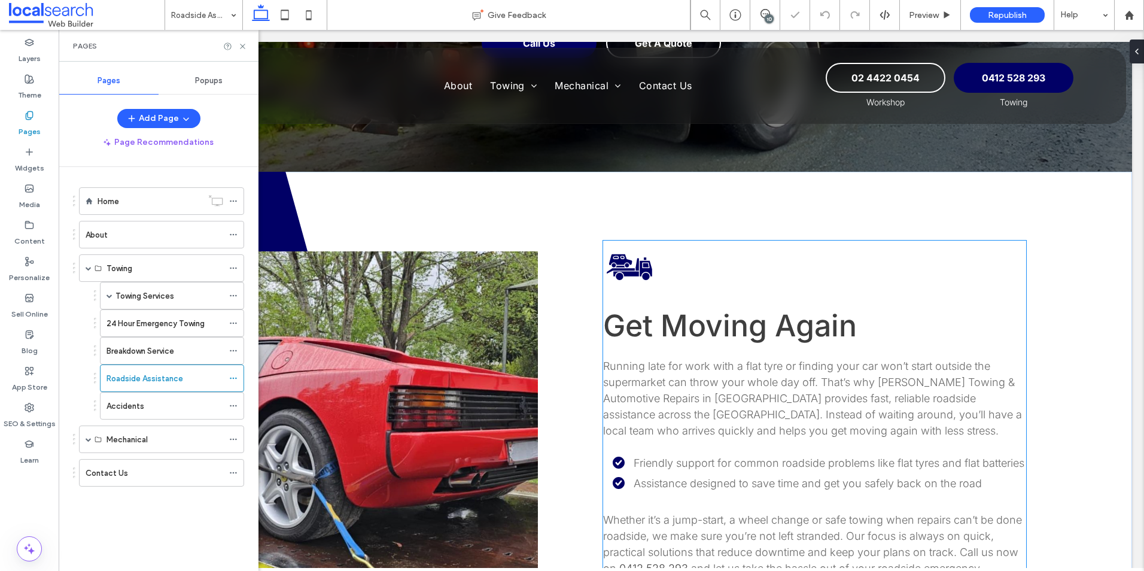
click at [630, 269] on icon at bounding box center [621, 270] width 28 height 5
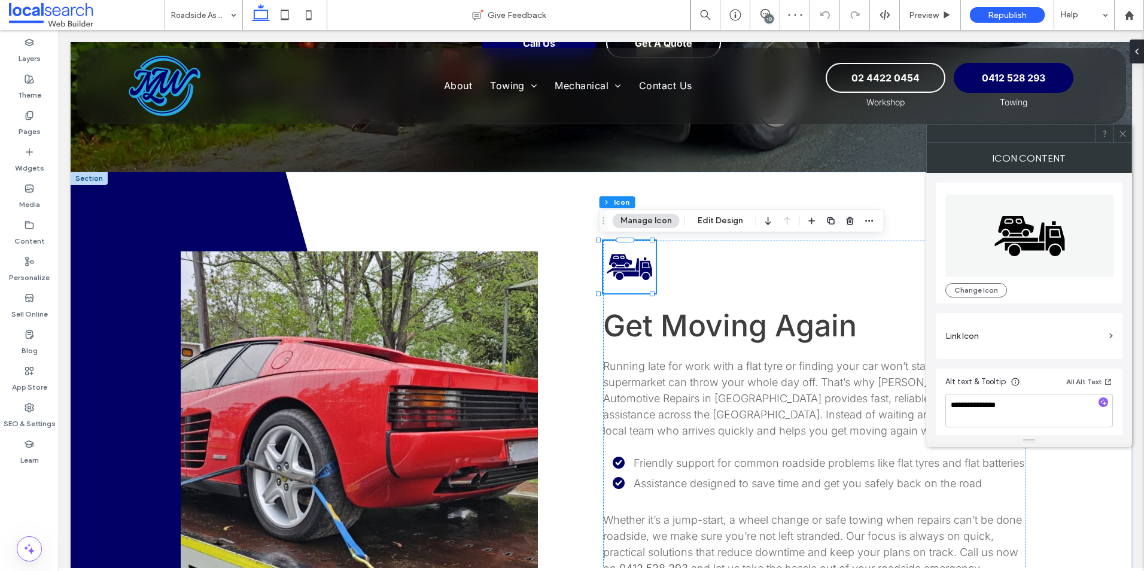
click at [1032, 235] on icon "Car Towing Icon" at bounding box center [1029, 235] width 169 height 83
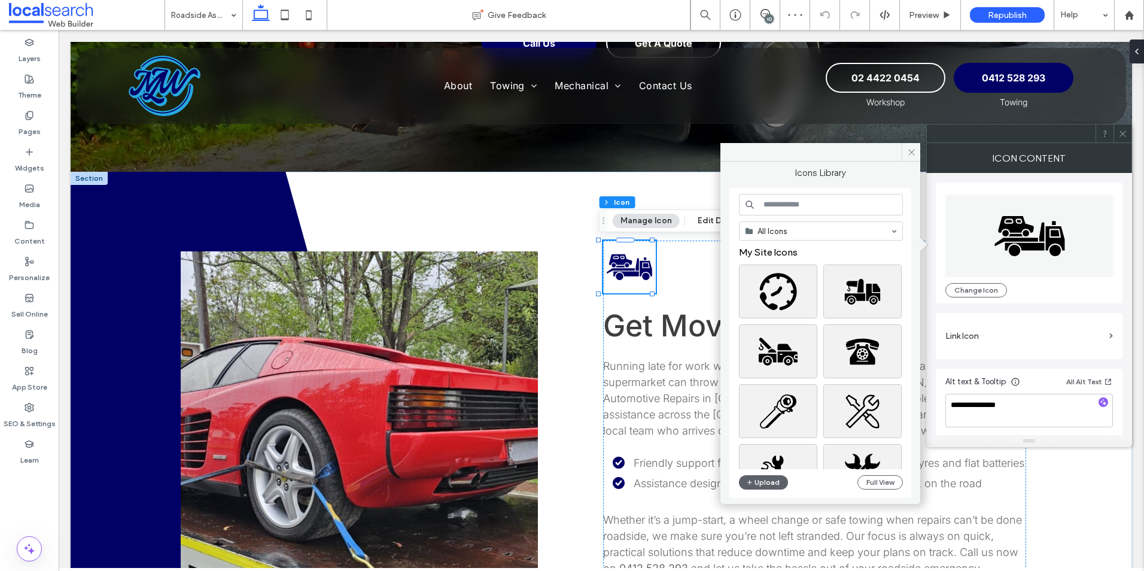
click at [795, 202] on input at bounding box center [821, 205] width 164 height 22
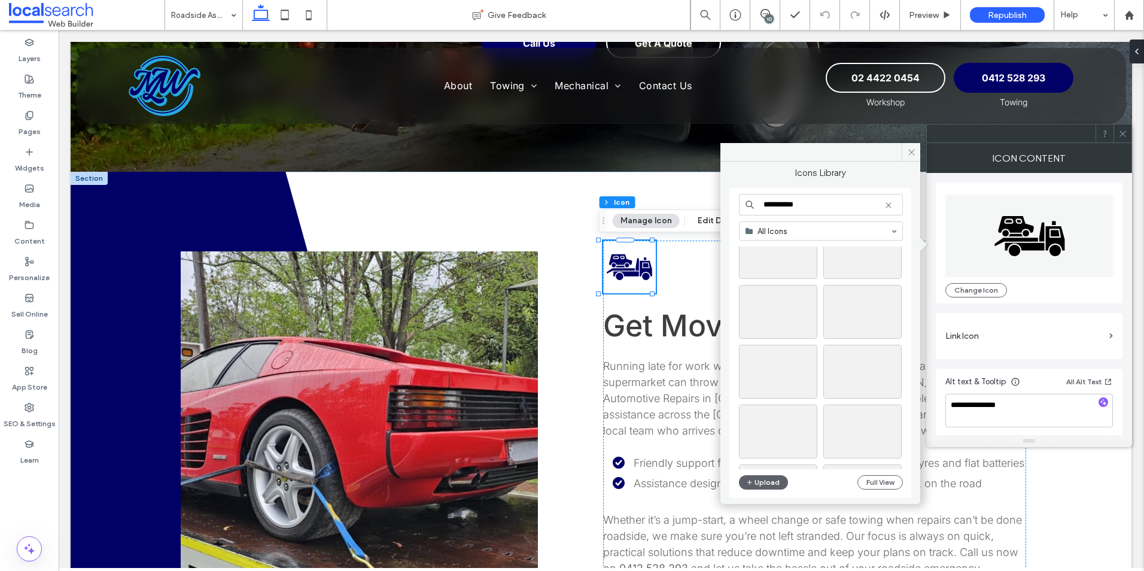
scroll to position [239, 0]
type input "**********"
click at [775, 404] on div "Select" at bounding box center [778, 411] width 78 height 54
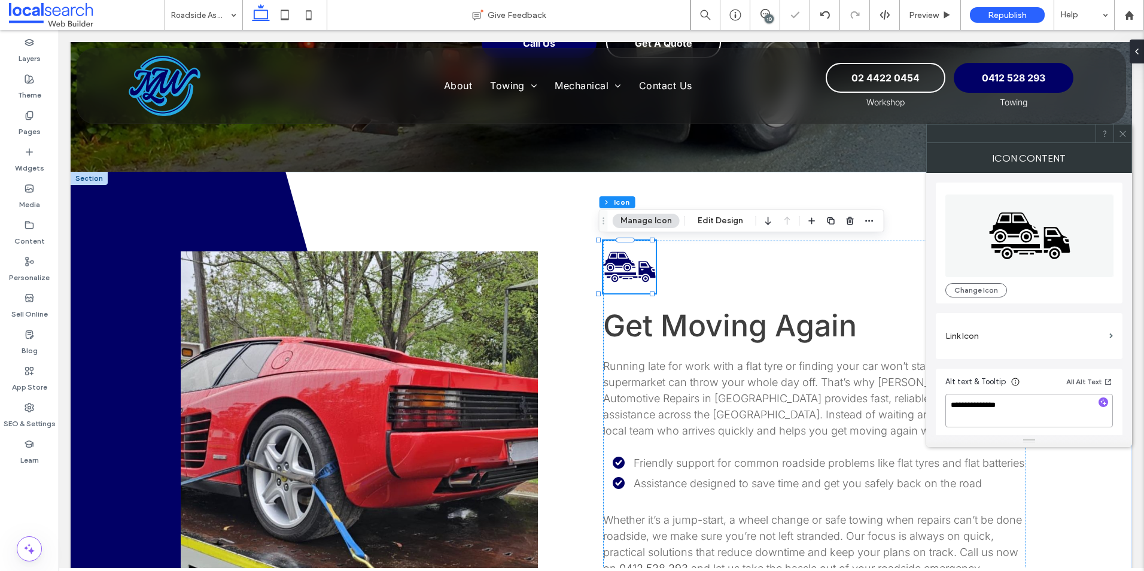
click at [985, 407] on textarea "**********" at bounding box center [1029, 411] width 168 height 34
paste textarea "**********"
click at [976, 405] on textarea "**********" at bounding box center [1029, 411] width 168 height 34
click at [1057, 406] on textarea "**********" at bounding box center [1029, 411] width 168 height 34
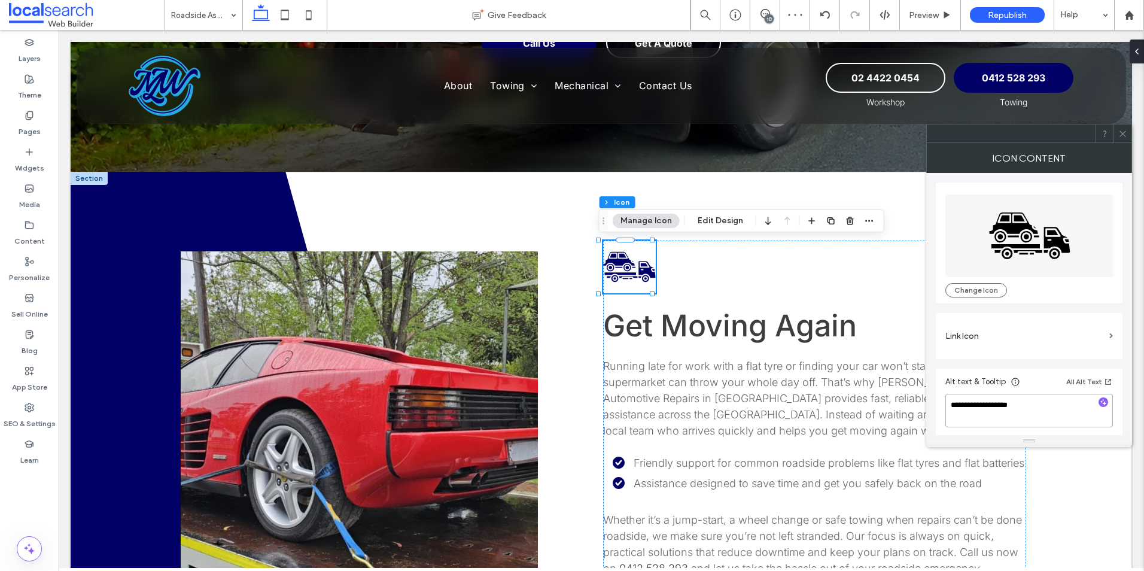
type textarea "**********"
click at [1119, 129] on icon at bounding box center [1122, 133] width 9 height 9
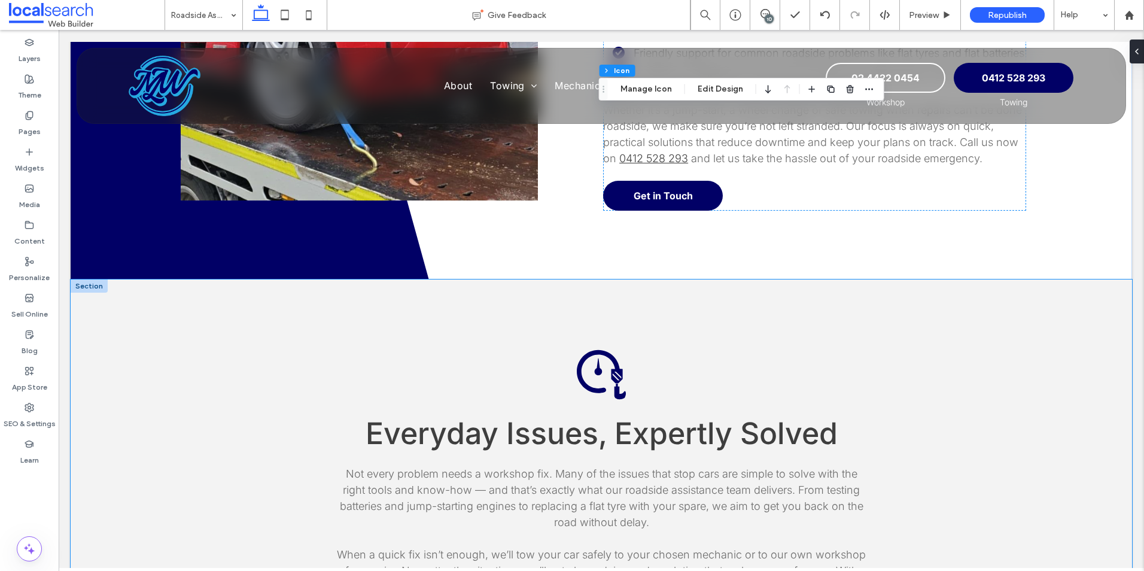
scroll to position [838, 0]
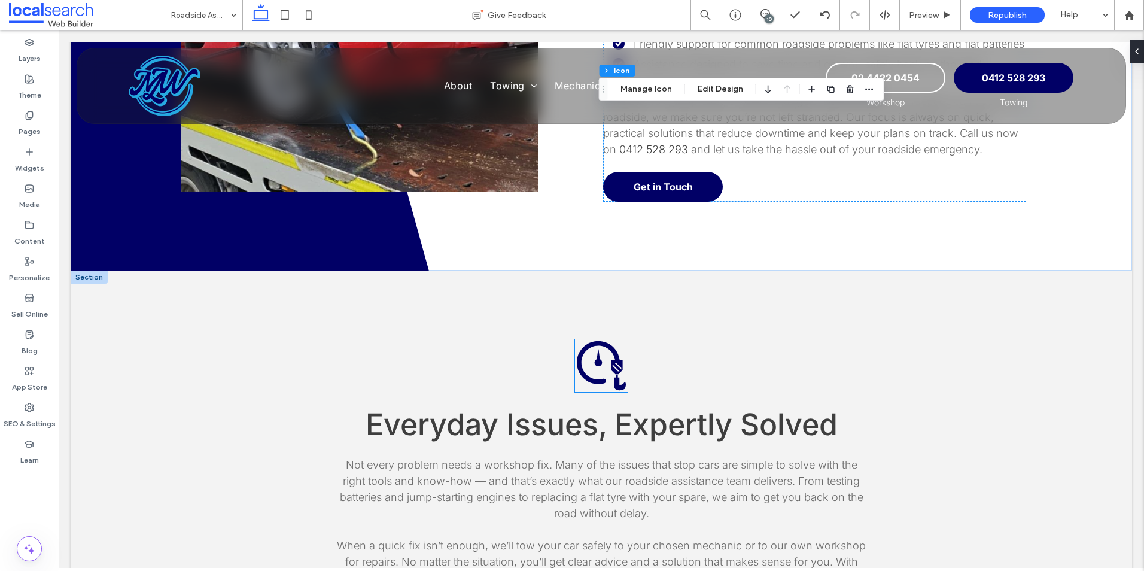
click at [582, 382] on icon "Quick Tow Icon" at bounding box center [601, 365] width 53 height 53
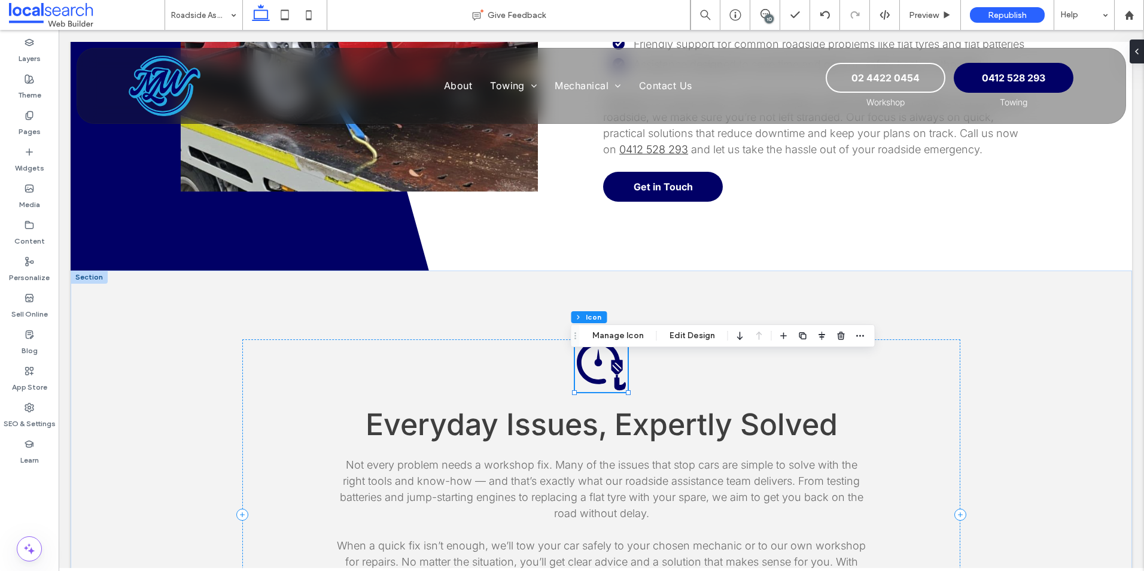
click at [582, 382] on icon "Quick Tow Icon" at bounding box center [601, 365] width 53 height 53
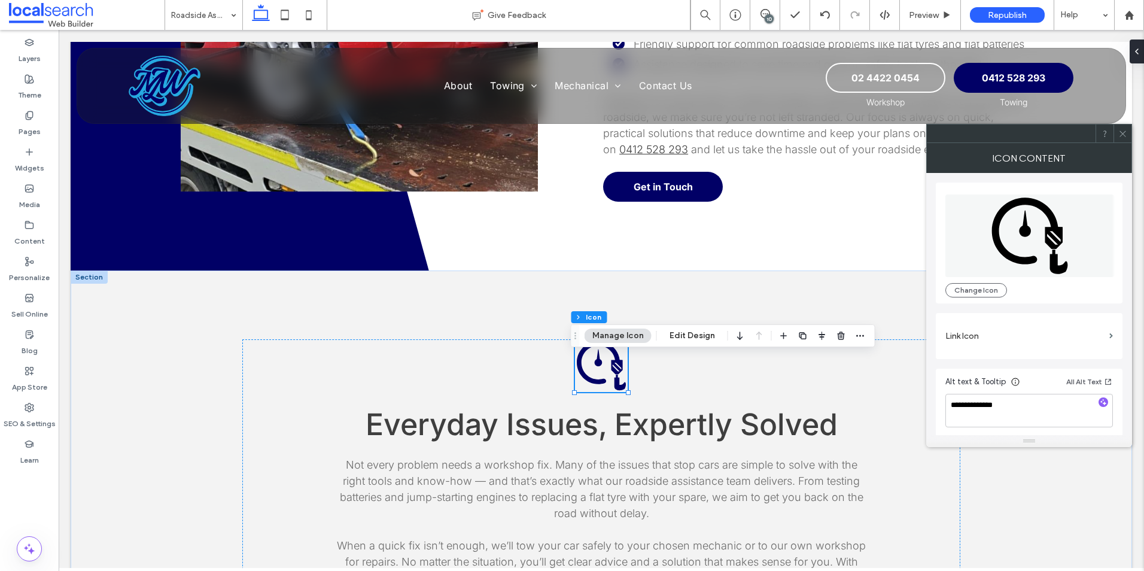
click at [1060, 233] on icon at bounding box center [1027, 230] width 71 height 66
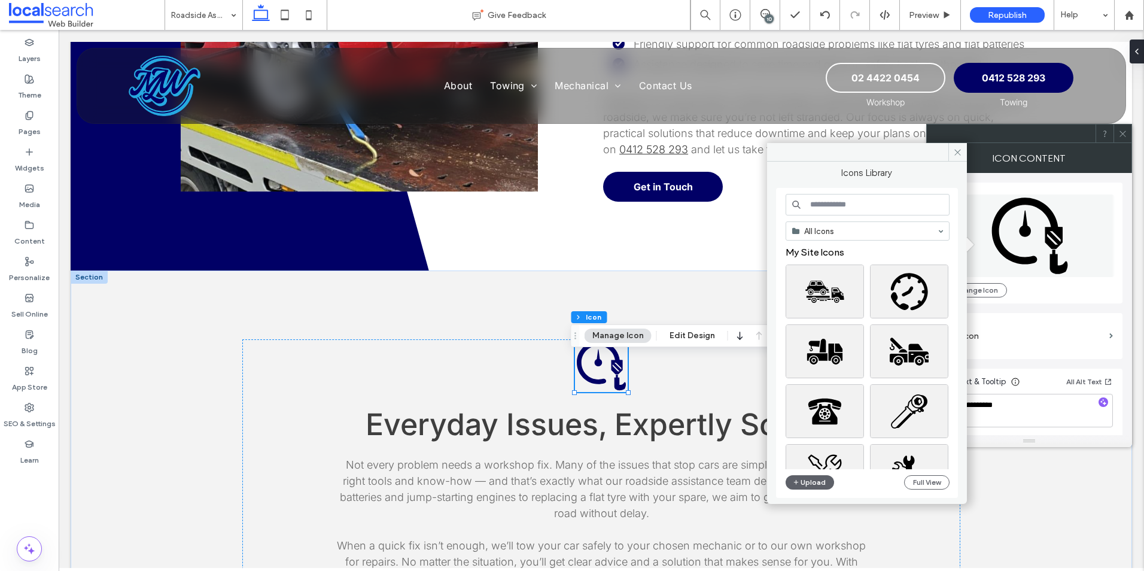
click at [875, 203] on input at bounding box center [868, 205] width 164 height 22
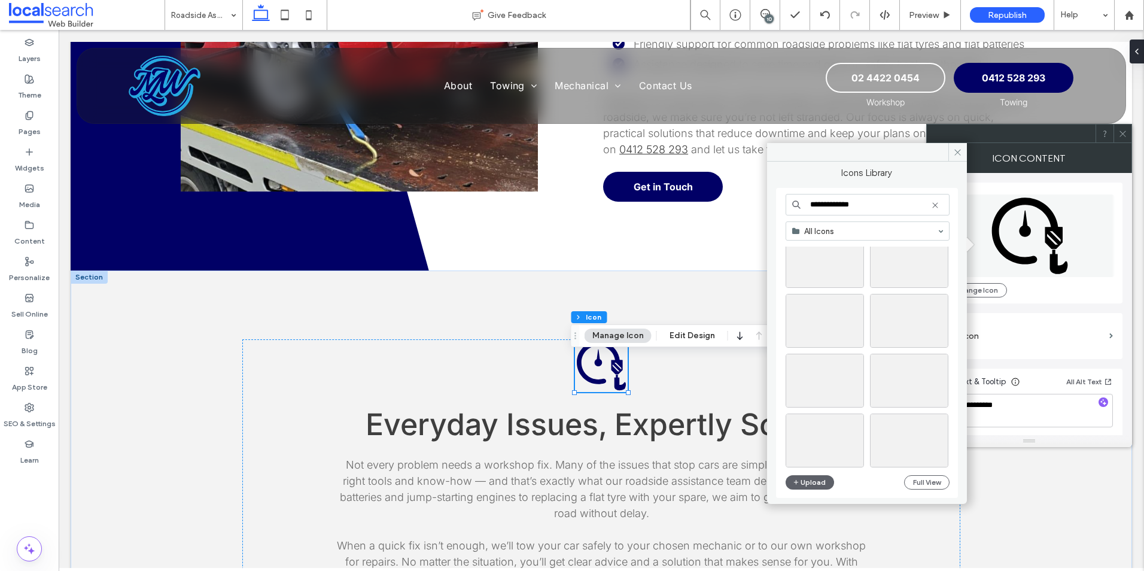
scroll to position [1602, 0]
click at [819, 204] on input "**********" at bounding box center [868, 205] width 164 height 22
type input "**********"
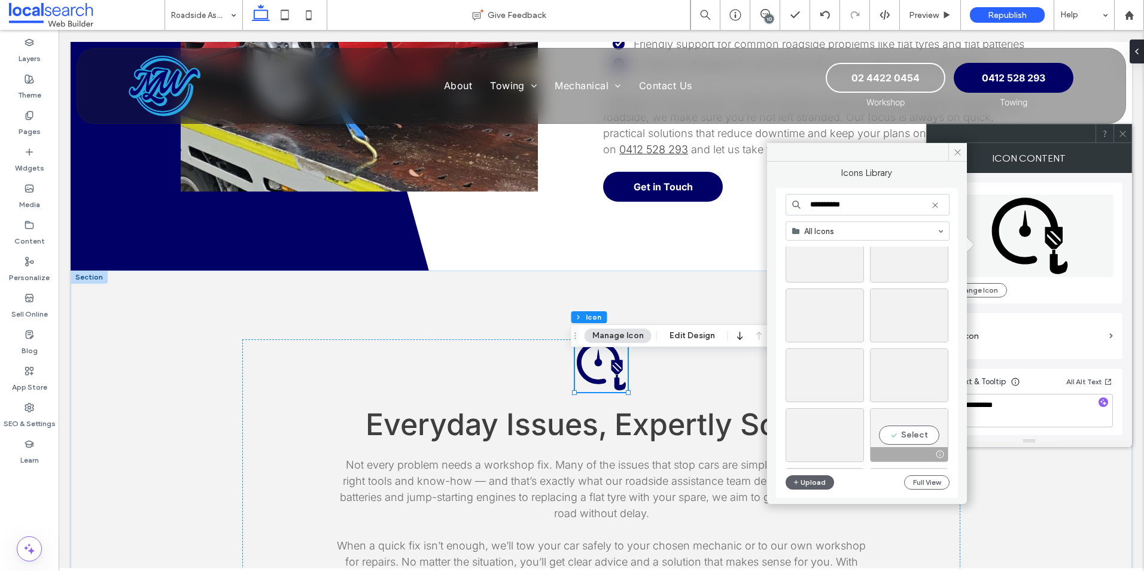
click at [907, 432] on div "Select" at bounding box center [909, 435] width 78 height 54
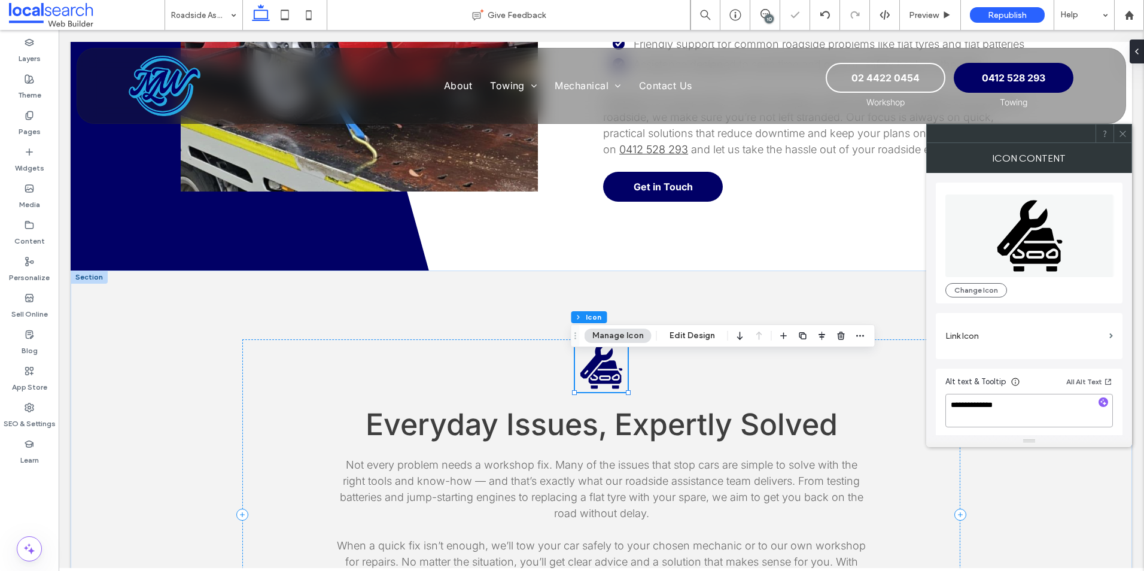
click at [1006, 407] on textarea "**********" at bounding box center [1029, 411] width 168 height 34
paste textarea "**********"
type textarea "**********"
click at [1118, 127] on span at bounding box center [1122, 133] width 9 height 18
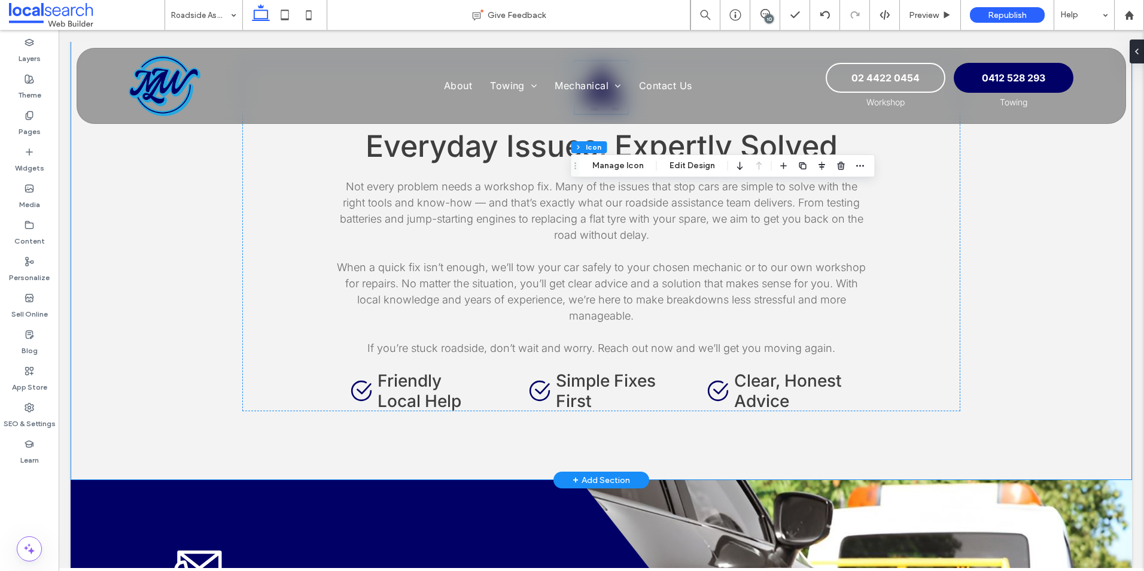
scroll to position [1137, 0]
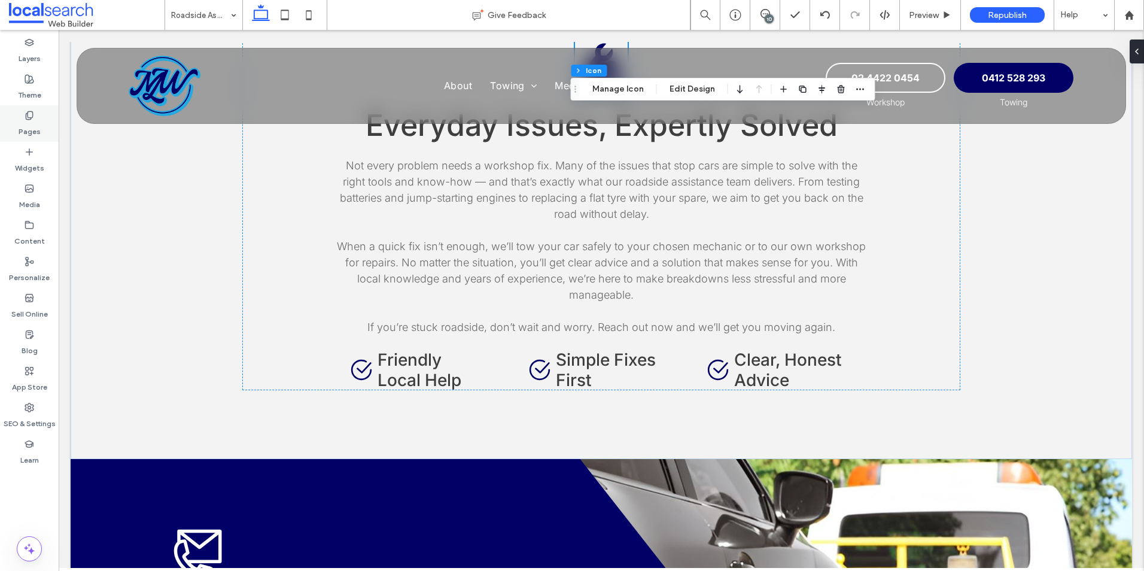
click at [17, 118] on div "Pages" at bounding box center [29, 123] width 59 height 36
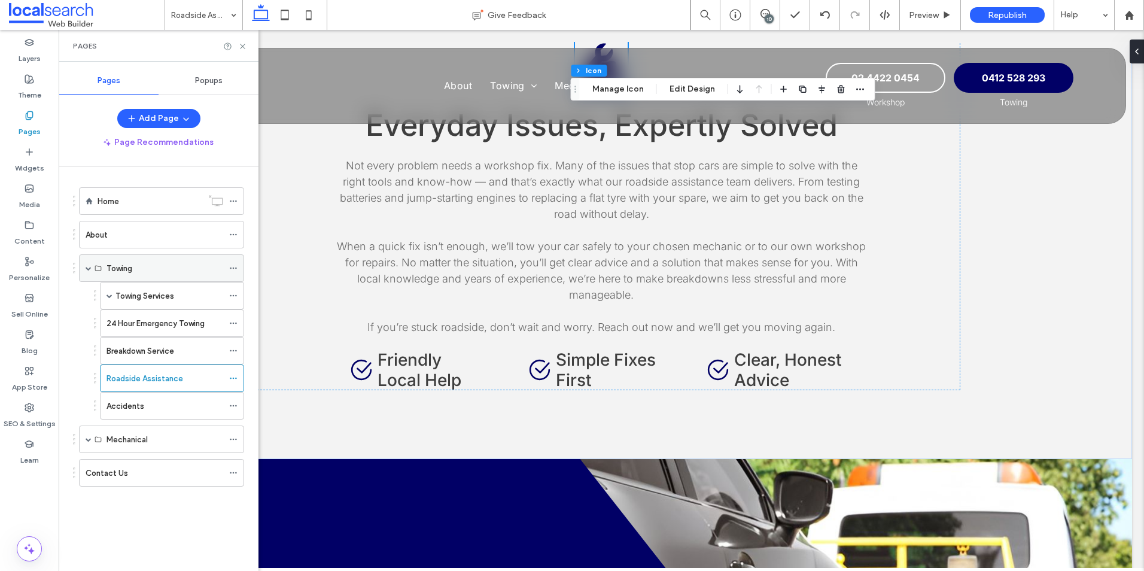
click at [89, 270] on span at bounding box center [89, 268] width 6 height 6
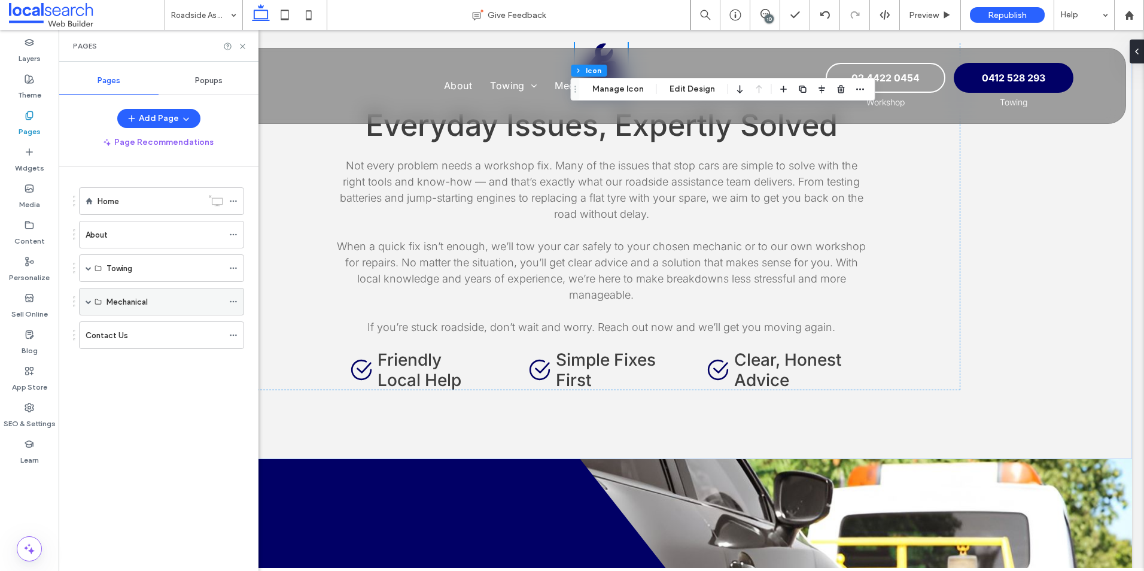
click at [88, 303] on span at bounding box center [89, 302] width 6 height 6
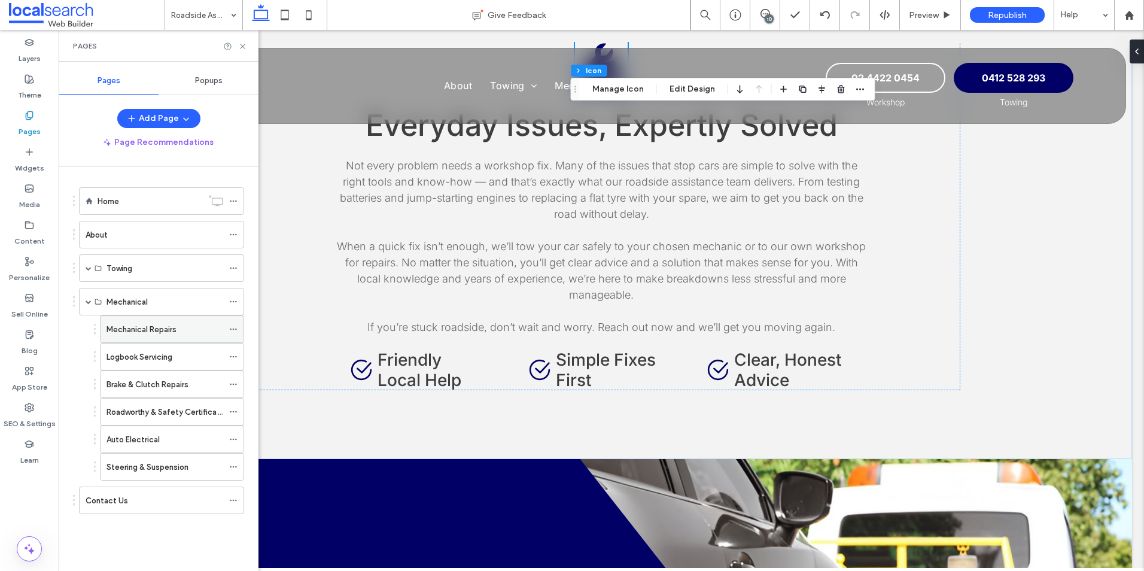
click at [139, 332] on label "Mechanical Repairs" at bounding box center [142, 329] width 70 height 21
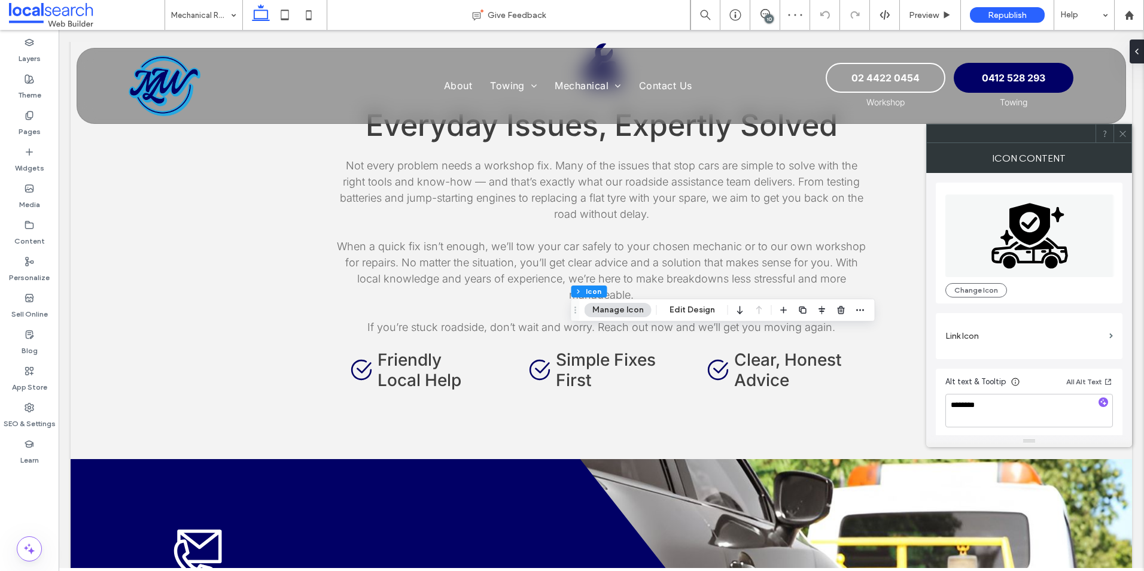
click at [1042, 228] on icon at bounding box center [1029, 224] width 41 height 42
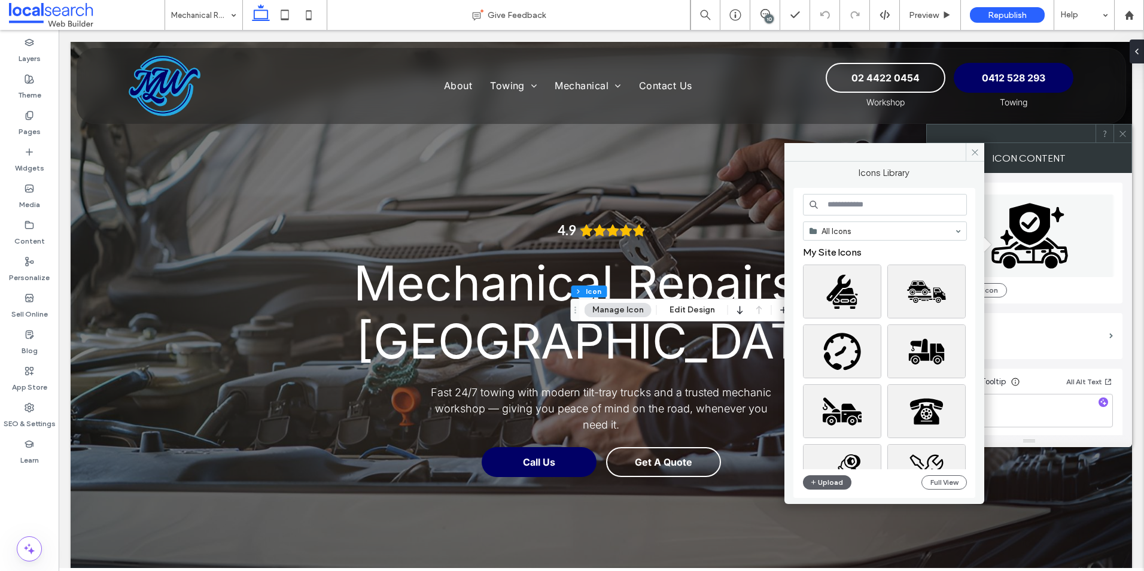
scroll to position [838, 0]
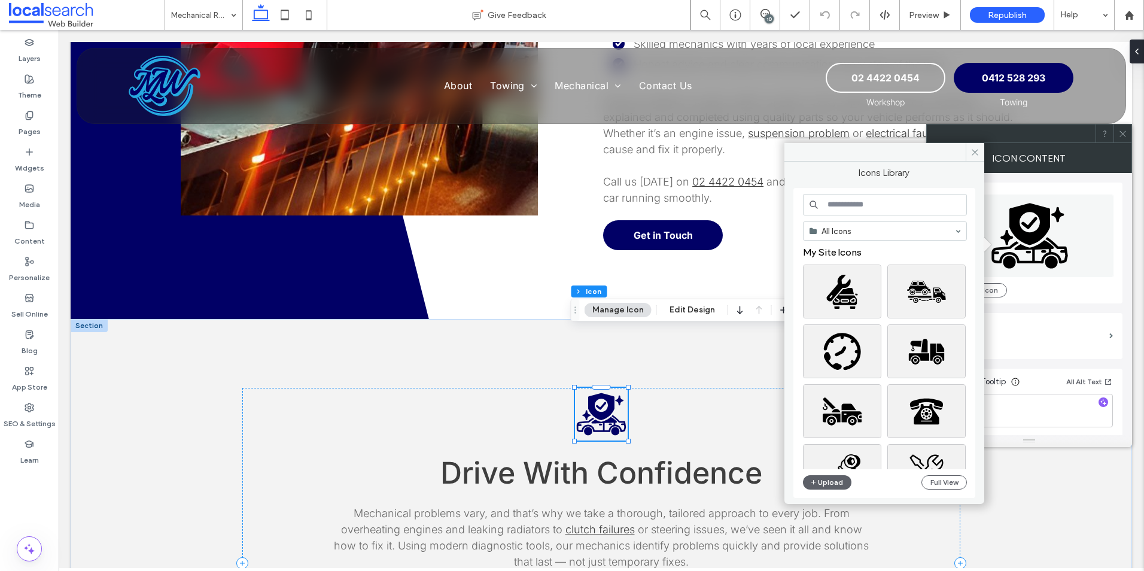
click at [887, 200] on input at bounding box center [885, 205] width 164 height 22
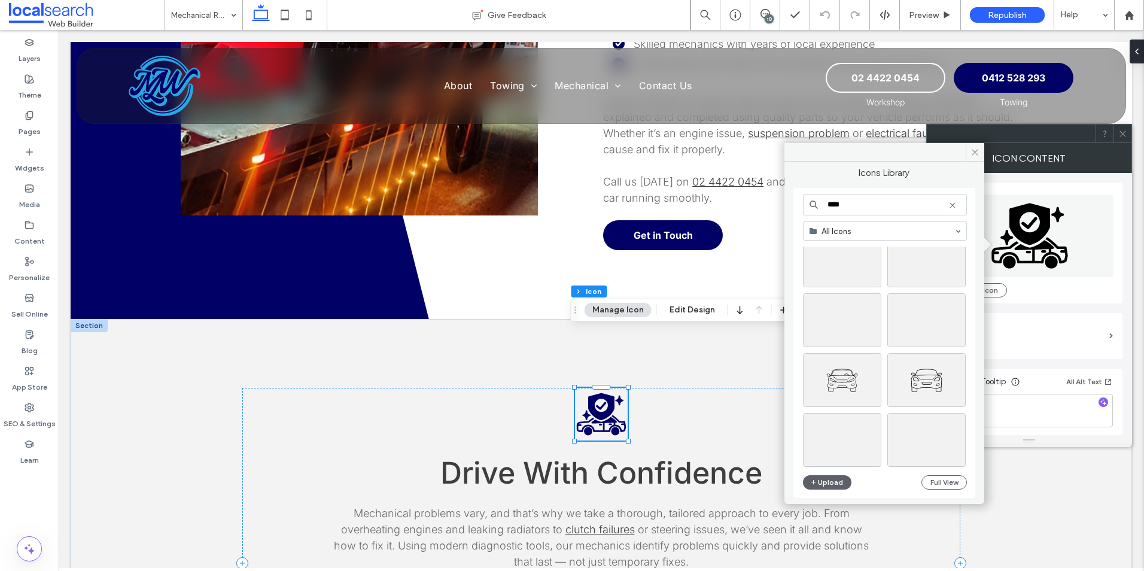
scroll to position [1197, 0]
click at [849, 202] on input "***" at bounding box center [885, 205] width 164 height 22
type input "*********"
click at [832, 346] on div "Select" at bounding box center [842, 351] width 78 height 54
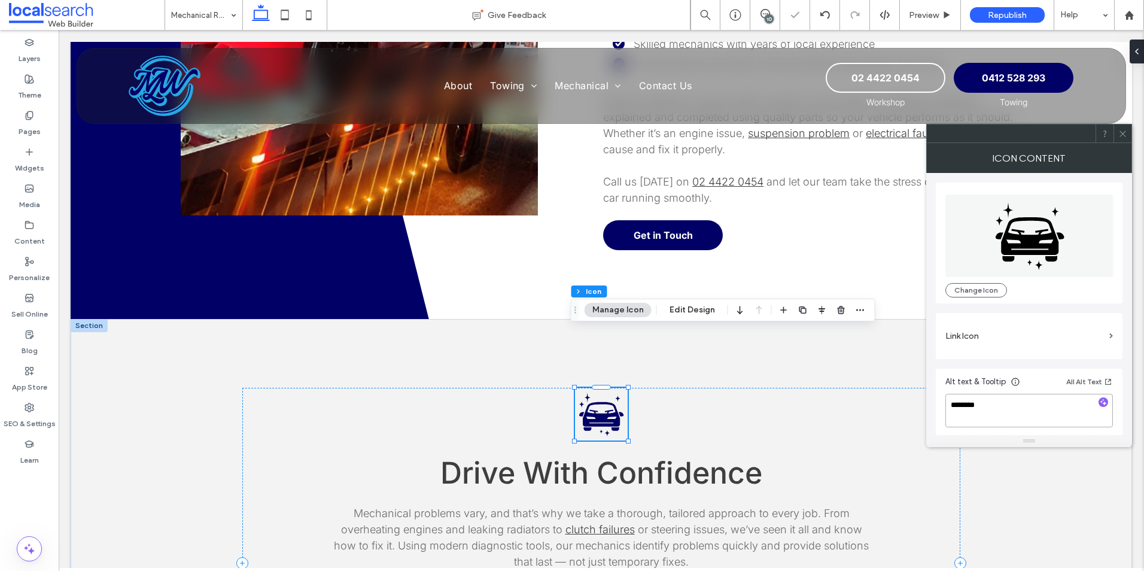
click at [999, 409] on textarea "********" at bounding box center [1029, 411] width 168 height 34
click at [1002, 416] on textarea "********" at bounding box center [1029, 411] width 168 height 34
type textarea "*"
type textarea "********"
click at [1119, 130] on icon at bounding box center [1122, 133] width 9 height 9
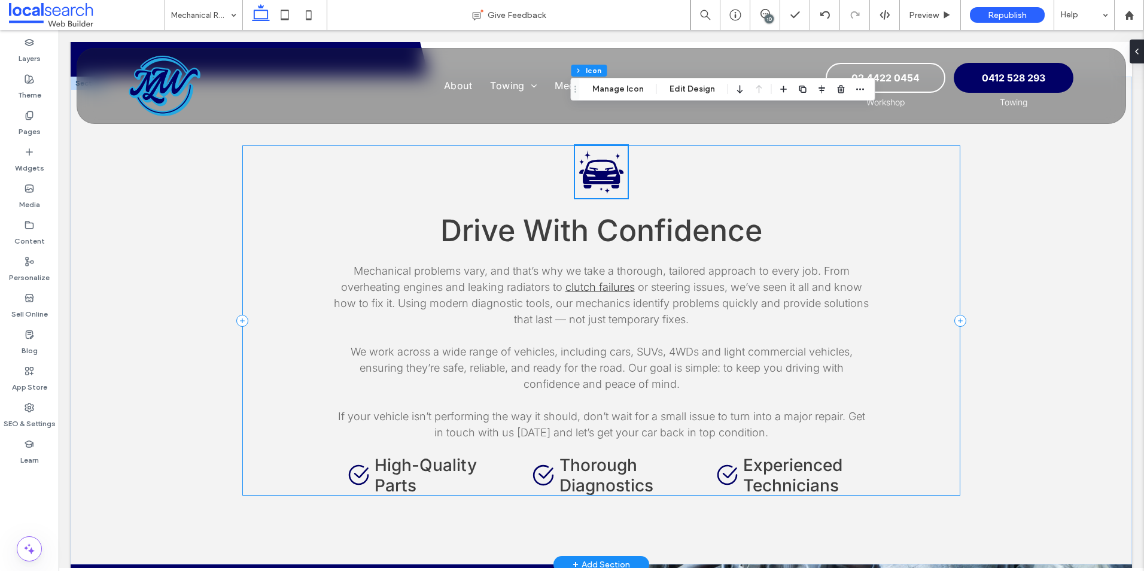
scroll to position [1197, 0]
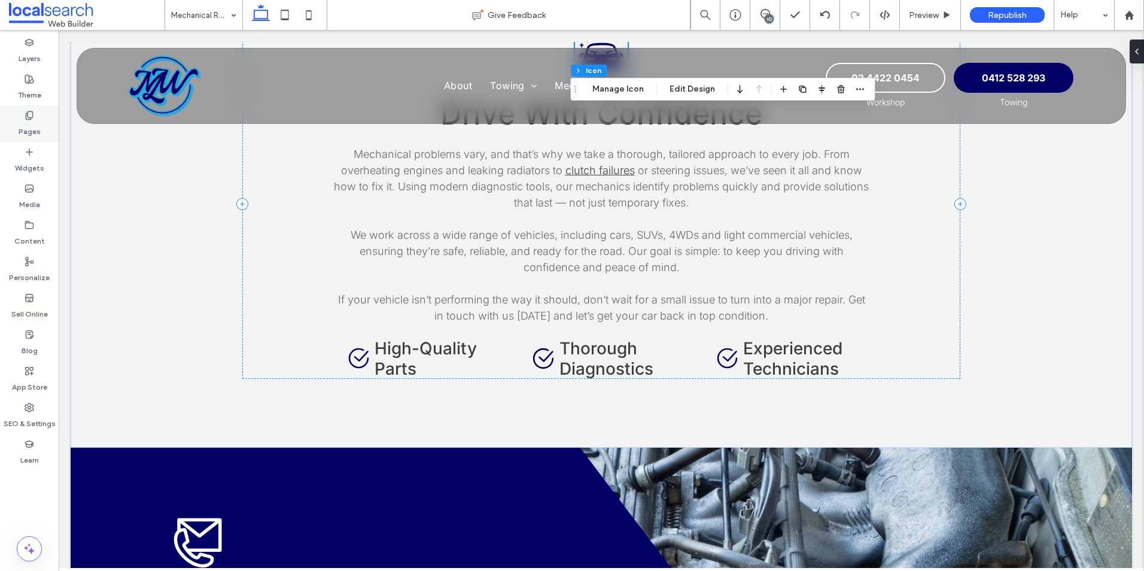
click at [32, 125] on label "Pages" at bounding box center [30, 128] width 22 height 17
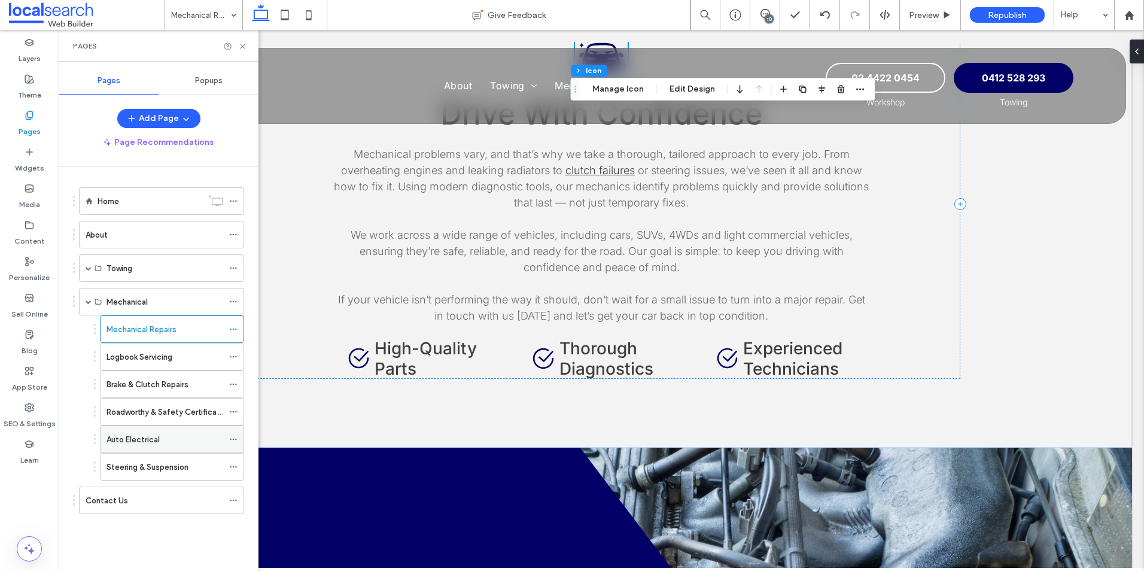
click at [136, 442] on label "Auto Electrical" at bounding box center [133, 439] width 53 height 21
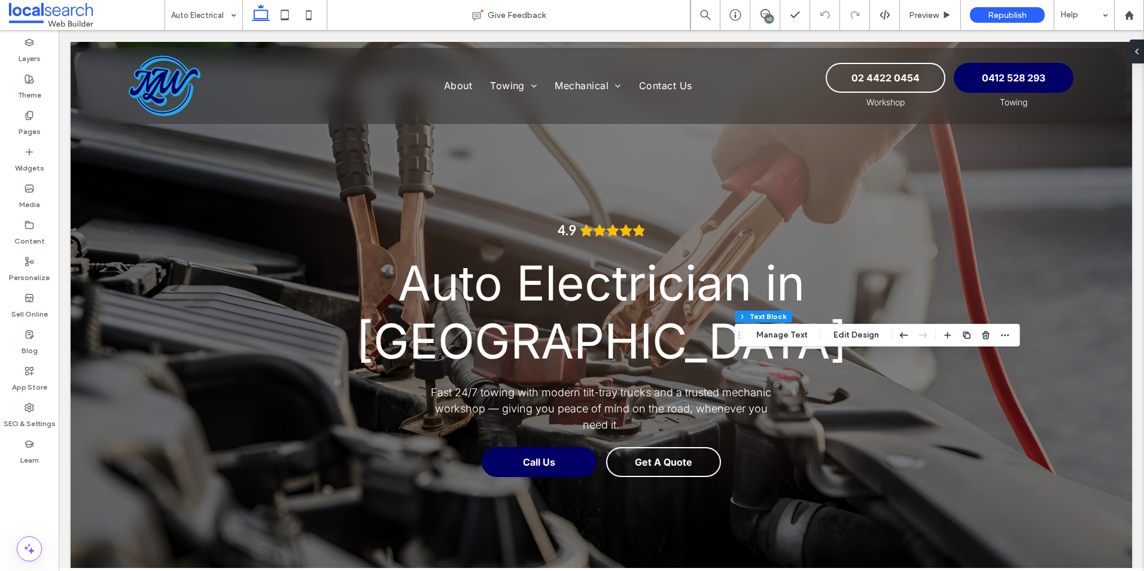
scroll to position [1077, 0]
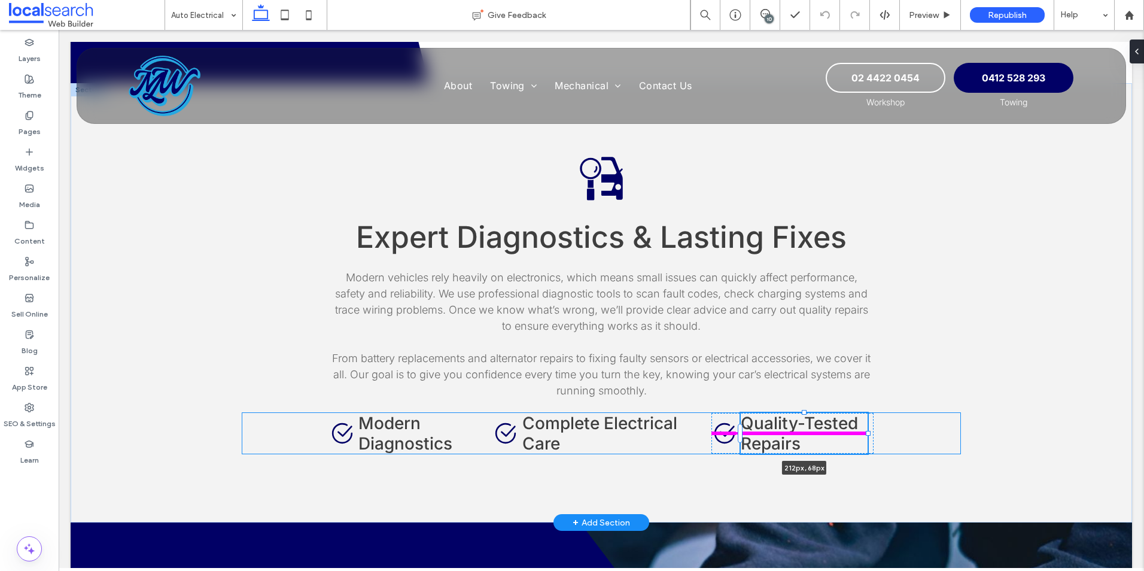
drag, startPoint x: 870, startPoint y: 376, endPoint x: 862, endPoint y: 377, distance: 7.9
click at [866, 431] on div at bounding box center [868, 433] width 5 height 5
type input "***"
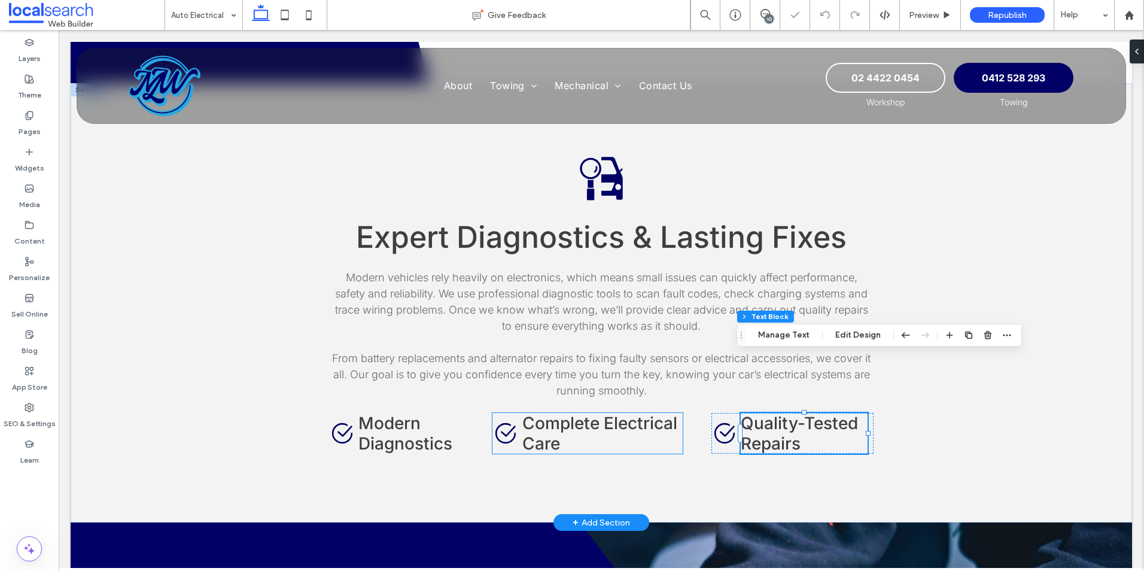
click at [640, 413] on span "Complete Electrical Care" at bounding box center [599, 433] width 155 height 41
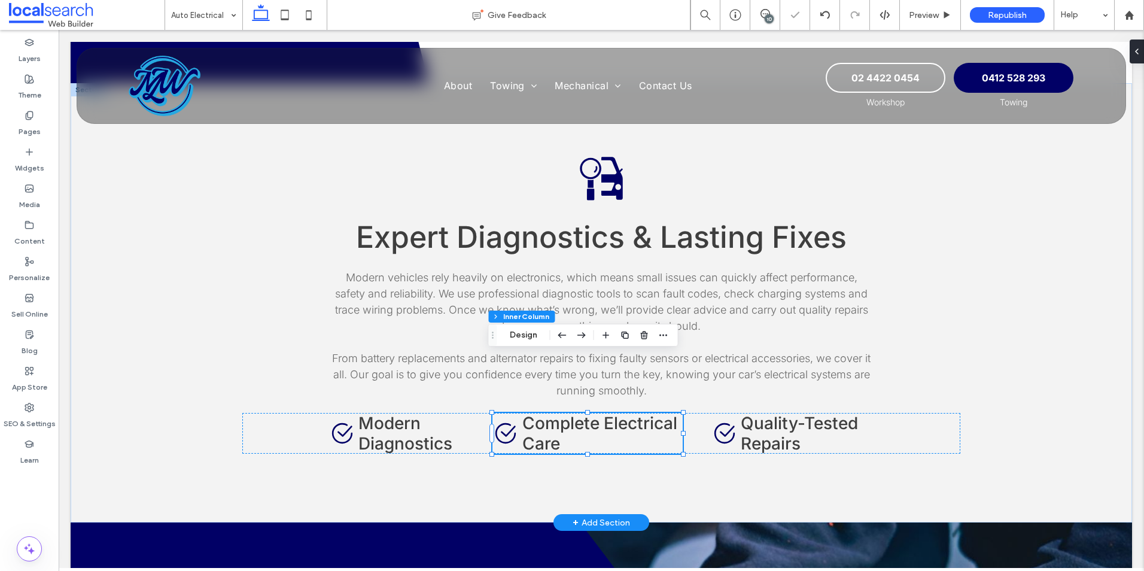
click at [640, 413] on span "Complete Electrical Care" at bounding box center [599, 433] width 155 height 41
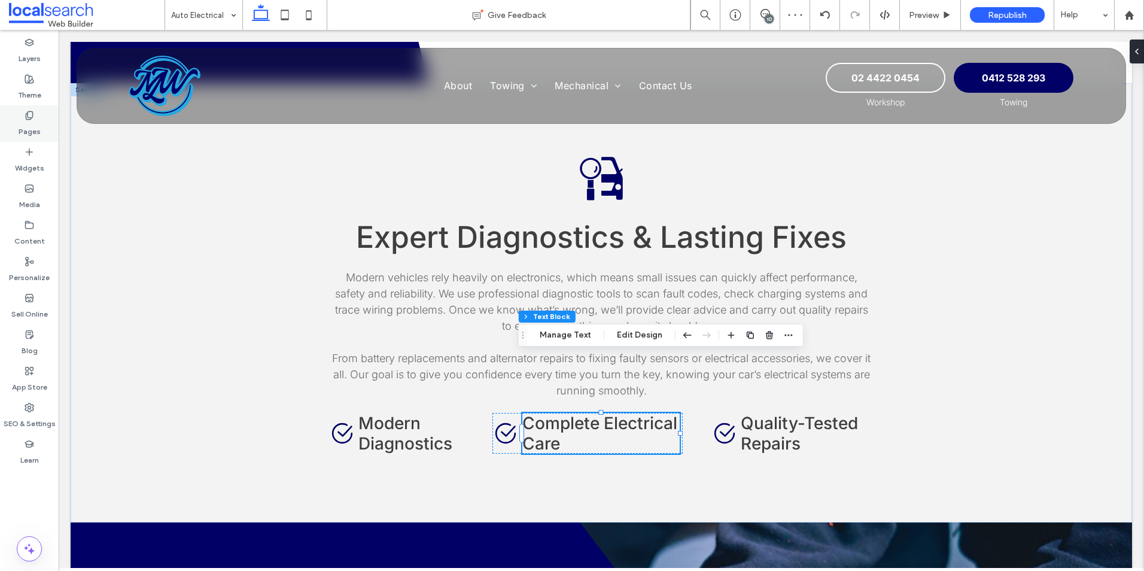
click at [26, 123] on label "Pages" at bounding box center [30, 128] width 22 height 17
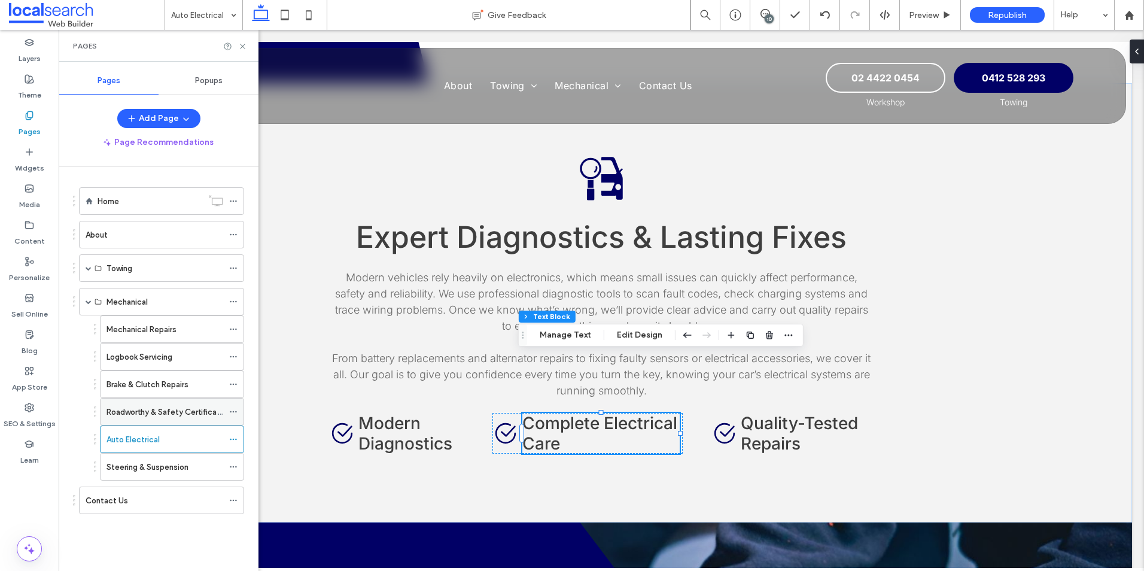
click at [160, 402] on div "Roadworthy & Safety Certificates" at bounding box center [165, 411] width 117 height 26
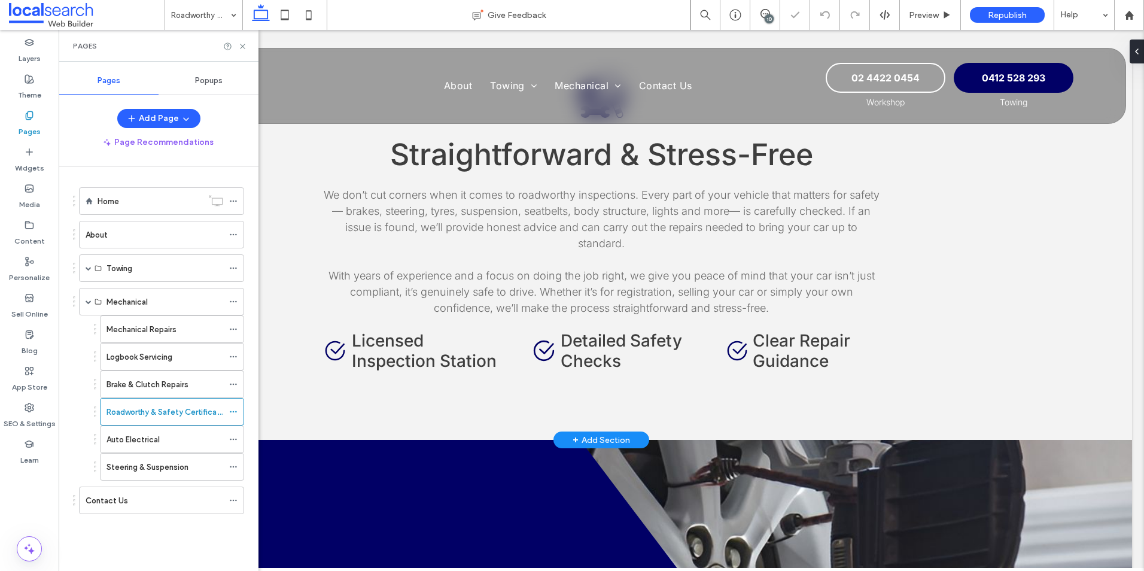
scroll to position [1197, 0]
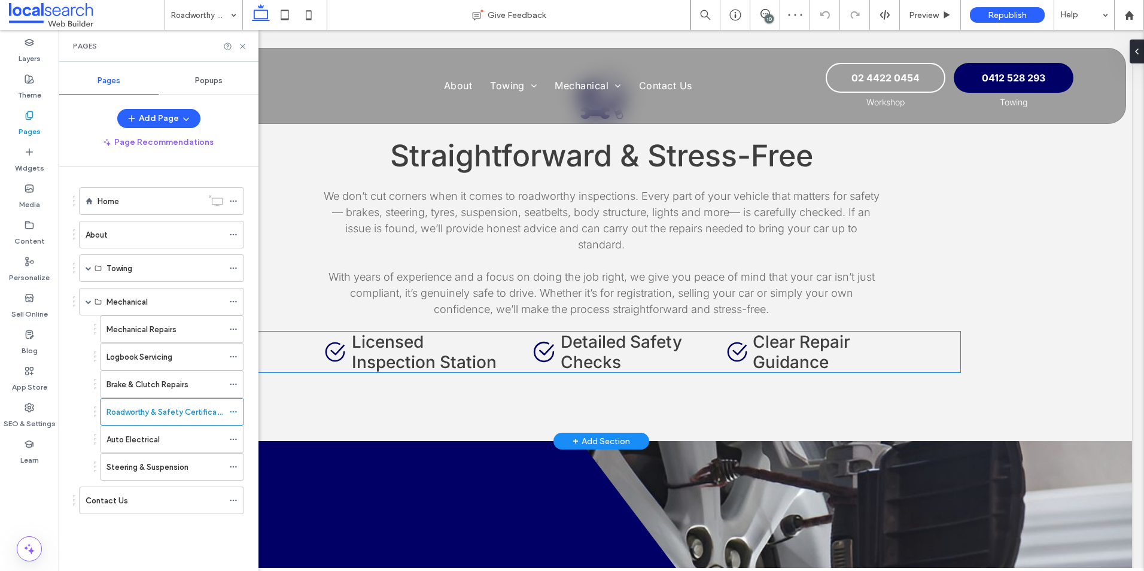
click at [781, 331] on span "Clear Repair Guidance" at bounding box center [802, 351] width 98 height 41
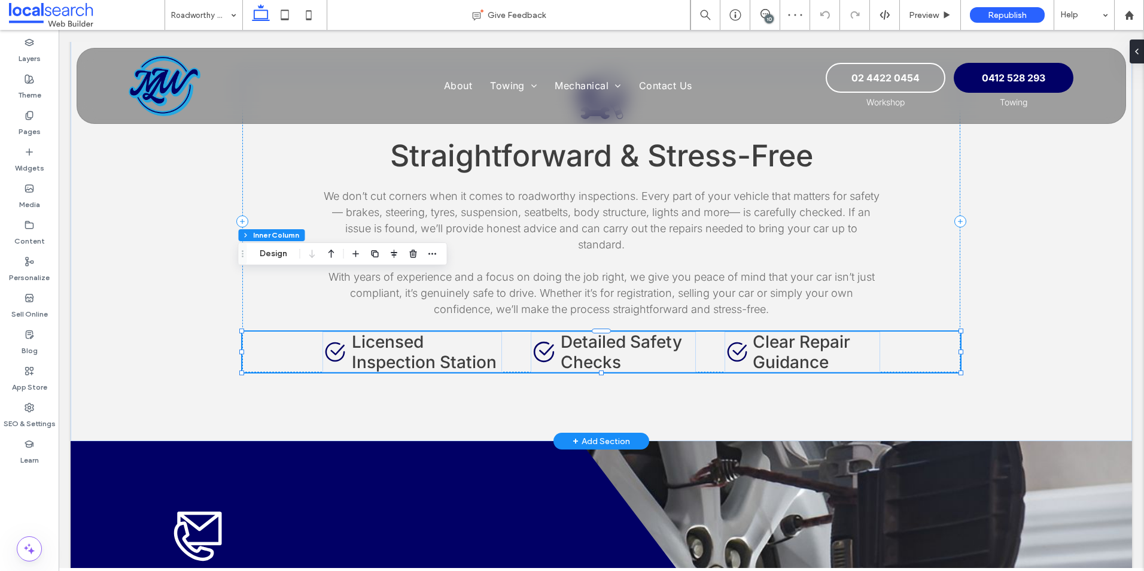
click at [781, 331] on span "Clear Repair Guidance" at bounding box center [802, 351] width 98 height 41
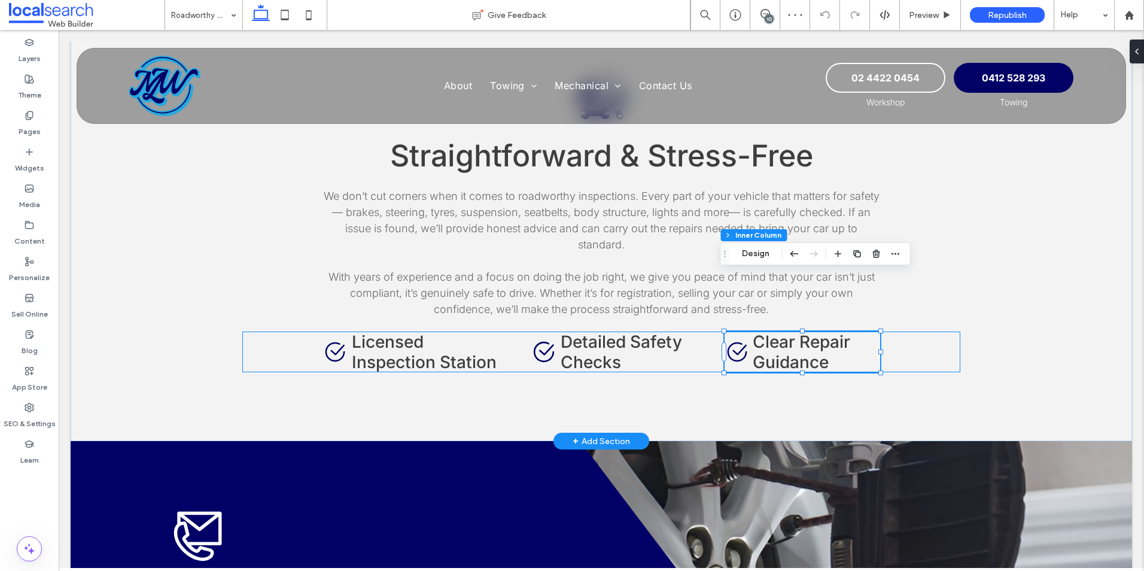
click at [816, 331] on span "Clear Repair Guidance" at bounding box center [802, 351] width 98 height 41
drag, startPoint x: 875, startPoint y: 291, endPoint x: 862, endPoint y: 293, distance: 13.3
click at [862, 293] on div "Car Inspect Icon Straightforward & Stress-Free We don’t cut corners when it com…" at bounding box center [601, 221] width 718 height 439
type input "***"
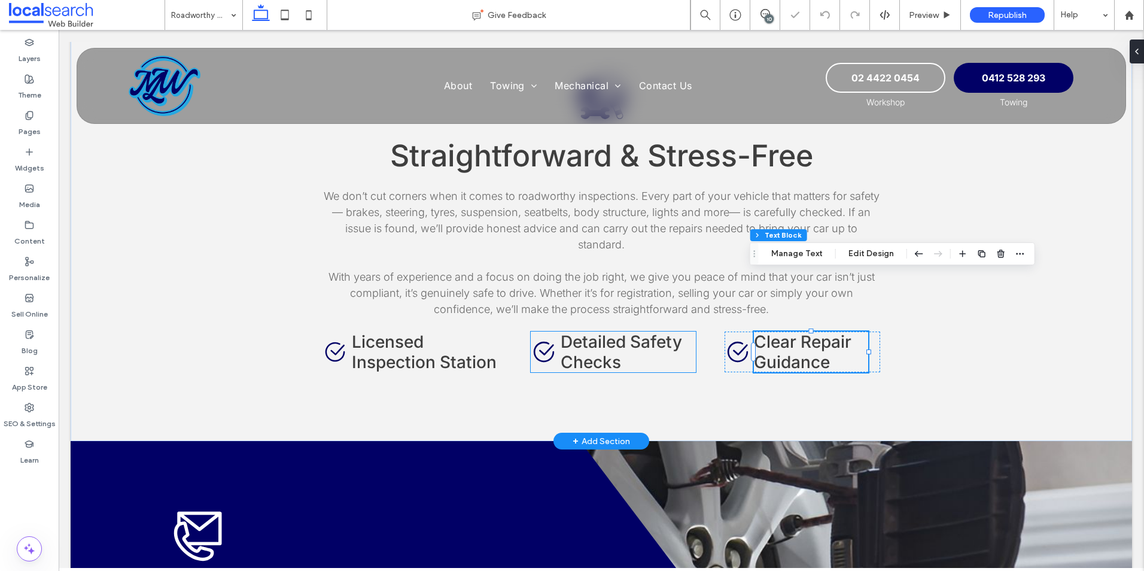
click at [613, 331] on span "Detailed Safety Checks" at bounding box center [621, 351] width 121 height 41
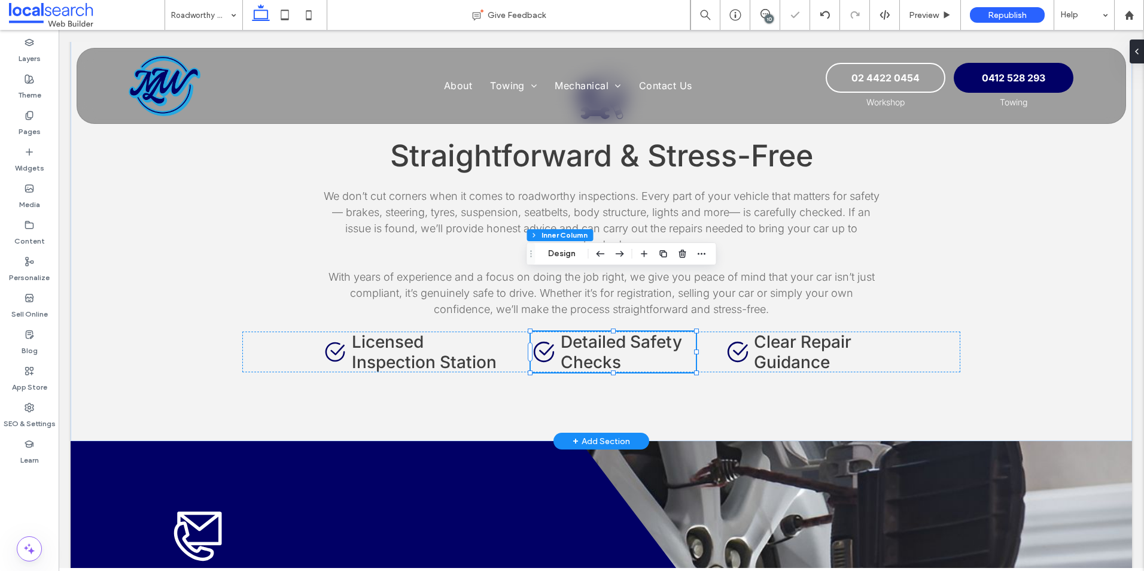
click at [638, 331] on span "Detailed Safety Checks" at bounding box center [621, 351] width 121 height 41
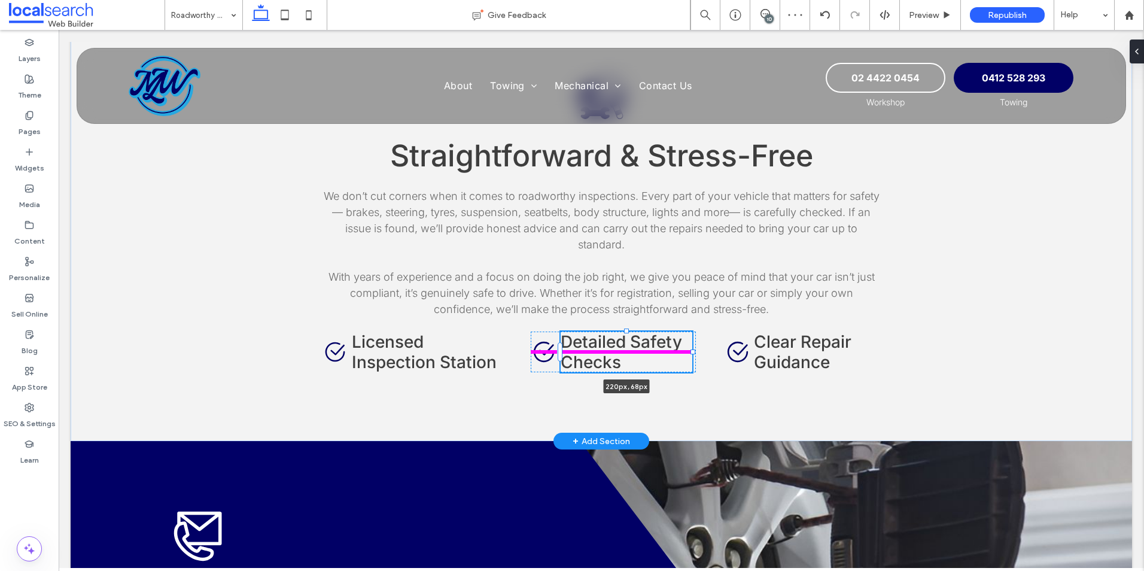
click at [690, 349] on div at bounding box center [692, 351] width 5 height 5
type input "***"
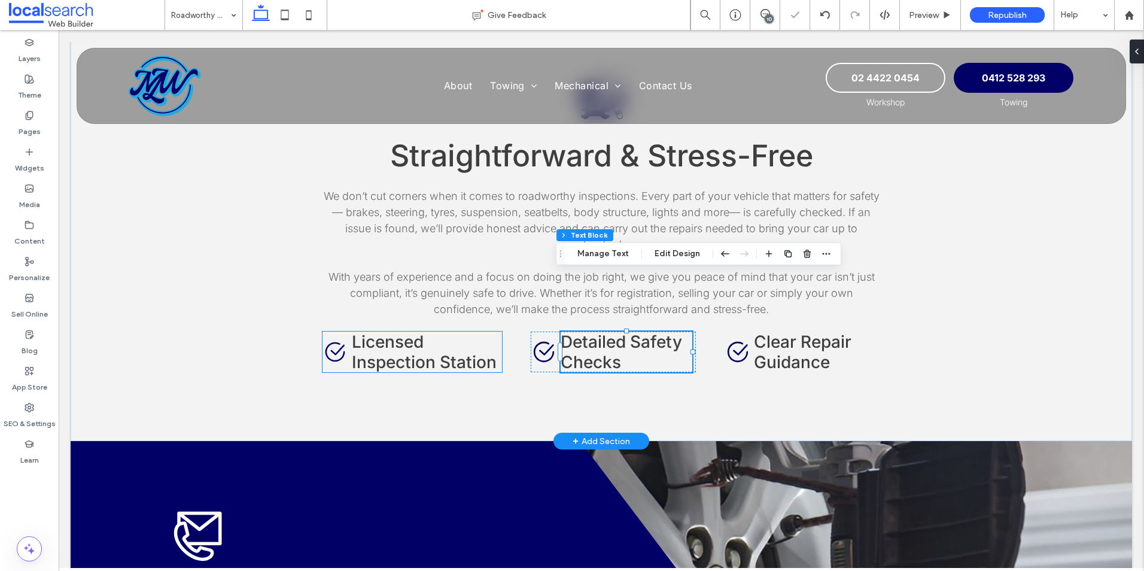
click at [436, 331] on span "Licensed Inspection Station" at bounding box center [424, 351] width 145 height 41
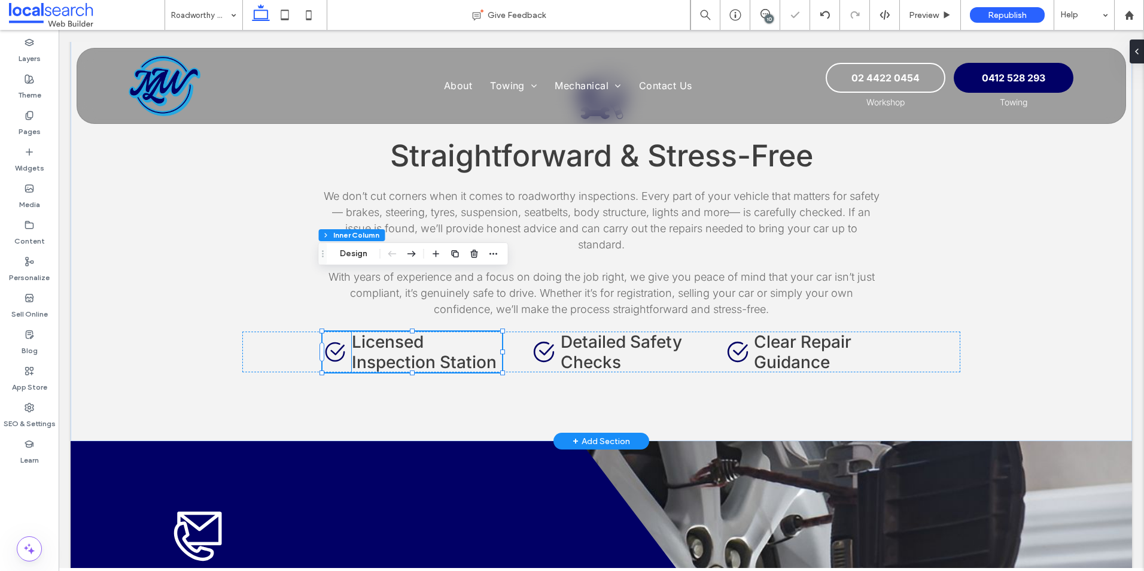
click at [448, 331] on h4 "Licensed Inspection Station" at bounding box center [427, 351] width 150 height 41
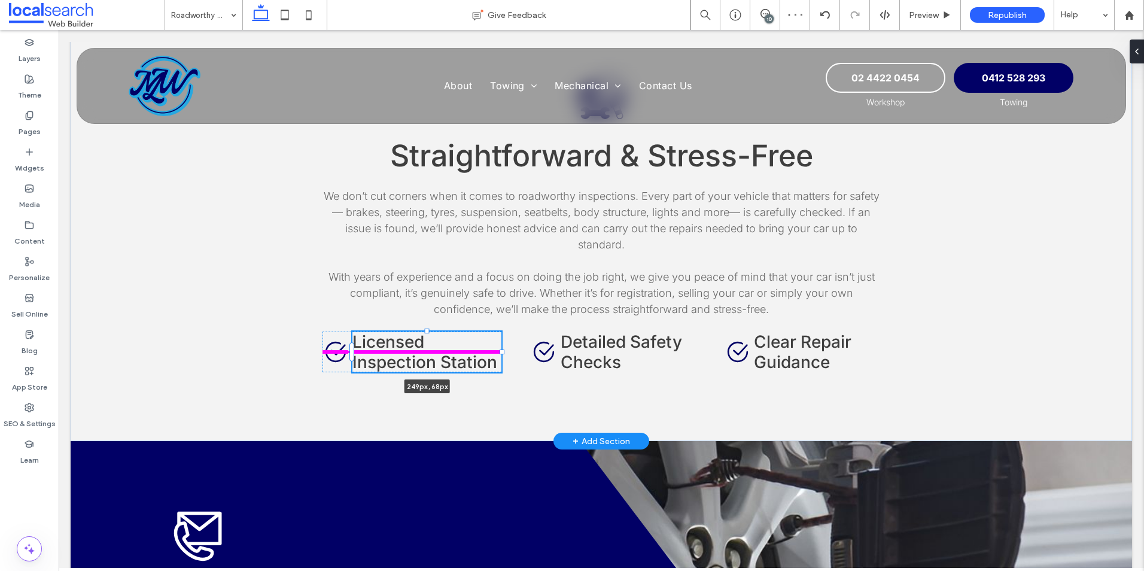
click at [500, 349] on div at bounding box center [502, 351] width 5 height 5
type input "***"
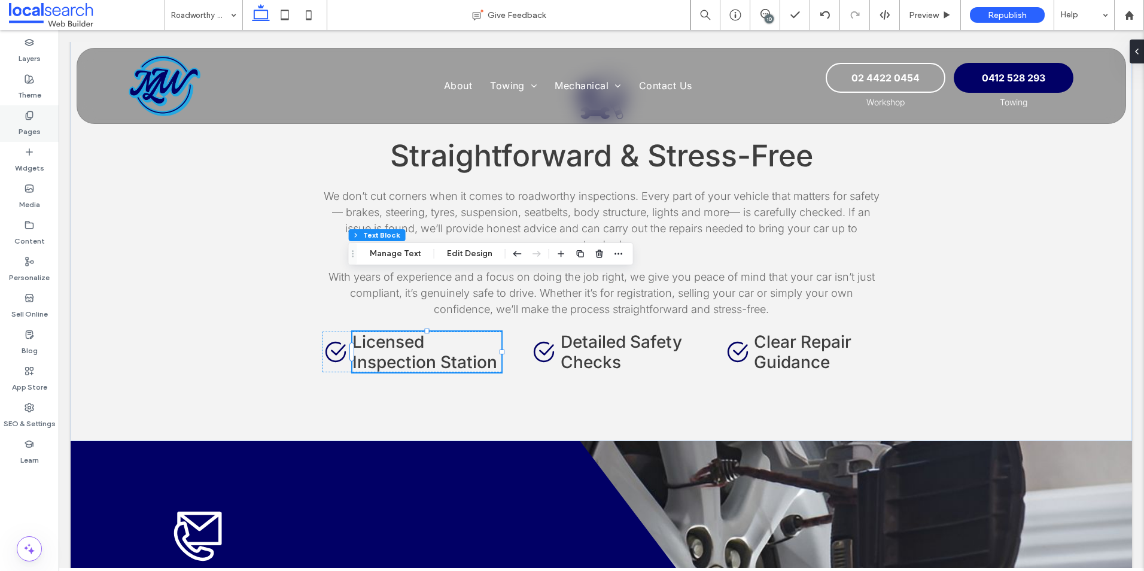
click at [29, 126] on label "Pages" at bounding box center [30, 128] width 22 height 17
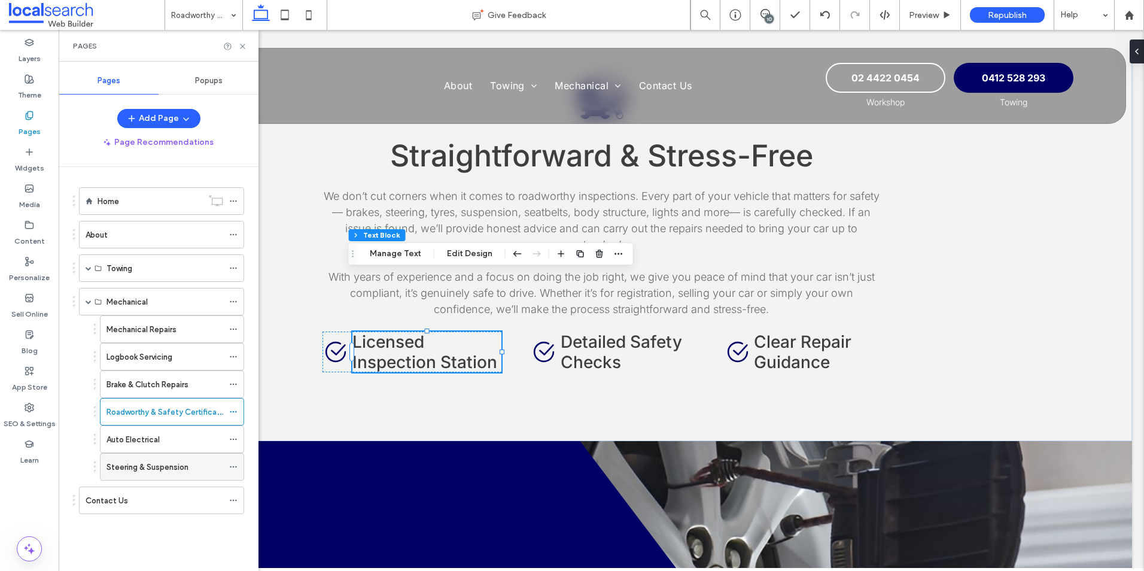
click at [123, 467] on label "Steering & Suspension" at bounding box center [148, 467] width 82 height 21
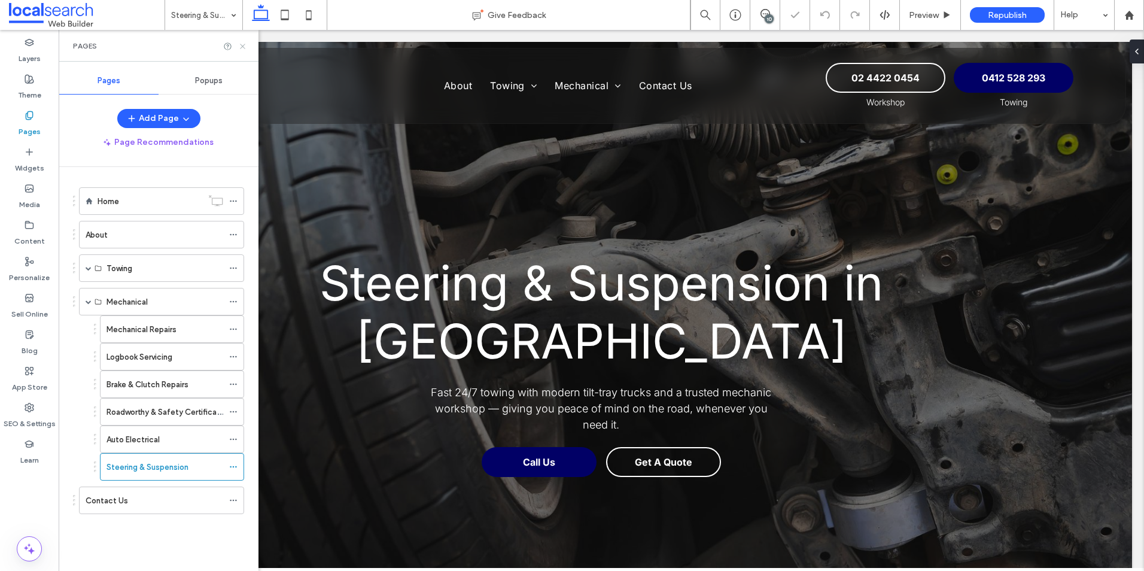
click at [242, 47] on use at bounding box center [242, 46] width 5 height 5
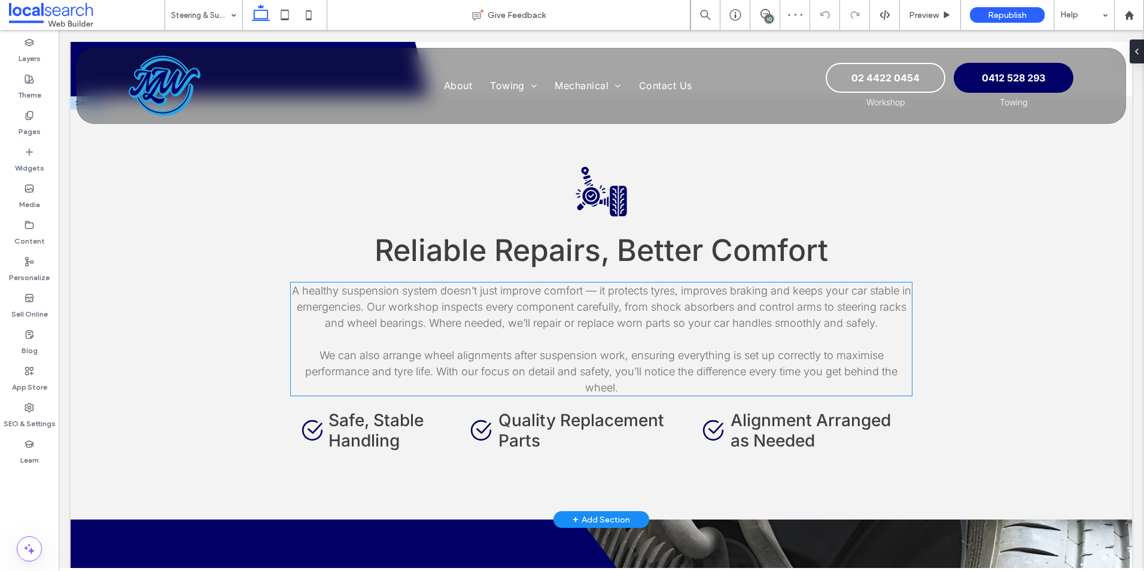
scroll to position [1137, 0]
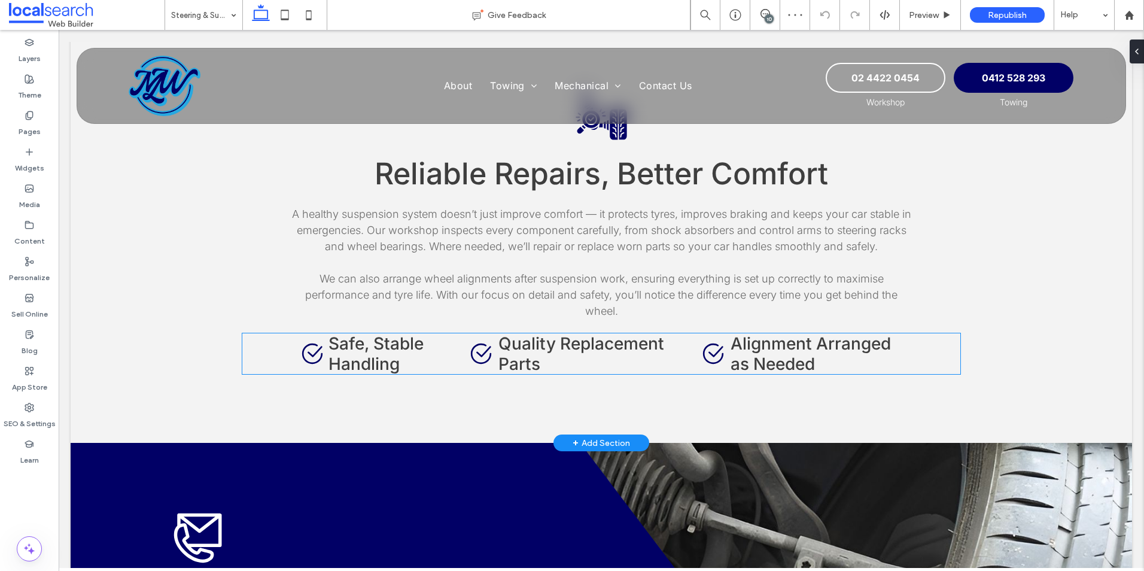
click at [397, 352] on span "Safe, Stable Handling" at bounding box center [375, 353] width 95 height 41
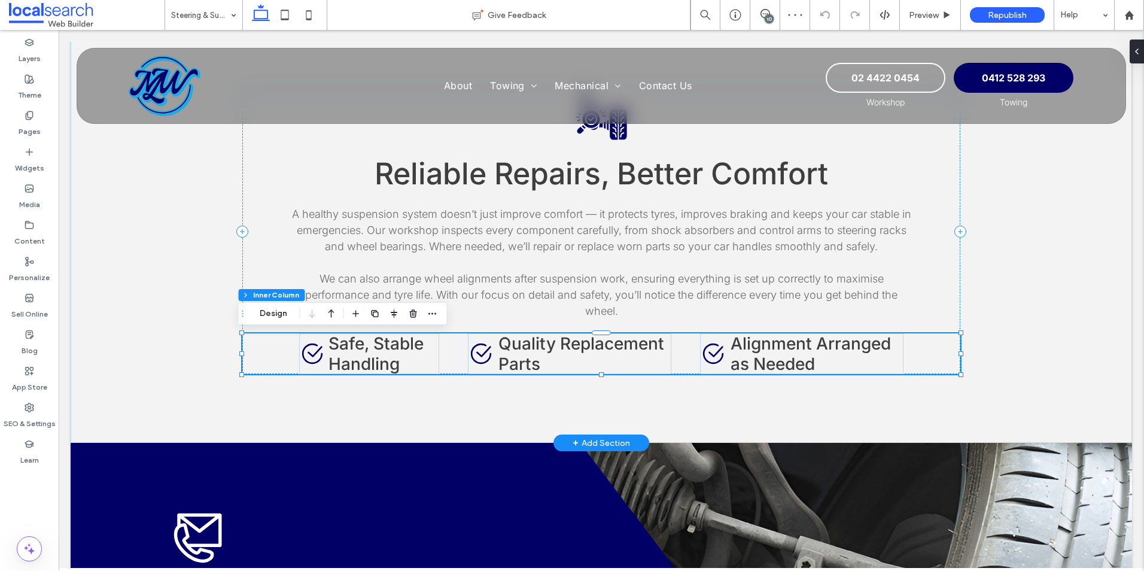
click at [376, 345] on span "Safe, Stable Handling" at bounding box center [375, 353] width 95 height 41
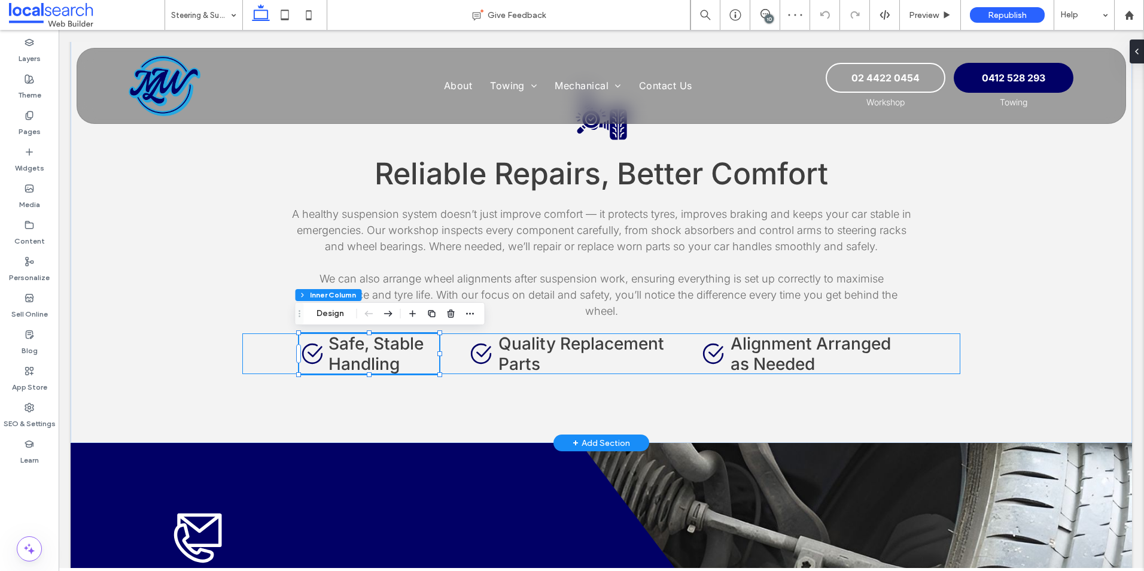
click at [376, 345] on span "Safe, Stable Handling" at bounding box center [375, 353] width 95 height 41
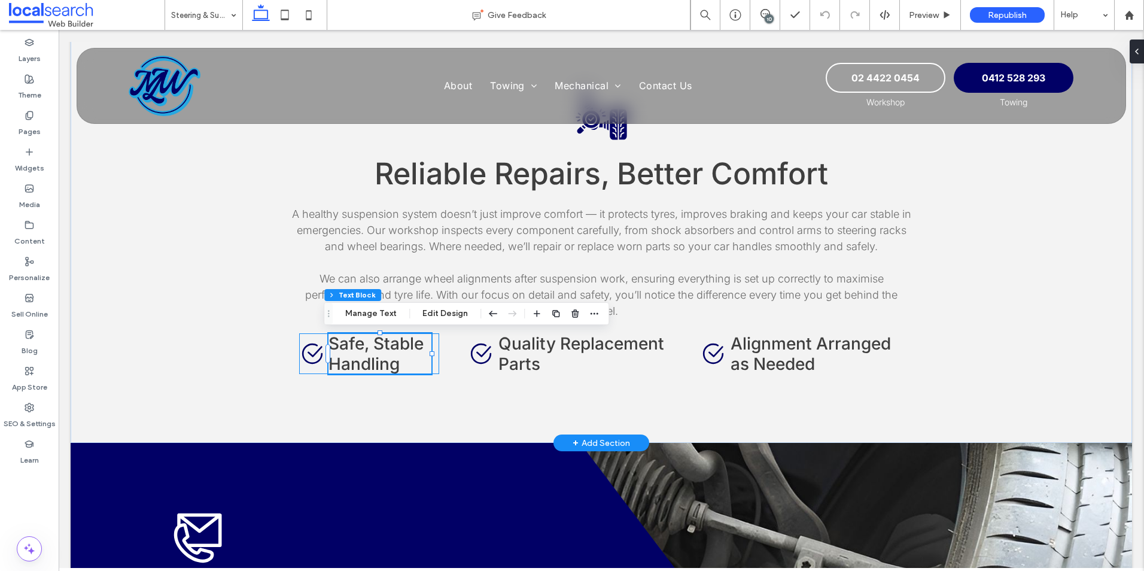
click at [430, 355] on div "Check Icon Safe, Stable Handling" at bounding box center [369, 353] width 140 height 41
click at [396, 349] on span "Safe, Stable Handling" at bounding box center [375, 353] width 95 height 41
click at [427, 354] on div at bounding box center [429, 353] width 5 height 5
type input "***"
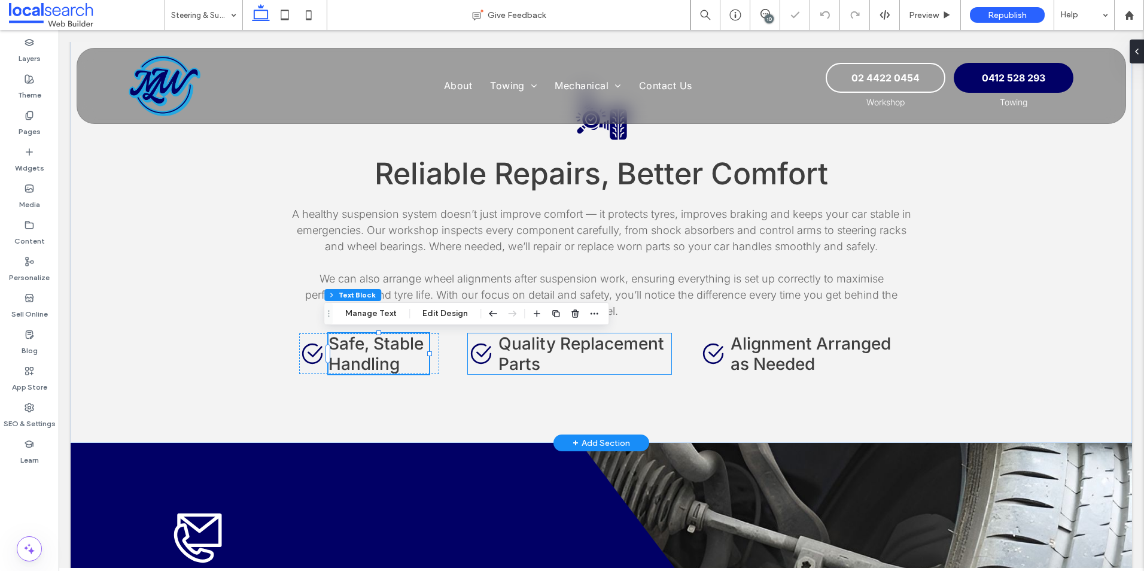
click at [576, 354] on h4 "Quality Replacement Parts" at bounding box center [582, 353] width 169 height 41
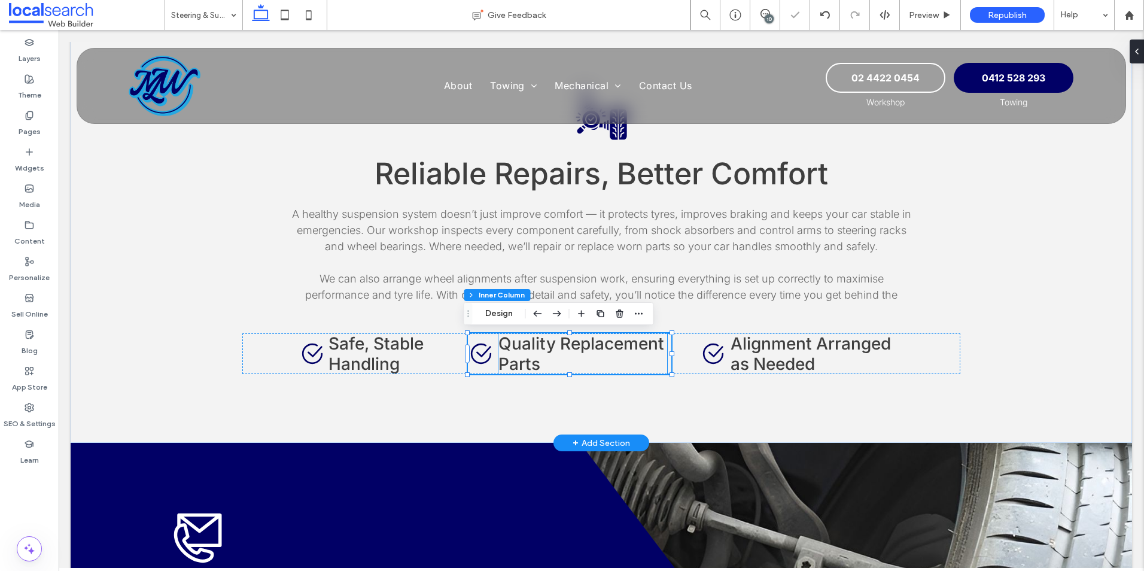
click at [580, 348] on span "Quality Replacement Parts" at bounding box center [581, 353] width 166 height 41
click at [665, 354] on div at bounding box center [667, 353] width 5 height 5
click at [793, 354] on span "Alignment Arranged as Needed" at bounding box center [811, 353] width 160 height 41
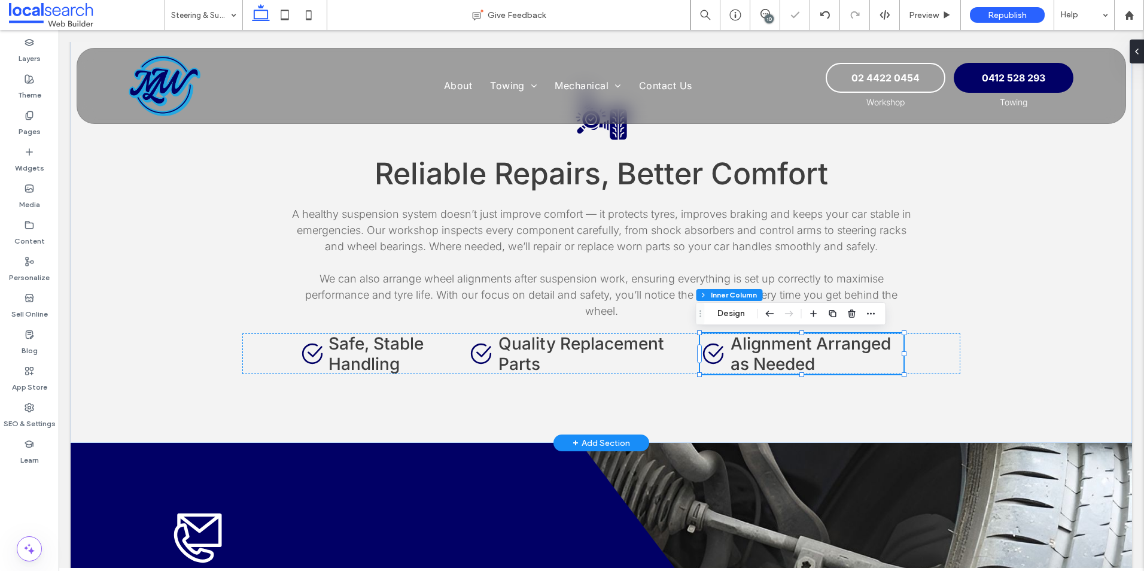
click at [822, 345] on span "Alignment Arranged as Needed" at bounding box center [811, 353] width 160 height 41
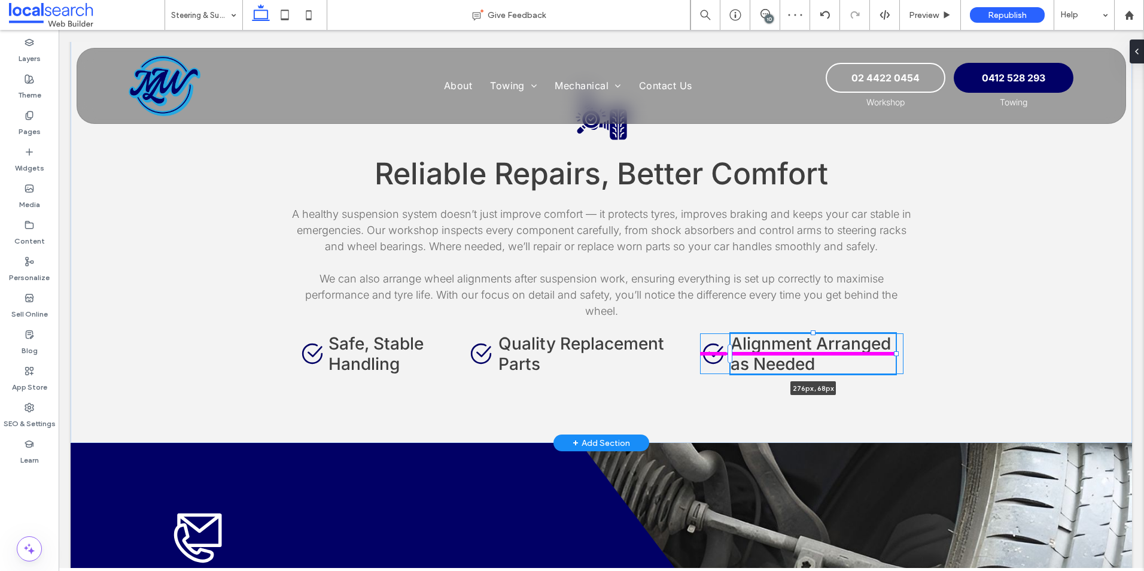
click at [894, 354] on div at bounding box center [896, 353] width 5 height 5
type input "***"
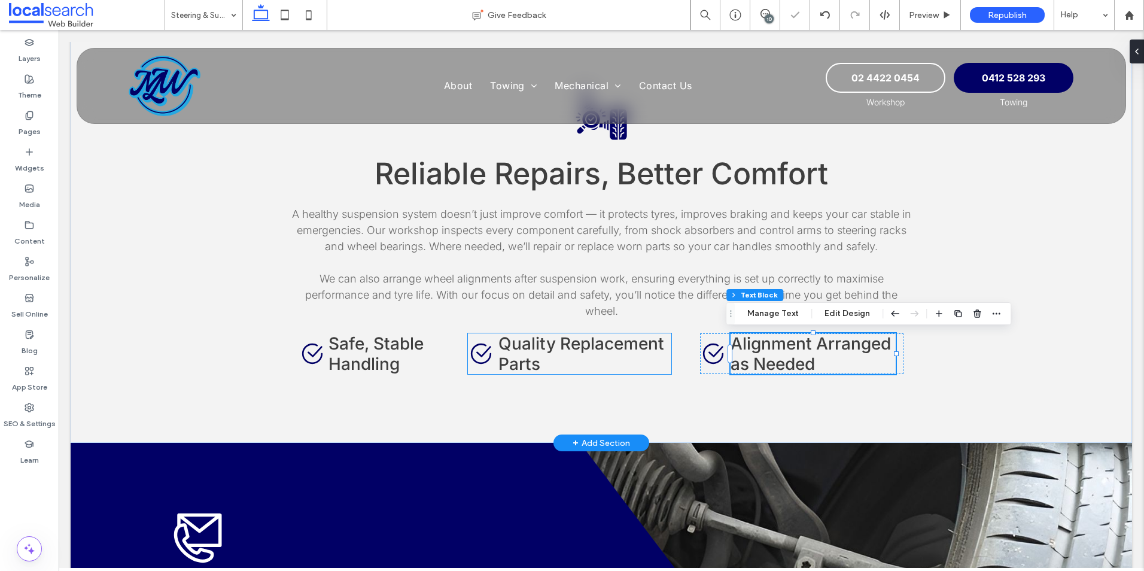
click at [582, 352] on span "Quality Replacement Parts" at bounding box center [581, 353] width 166 height 41
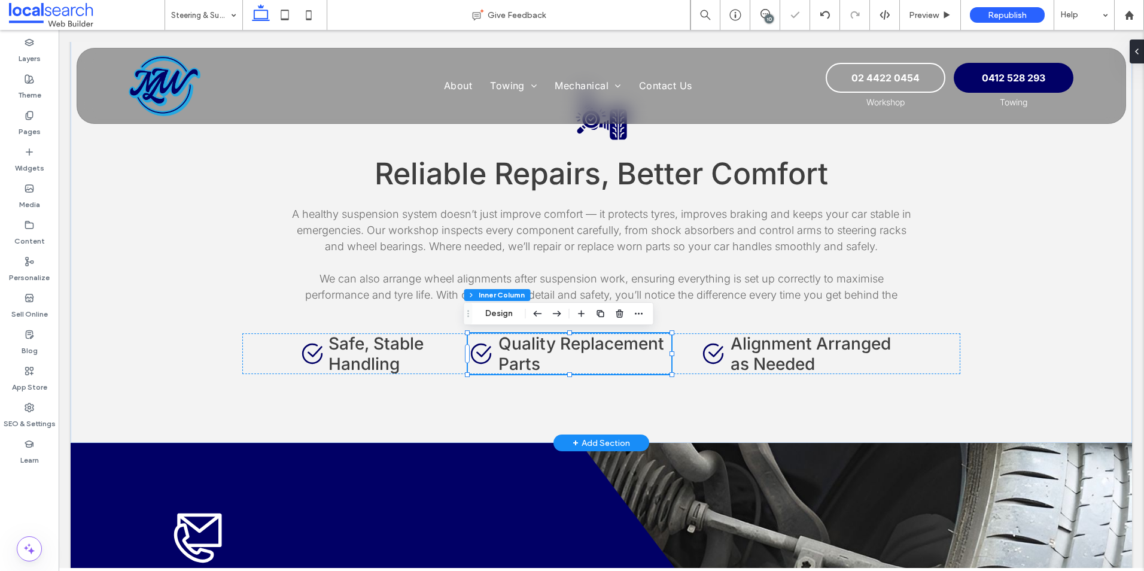
click at [617, 347] on span "Quality Replacement Parts" at bounding box center [581, 353] width 166 height 41
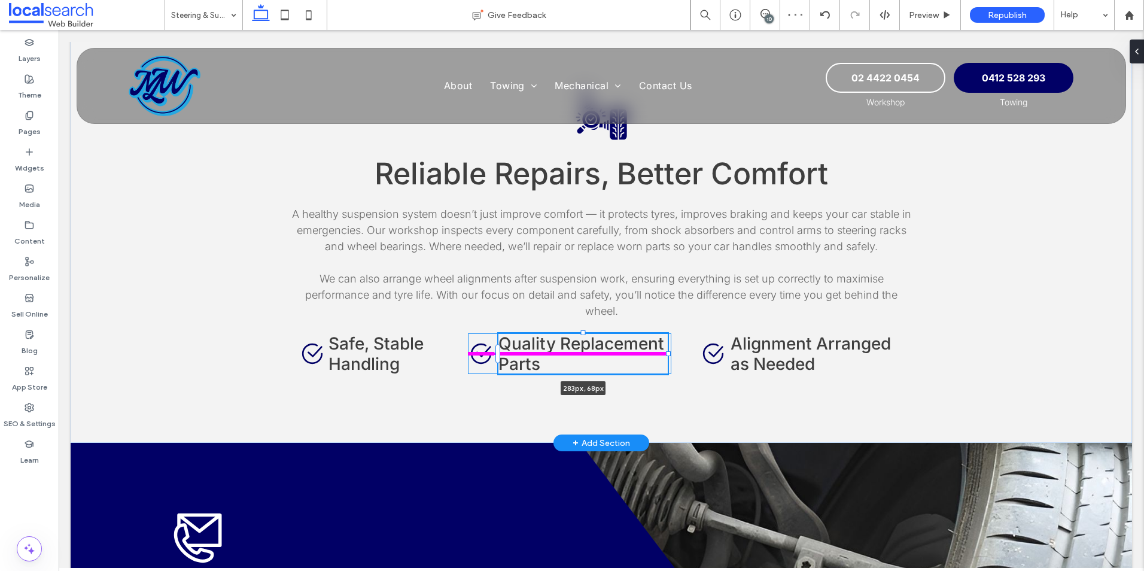
click at [666, 354] on div at bounding box center [668, 353] width 5 height 5
type input "***"
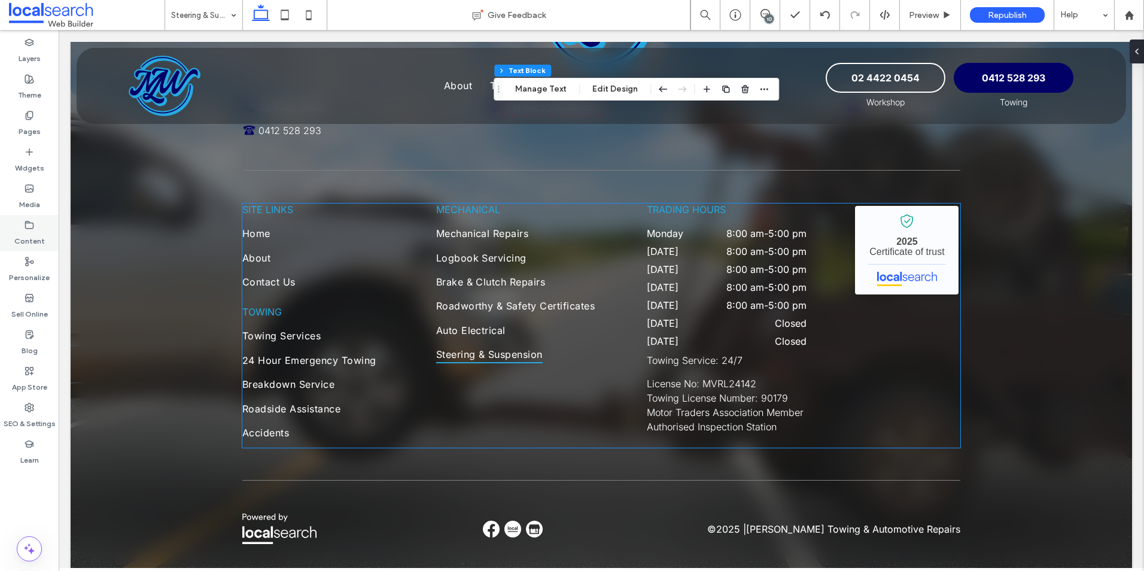
scroll to position [2667, 0]
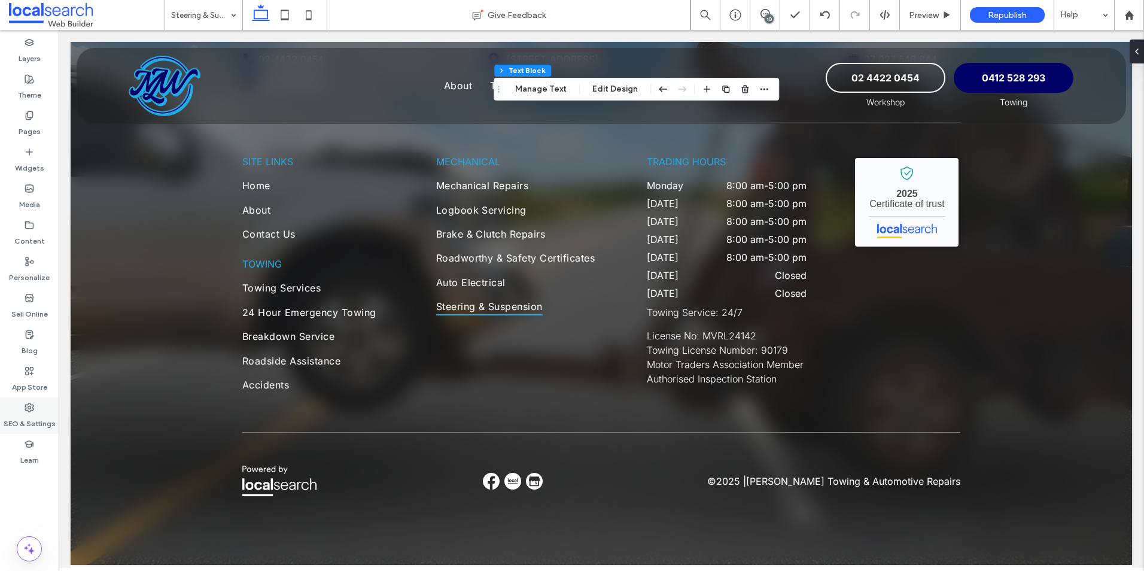
drag, startPoint x: 26, startPoint y: 408, endPoint x: 45, endPoint y: 409, distance: 19.2
click at [26, 408] on icon at bounding box center [30, 408] width 10 height 10
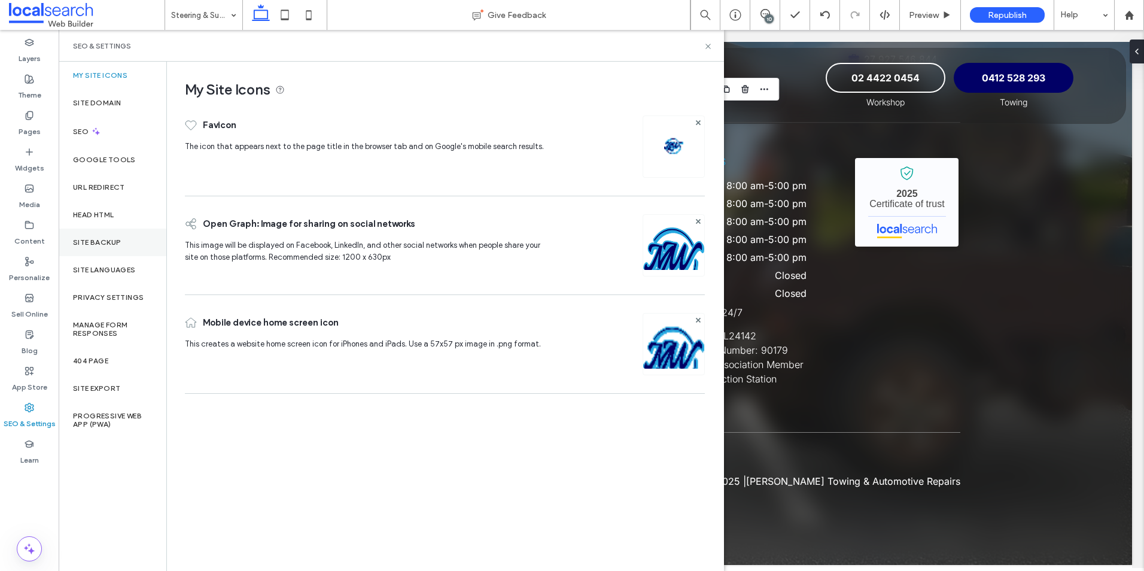
click at [116, 236] on div "Site Backup" at bounding box center [113, 243] width 108 height 28
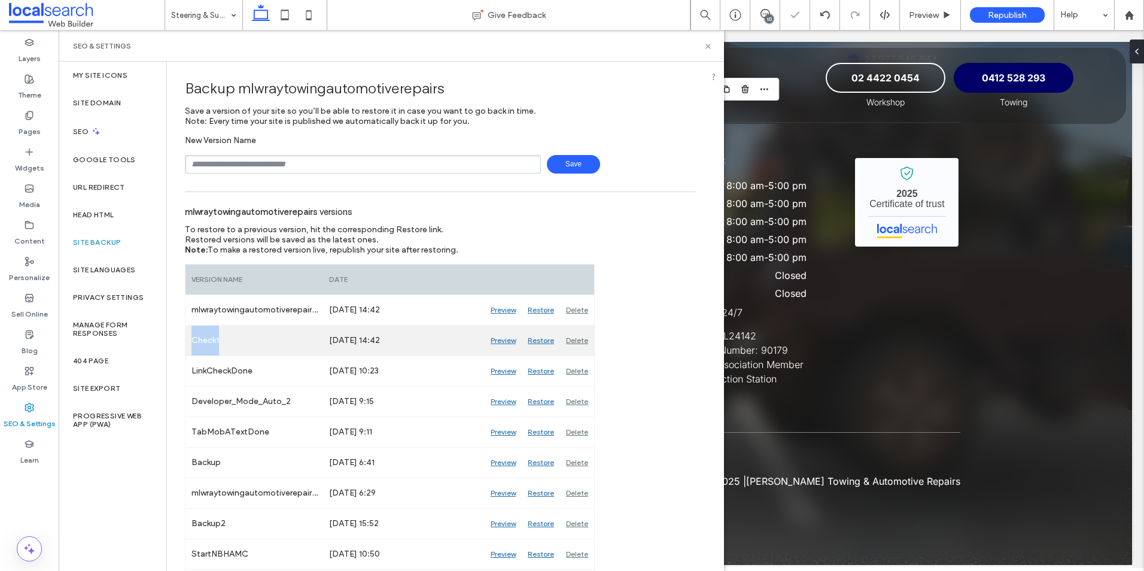
drag, startPoint x: 234, startPoint y: 342, endPoint x: 190, endPoint y: 337, distance: 43.9
click at [190, 337] on div "Check1" at bounding box center [254, 340] width 138 height 30
copy div "Check1"
click at [573, 340] on div "Delete" at bounding box center [577, 340] width 34 height 30
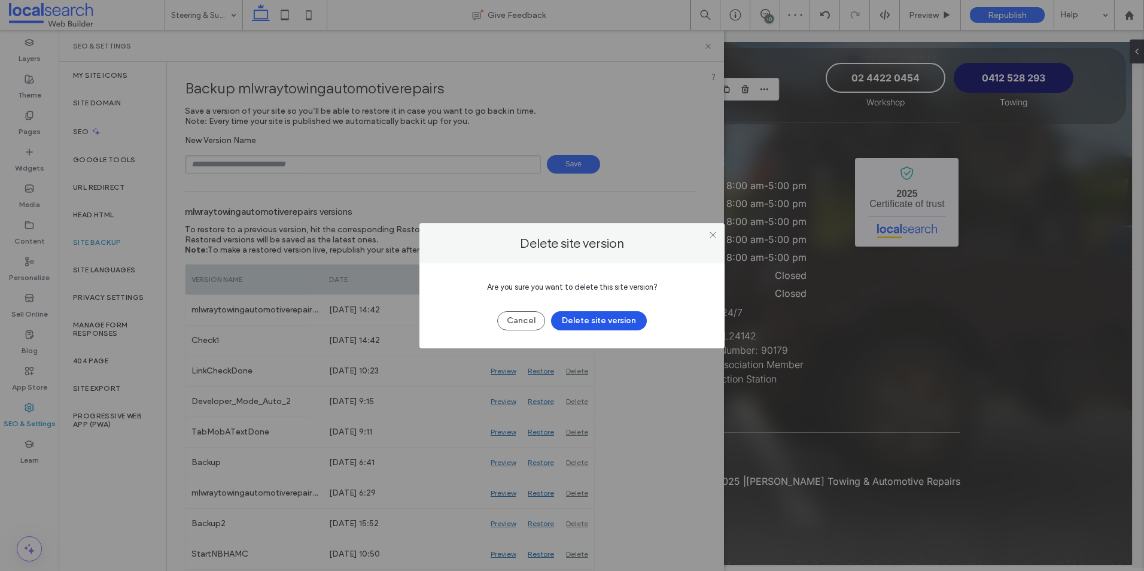
click at [585, 321] on button "Delete site version" at bounding box center [599, 320] width 96 height 19
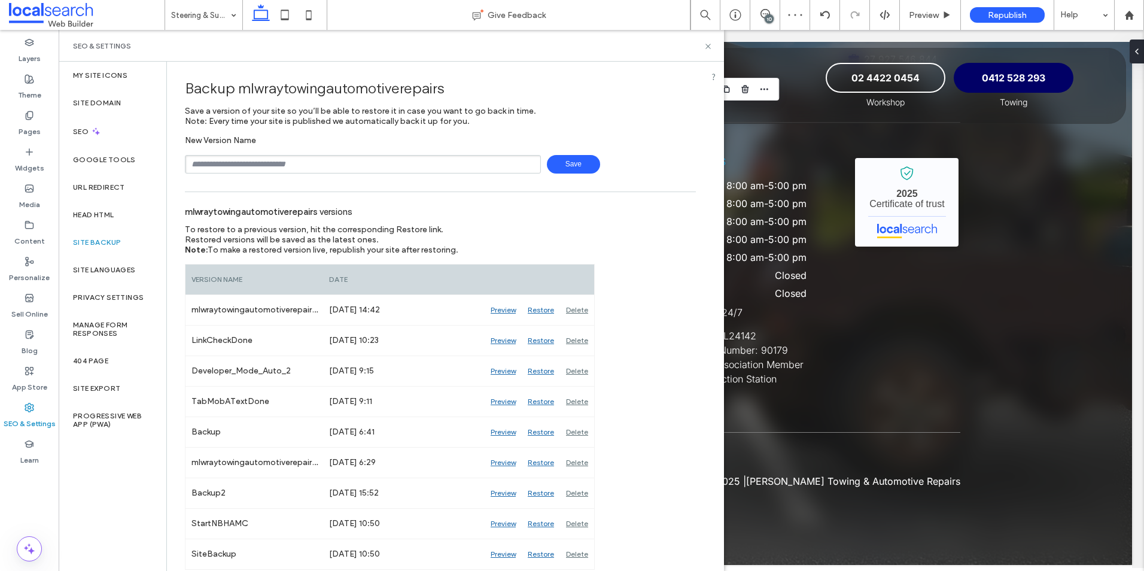
click at [387, 165] on input "text" at bounding box center [363, 164] width 356 height 19
paste input "******"
type input "******"
click at [582, 161] on span "Save" at bounding box center [573, 164] width 53 height 19
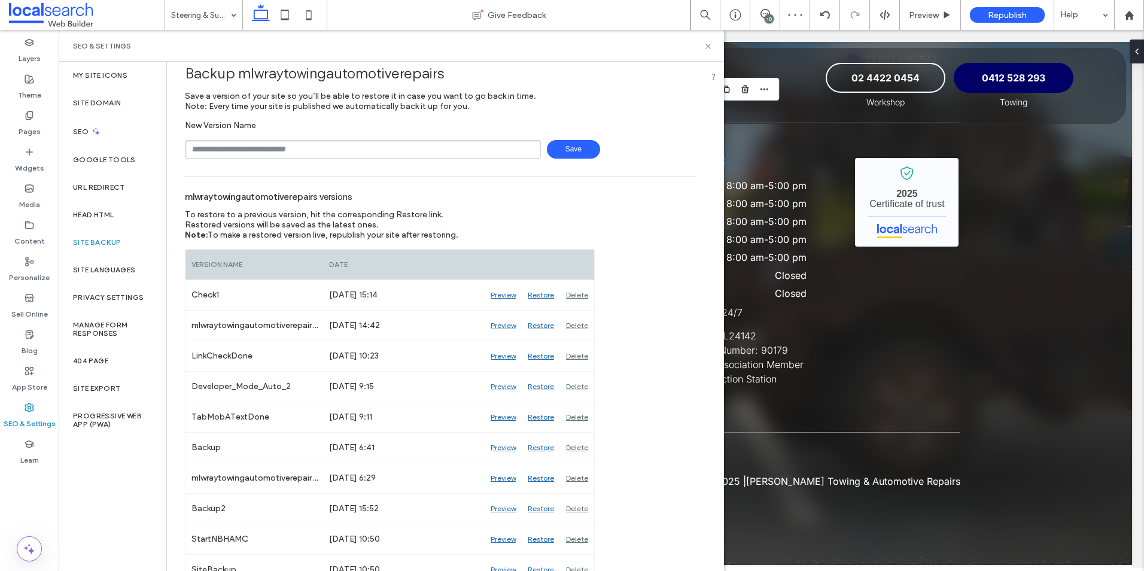
scroll to position [29, 0]
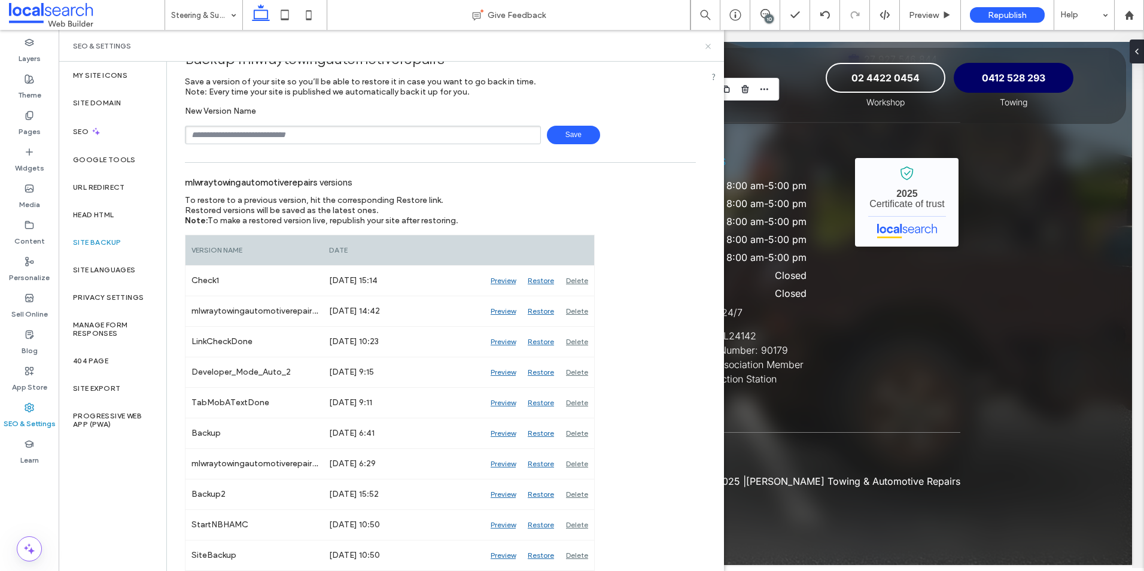
click at [708, 47] on use at bounding box center [707, 46] width 5 height 5
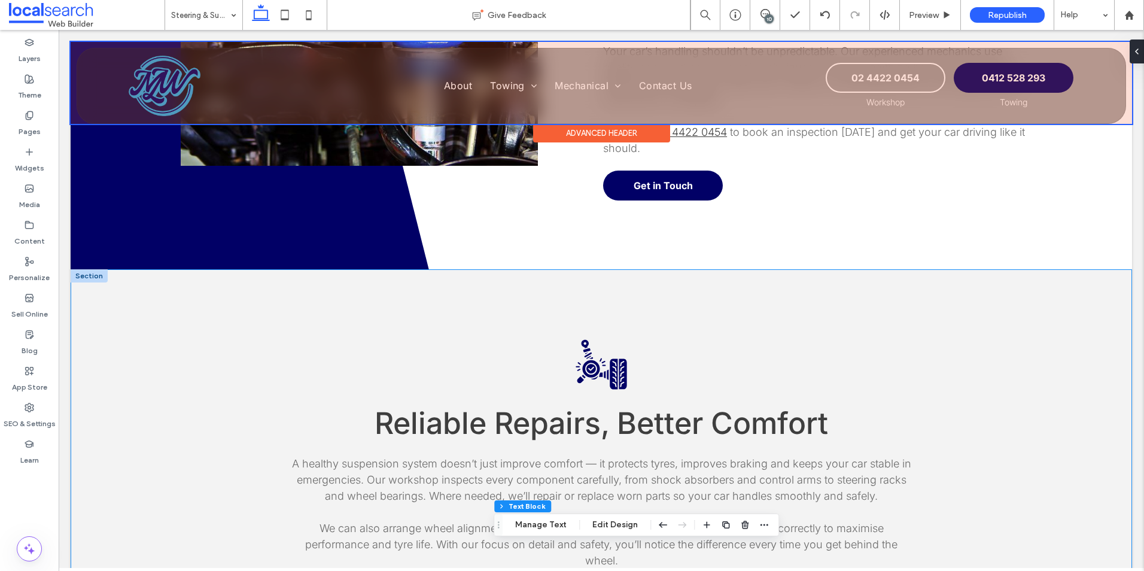
scroll to position [813, 0]
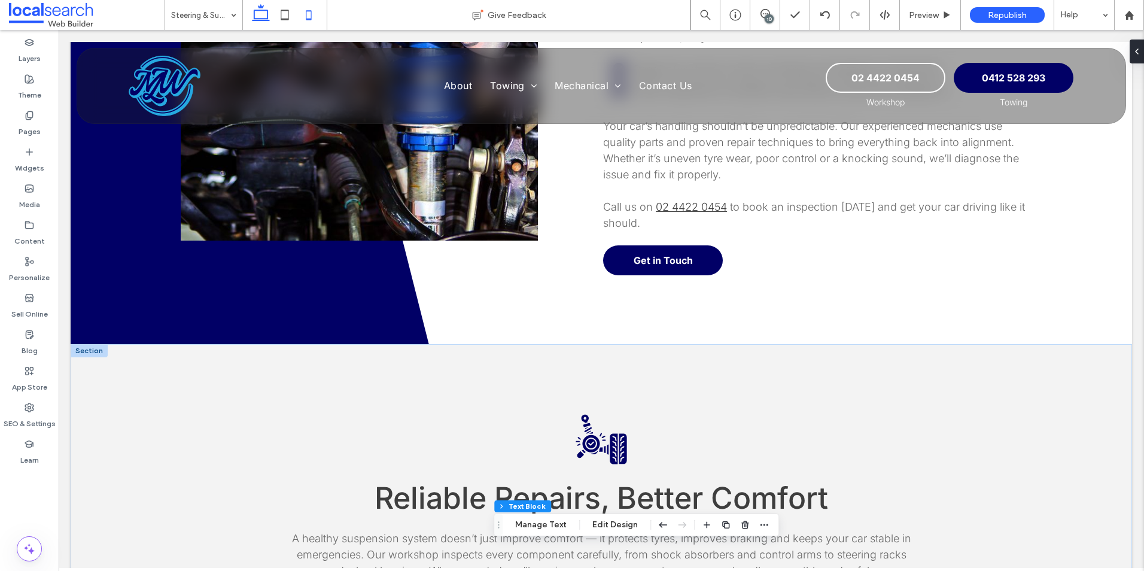
click at [314, 18] on icon at bounding box center [309, 15] width 24 height 24
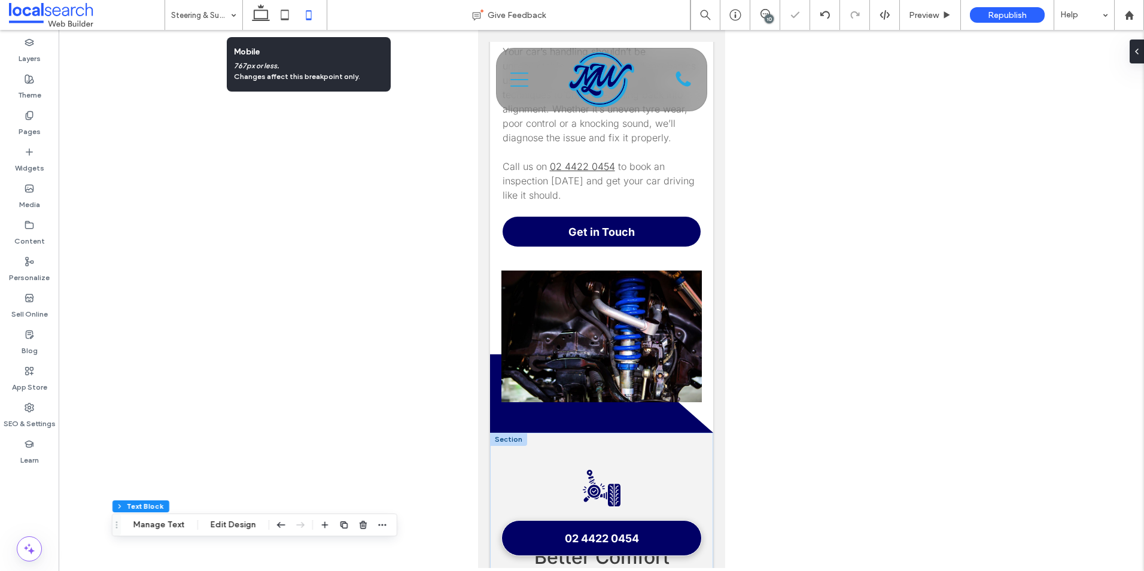
type input "***"
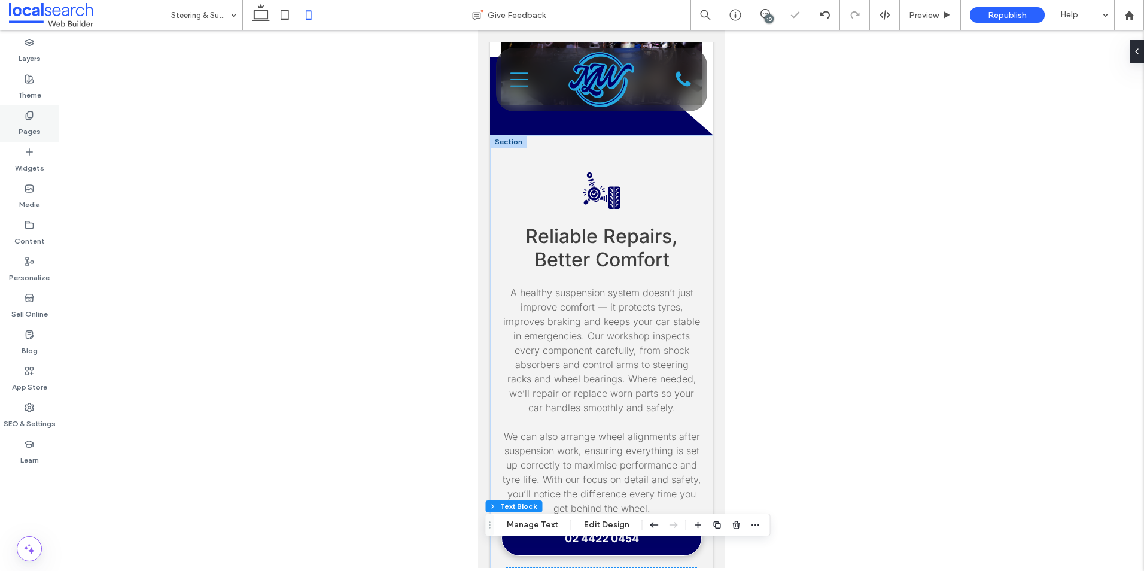
click at [23, 133] on label "Pages" at bounding box center [30, 128] width 22 height 17
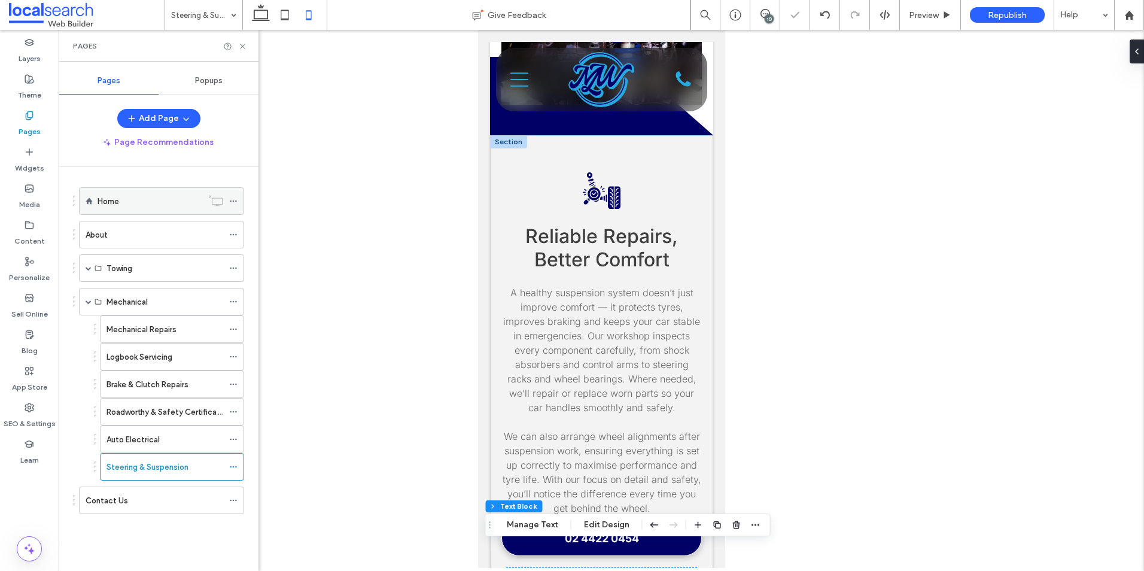
click at [104, 196] on label "Home" at bounding box center [109, 201] width 22 height 21
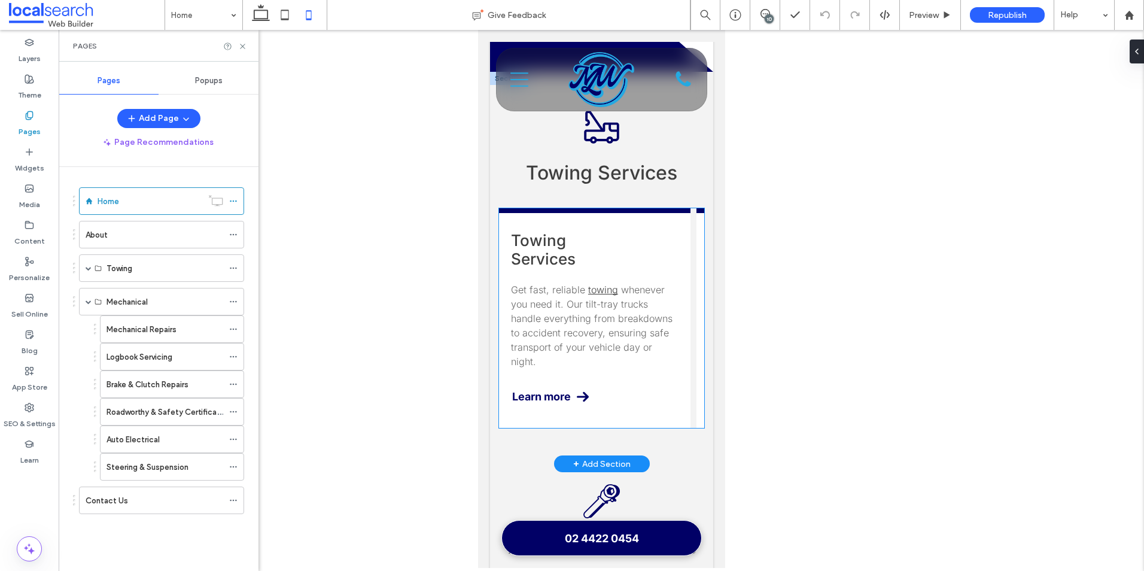
click at [586, 284] on span "whenever you need it. Our tilt-tray trucks handle everything from breakdowns to…" at bounding box center [591, 326] width 162 height 84
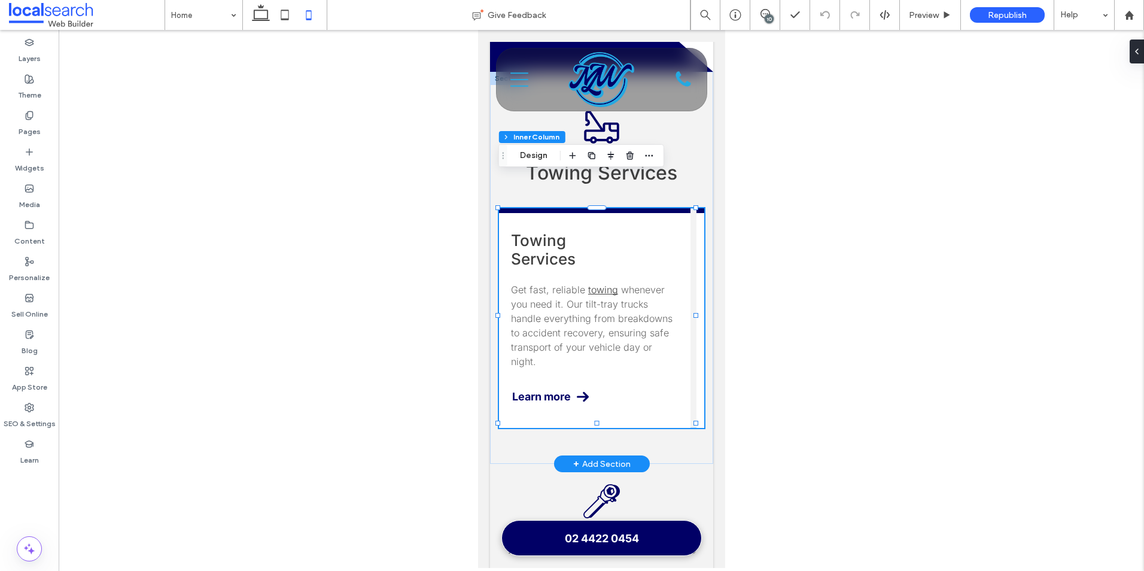
click at [586, 284] on span "whenever you need it. Our tilt-tray trucks handle everything from breakdowns to…" at bounding box center [591, 326] width 162 height 84
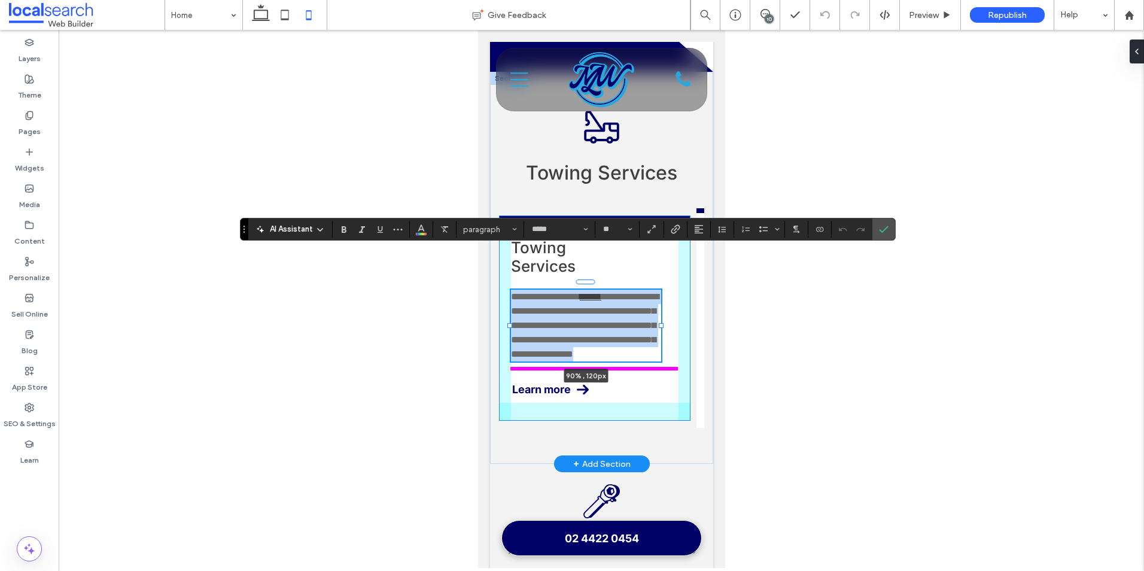
drag, startPoint x: 680, startPoint y: 286, endPoint x: 1213, endPoint y: 298, distance: 533.2
click at [662, 290] on div "**********" at bounding box center [600, 268] width 223 height 392
type input "**"
type input "****"
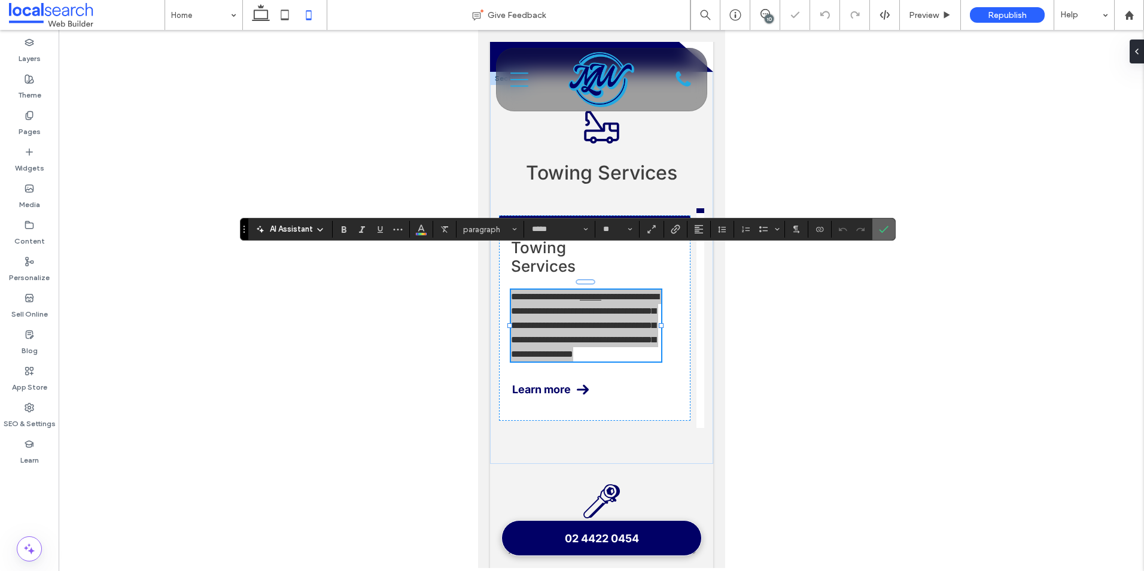
click at [883, 223] on span "Confirm" at bounding box center [881, 229] width 5 height 22
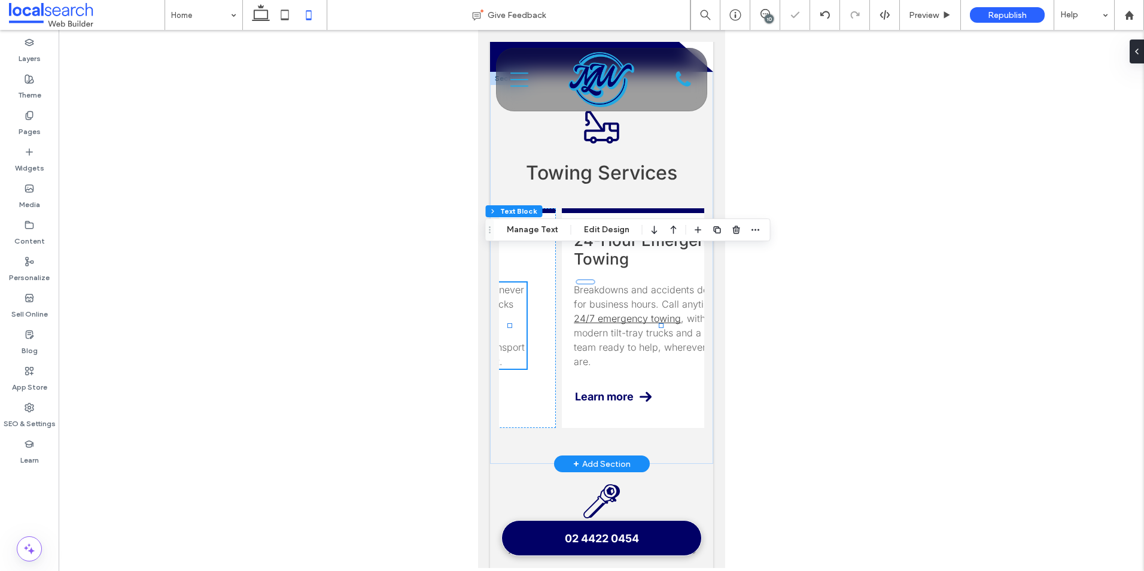
scroll to position [0, 190]
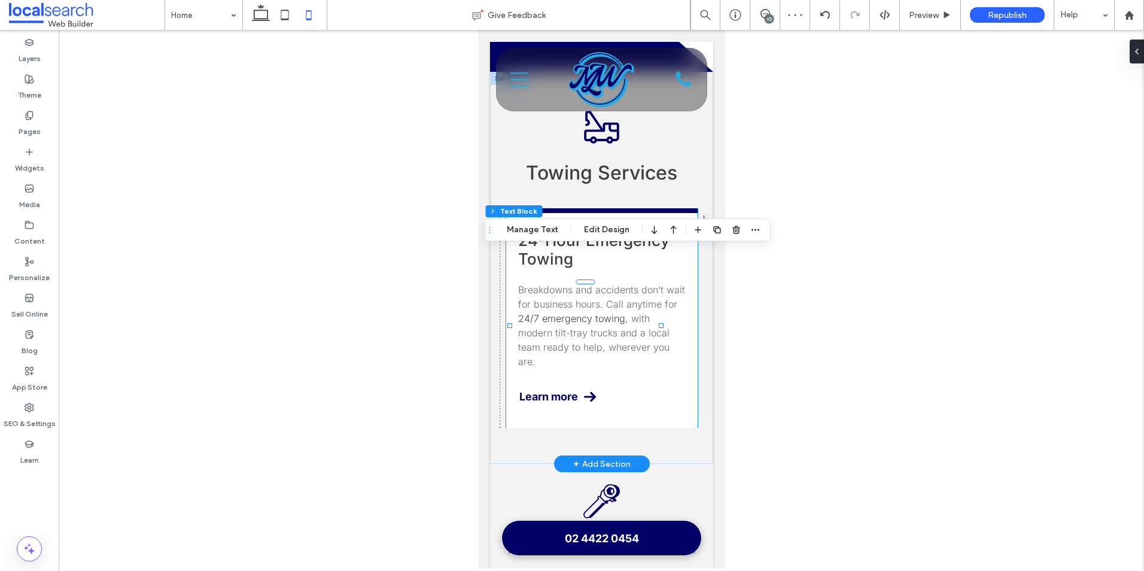
click at [607, 312] on link "24/7 emergency towing" at bounding box center [571, 318] width 107 height 12
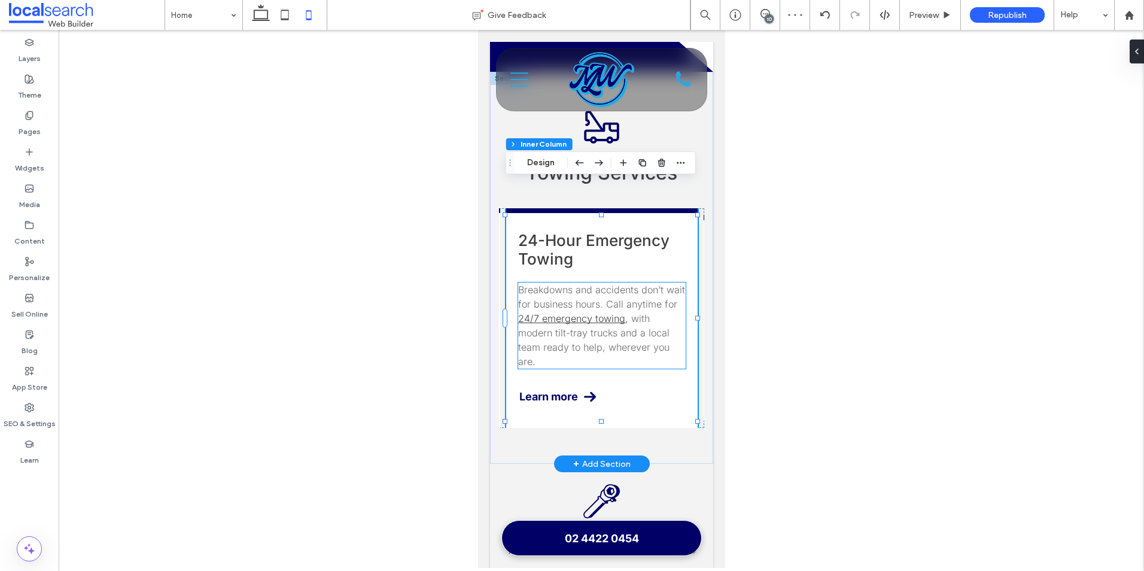
click at [650, 284] on span "Breakdowns and accidents don’t wait for business hours. Call anytime for" at bounding box center [601, 297] width 167 height 26
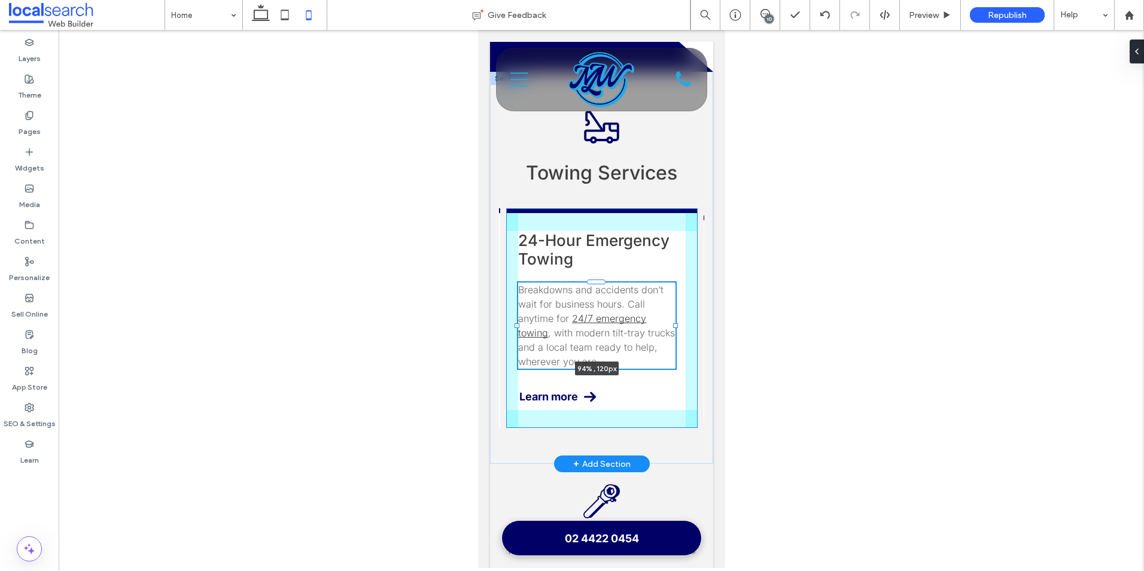
drag, startPoint x: 685, startPoint y: 293, endPoint x: 675, endPoint y: 297, distance: 11.0
click at [675, 297] on div "Towing Truck Icon Towing Services Towing Services Get fast, reliable towing whe…" at bounding box center [600, 268] width 223 height 392
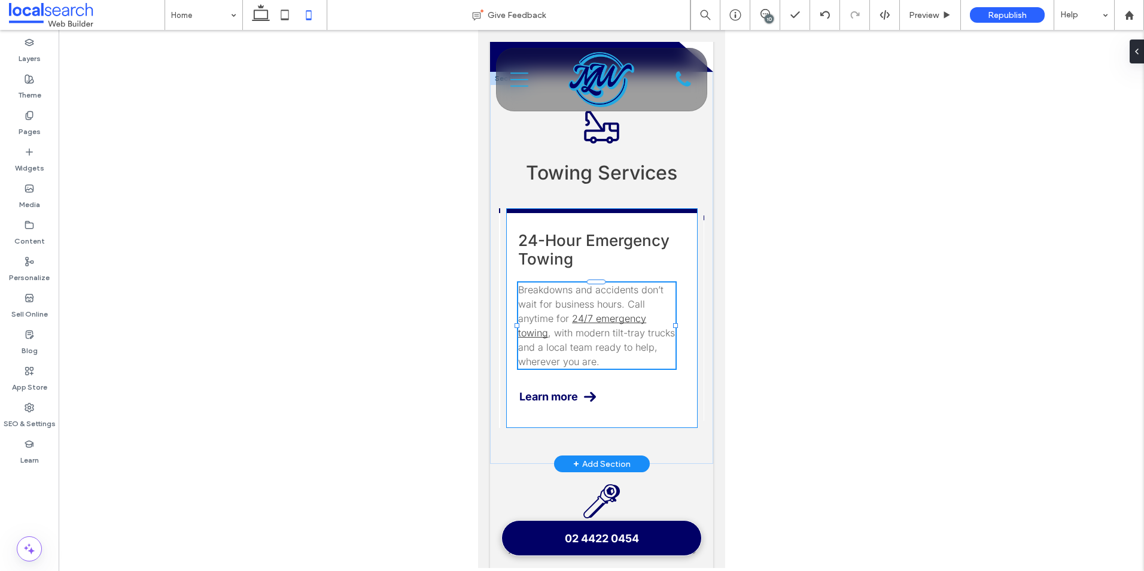
type input "**"
type input "****"
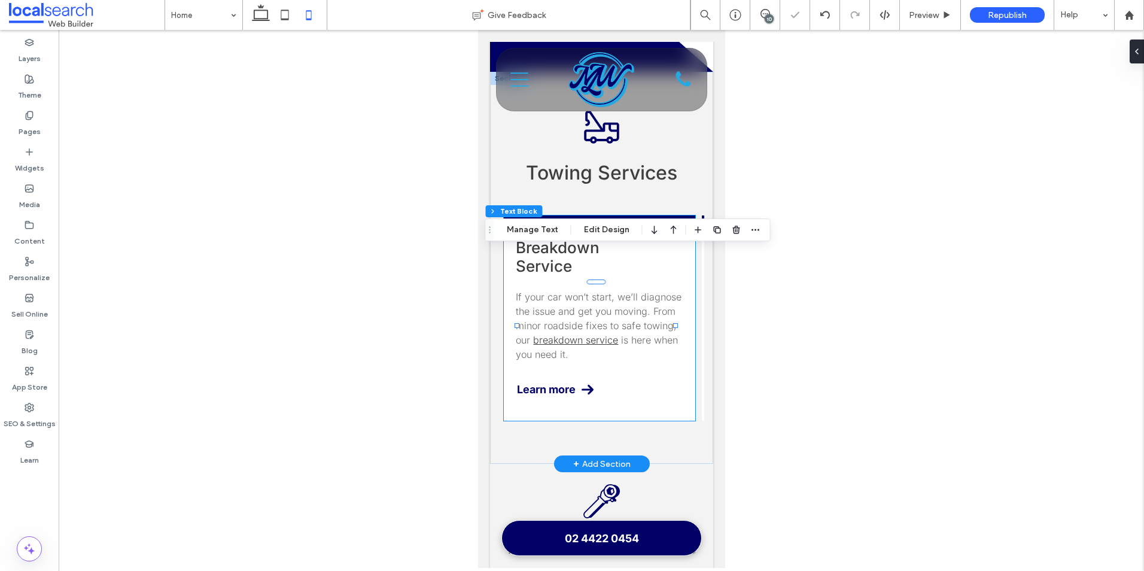
scroll to position [0, 389]
click at [589, 291] on span "If your car won’t start, we’ll diagnose the issue and get you moving. From mino…" at bounding box center [599, 318] width 166 height 55
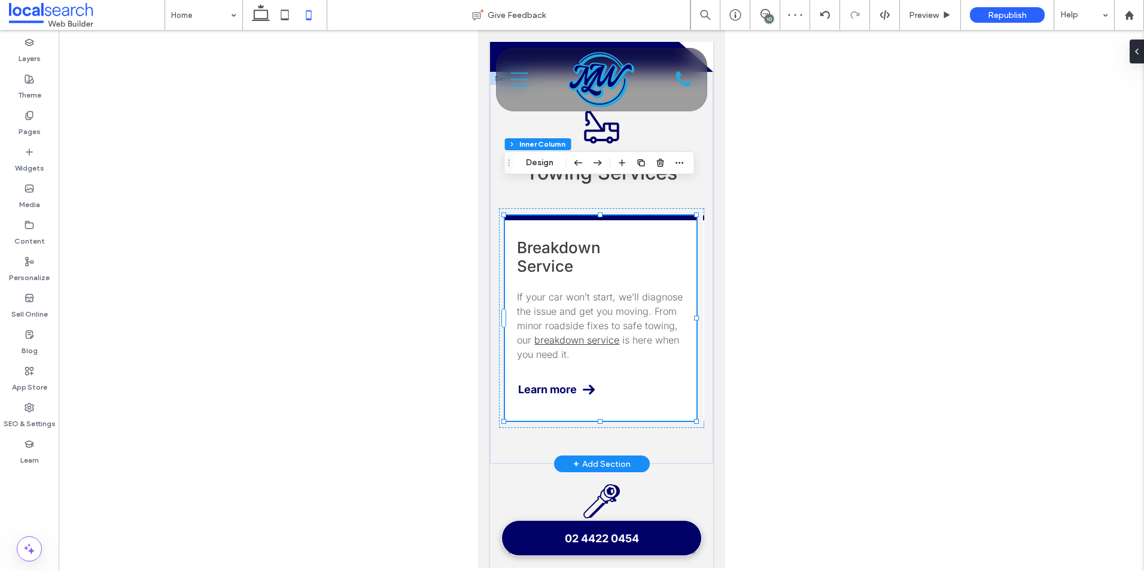
click at [622, 291] on span "If your car won’t start, we’ll diagnose the issue and get you moving. From mino…" at bounding box center [599, 318] width 166 height 55
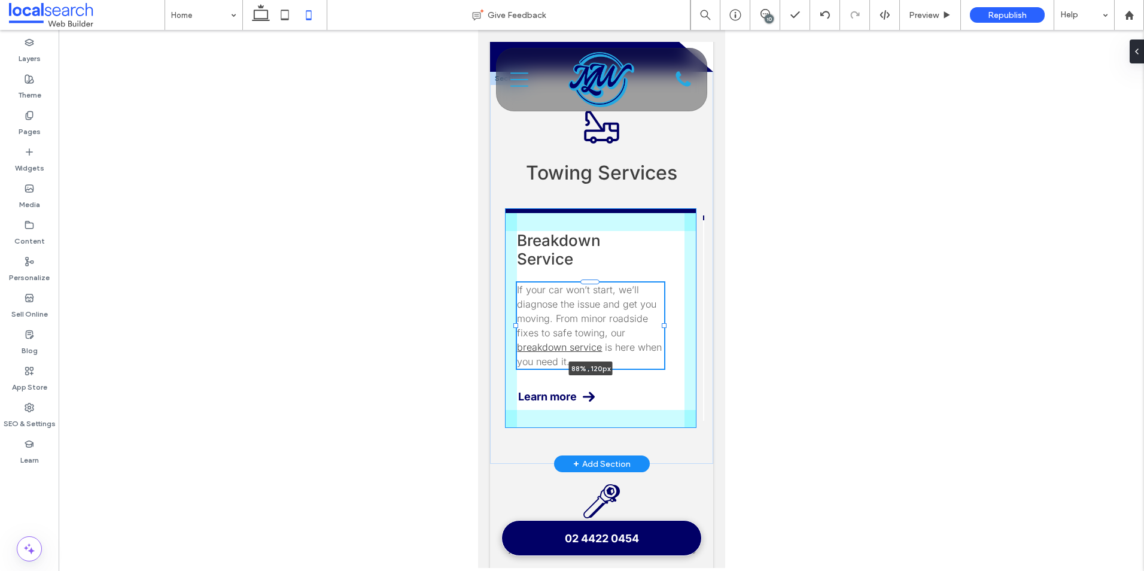
drag, startPoint x: 684, startPoint y: 293, endPoint x: 664, endPoint y: 297, distance: 20.7
click at [664, 297] on div "Towing Truck Icon Towing Services Towing Services Get fast, reliable towing whe…" at bounding box center [600, 268] width 223 height 392
type input "**"
type input "****"
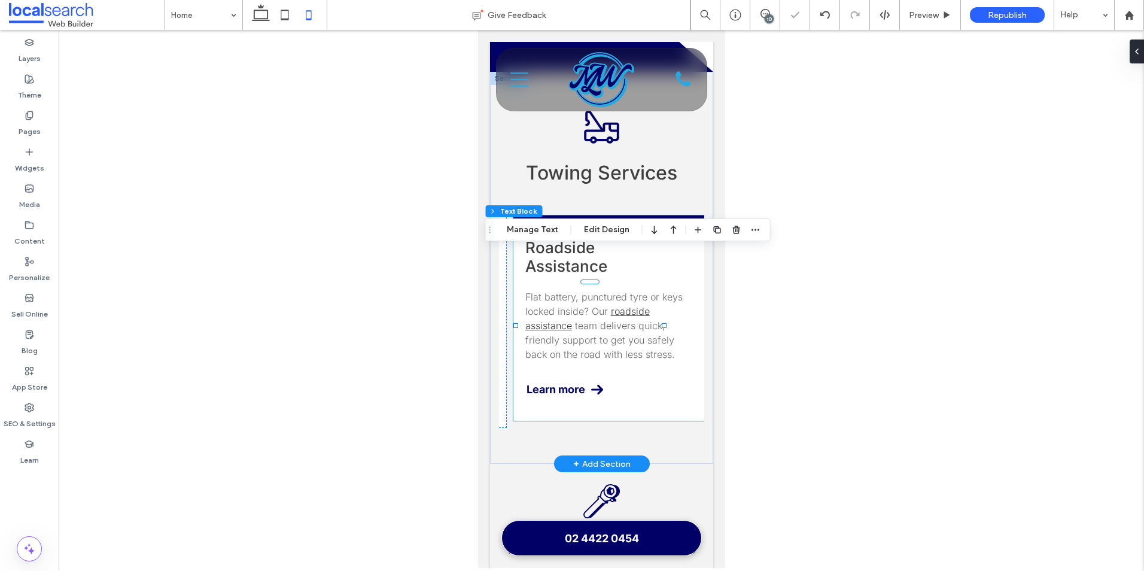
scroll to position [0, 580]
click at [614, 320] on span "team delivers quick, friendly support to get you safely back on the road with l…" at bounding box center [598, 340] width 150 height 41
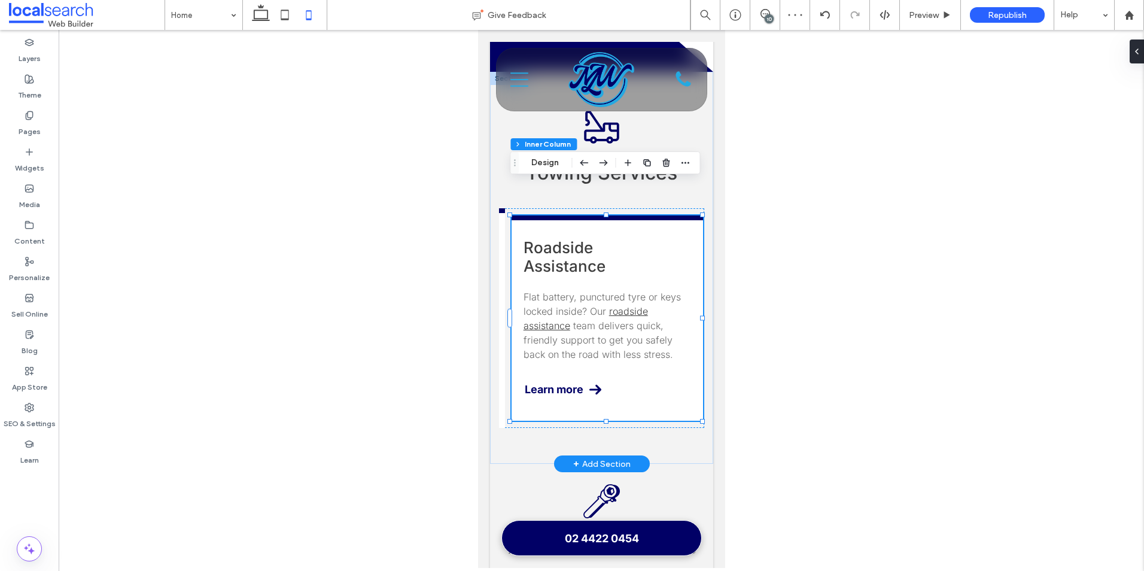
click at [635, 320] on span "team delivers quick, friendly support to get you safely back on the road with l…" at bounding box center [598, 340] width 150 height 41
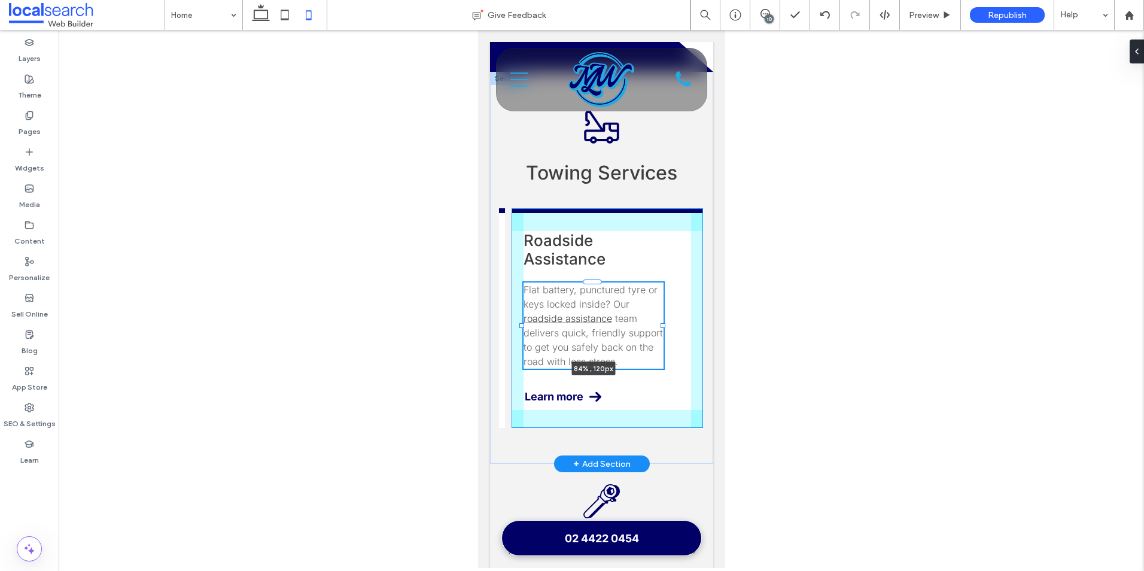
drag, startPoint x: 687, startPoint y: 291, endPoint x: 659, endPoint y: 291, distance: 27.5
click at [660, 323] on div at bounding box center [662, 325] width 5 height 5
type input "**"
type input "****"
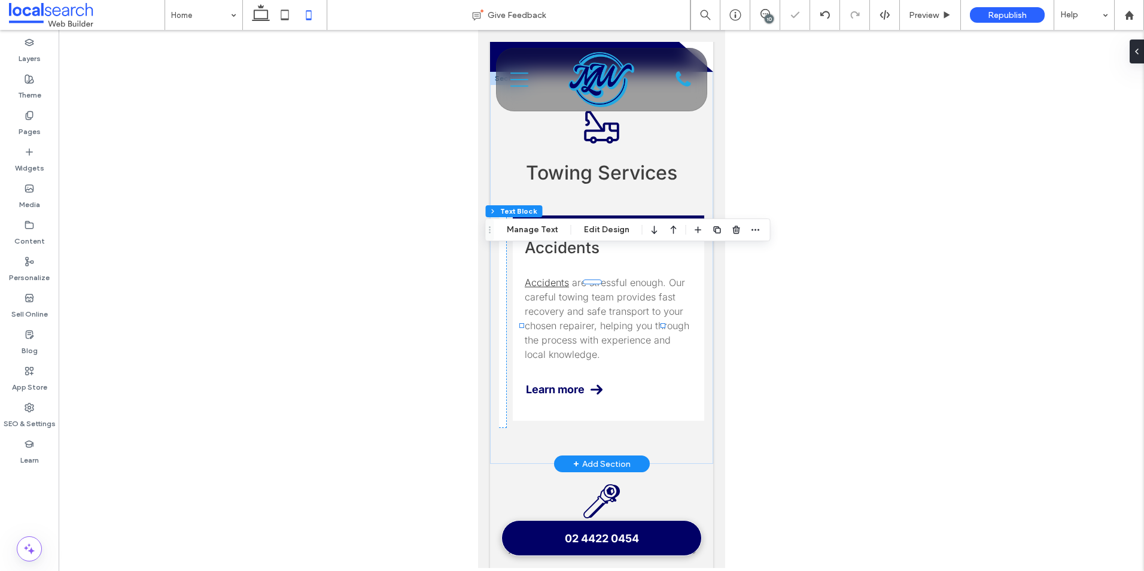
scroll to position [0, 784]
click at [611, 276] on span "are stressful enough. Our careful towing team provides fast recovery and safe t…" at bounding box center [606, 318] width 165 height 84
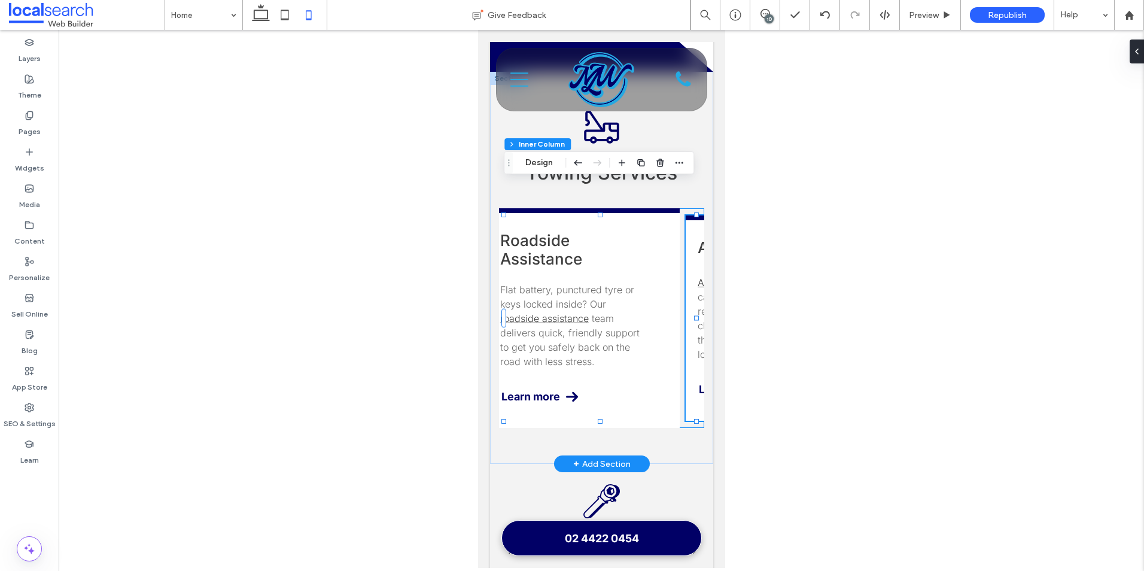
scroll to position [0, 586]
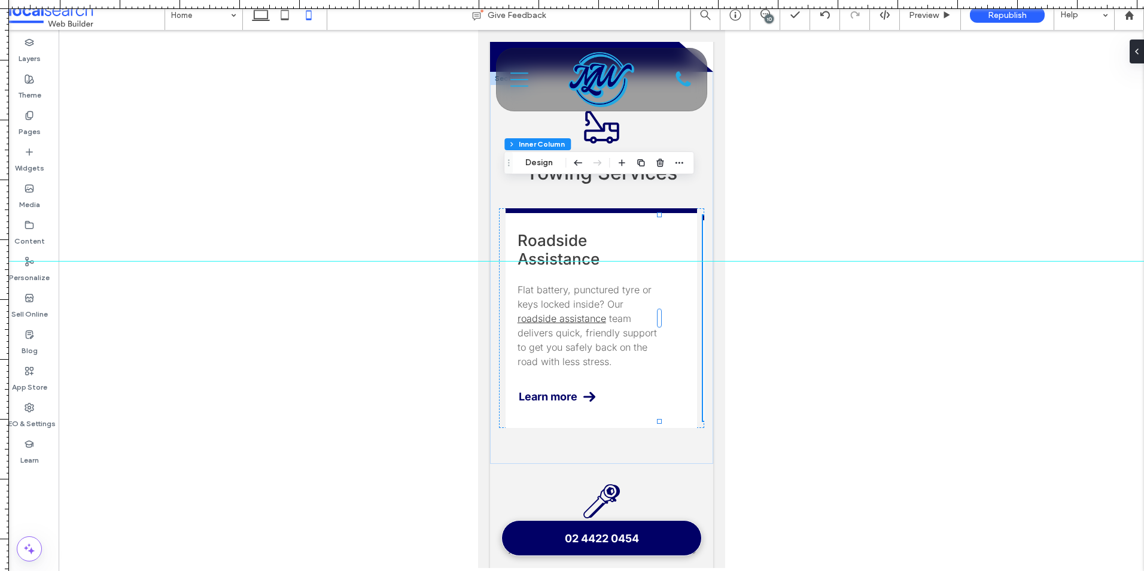
drag, startPoint x: 702, startPoint y: 2, endPoint x: 575, endPoint y: 261, distance: 288.5
click at [575, 570] on div at bounding box center [572, 571] width 1144 height 0
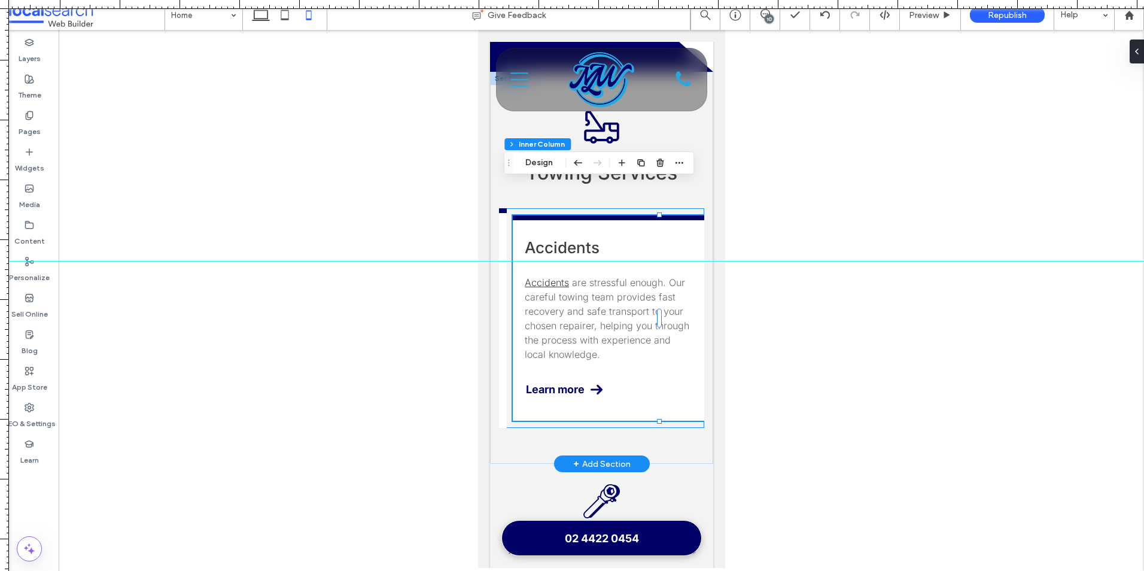
drag, startPoint x: 628, startPoint y: 400, endPoint x: 1205, endPoint y: 416, distance: 577.6
click at [600, 283] on span "are stressful enough. Our careful towing team provides fast recovery and safe t…" at bounding box center [606, 318] width 165 height 84
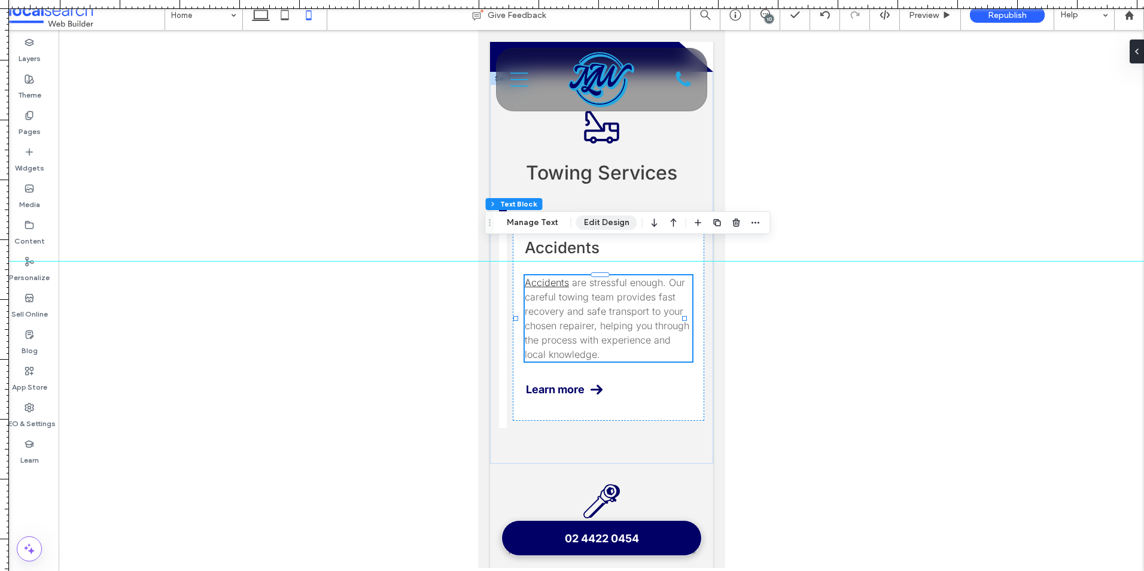
click at [595, 223] on button "Edit Design" at bounding box center [606, 222] width 61 height 14
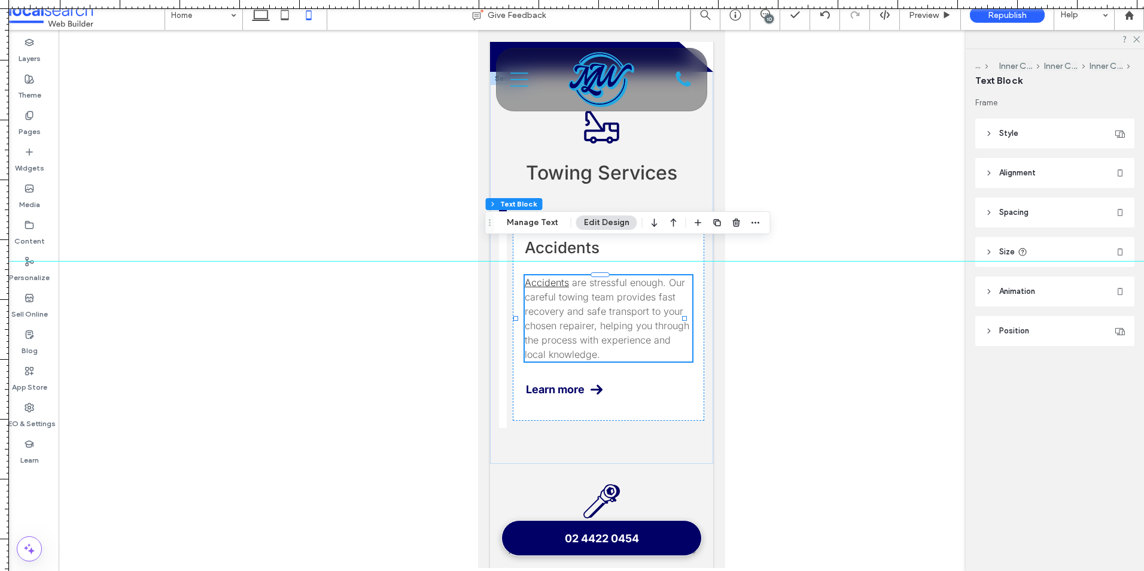
click at [1030, 220] on header "Spacing" at bounding box center [1054, 212] width 159 height 30
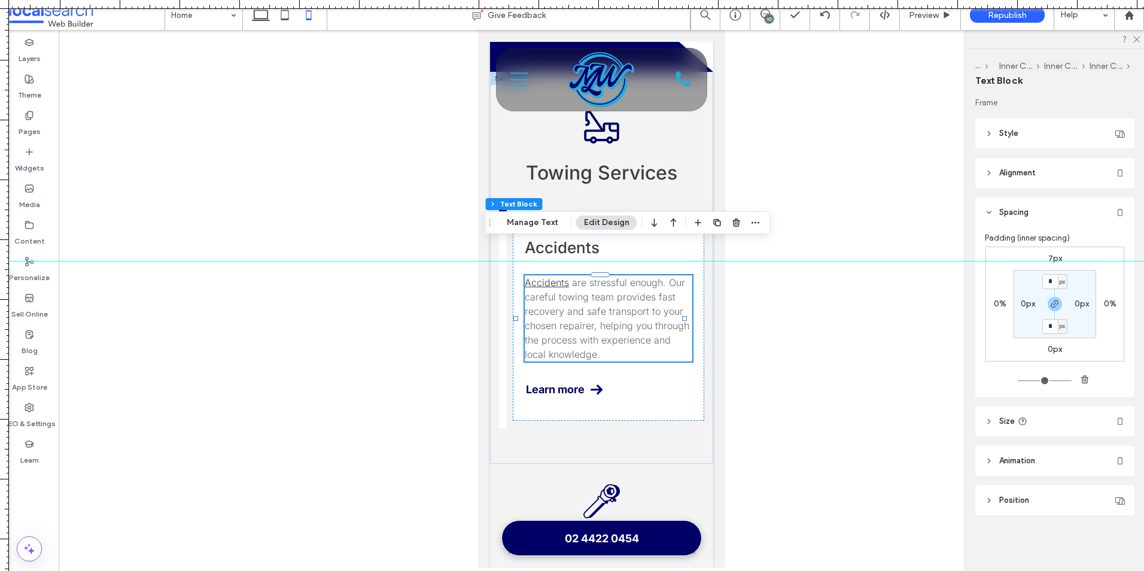
click at [1052, 258] on div at bounding box center [572, 261] width 1144 height 10
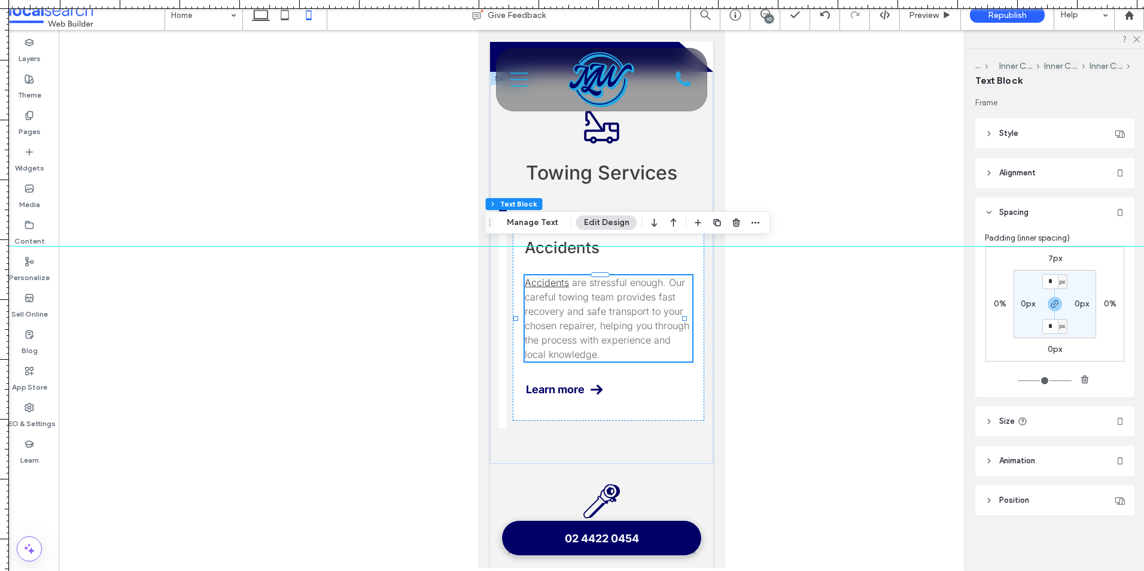
drag, startPoint x: 1051, startPoint y: 258, endPoint x: 1051, endPoint y: 246, distance: 12.6
click at [1051, 246] on div at bounding box center [572, 246] width 1144 height 10
click at [1049, 258] on label "7px" at bounding box center [1055, 258] width 14 height 10
type input "*"
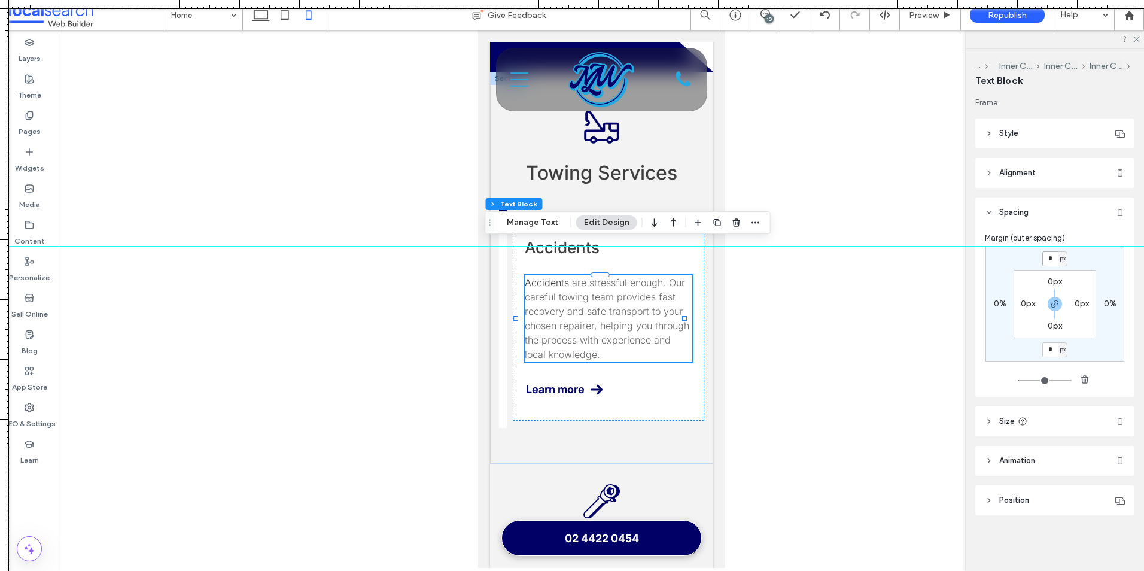
click at [1049, 258] on input "*" at bounding box center [1050, 258] width 16 height 15
click at [1054, 303] on icon "button" at bounding box center [1055, 304] width 10 height 10
click at [1049, 258] on input "*" at bounding box center [1050, 258] width 16 height 15
type input "**"
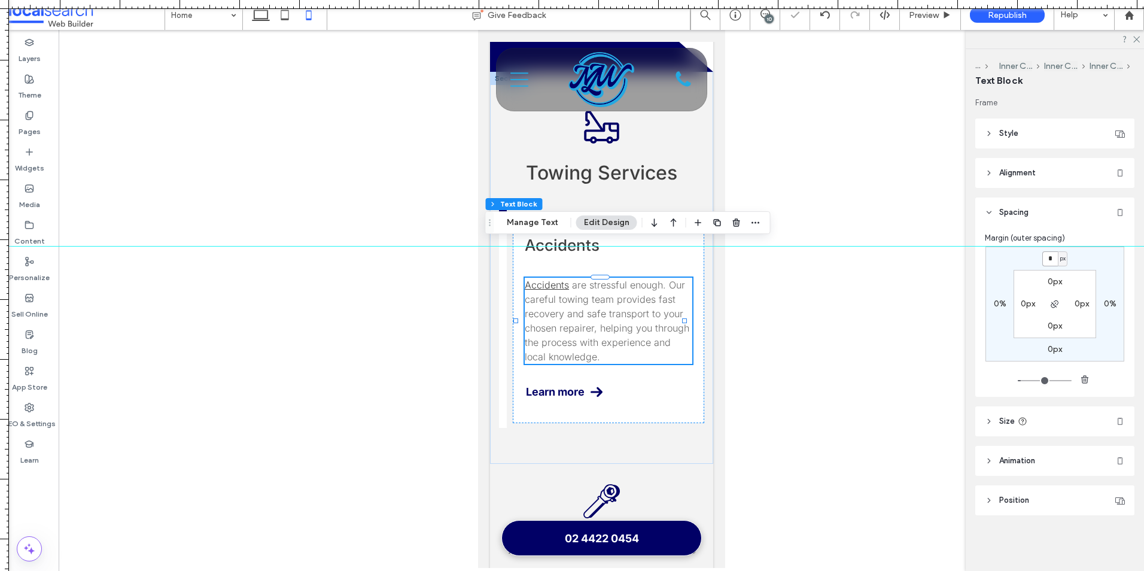
type input "*"
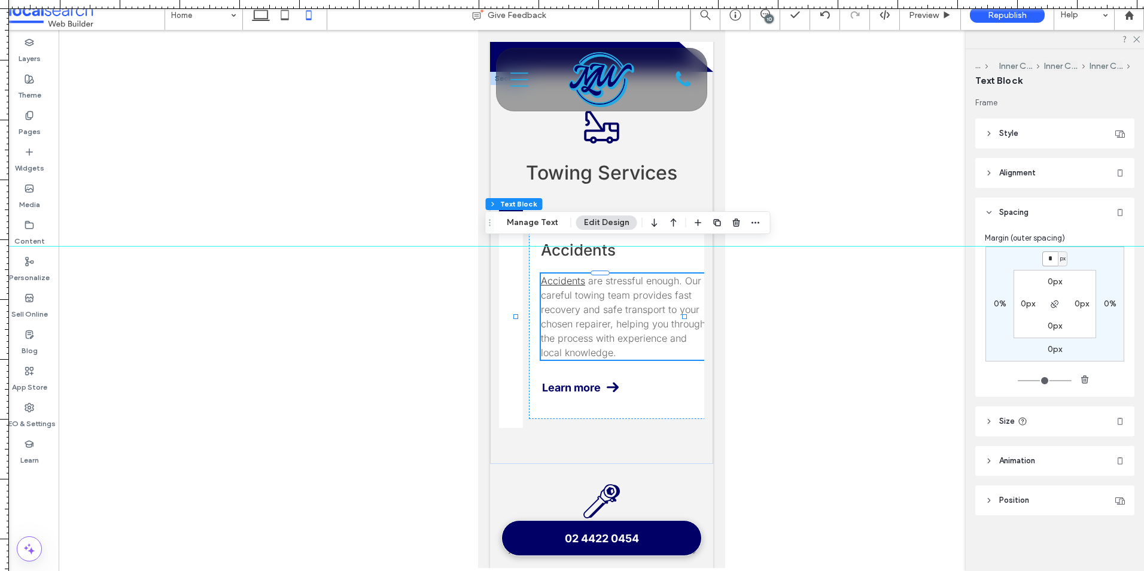
scroll to position [0, 778]
click at [1052, 257] on input "*" at bounding box center [1050, 258] width 16 height 15
type input "**"
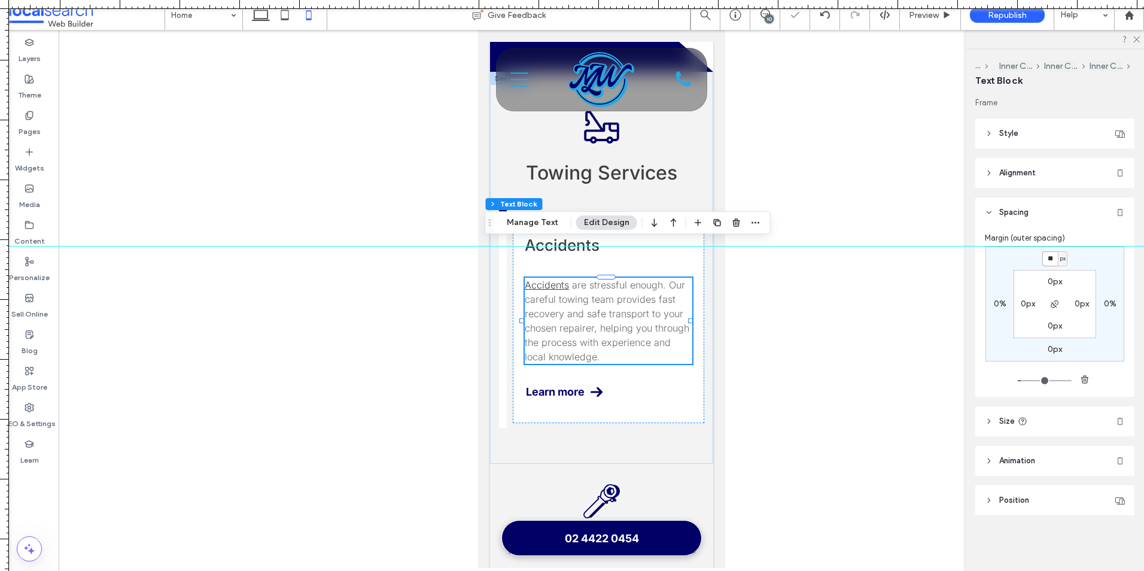
type input "**"
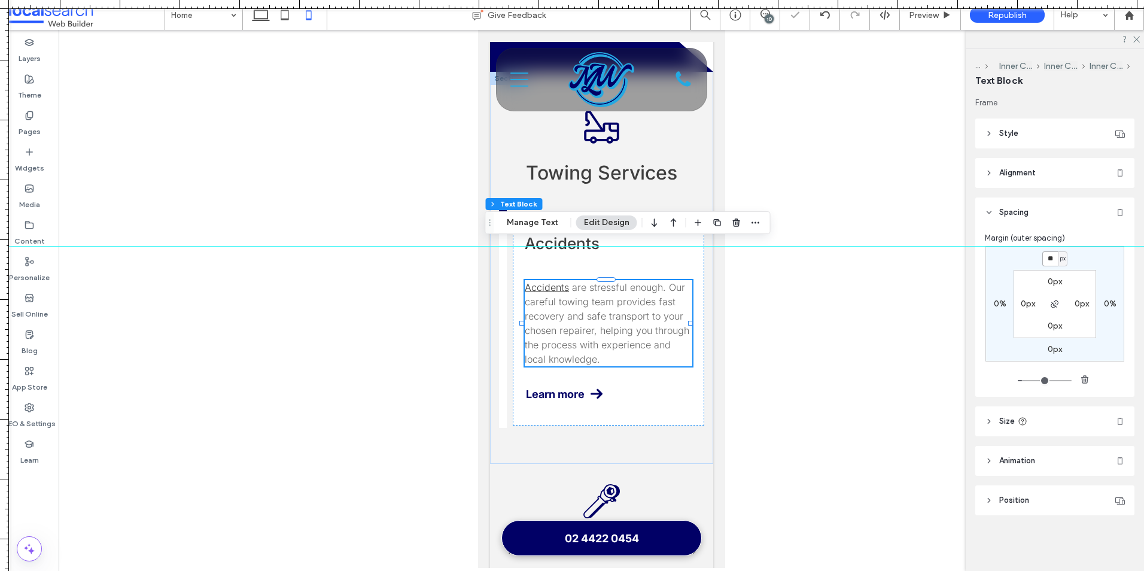
type input "**"
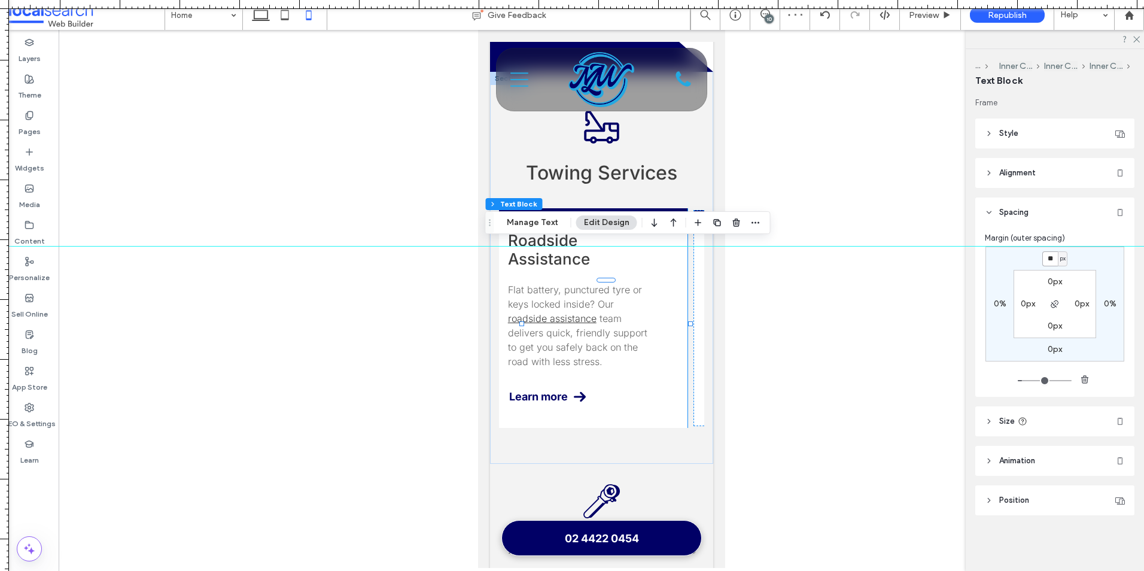
scroll to position [0, 586]
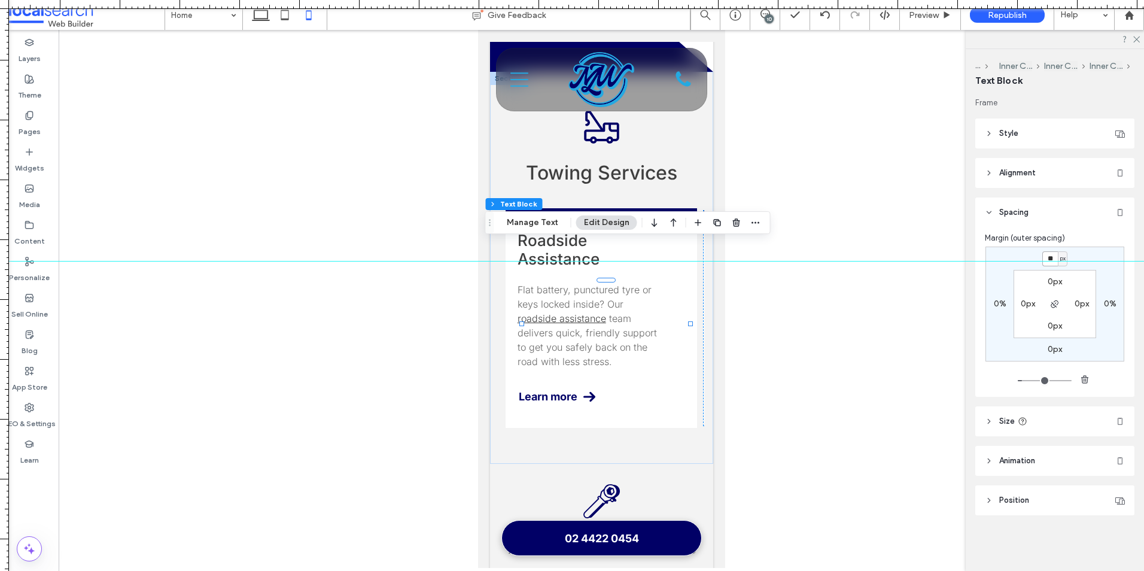
drag, startPoint x: 581, startPoint y: 246, endPoint x: 562, endPoint y: 261, distance: 24.3
click at [562, 261] on div at bounding box center [572, 261] width 1144 height 1
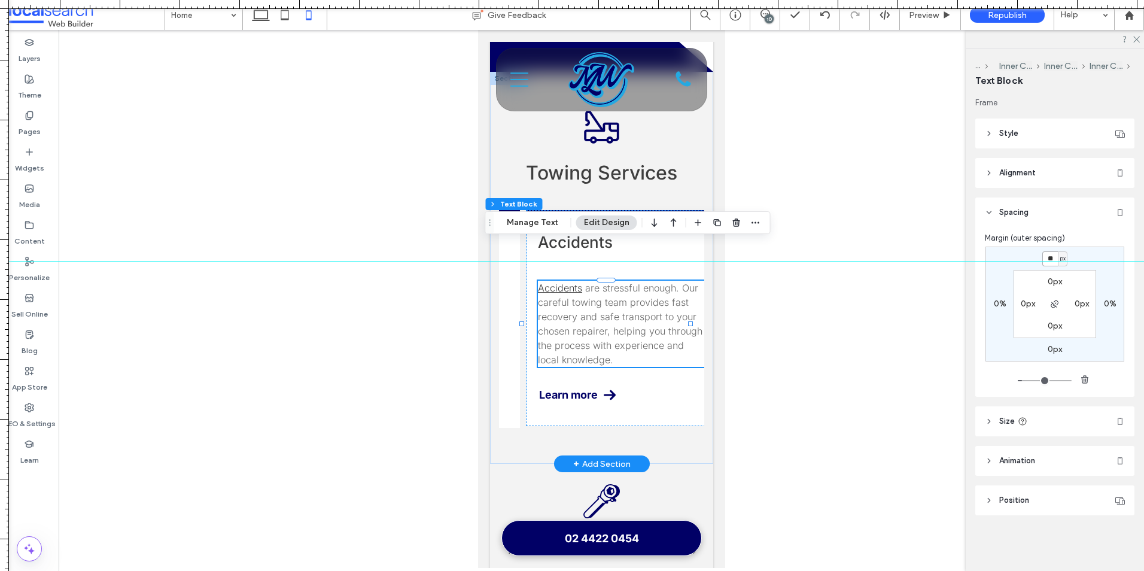
scroll to position [0, 784]
drag, startPoint x: 634, startPoint y: 398, endPoint x: 1345, endPoint y: 339, distance: 713.3
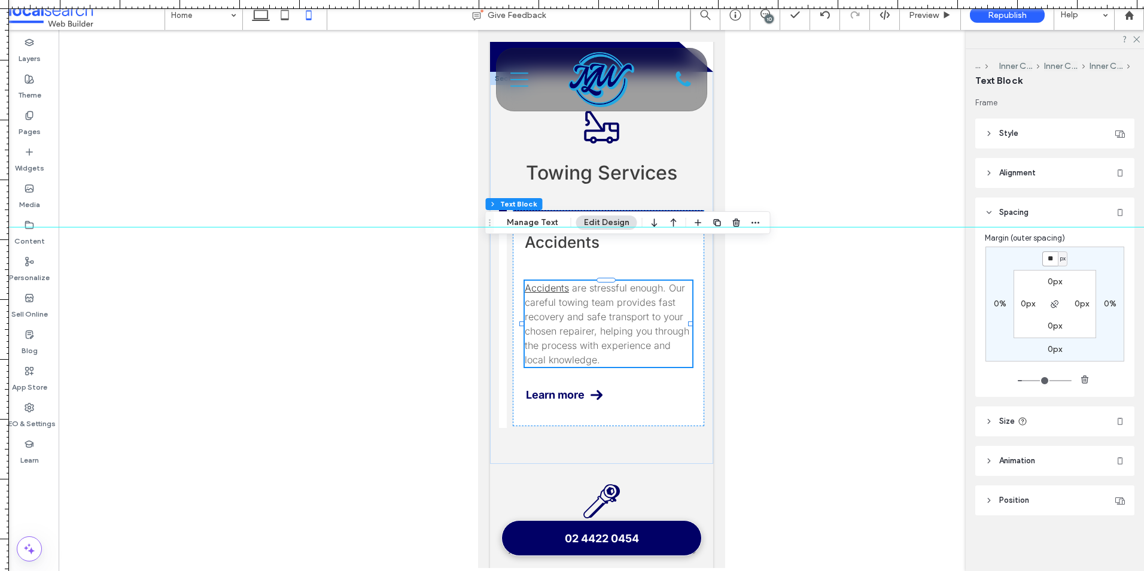
drag, startPoint x: 966, startPoint y: 227, endPoint x: 970, endPoint y: 180, distance: 47.5
click at [969, 222] on div at bounding box center [572, 227] width 1144 height 10
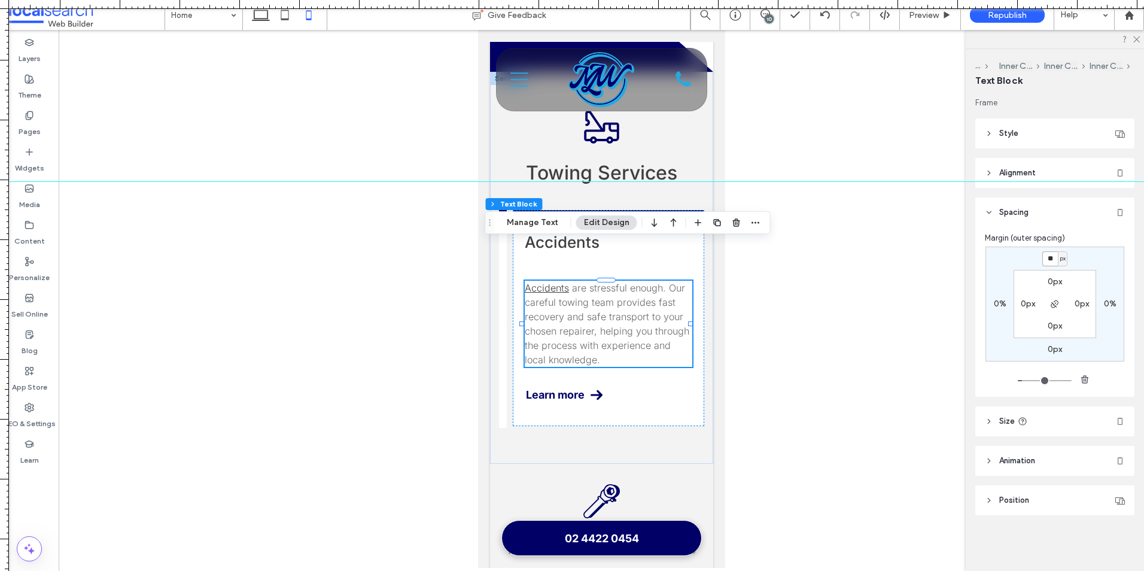
click at [1051, 261] on input "**" at bounding box center [1050, 258] width 16 height 15
type input "**"
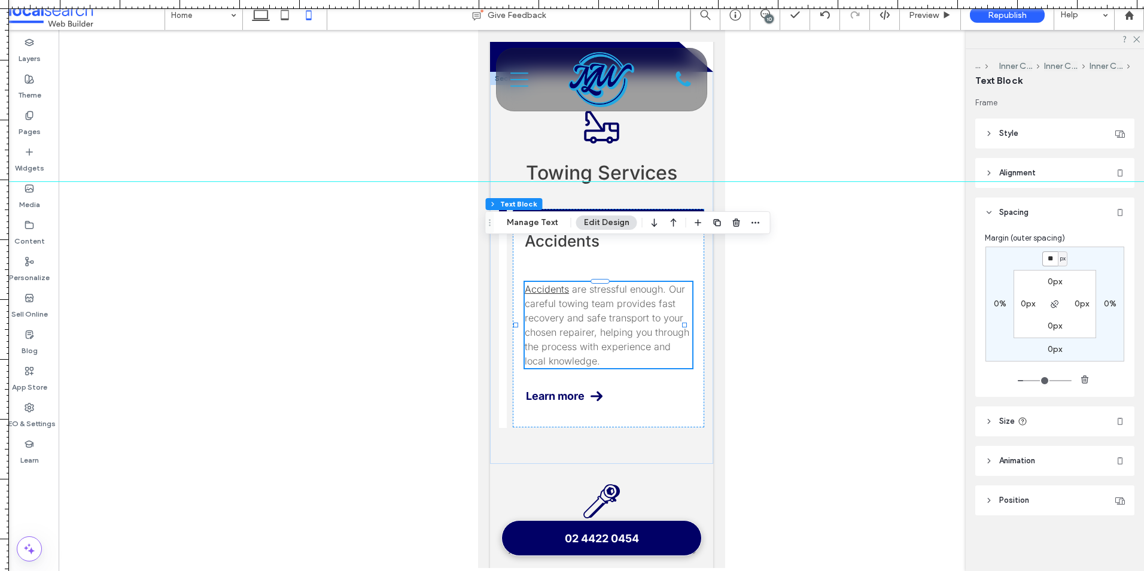
click at [1052, 261] on input "**" at bounding box center [1050, 258] width 16 height 15
type input "**"
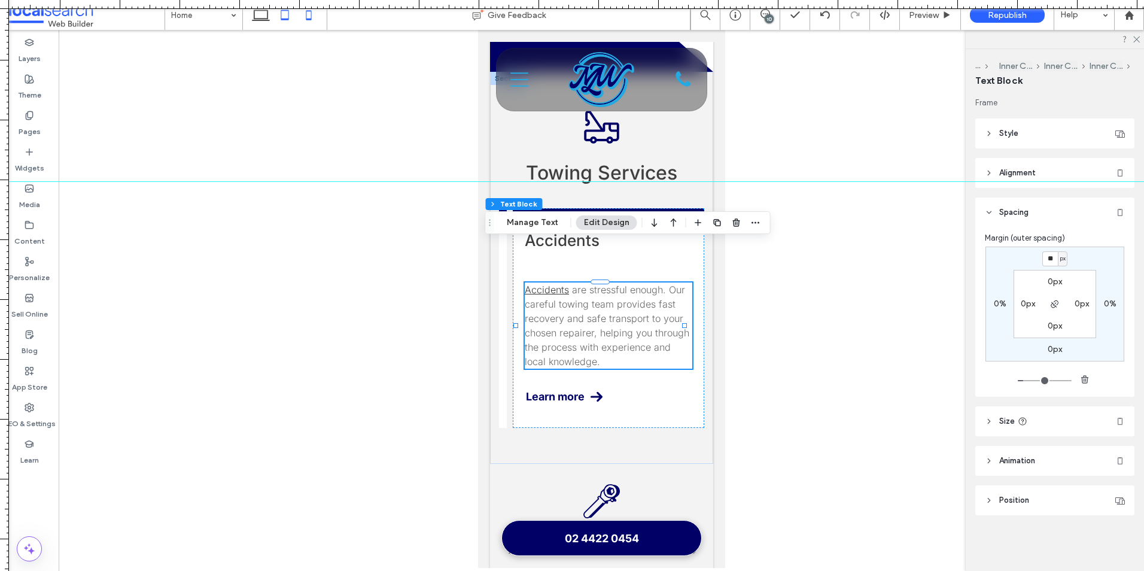
click at [288, 20] on icon at bounding box center [285, 15] width 24 height 24
type input "*"
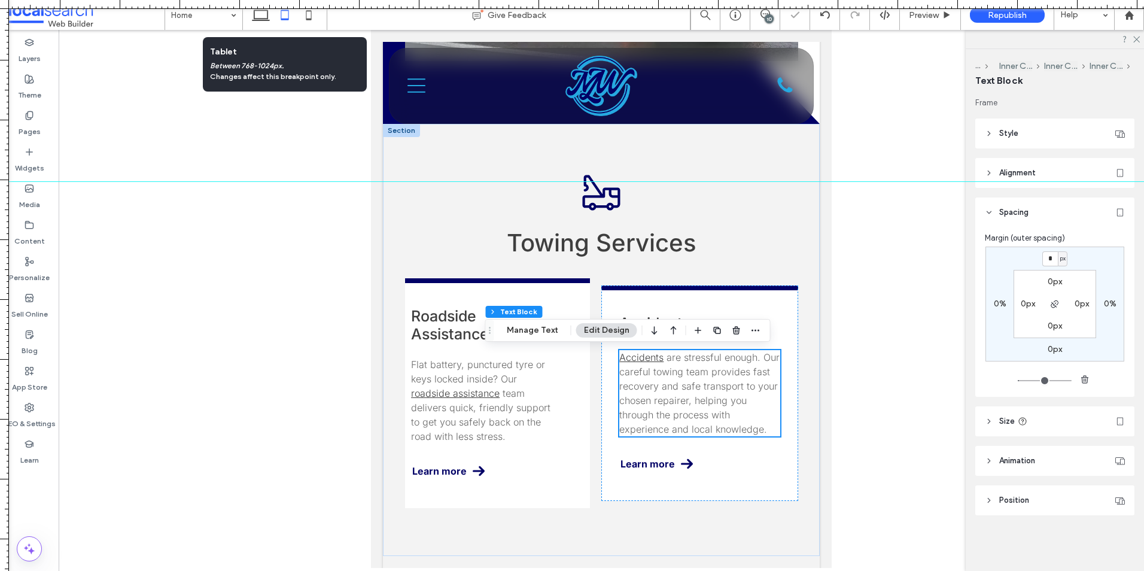
scroll to position [0, 623]
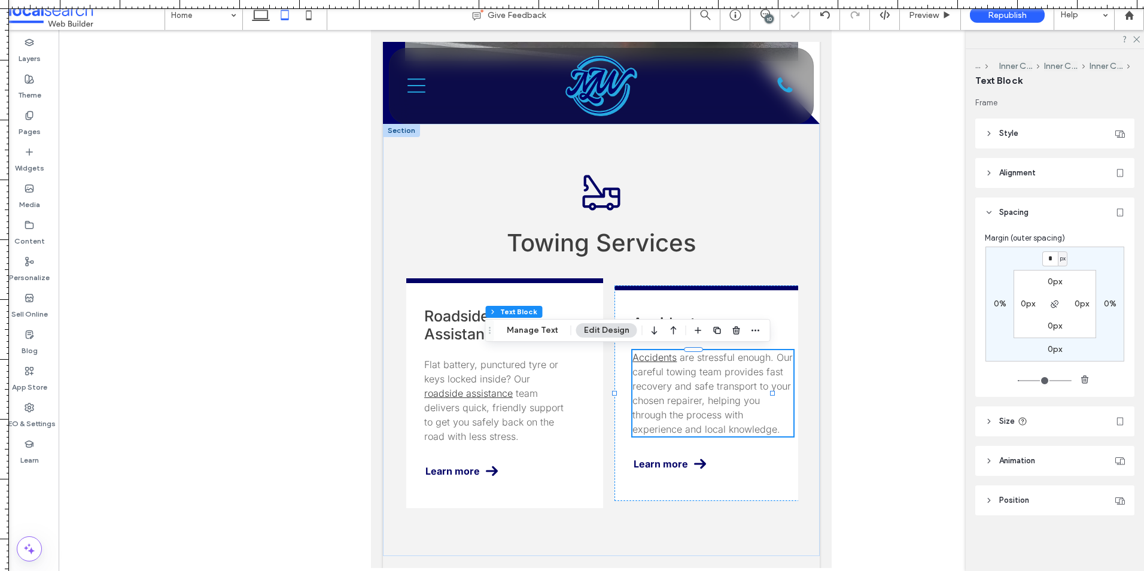
drag, startPoint x: 376, startPoint y: 186, endPoint x: 381, endPoint y: -44, distance: 230.4
click at [381, 0] on html ".wqwq-1{fill:#231f20;} .cls-1q, .cls-2q { fill-rule: evenodd; } .cls-2q { fill:…" at bounding box center [572, 285] width 1144 height 571
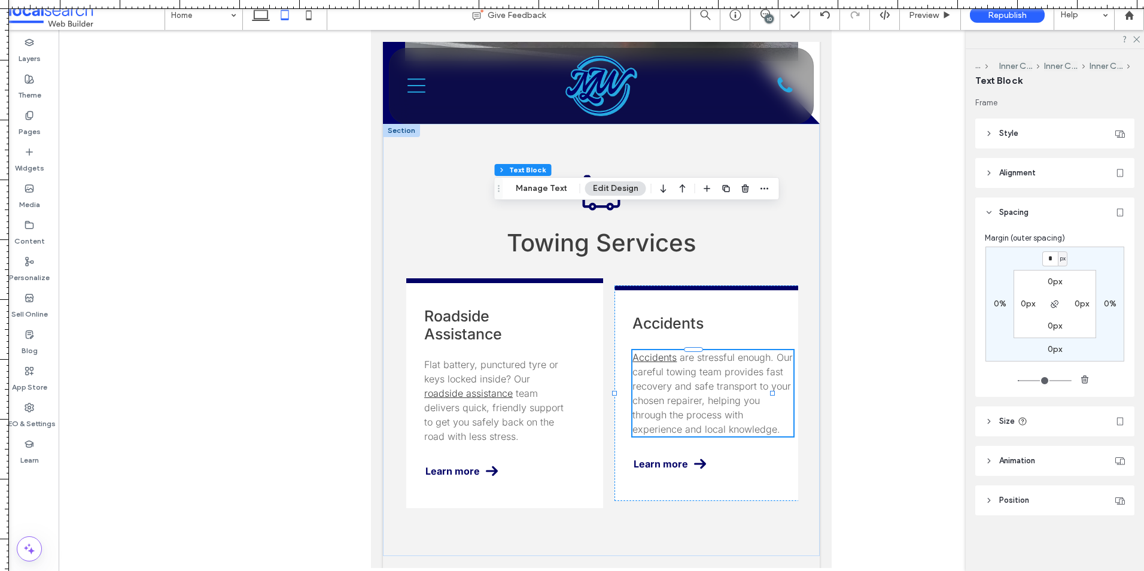
drag, startPoint x: 487, startPoint y: 328, endPoint x: 496, endPoint y: 186, distance: 142.1
click at [496, 186] on icon "Drag" at bounding box center [499, 188] width 10 height 8
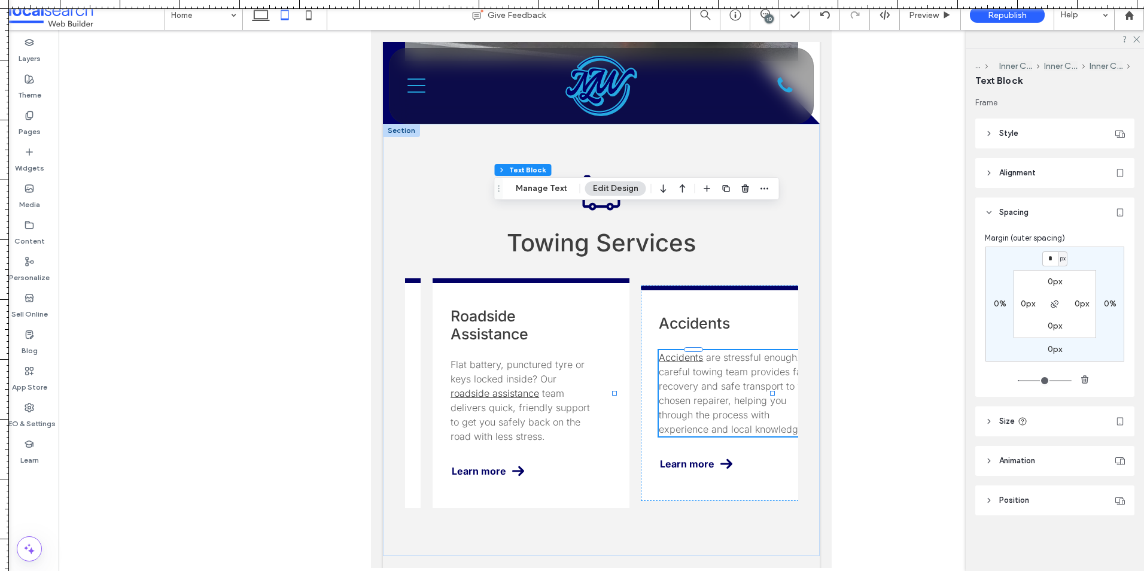
scroll to position [0, 600]
click at [1052, 258] on input "*" at bounding box center [1050, 258] width 16 height 15
type input "**"
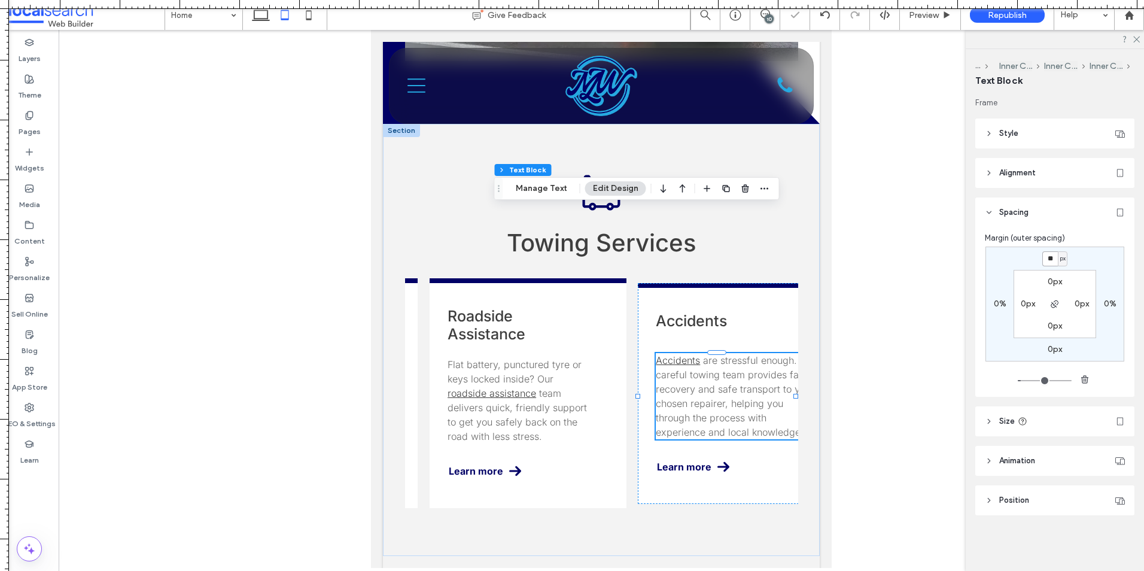
type input "**"
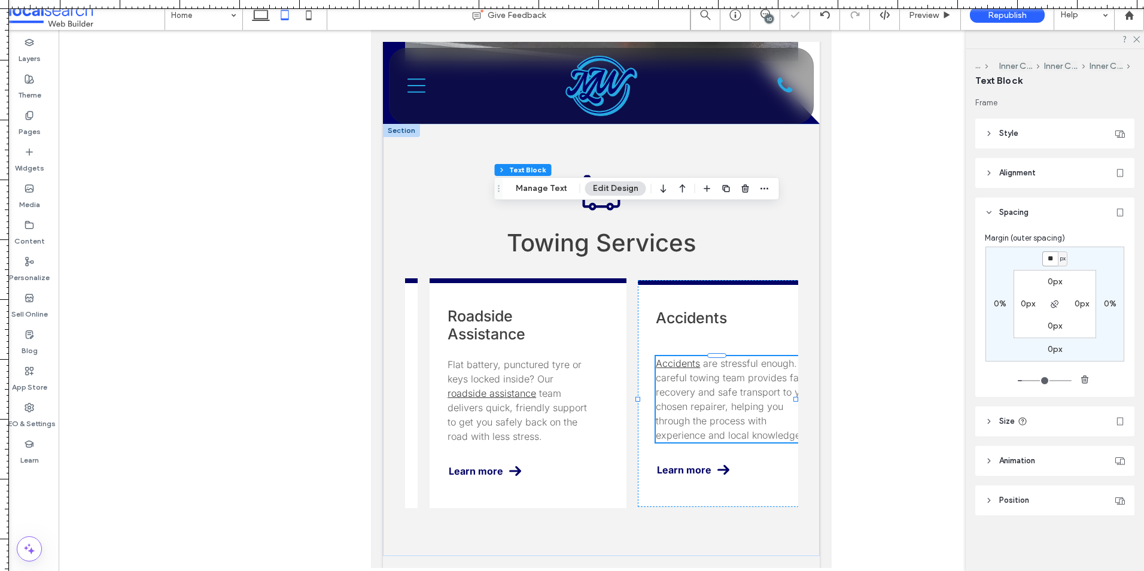
type input "**"
type input "***"
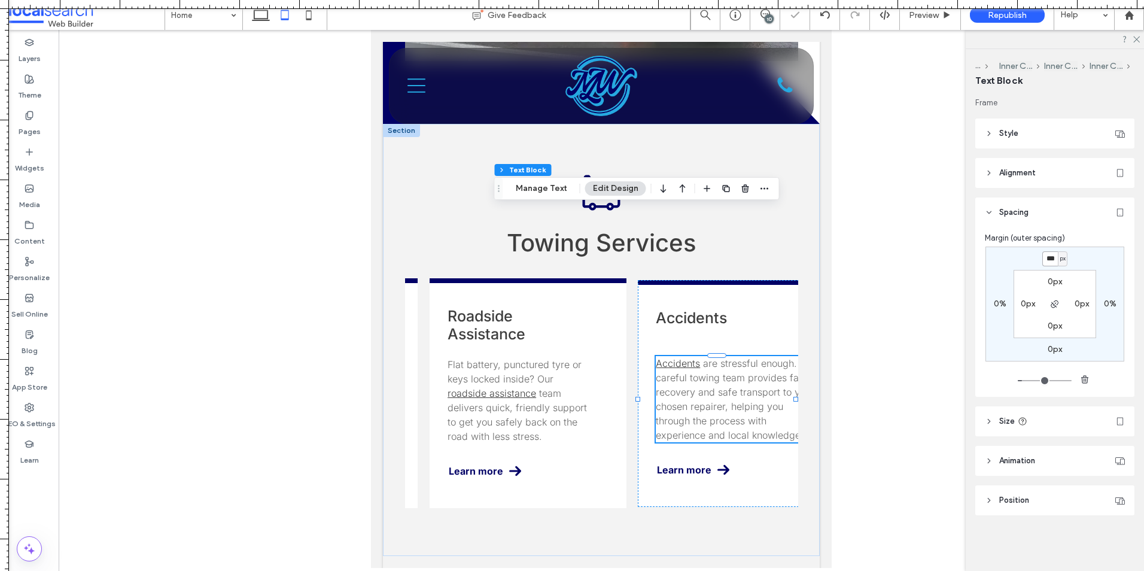
type input "***"
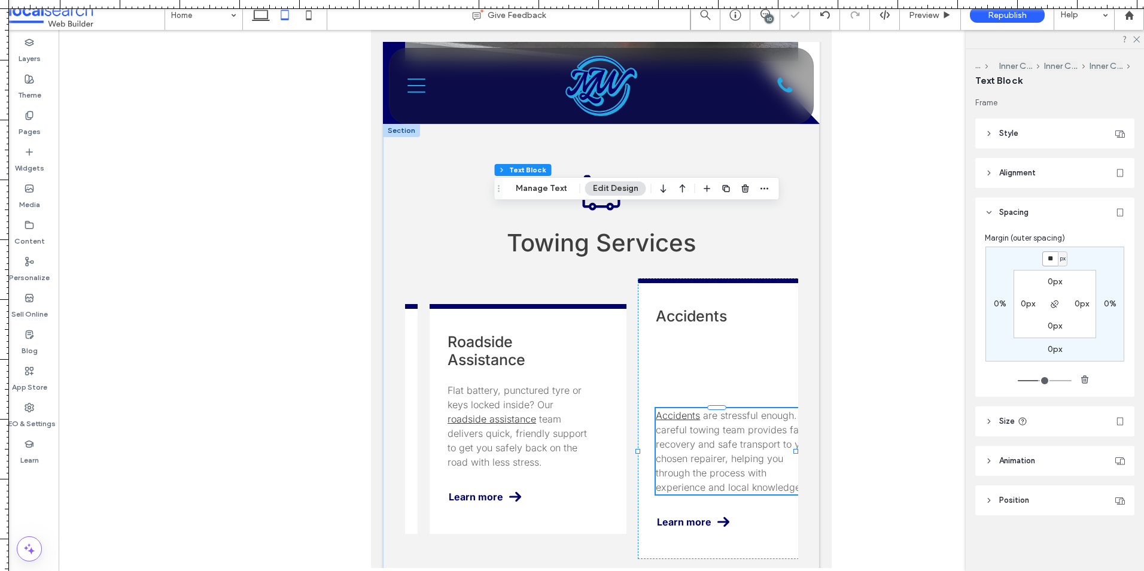
type input "**"
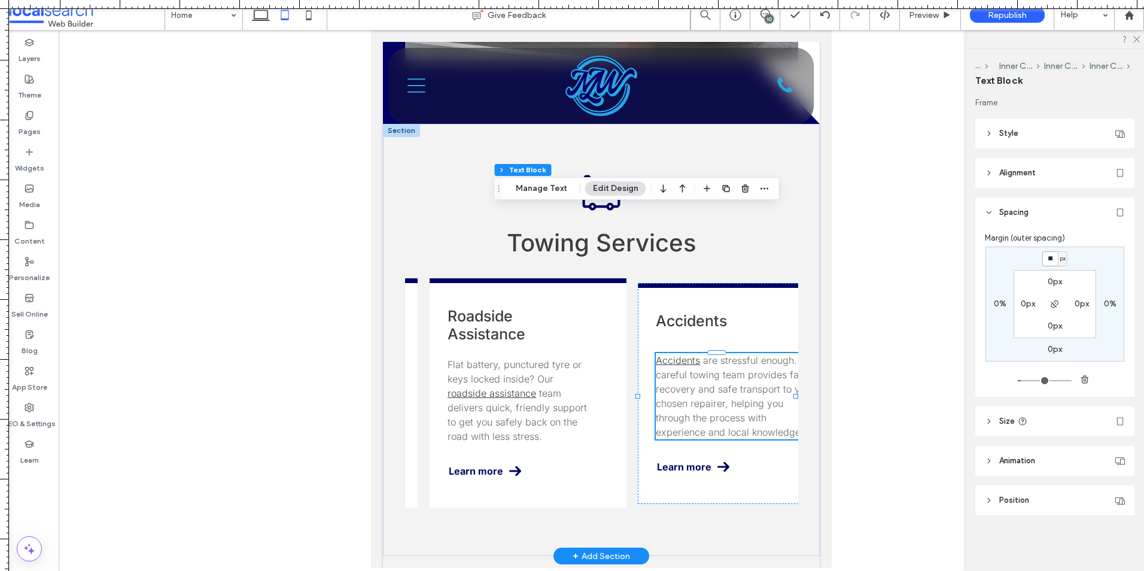
scroll to position [0, 0]
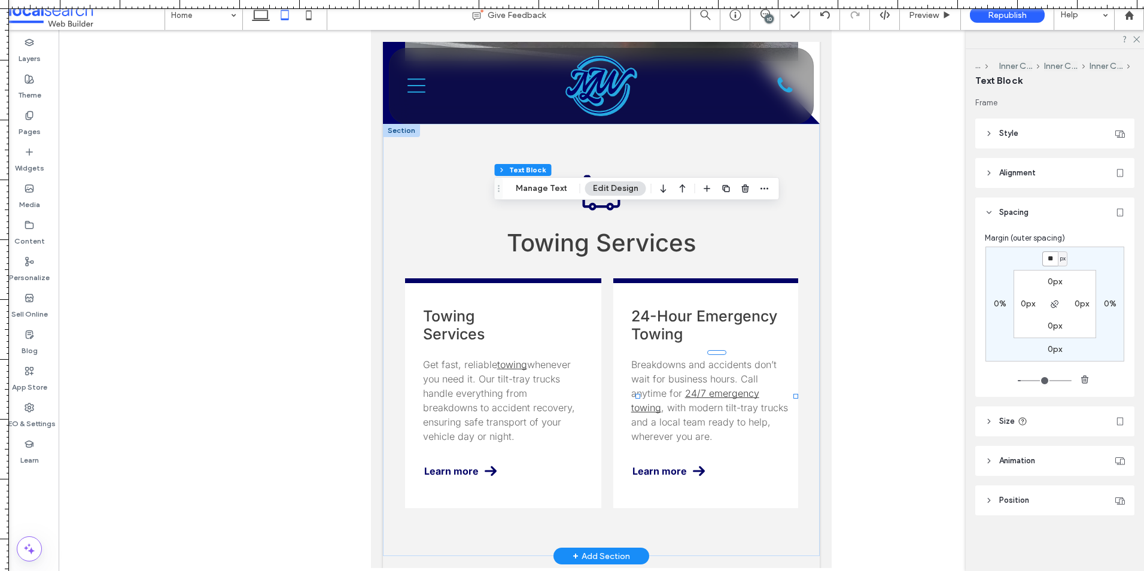
drag, startPoint x: 682, startPoint y: 513, endPoint x: 729, endPoint y: 471, distance: 62.7
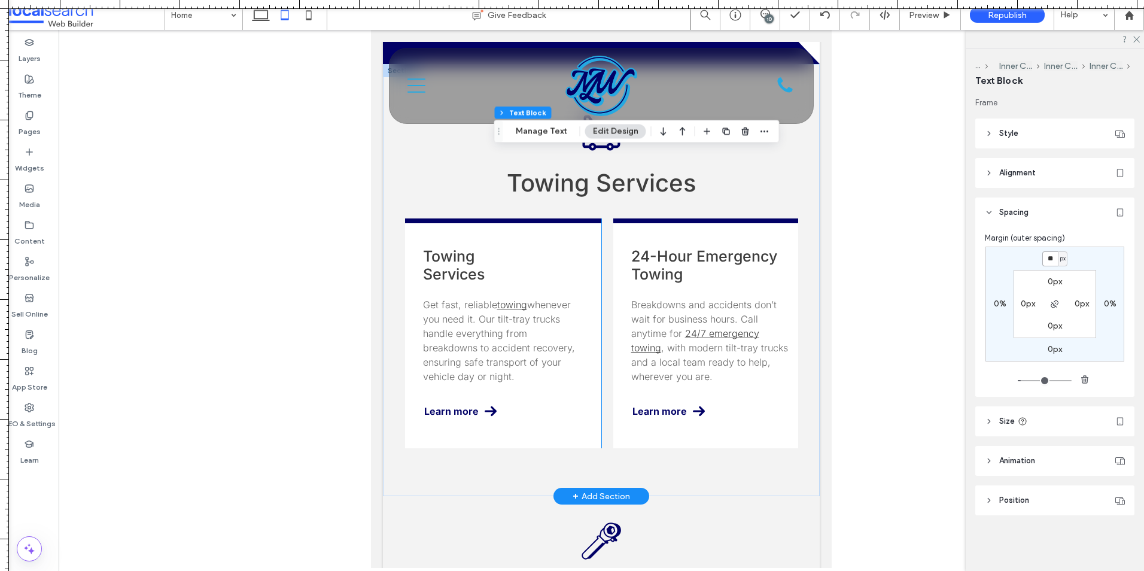
click at [519, 324] on span "whenever you need it. Our tilt-tray trucks handle everything from breakdowns to…" at bounding box center [499, 341] width 152 height 84
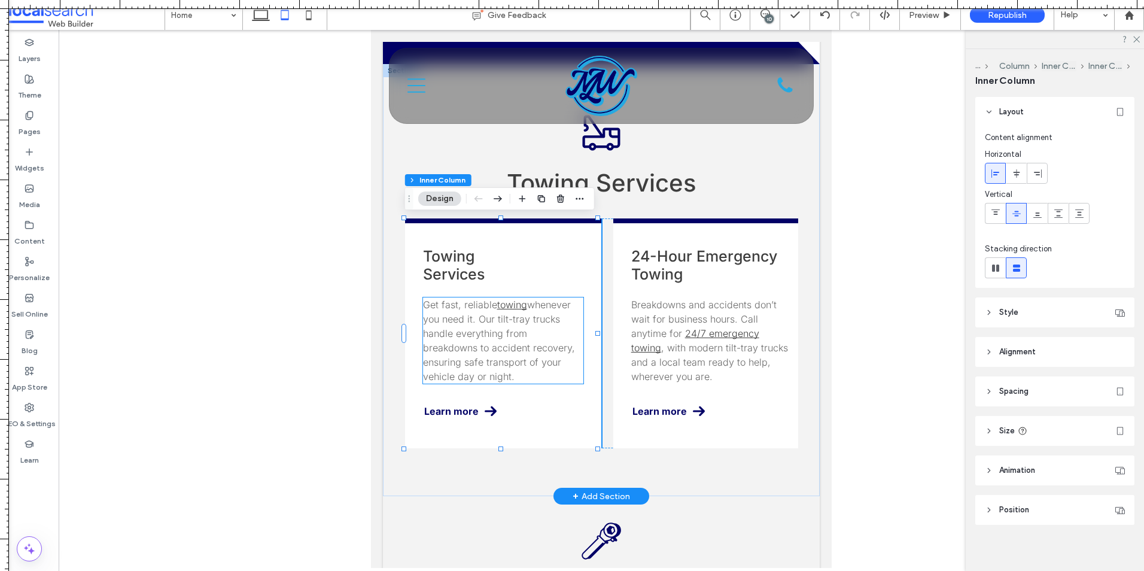
click at [544, 328] on p "Get fast, reliable towing whenever you need it. Our tilt-tray trucks handle eve…" at bounding box center [503, 340] width 161 height 86
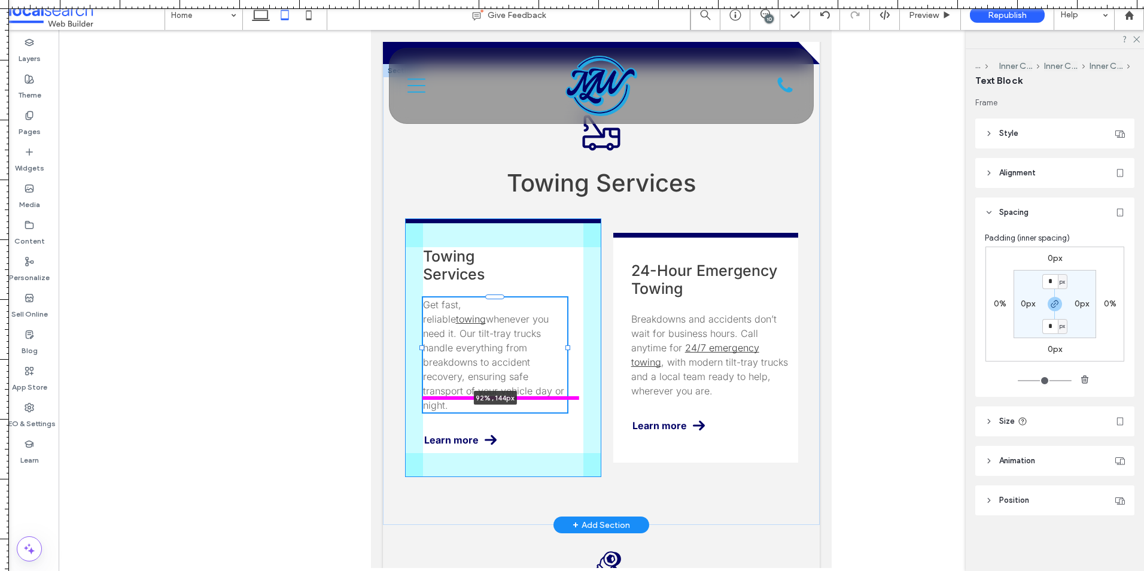
drag, startPoint x: 580, startPoint y: 340, endPoint x: 568, endPoint y: 337, distance: 12.5
click at [568, 337] on div "Towing Truck Icon Towing Services Towing Services Get fast, reliable towing whe…" at bounding box center [601, 294] width 437 height 461
type input "**"
type input "****"
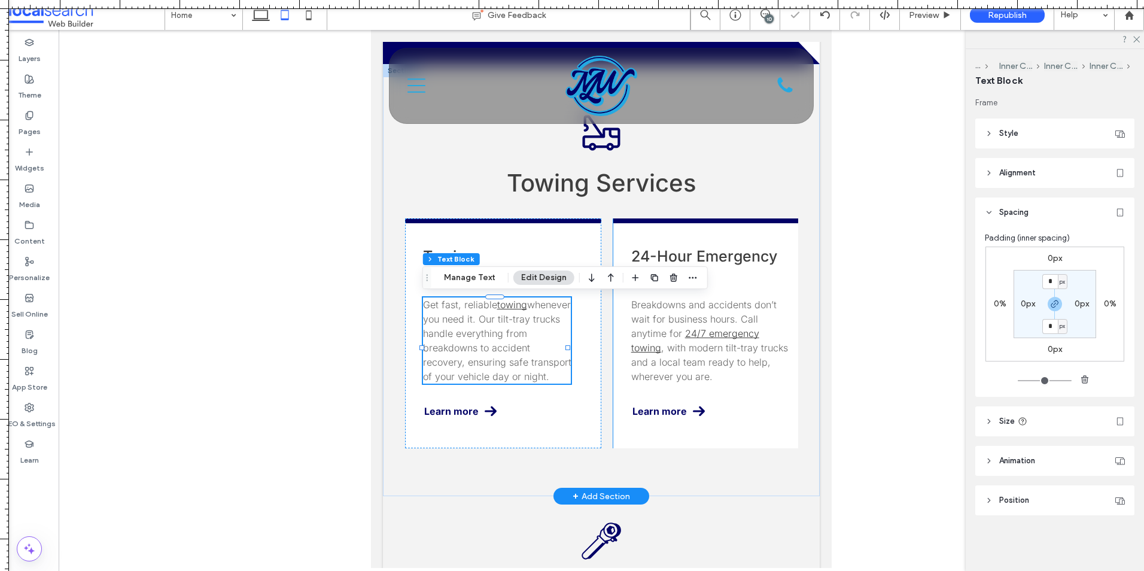
click at [741, 346] on p "Breakdowns and accidents don’t wait for business hours. Call anytime for 24/7 e…" at bounding box center [711, 340] width 161 height 86
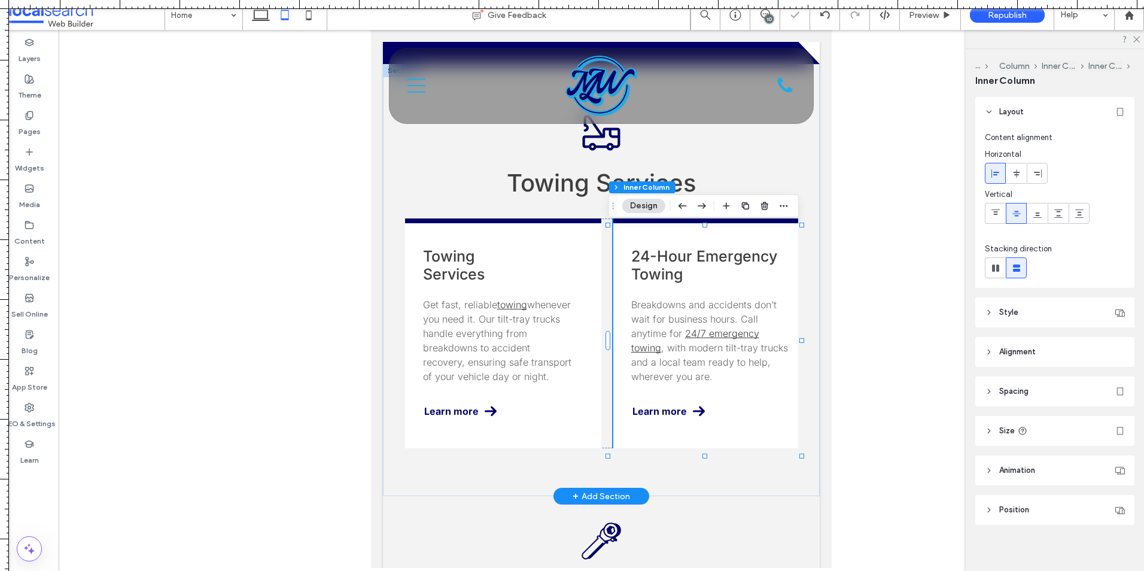
click at [772, 346] on p "Breakdowns and accidents don’t wait for business hours. Call anytime for 24/7 e…" at bounding box center [711, 340] width 161 height 86
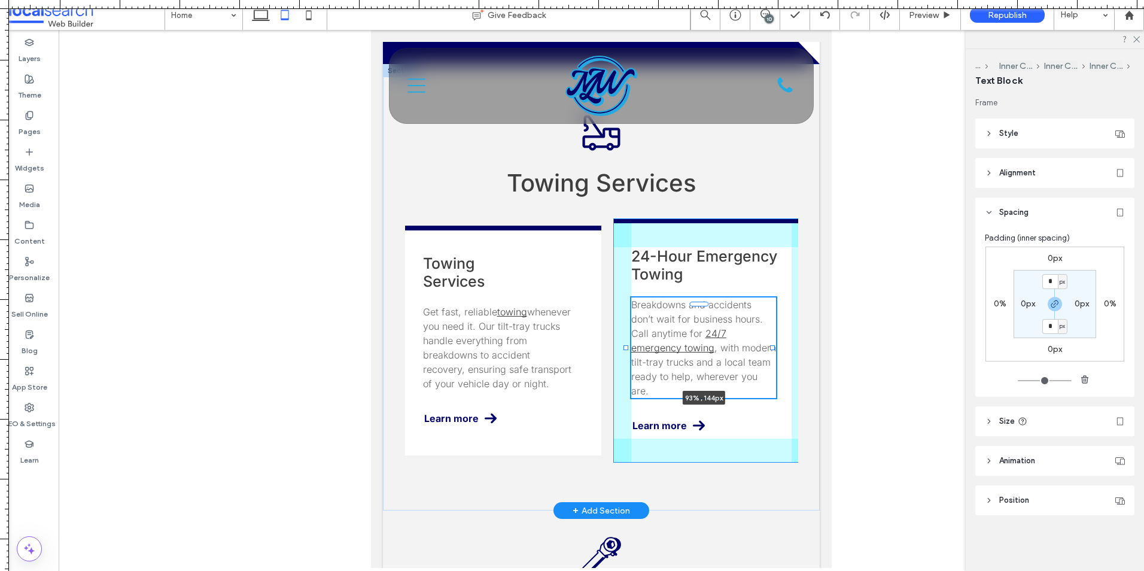
drag, startPoint x: 782, startPoint y: 346, endPoint x: 771, endPoint y: 342, distance: 12.1
click at [771, 342] on div "Towing Truck Icon Towing Services Towing Services Get fast, reliable towing whe…" at bounding box center [601, 287] width 437 height 446
type input "**"
type input "****"
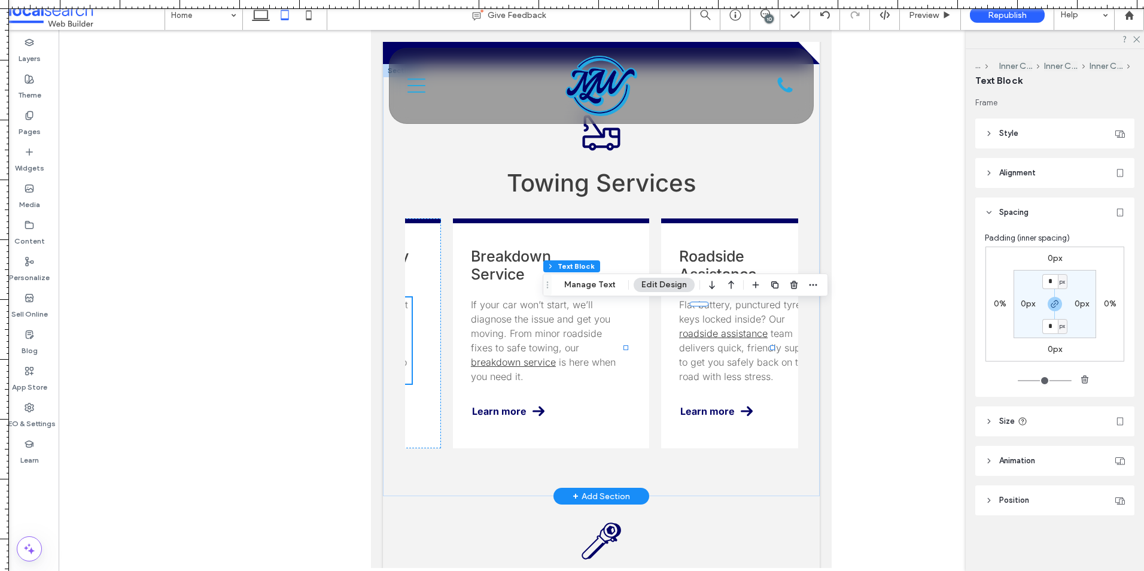
scroll to position [0, 396]
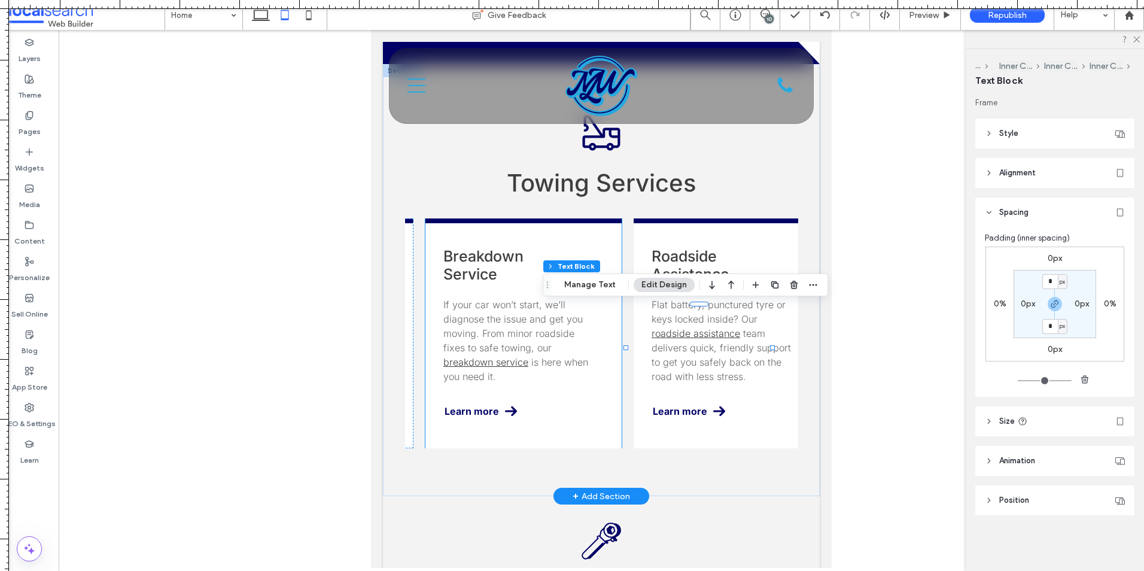
click at [550, 325] on span "If your car won’t start, we’ll diagnose the issue and get you moving. From mino…" at bounding box center [512, 326] width 139 height 55
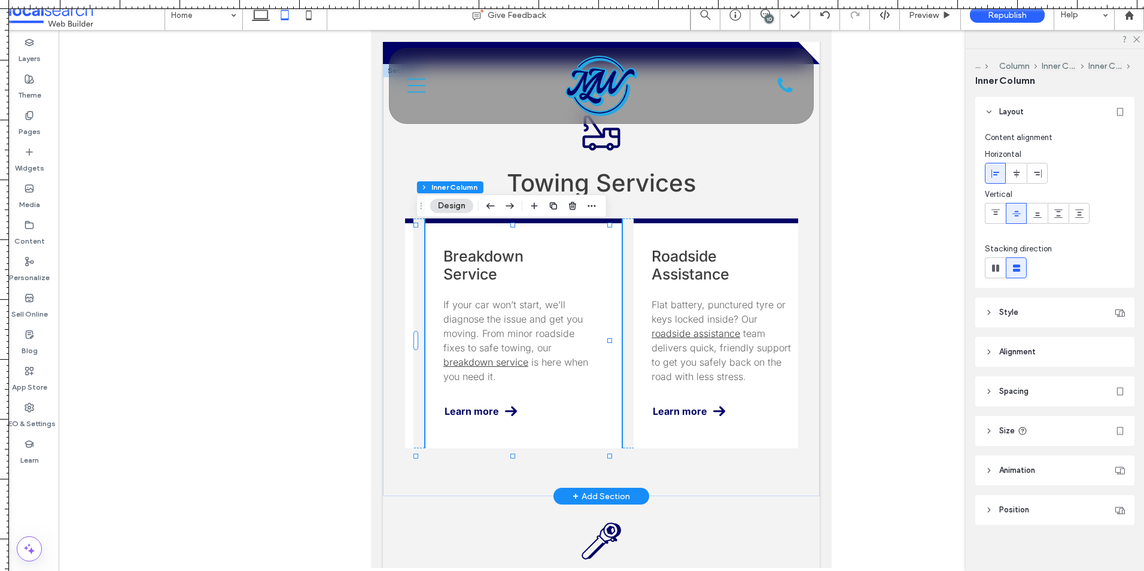
click at [513, 324] on span "If your car won’t start, we’ll diagnose the issue and get you moving. From mino…" at bounding box center [512, 326] width 139 height 55
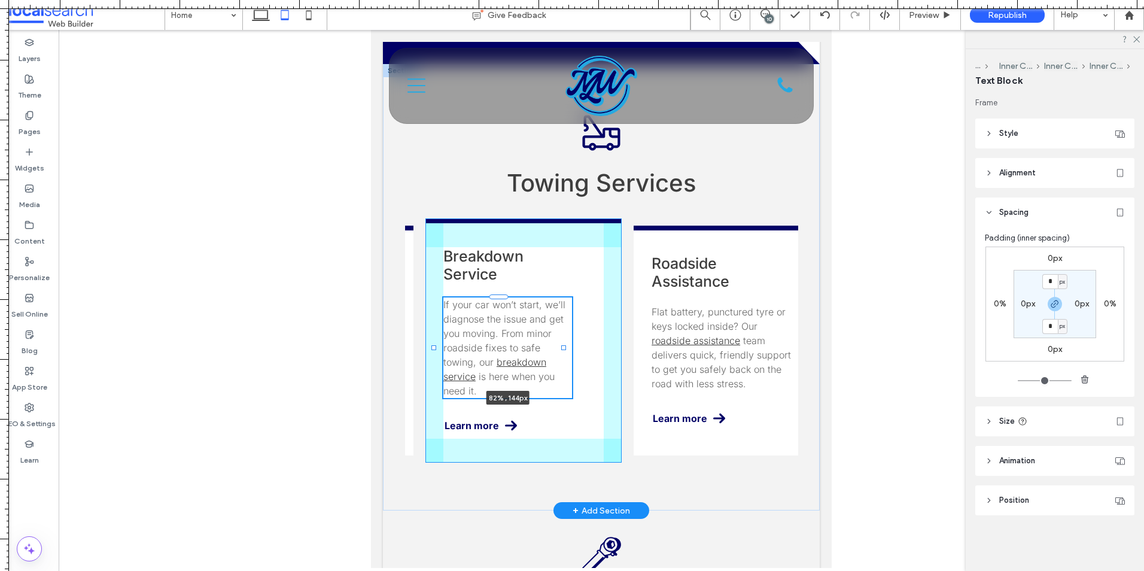
drag, startPoint x: 574, startPoint y: 348, endPoint x: 562, endPoint y: 345, distance: 12.8
click at [562, 345] on div at bounding box center [563, 347] width 5 height 5
type input "**"
type input "****"
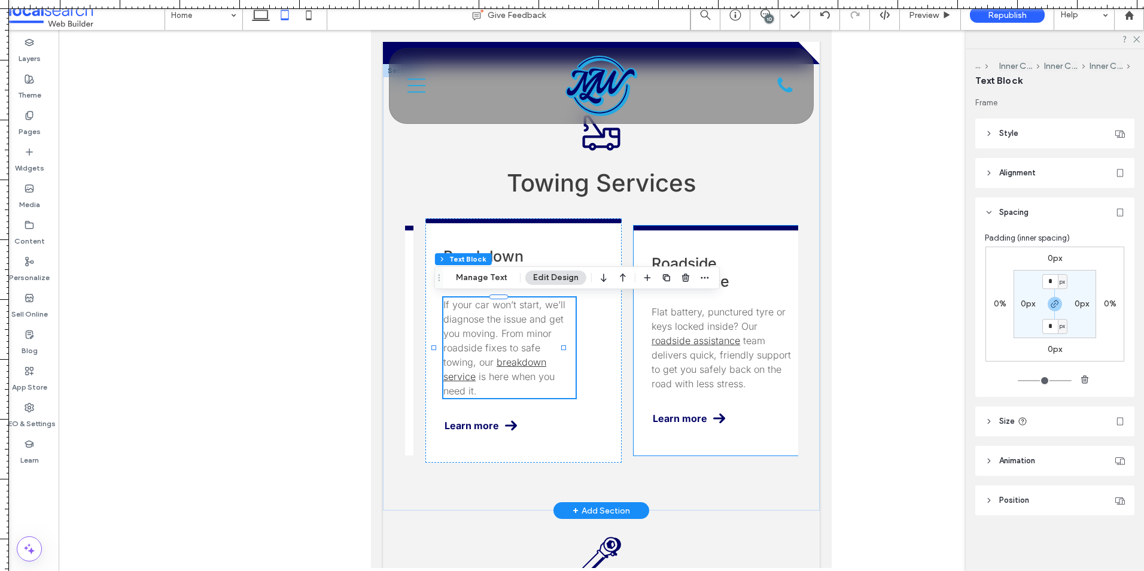
click at [690, 328] on span "Flat battery, punctured tyre or keys locked inside? Our" at bounding box center [719, 319] width 134 height 26
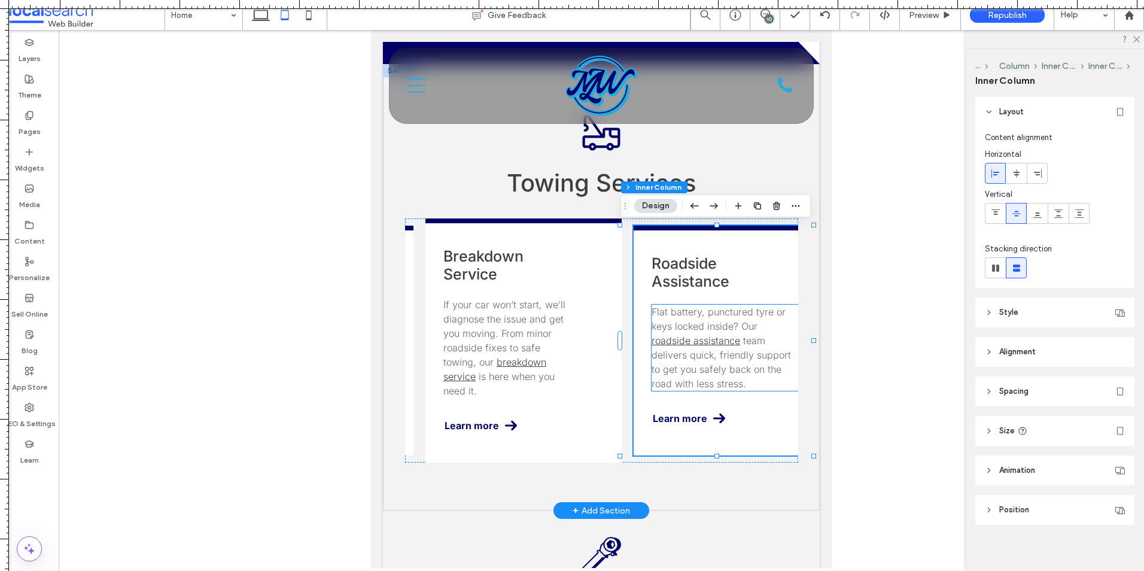
click at [729, 335] on span "team delivers quick, friendly support to get you safely back on the road with l…" at bounding box center [721, 361] width 139 height 55
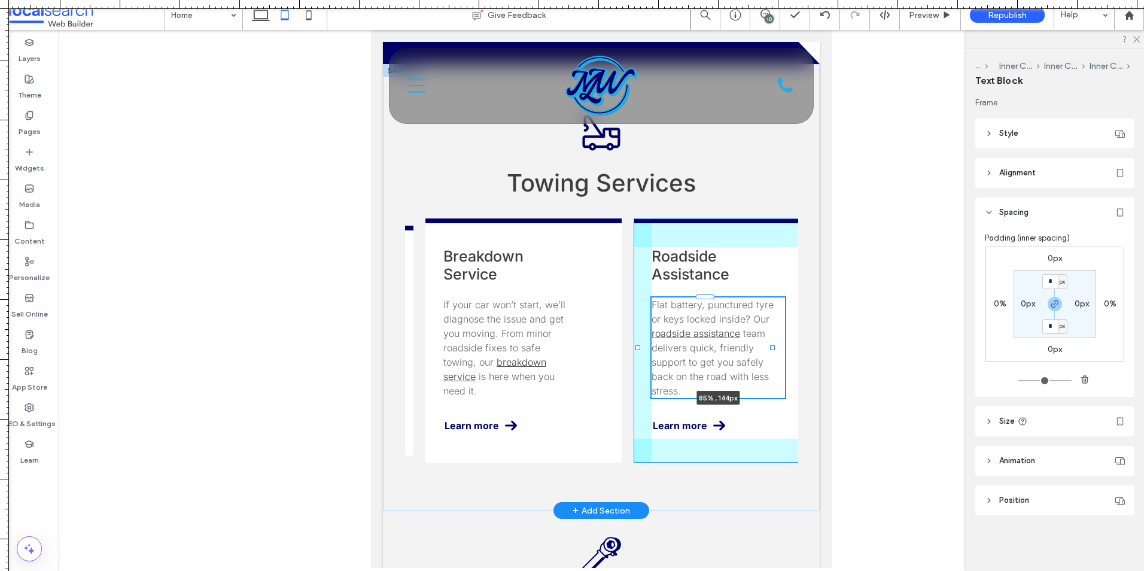
drag, startPoint x: 785, startPoint y: 349, endPoint x: 774, endPoint y: 349, distance: 10.8
click at [774, 349] on div at bounding box center [772, 347] width 5 height 5
type input "**"
type input "****"
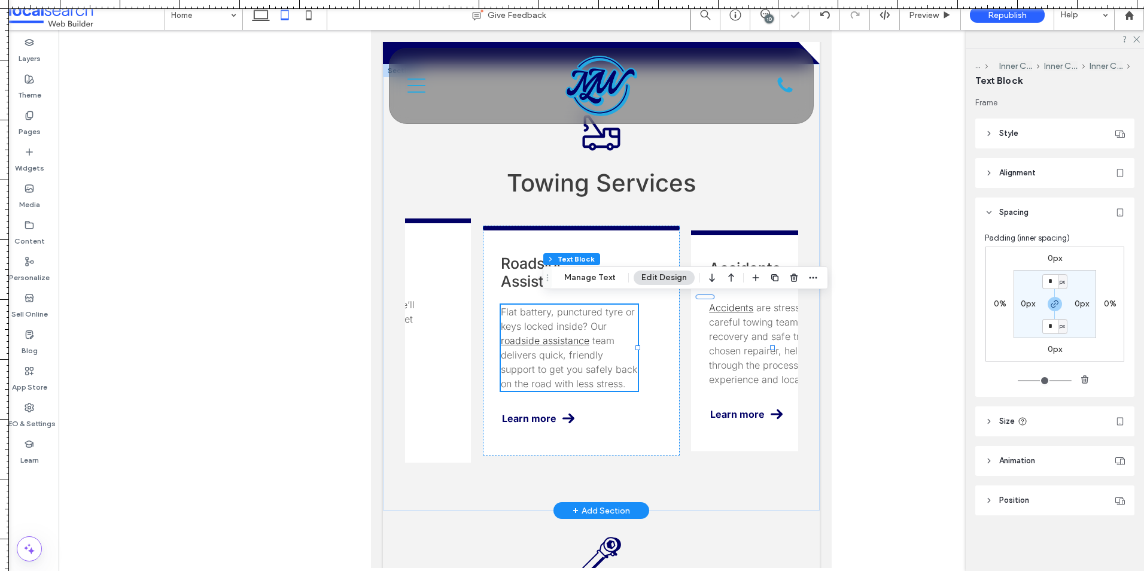
scroll to position [0, 623]
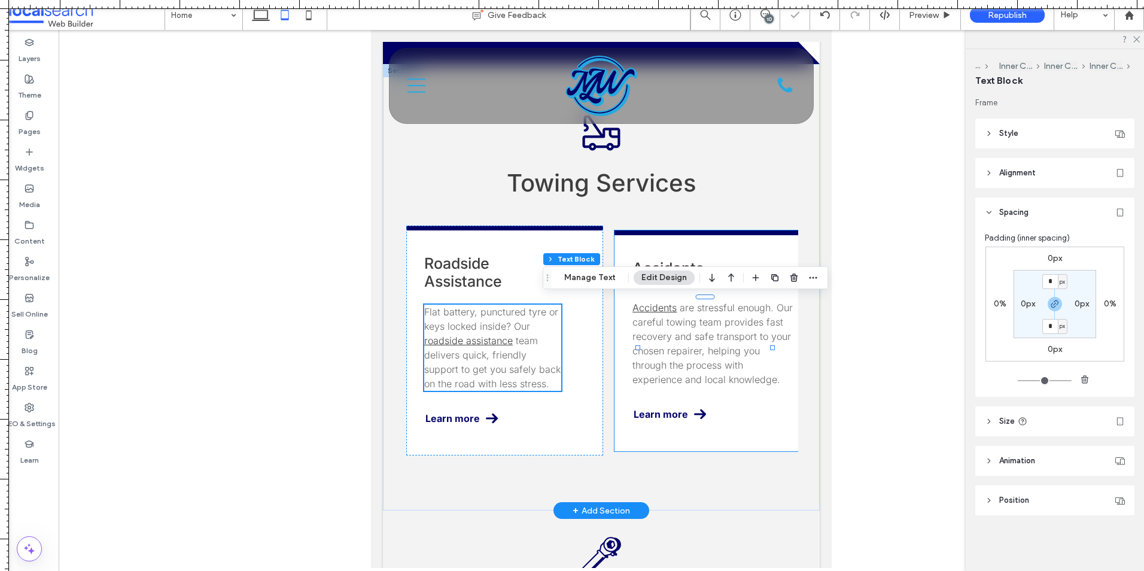
click at [676, 354] on span "are stressful enough. Our careful towing team provides fast recovery and safe t…" at bounding box center [712, 344] width 160 height 84
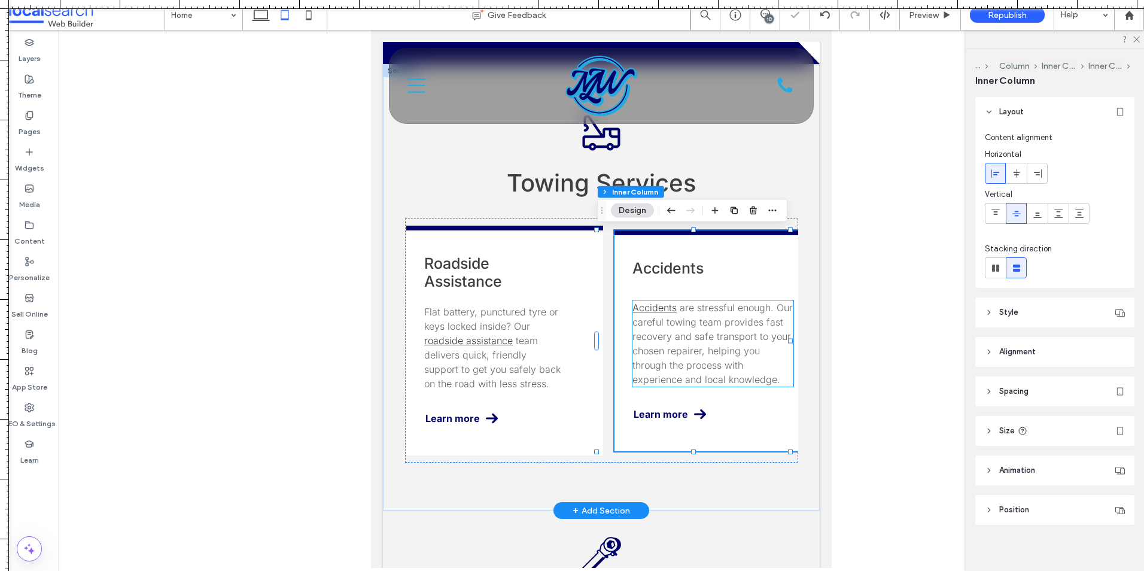
click at [720, 336] on span "are stressful enough. Our careful towing team provides fast recovery and safe t…" at bounding box center [712, 344] width 160 height 84
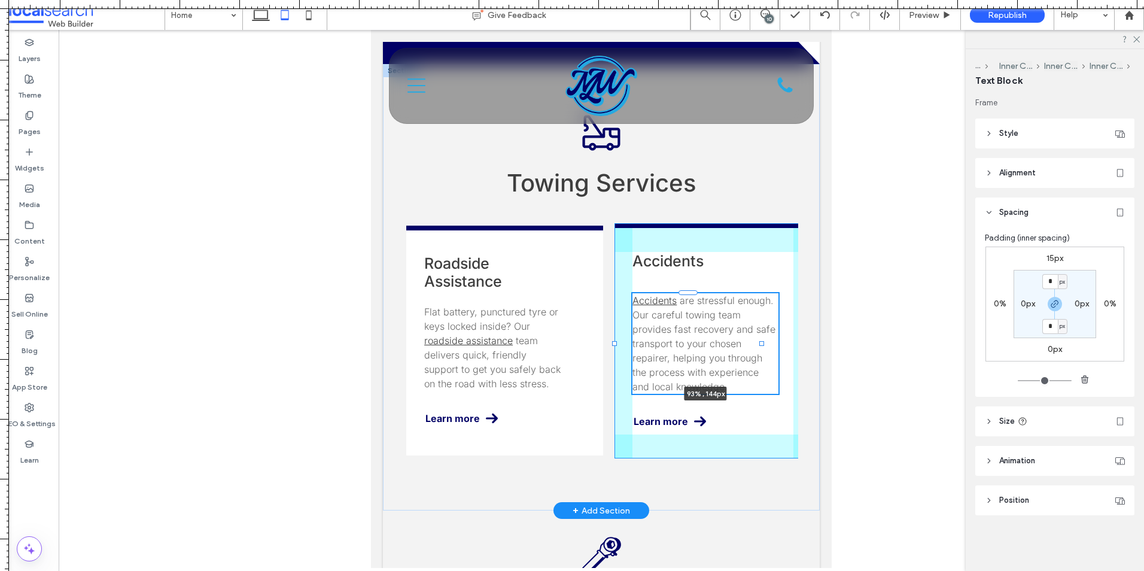
drag, startPoint x: 774, startPoint y: 343, endPoint x: 763, endPoint y: 345, distance: 10.9
click at [763, 345] on div at bounding box center [761, 343] width 5 height 5
type input "**"
type input "****"
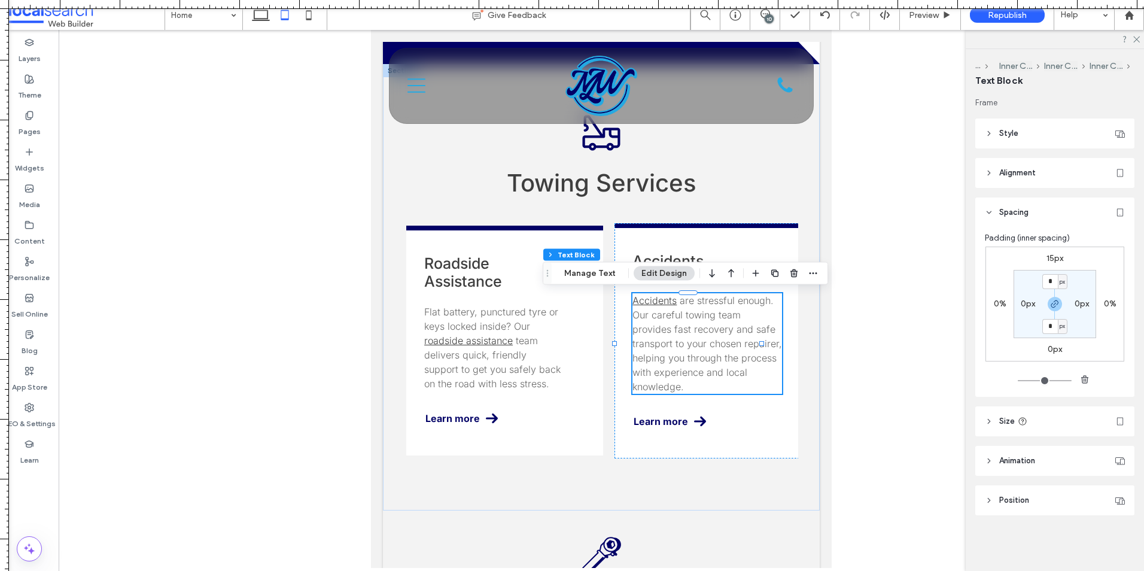
click at [1052, 256] on label "15px" at bounding box center [1054, 258] width 17 height 10
type input "**"
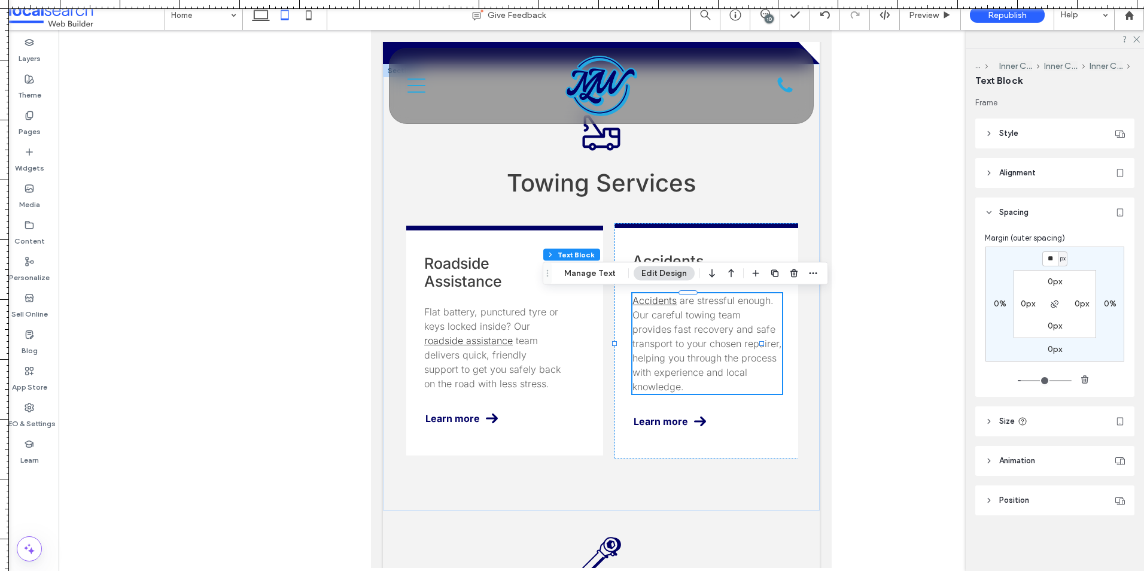
type input "**"
click at [1055, 257] on input "**" at bounding box center [1050, 258] width 16 height 15
type input "*"
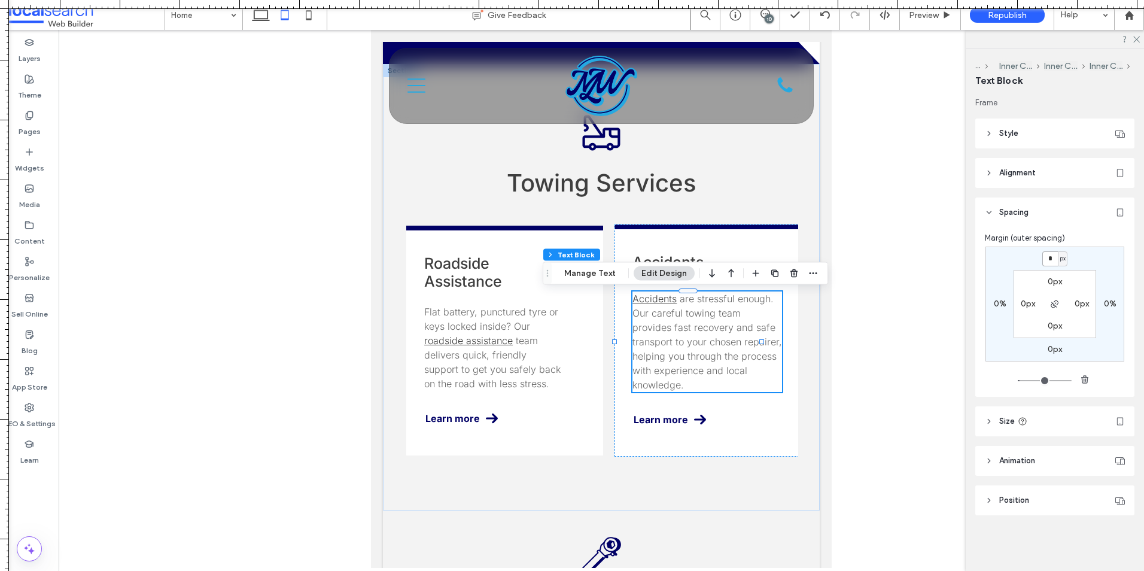
type input "*"
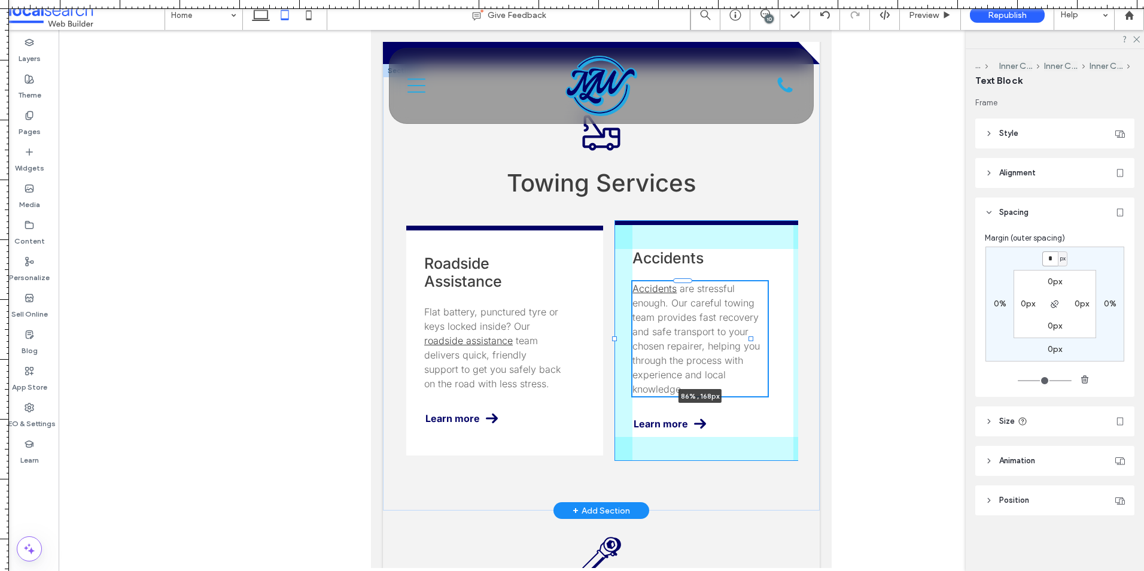
drag, startPoint x: 762, startPoint y: 337, endPoint x: 752, endPoint y: 336, distance: 10.8
click at [752, 336] on div "Towing Truck Icon Towing Services Towing Services Get fast, reliable towing whe…" at bounding box center [601, 287] width 437 height 446
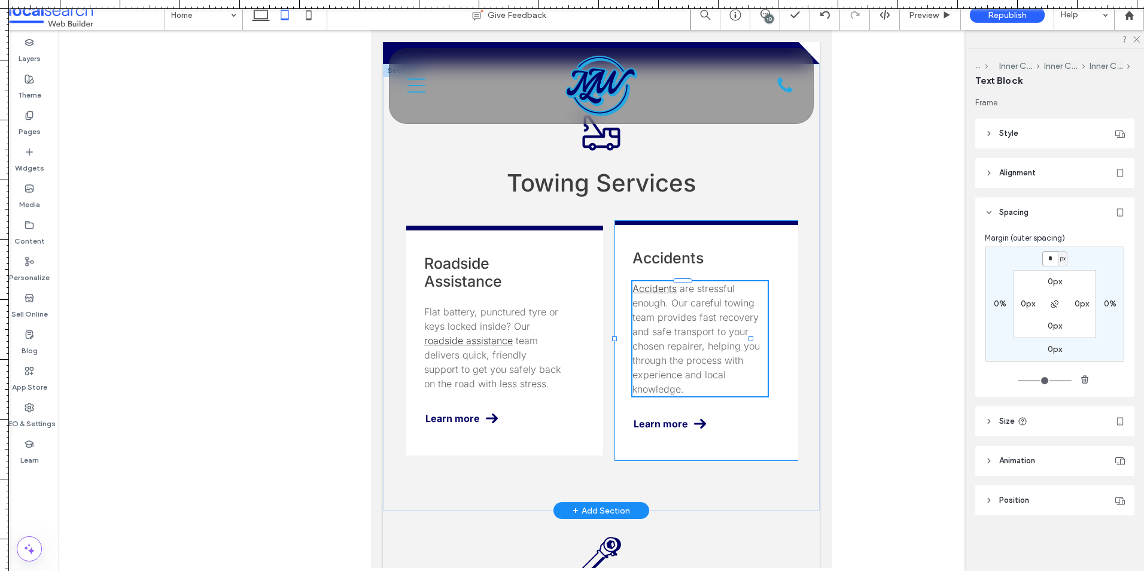
type input "**"
type input "****"
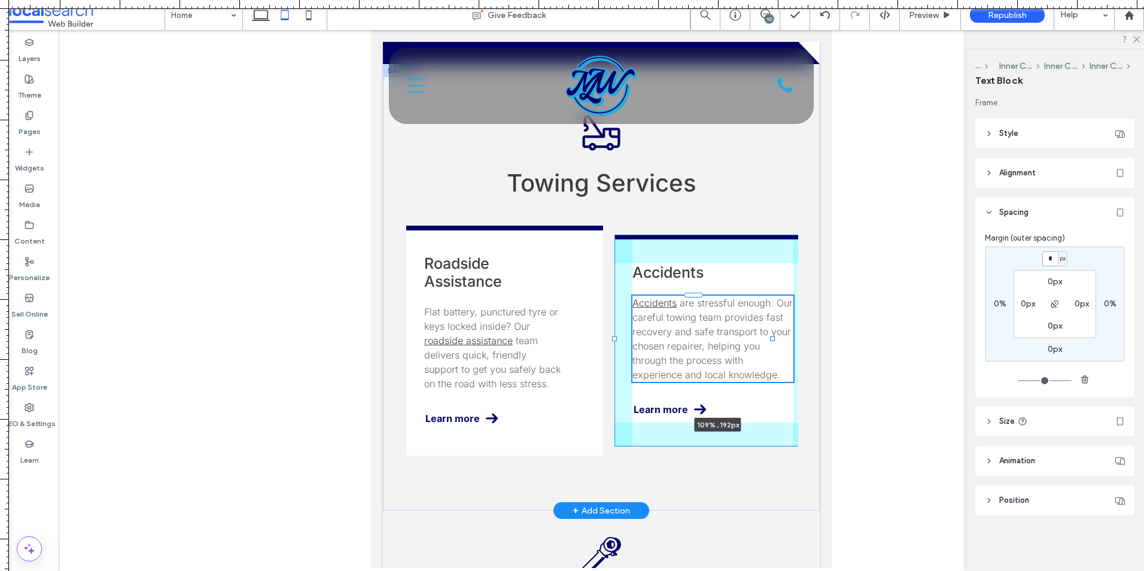
drag, startPoint x: 752, startPoint y: 338, endPoint x: 787, endPoint y: 336, distance: 35.3
click at [787, 336] on div "Towing Truck Icon Towing Services Towing Services Get fast, reliable towing whe…" at bounding box center [601, 287] width 437 height 446
type input "***"
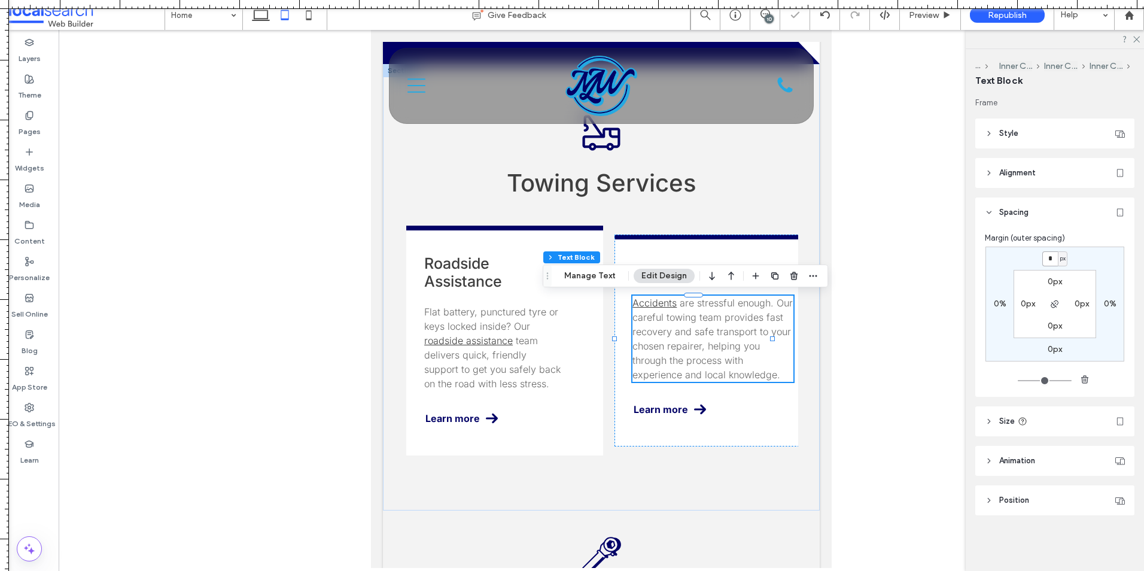
click at [1048, 261] on input "*" at bounding box center [1050, 258] width 16 height 15
type input "**"
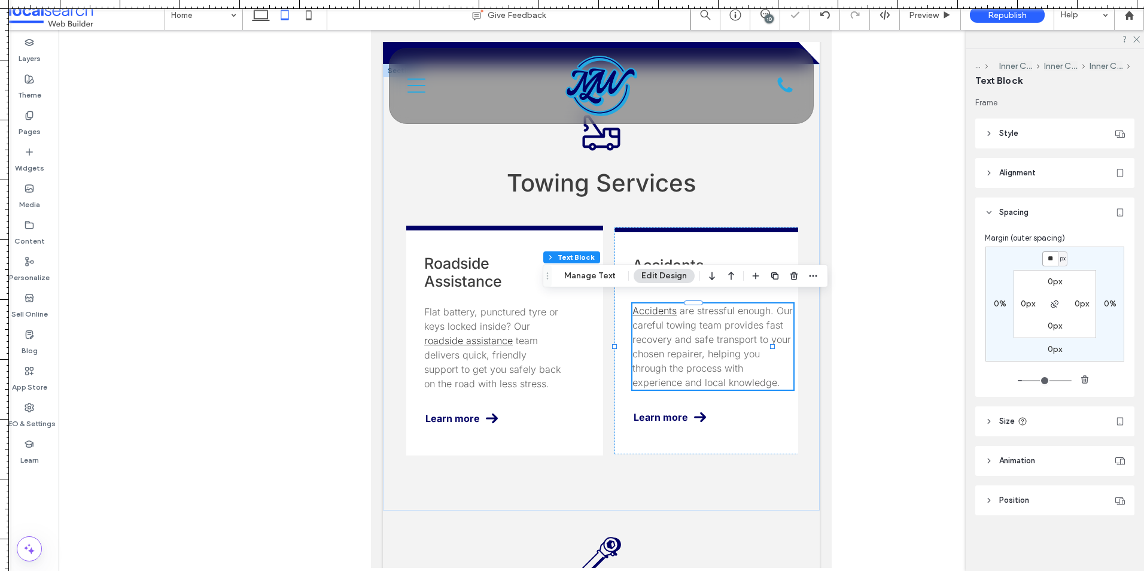
type input "**"
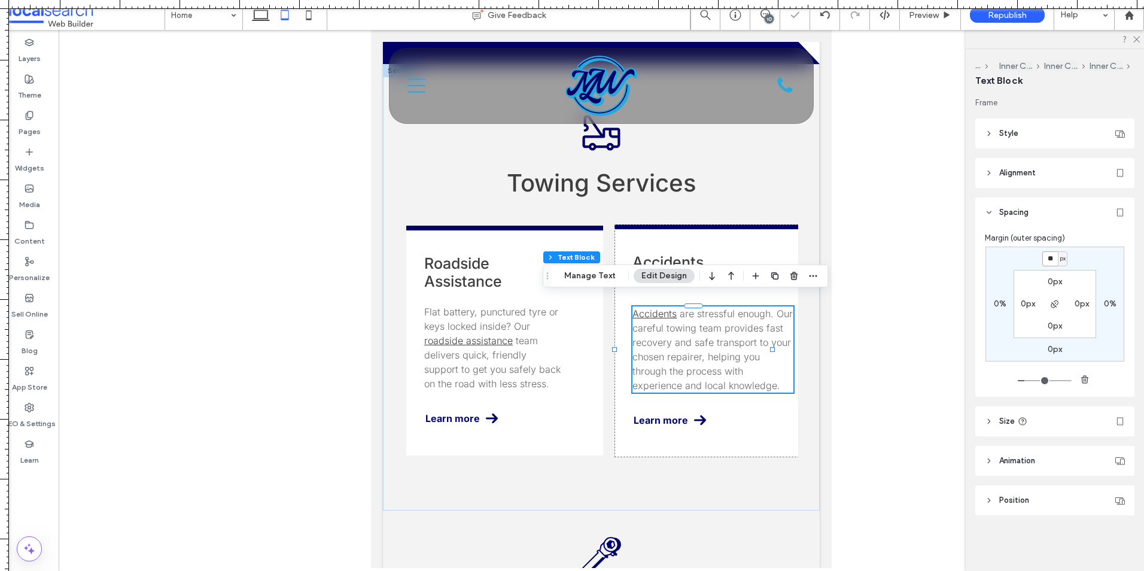
type input "**"
click at [1049, 264] on input "**" at bounding box center [1050, 258] width 16 height 15
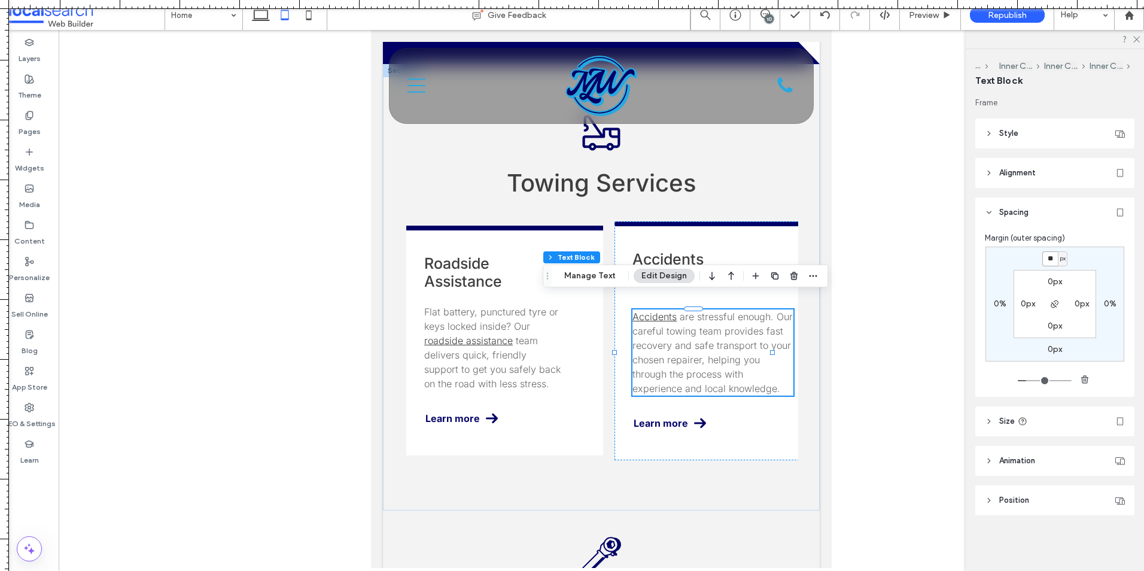
type input "**"
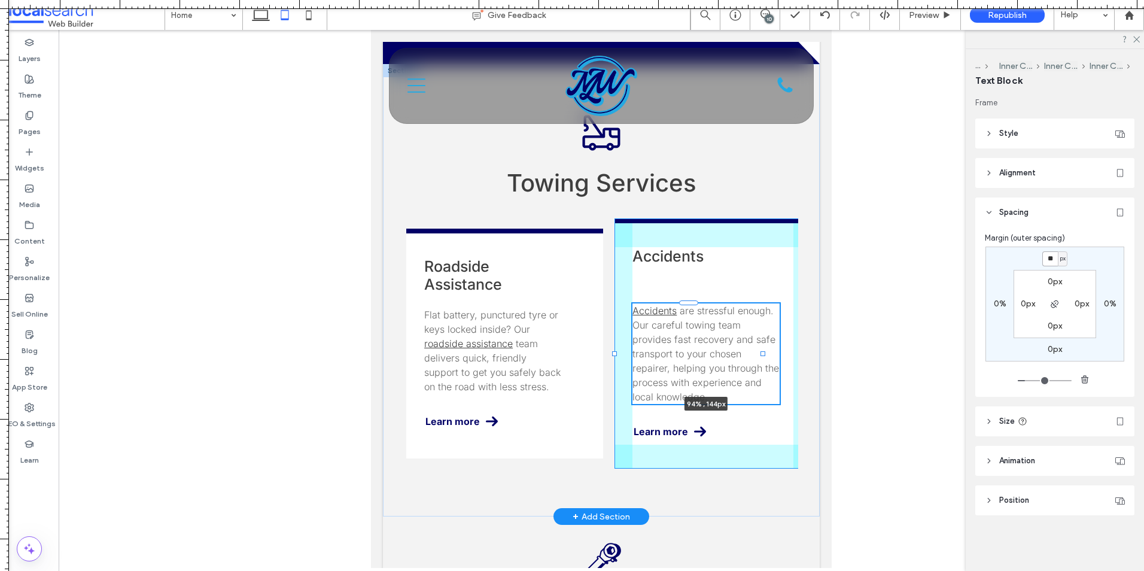
drag, startPoint x: 772, startPoint y: 351, endPoint x: 763, endPoint y: 354, distance: 9.9
click at [763, 354] on div at bounding box center [762, 353] width 5 height 5
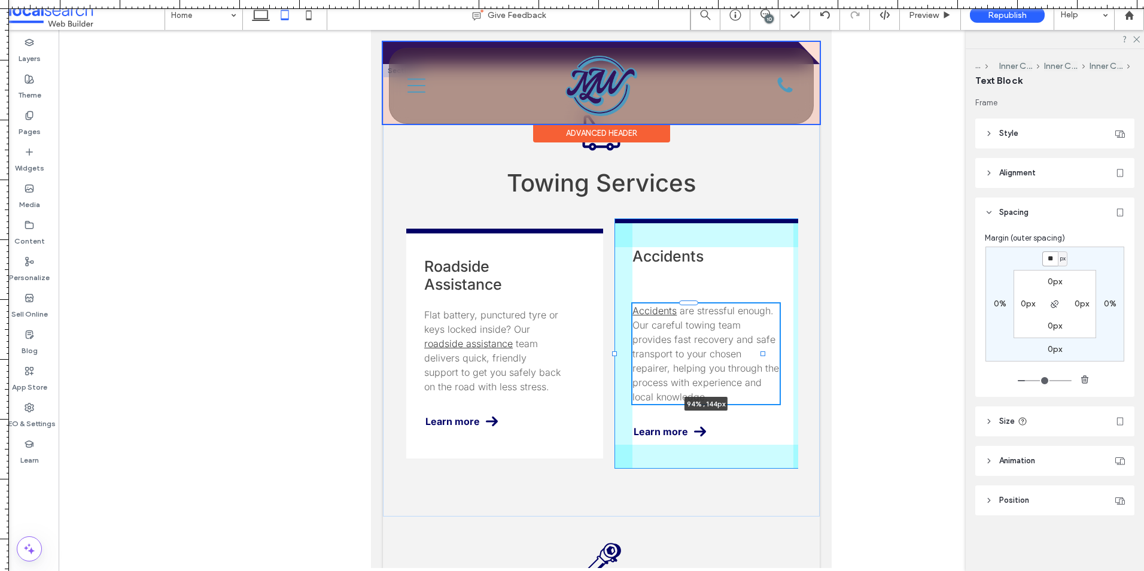
type input "**"
type input "****"
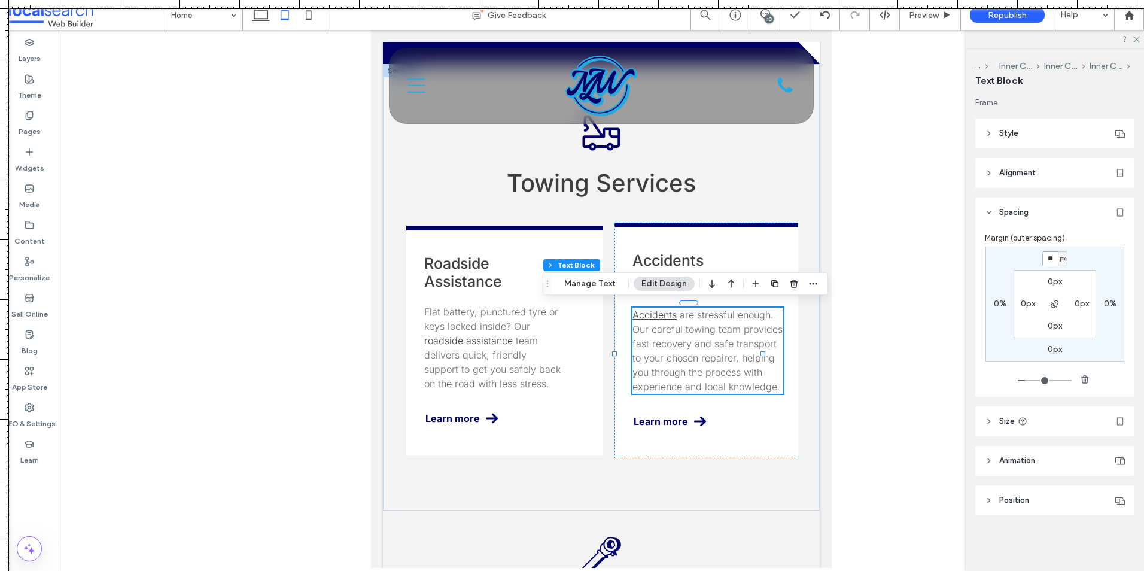
type input "**"
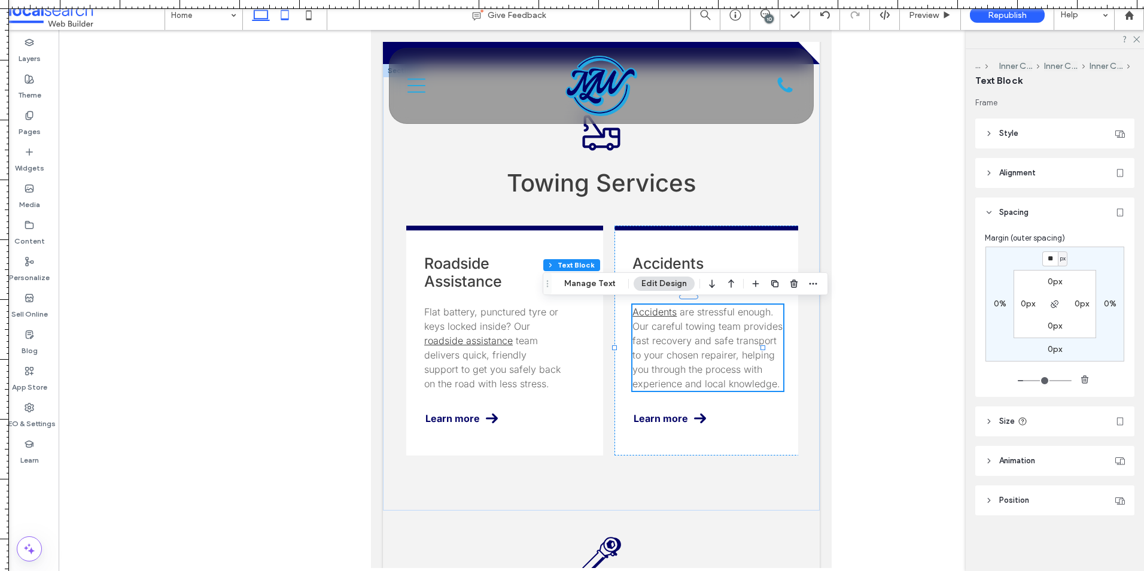
click at [265, 15] on icon at bounding box center [261, 15] width 24 height 24
type input "**"
type input "***"
type input "**"
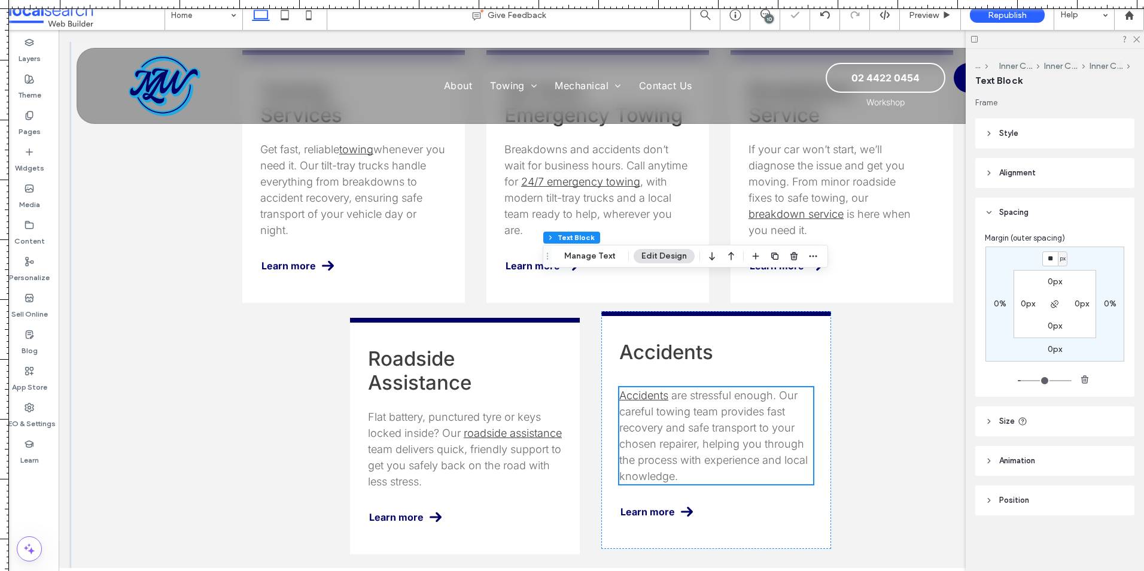
scroll to position [1436, 0]
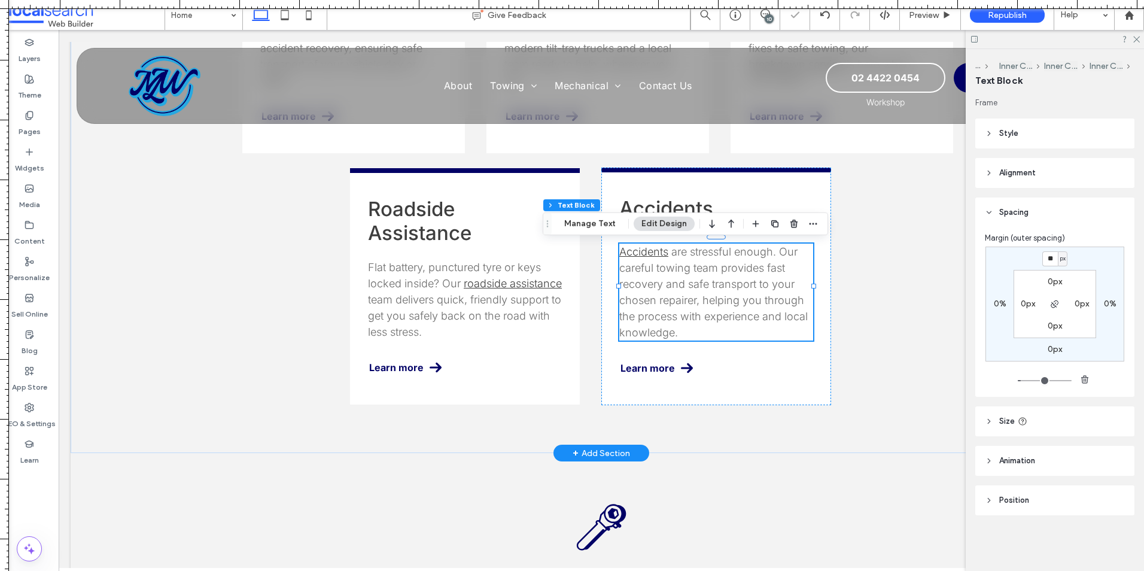
click at [743, 287] on p "Accidents are stressful enough. Our careful towing team provides fast recovery …" at bounding box center [716, 292] width 194 height 97
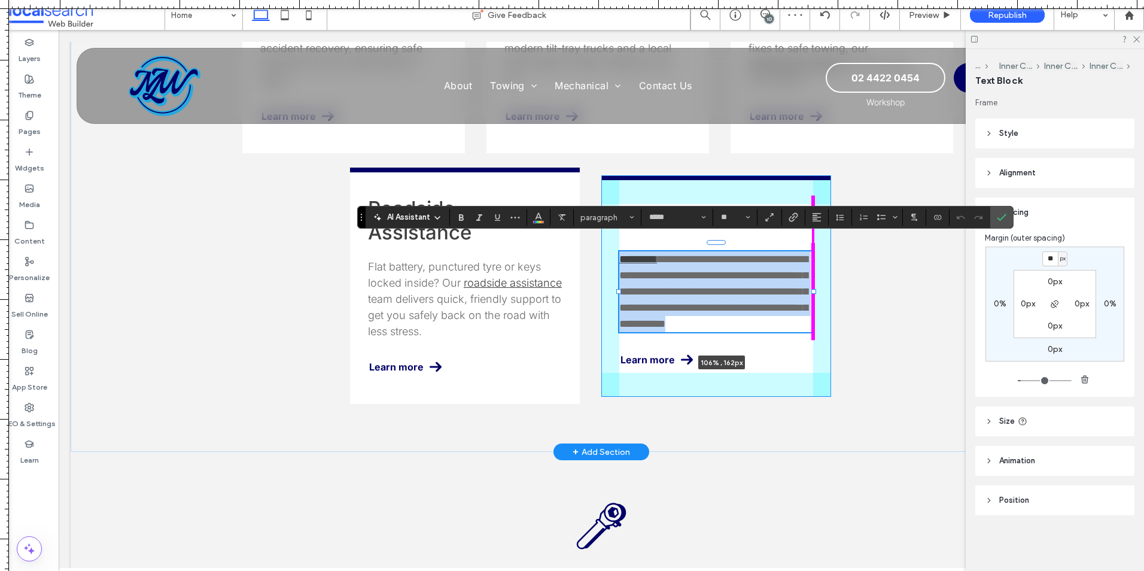
drag, startPoint x: 810, startPoint y: 287, endPoint x: 962, endPoint y: 251, distance: 156.2
click at [825, 287] on div "Towing Truck Icon Towing Services Towing Services Get fast, reliable towing whe…" at bounding box center [601, 78] width 718 height 747
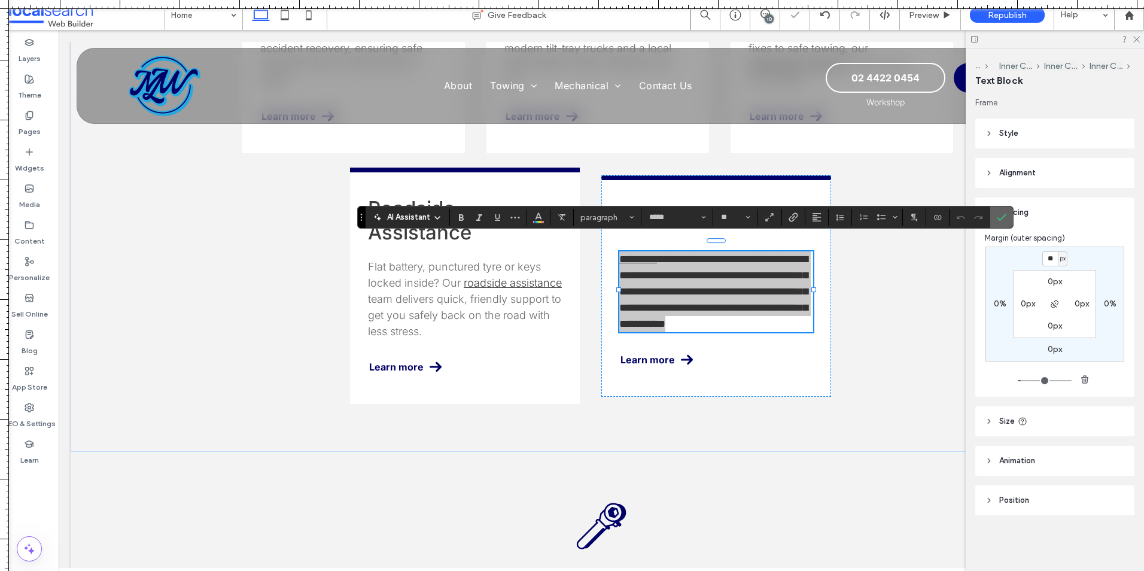
click at [991, 214] on section at bounding box center [1001, 217] width 23 height 22
click at [1012, 215] on section at bounding box center [1001, 217] width 23 height 22
click at [1002, 209] on span "Confirm" at bounding box center [999, 217] width 5 height 22
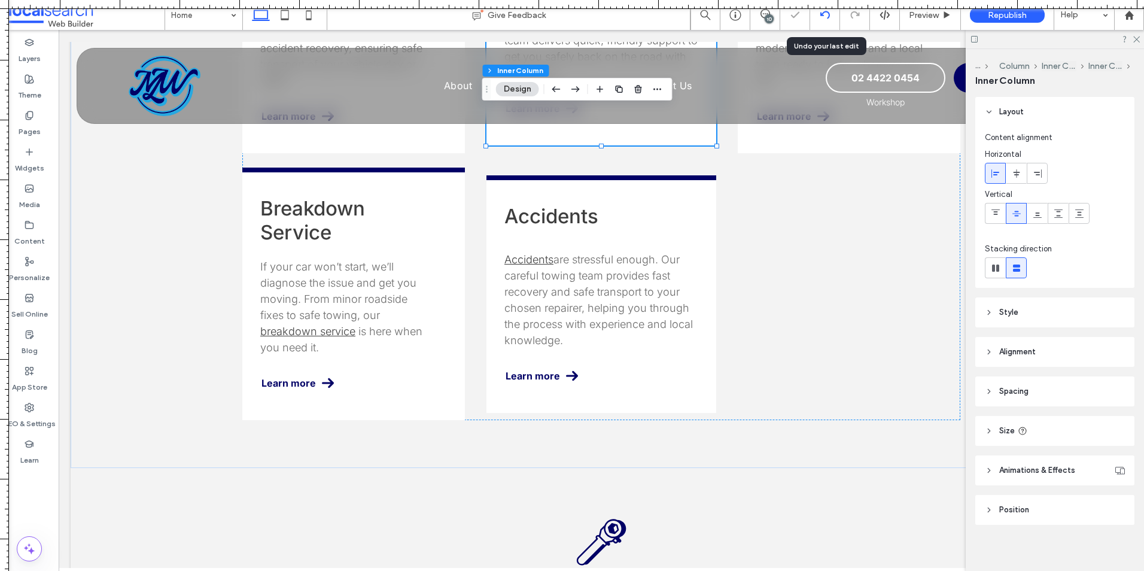
click at [827, 19] on icon at bounding box center [825, 15] width 10 height 10
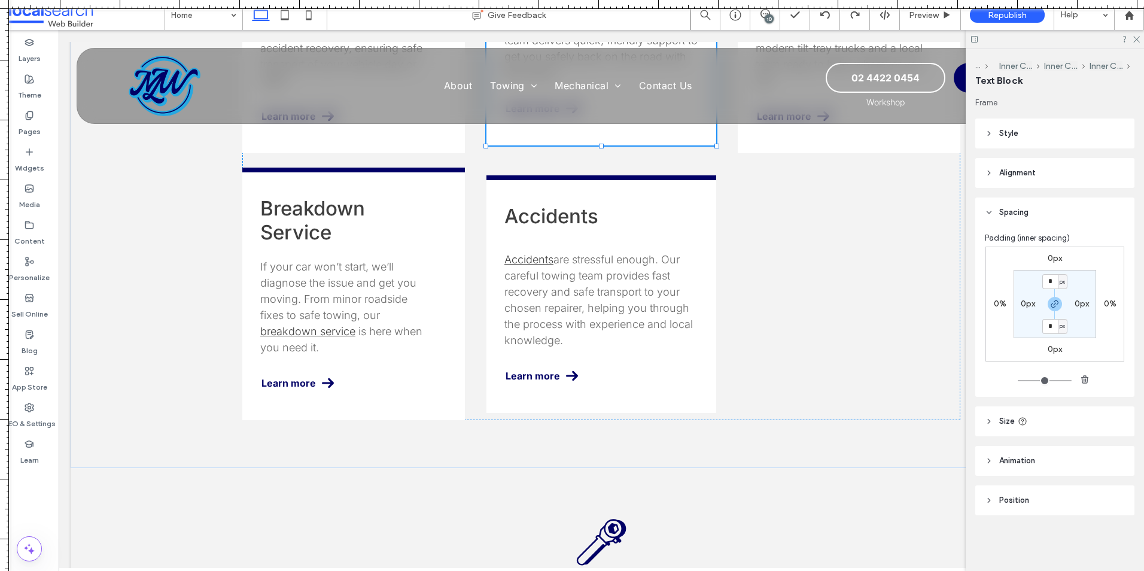
type input "**"
type input "****"
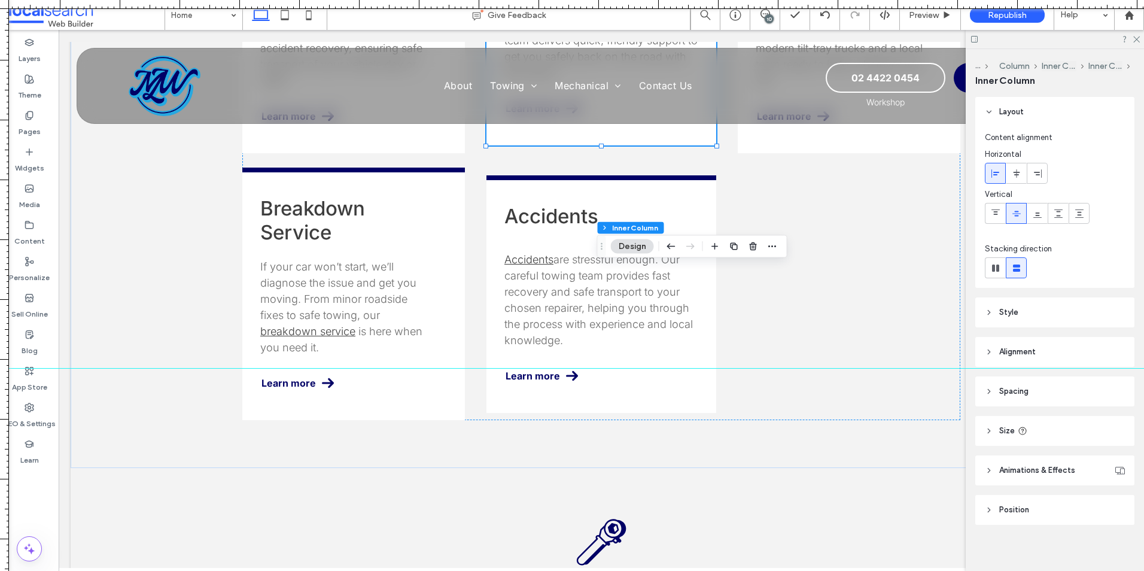
drag, startPoint x: 846, startPoint y: 4, endPoint x: 542, endPoint y: 368, distance: 474.5
click at [542, 570] on div at bounding box center [572, 571] width 1144 height 0
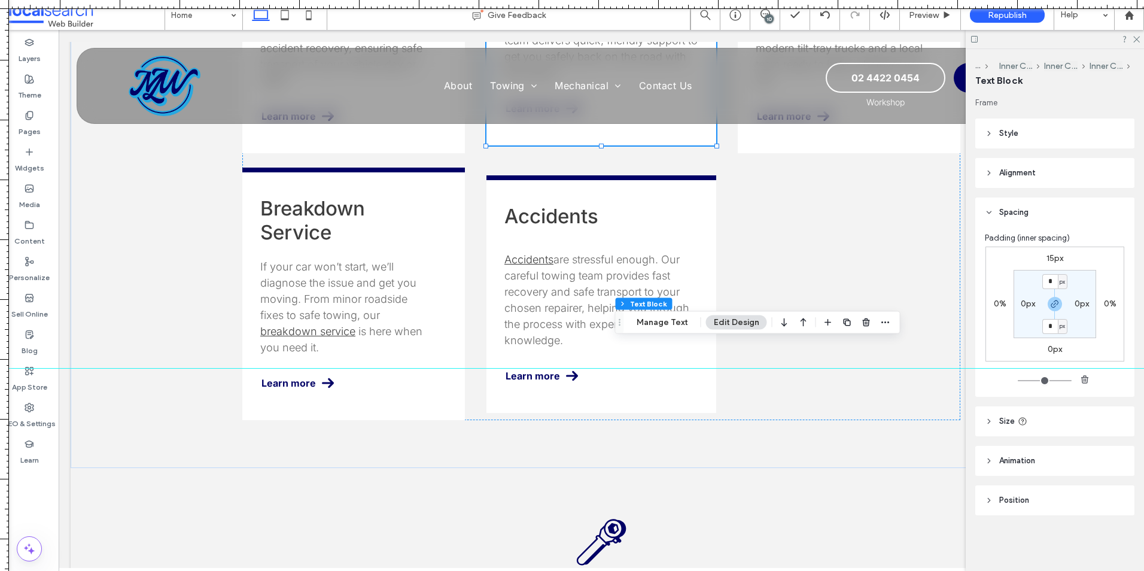
click at [1055, 258] on label "15px" at bounding box center [1054, 258] width 17 height 10
type input "**"
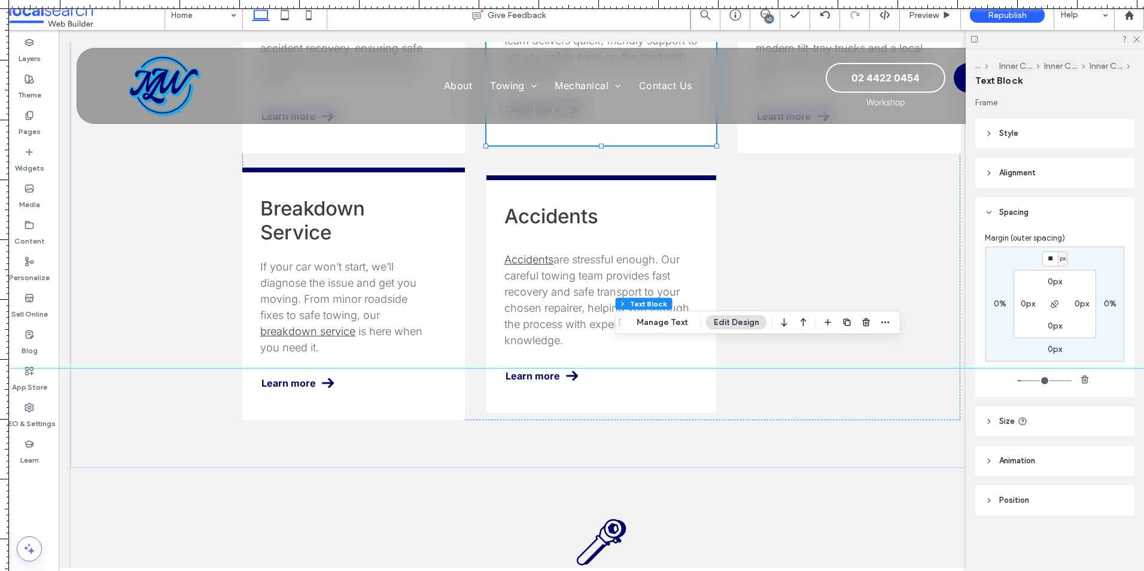
type input "**"
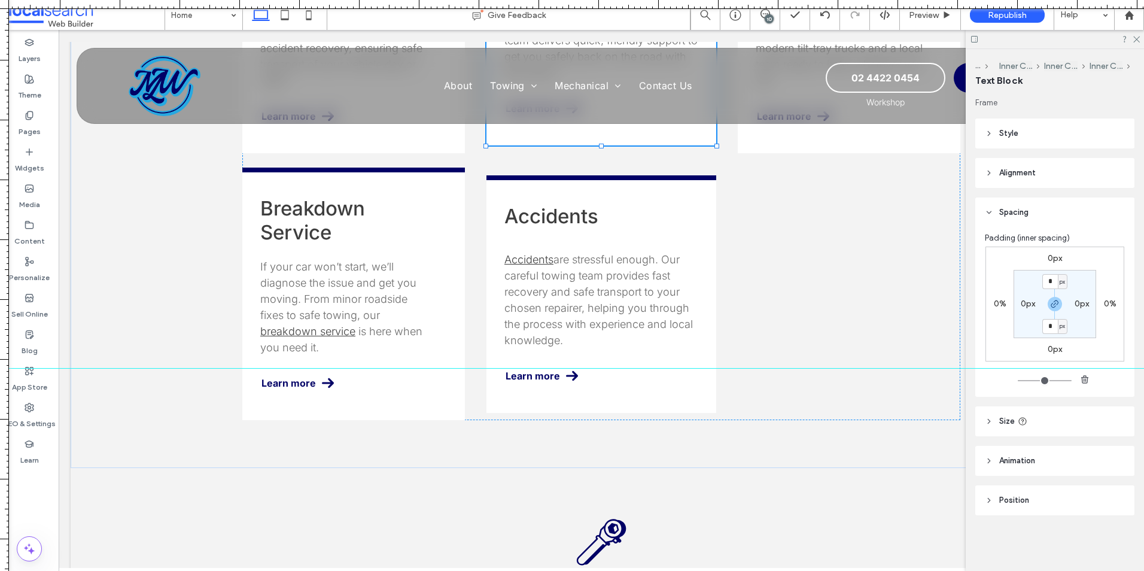
type input "**"
type input "****"
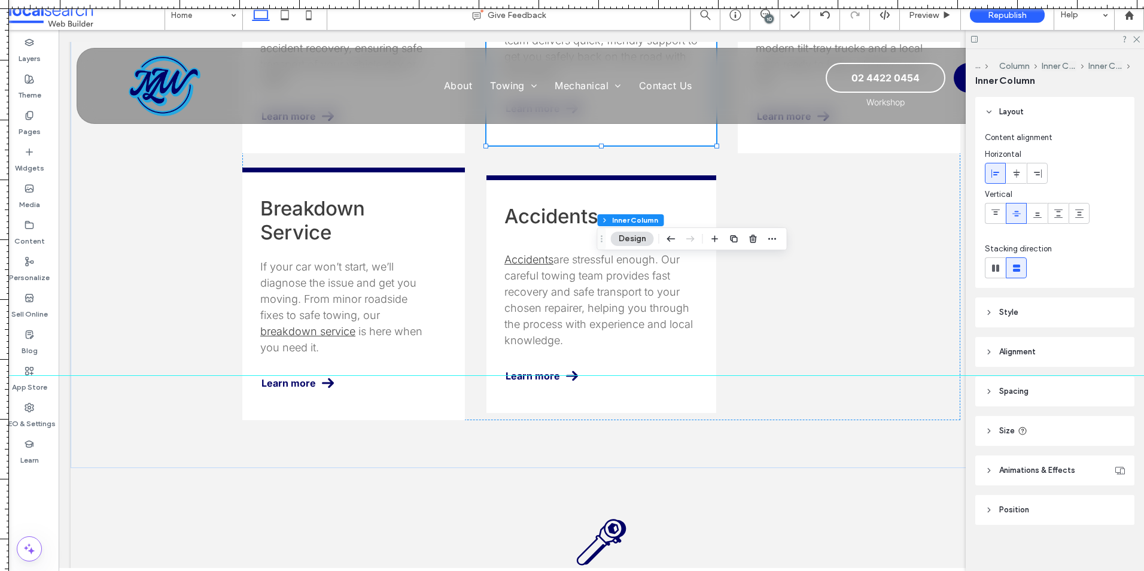
drag, startPoint x: 589, startPoint y: 367, endPoint x: 546, endPoint y: 375, distance: 43.8
click at [546, 375] on div at bounding box center [572, 375] width 1144 height 10
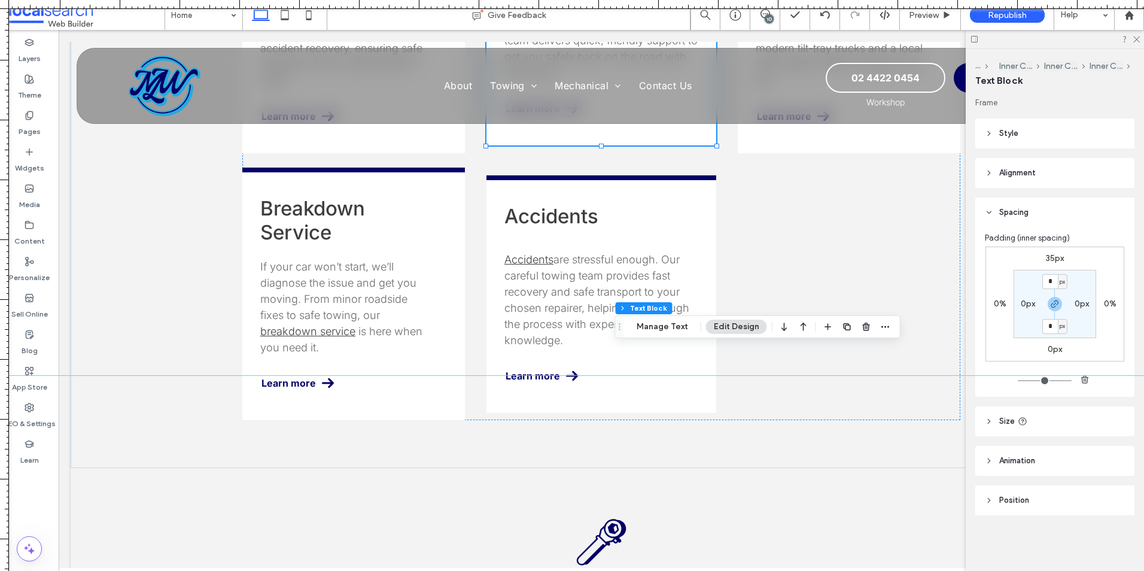
click at [1059, 262] on label "35px" at bounding box center [1055, 258] width 18 height 10
type input "**"
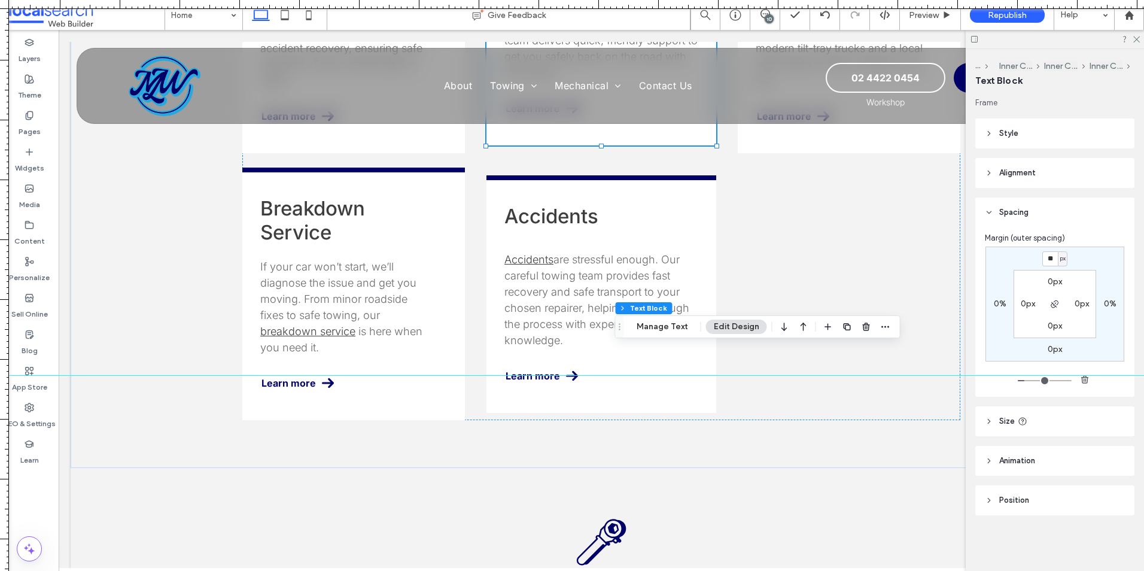
type input "**"
type input "*"
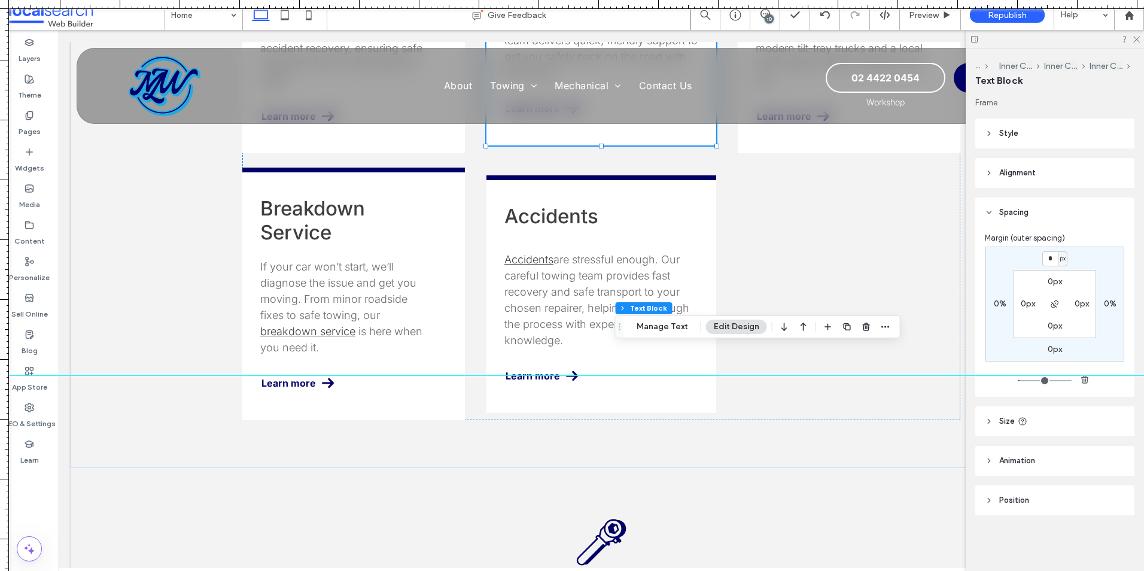
type input "*"
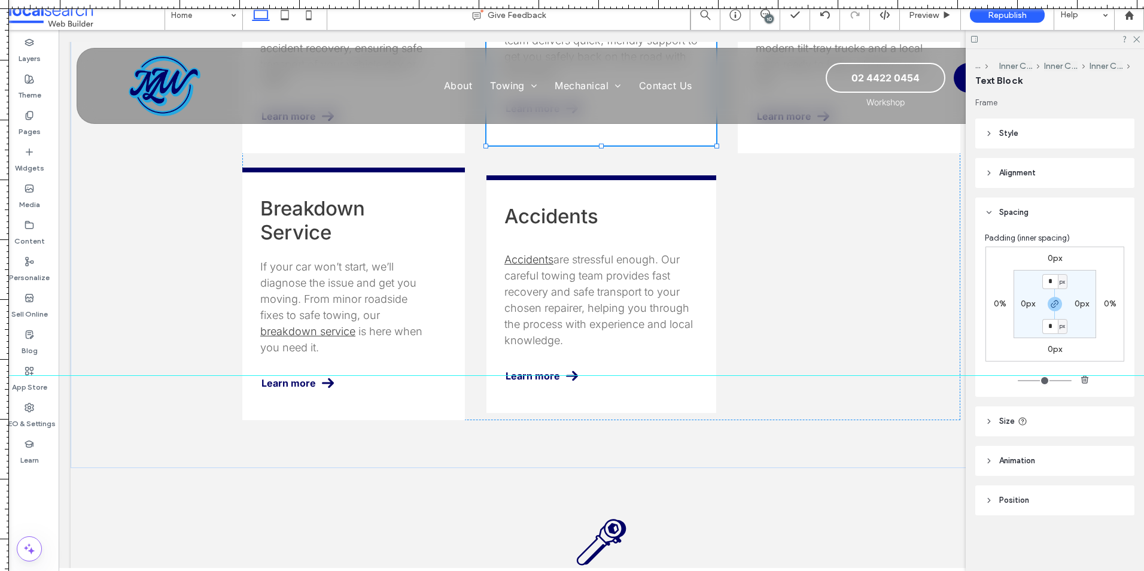
type input "**"
type input "****"
drag, startPoint x: 505, startPoint y: 372, endPoint x: 499, endPoint y: 368, distance: 7.3
click at [499, 368] on div at bounding box center [572, 368] width 1144 height 10
click at [1053, 258] on label "0px" at bounding box center [1055, 258] width 14 height 10
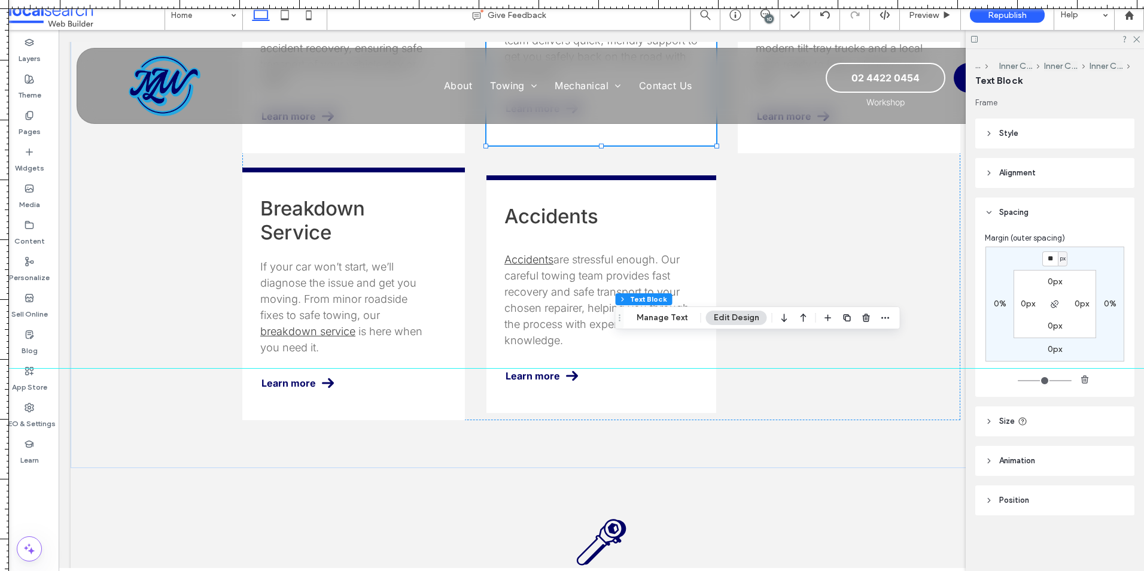
type input "**"
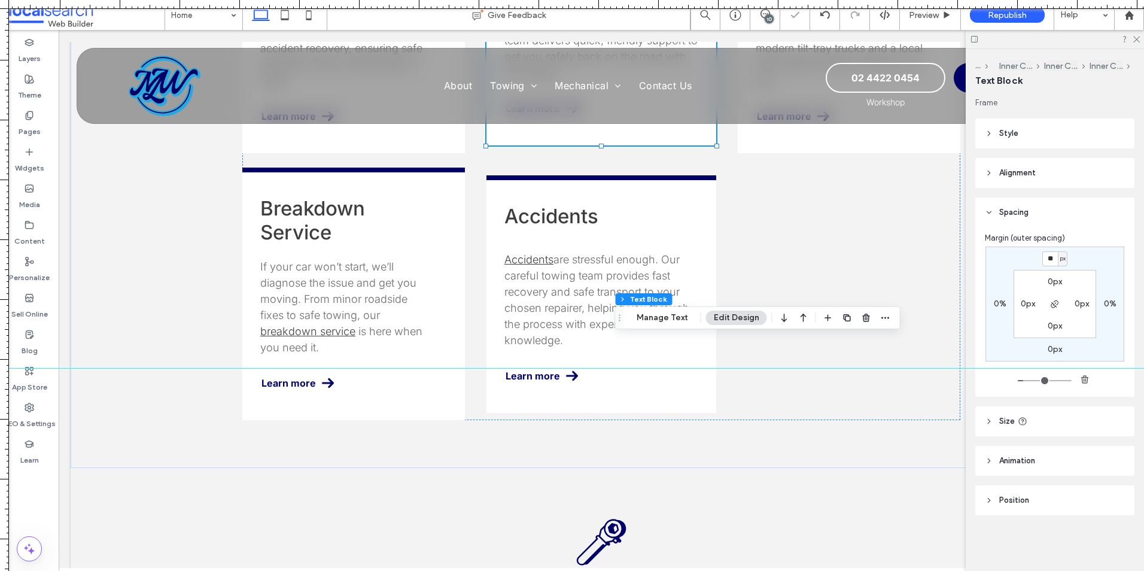
type input "**"
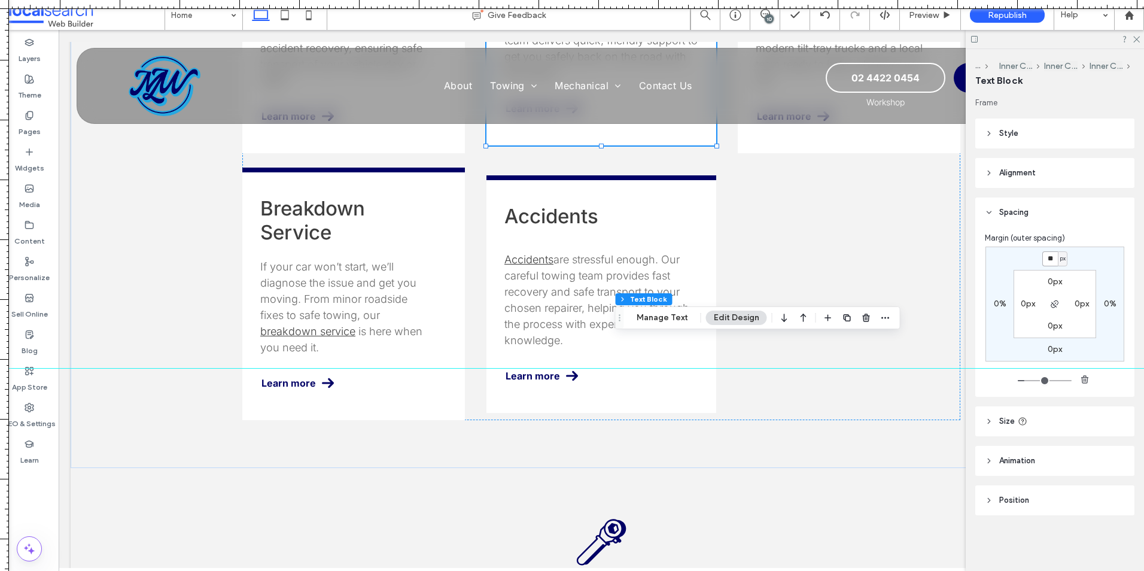
type input "**"
click at [979, 12] on div "Republish" at bounding box center [1007, 15] width 75 height 16
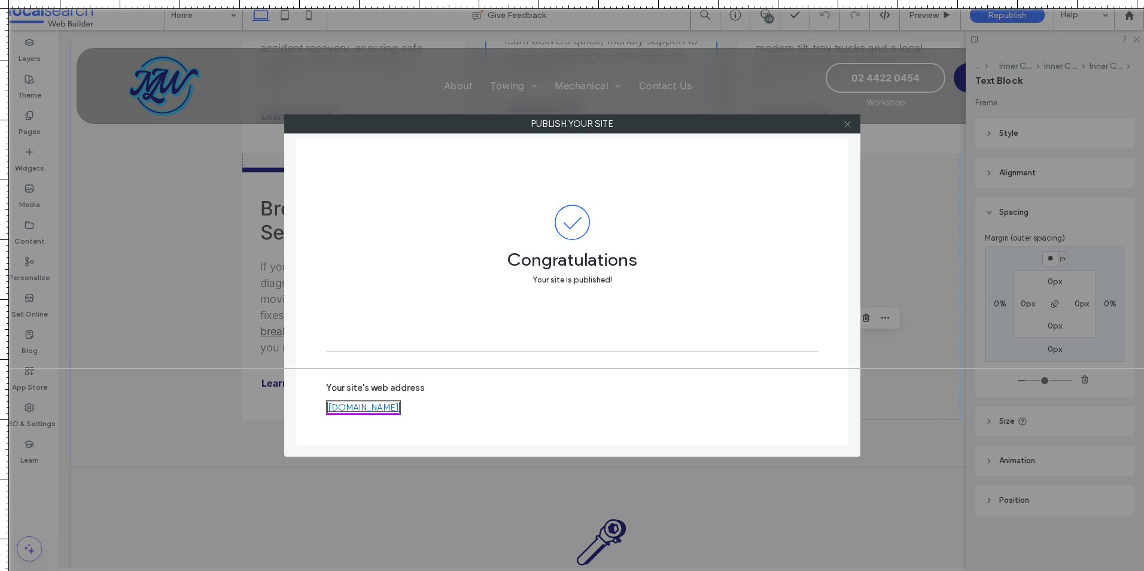
click at [844, 121] on icon at bounding box center [847, 124] width 9 height 9
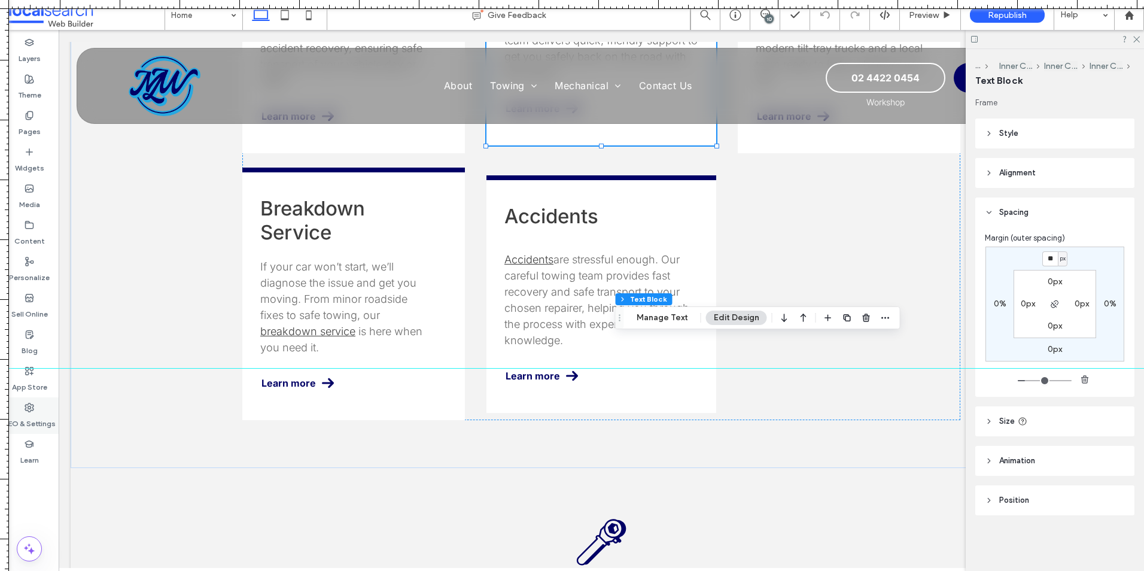
click at [31, 415] on label "SEO & Settings" at bounding box center [30, 420] width 52 height 17
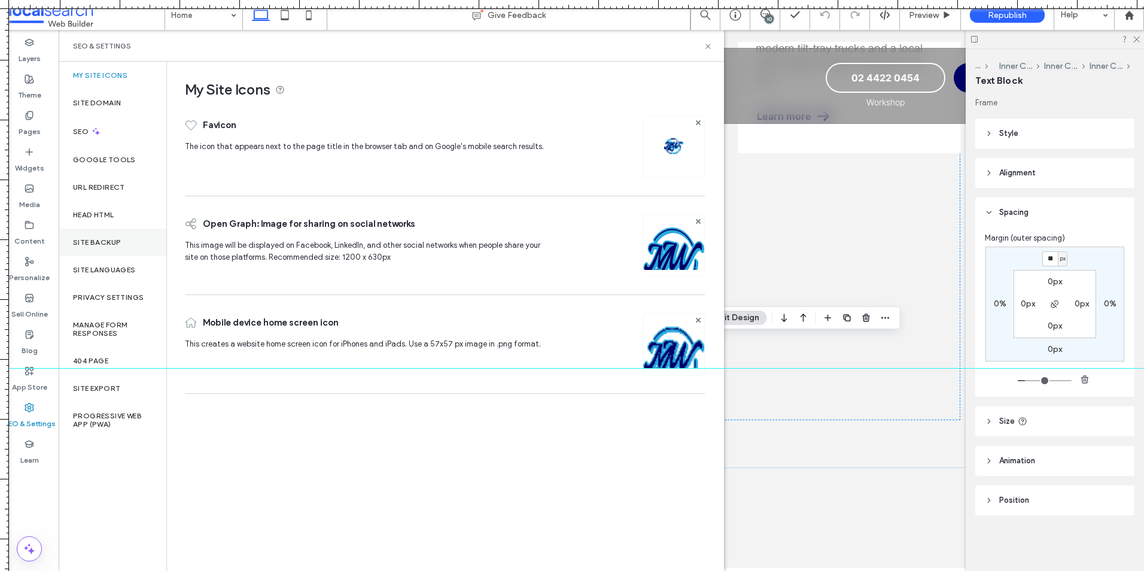
click at [111, 237] on div "Site Backup" at bounding box center [113, 243] width 108 height 28
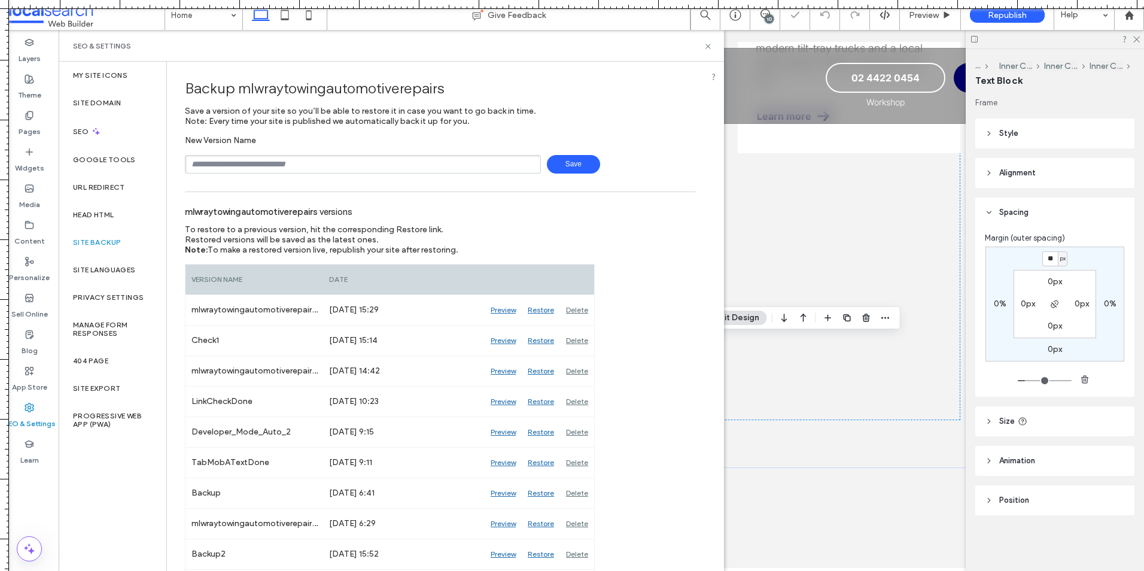
drag, startPoint x: 291, startPoint y: 368, endPoint x: 343, endPoint y: -44, distance: 415.6
click at [343, 0] on html ".wqwq-1{fill:#231f20;} .cls-1q, .cls-2q { fill-rule: evenodd; } .cls-2q { fill:…" at bounding box center [572, 285] width 1144 height 571
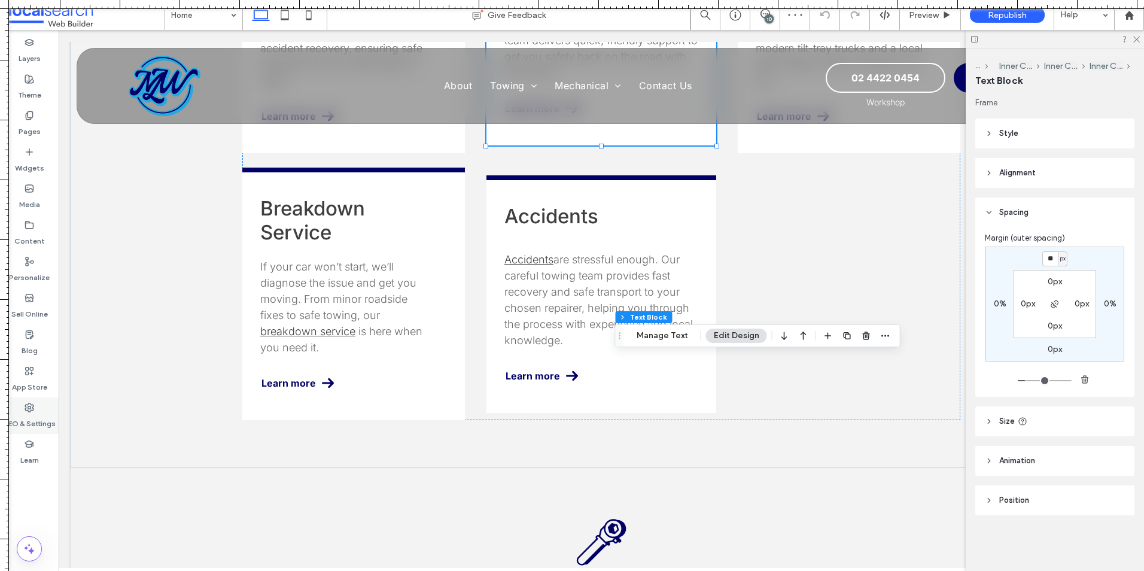
drag, startPoint x: 31, startPoint y: 406, endPoint x: 57, endPoint y: 397, distance: 27.1
click at [32, 404] on icon at bounding box center [30, 408] width 10 height 10
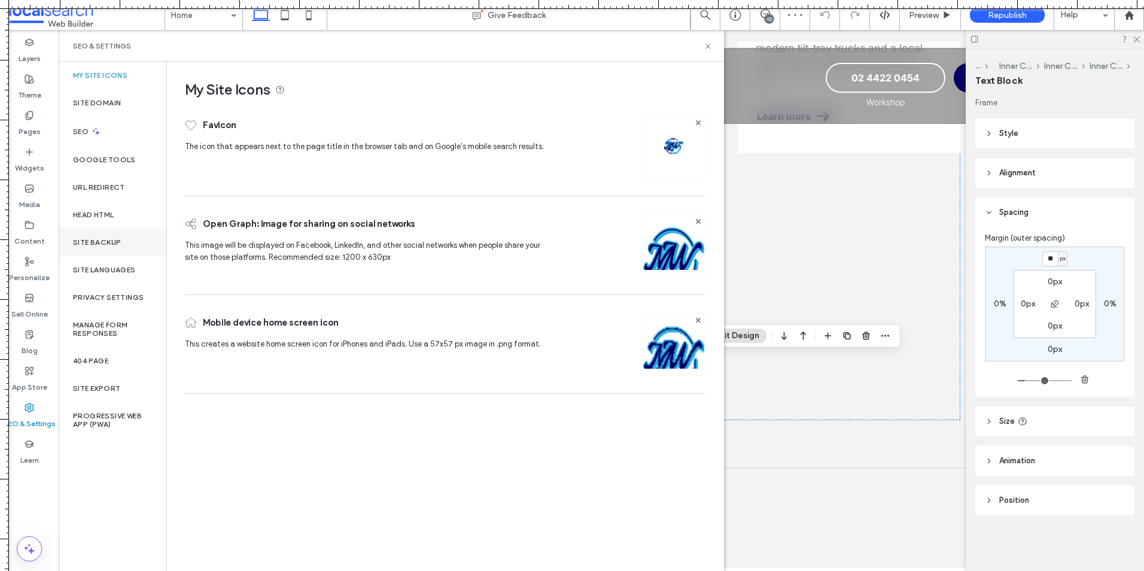
click at [99, 241] on label "Site Backup" at bounding box center [97, 242] width 48 height 8
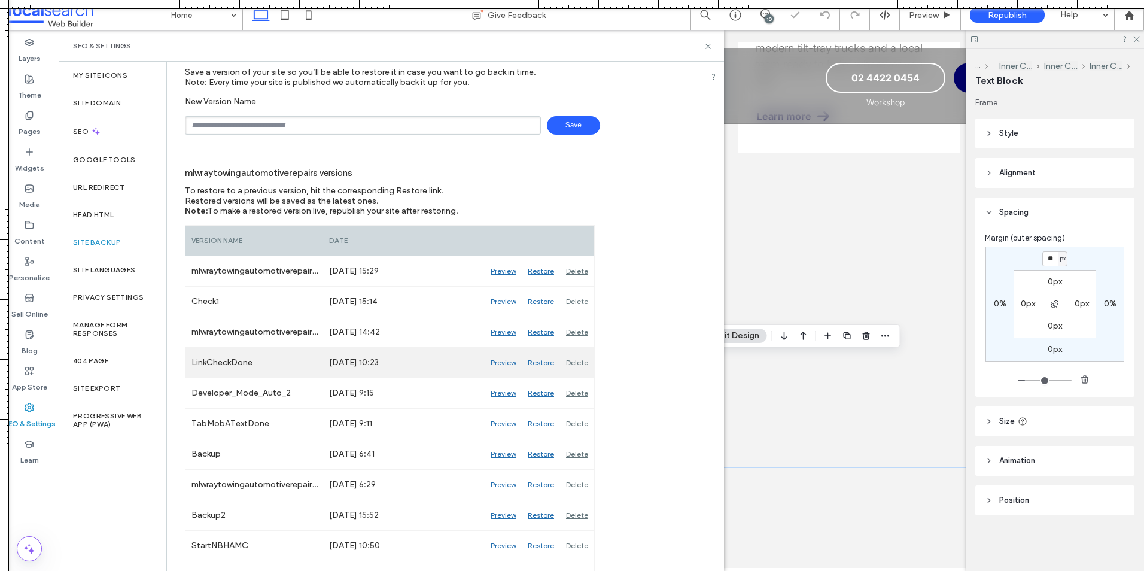
scroll to position [60, 0]
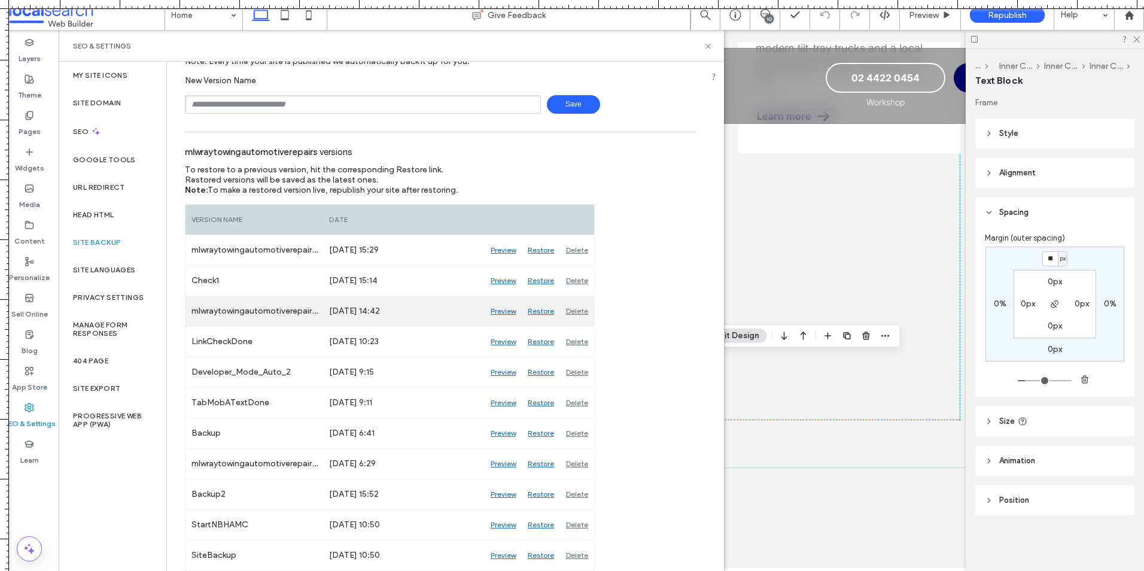
click at [579, 308] on div "Delete" at bounding box center [577, 311] width 34 height 30
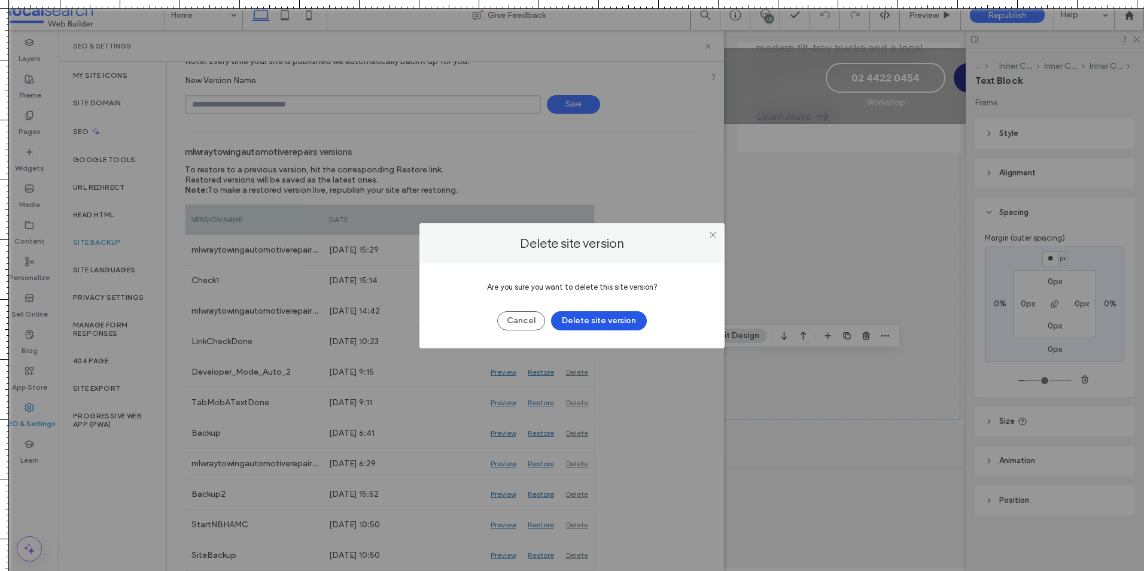
click at [594, 325] on button "Delete site version" at bounding box center [599, 320] width 96 height 19
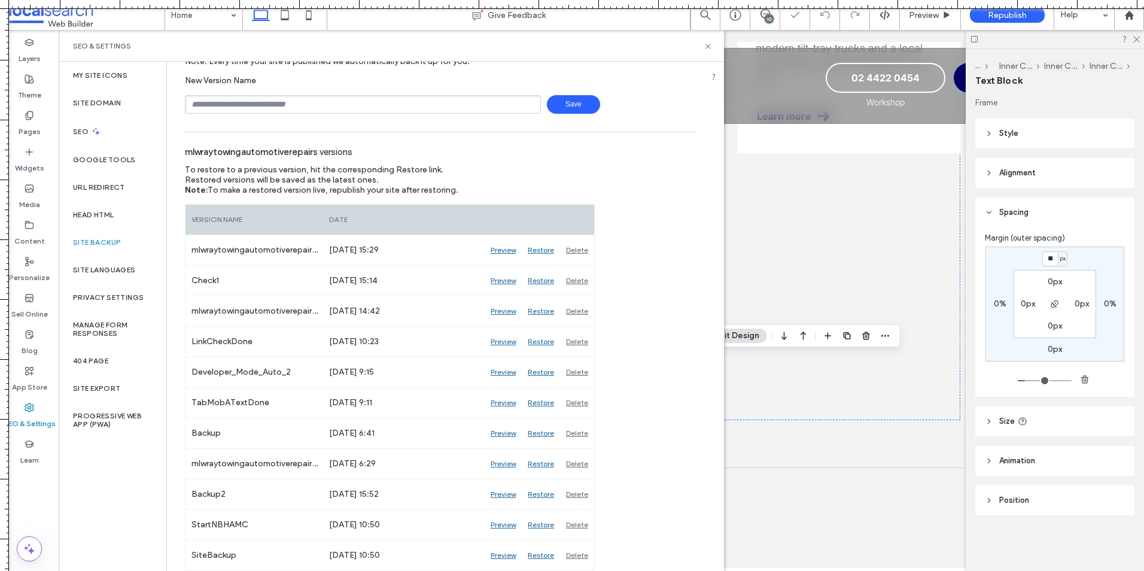
scroll to position [29, 0]
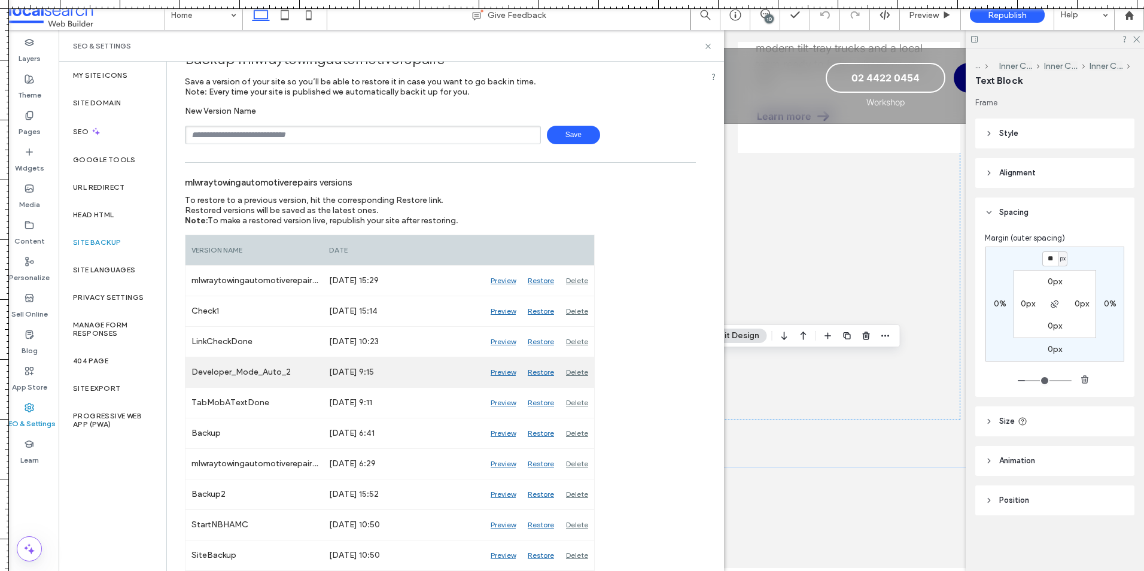
click at [581, 370] on div "Delete" at bounding box center [577, 372] width 34 height 30
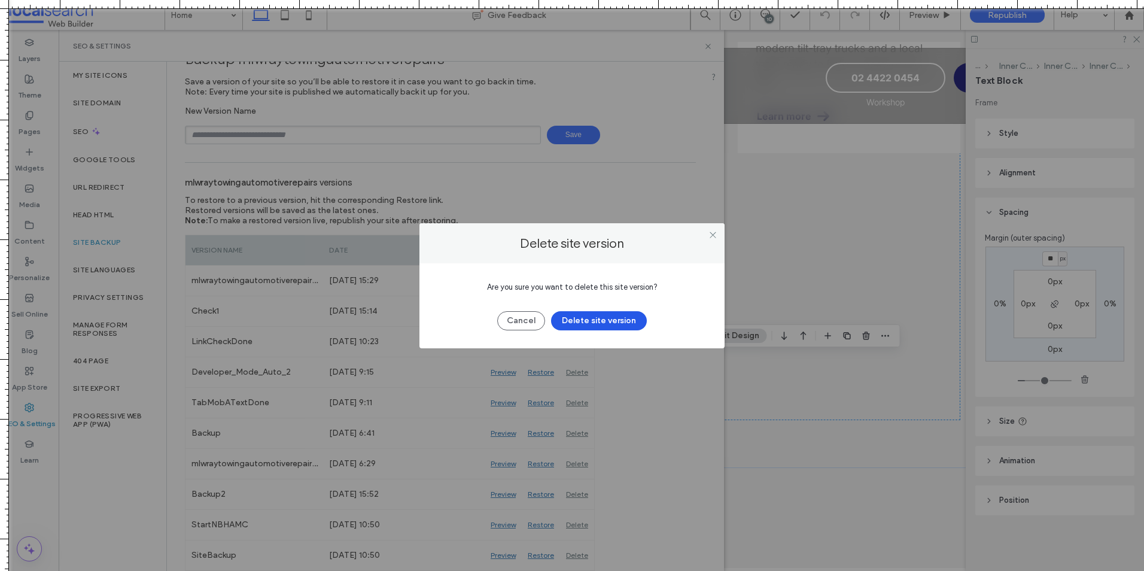
click at [596, 322] on button "Delete site version" at bounding box center [599, 320] width 96 height 19
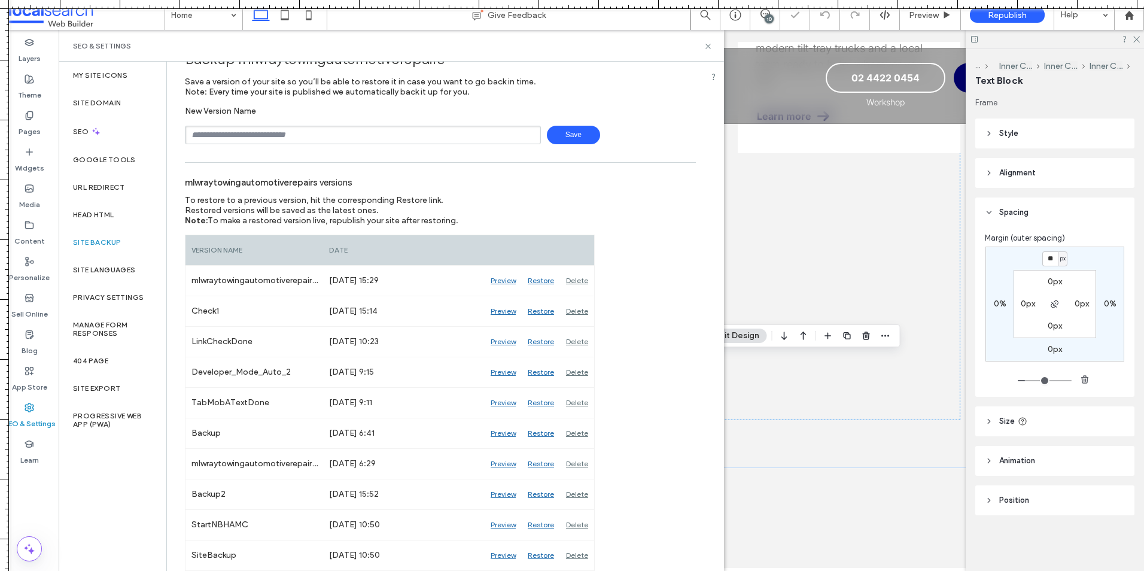
scroll to position [0, 0]
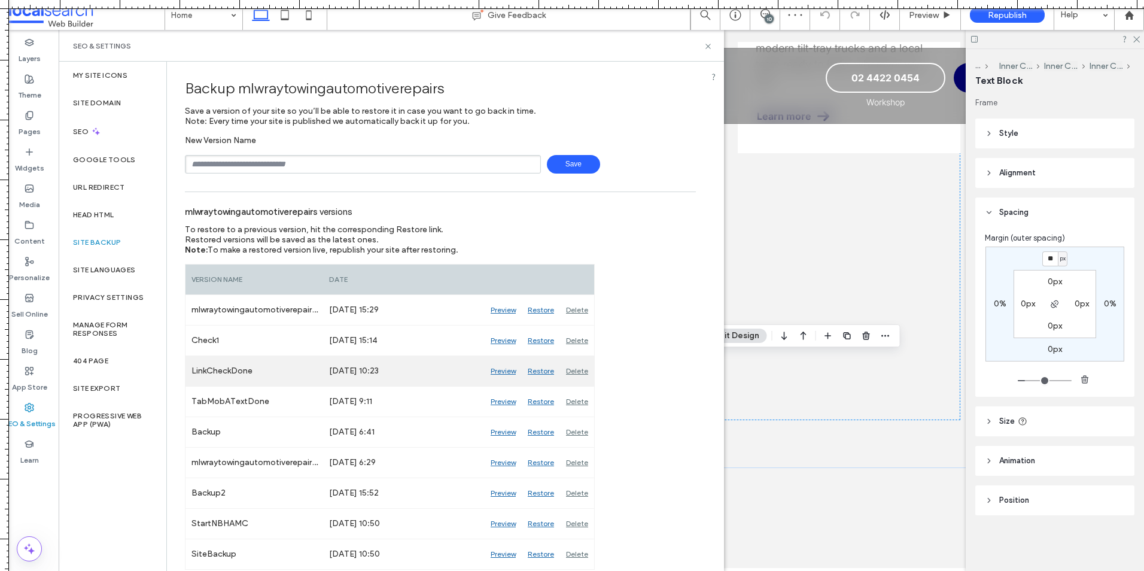
click at [576, 369] on div "Delete" at bounding box center [577, 371] width 34 height 30
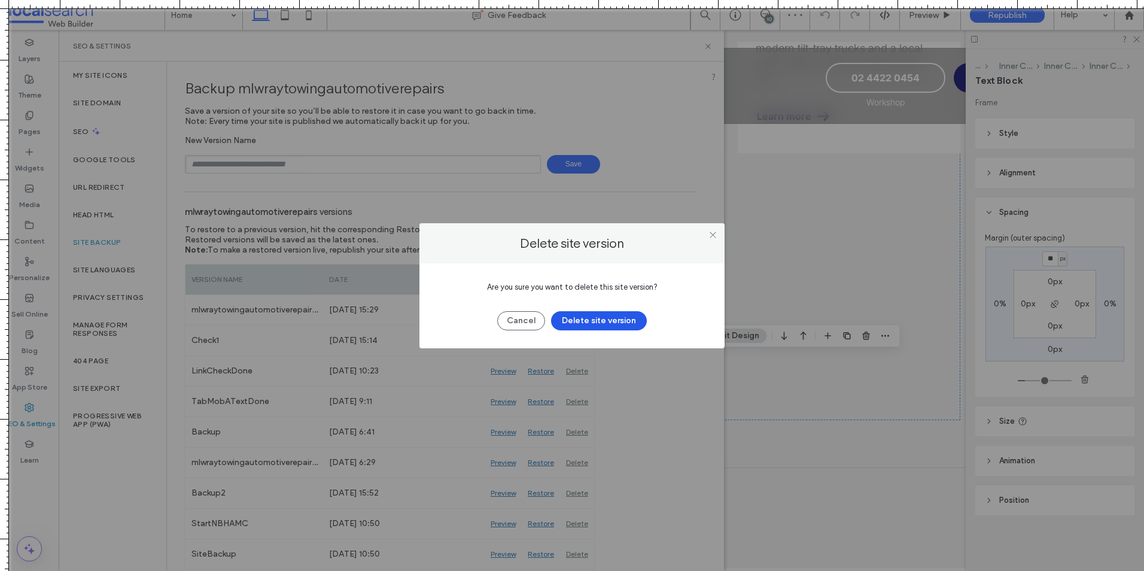
click at [586, 321] on button "Delete site version" at bounding box center [599, 320] width 96 height 19
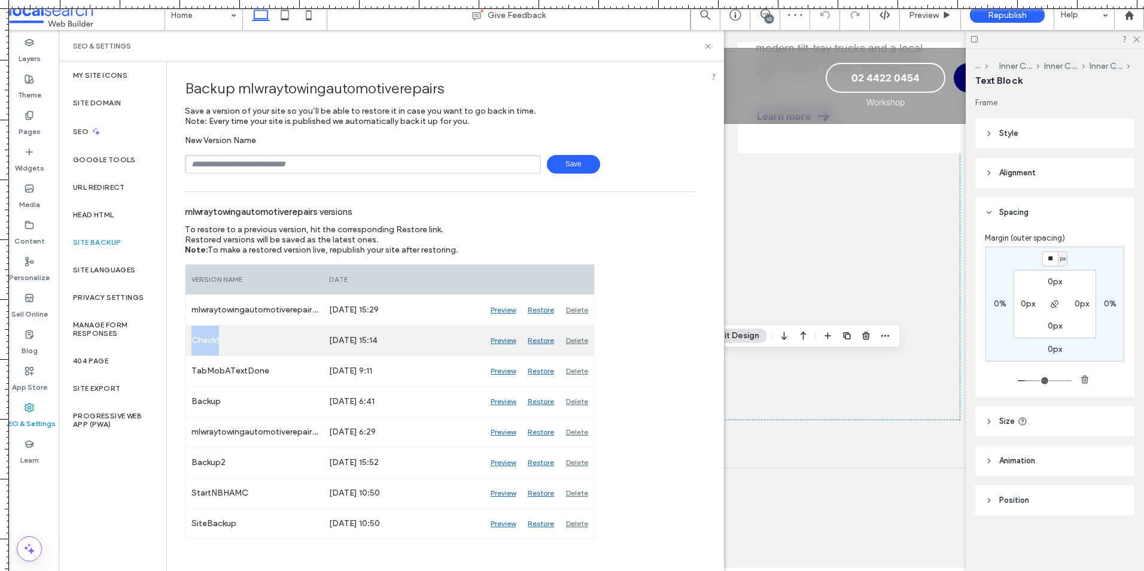
drag, startPoint x: 205, startPoint y: 334, endPoint x: 193, endPoint y: 334, distance: 12.6
click at [193, 334] on div "Check1" at bounding box center [254, 340] width 138 height 30
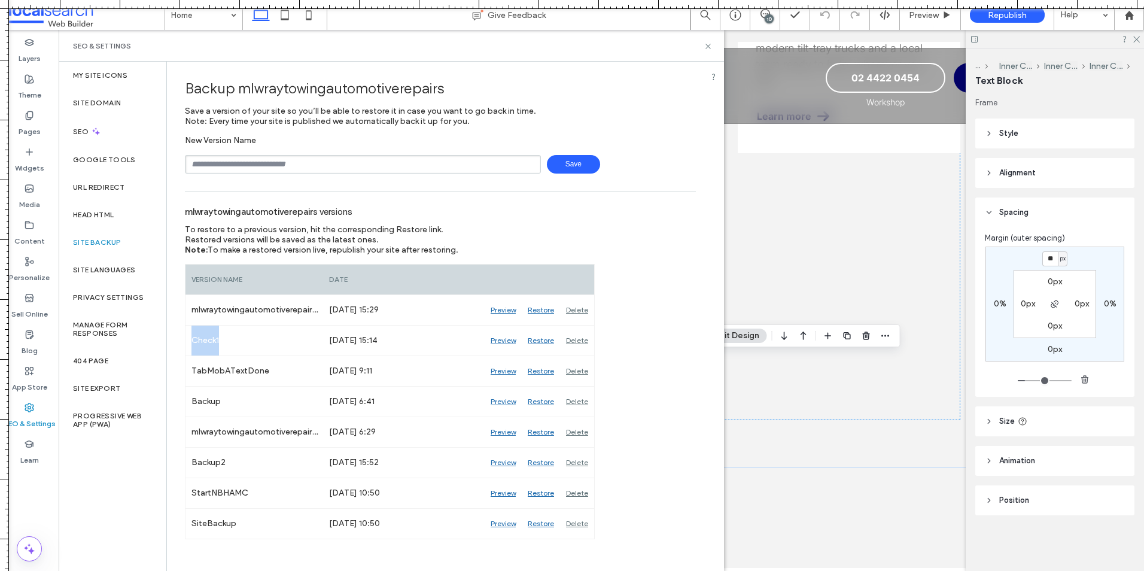
copy div "Check1"
click at [290, 161] on input "text" at bounding box center [363, 164] width 356 height 19
paste input "******"
type input "******"
click at [559, 172] on span "Save" at bounding box center [573, 164] width 53 height 19
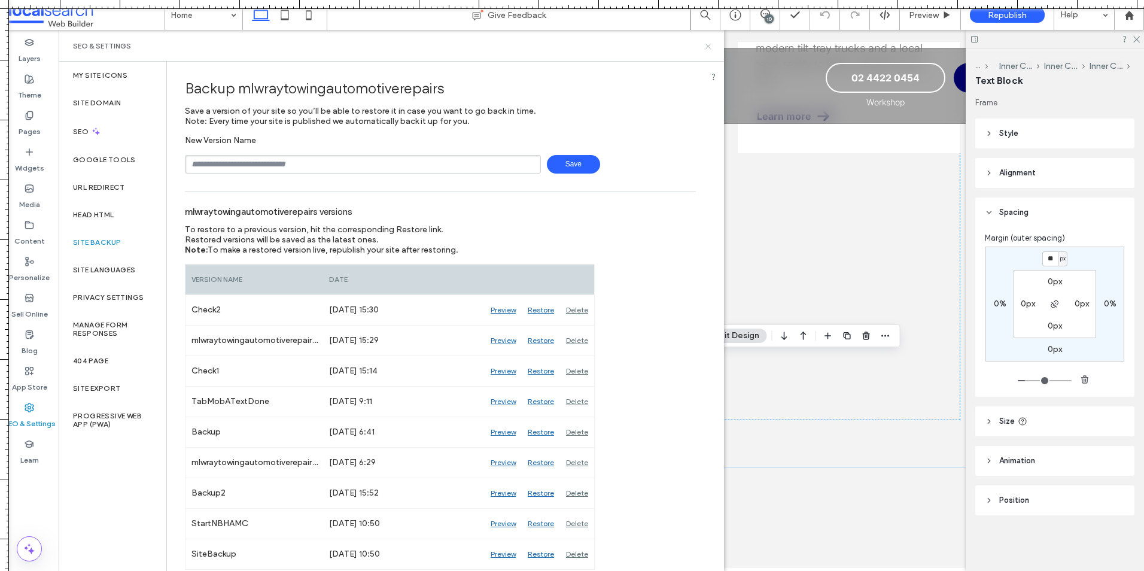
click at [707, 47] on icon at bounding box center [708, 46] width 9 height 9
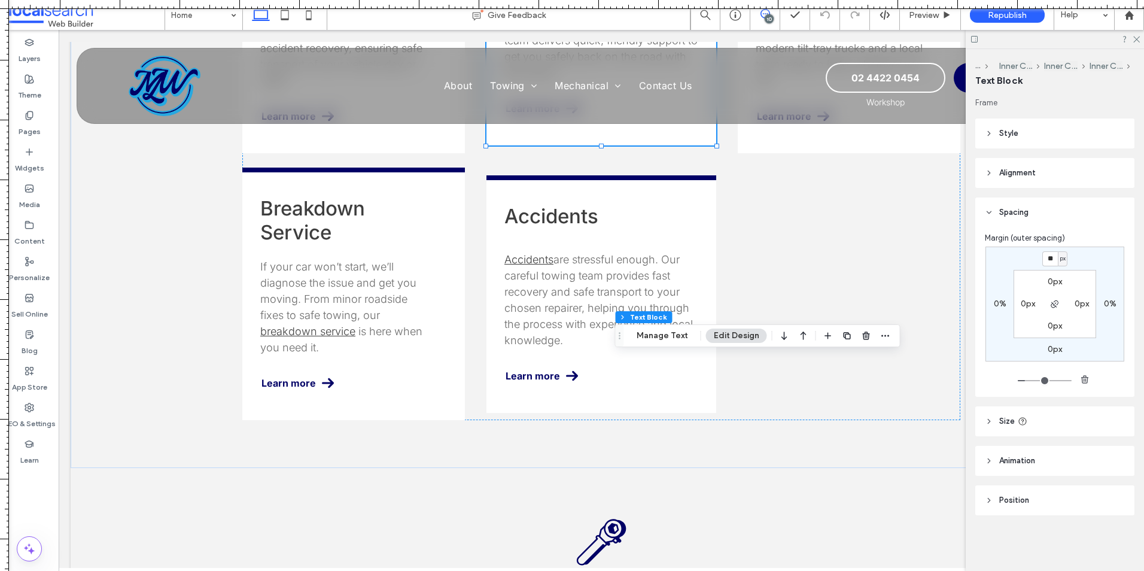
click at [765, 13] on icon at bounding box center [765, 14] width 10 height 10
